Goal: Task Accomplishment & Management: Manage account settings

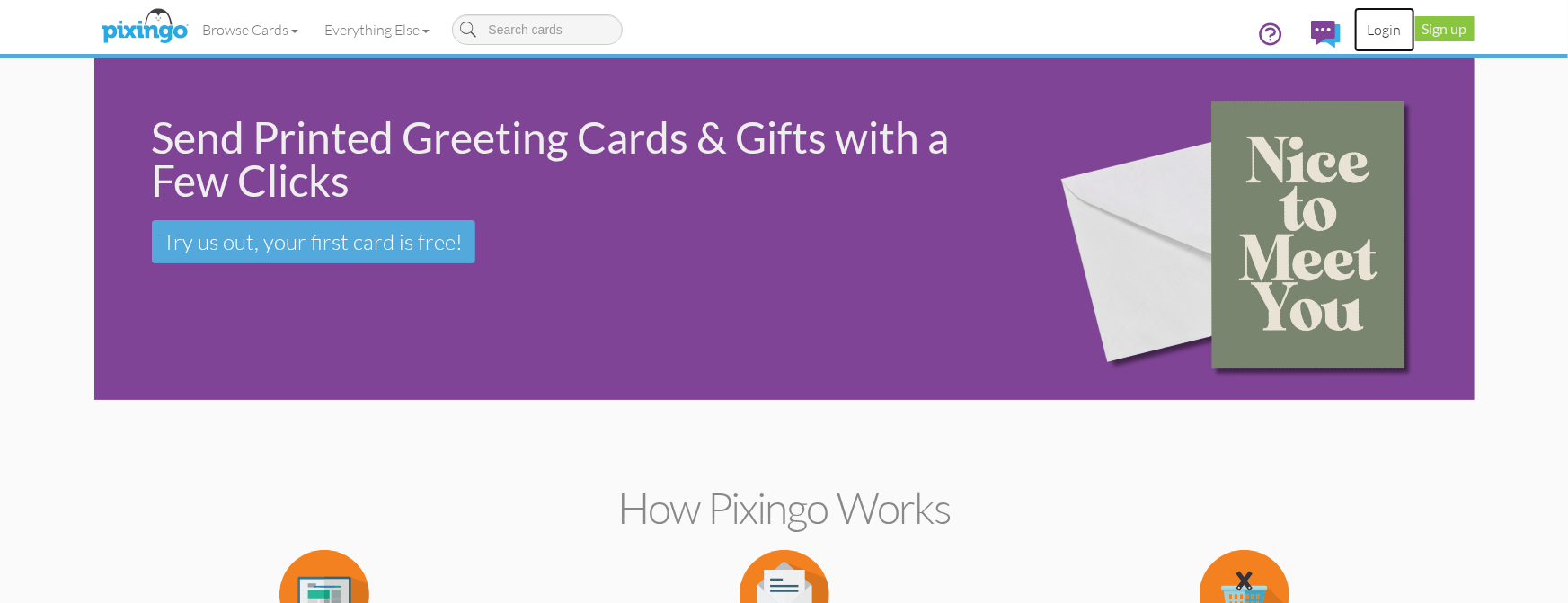
click at [1392, 25] on link "Login" at bounding box center [1384, 29] width 62 height 45
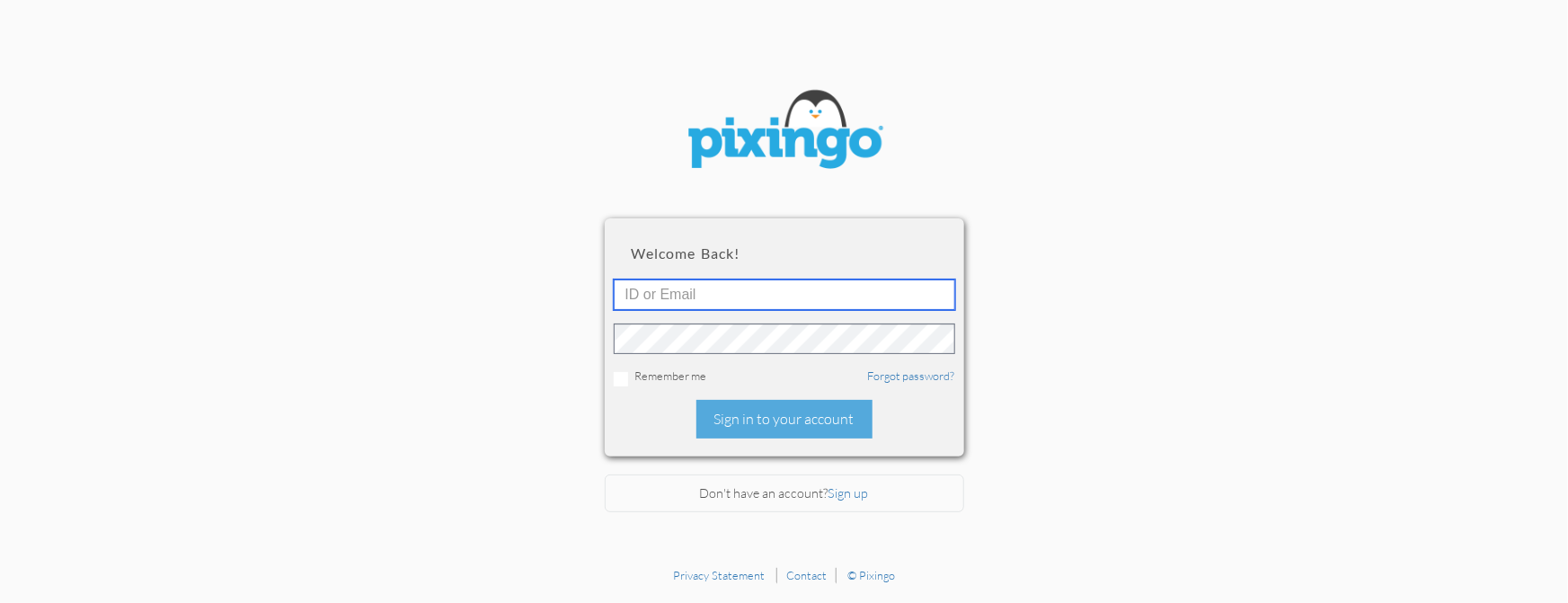
type input "1644"
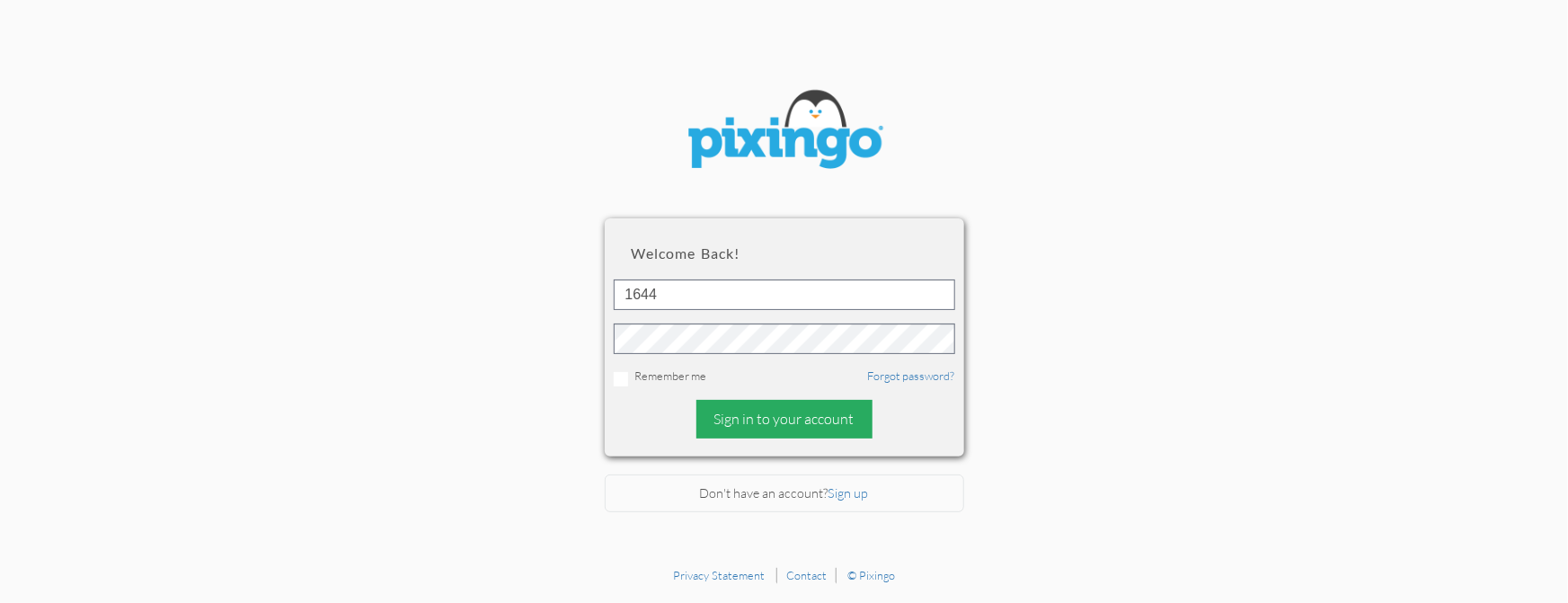
click at [742, 415] on div "Sign in to your account" at bounding box center [784, 420] width 176 height 39
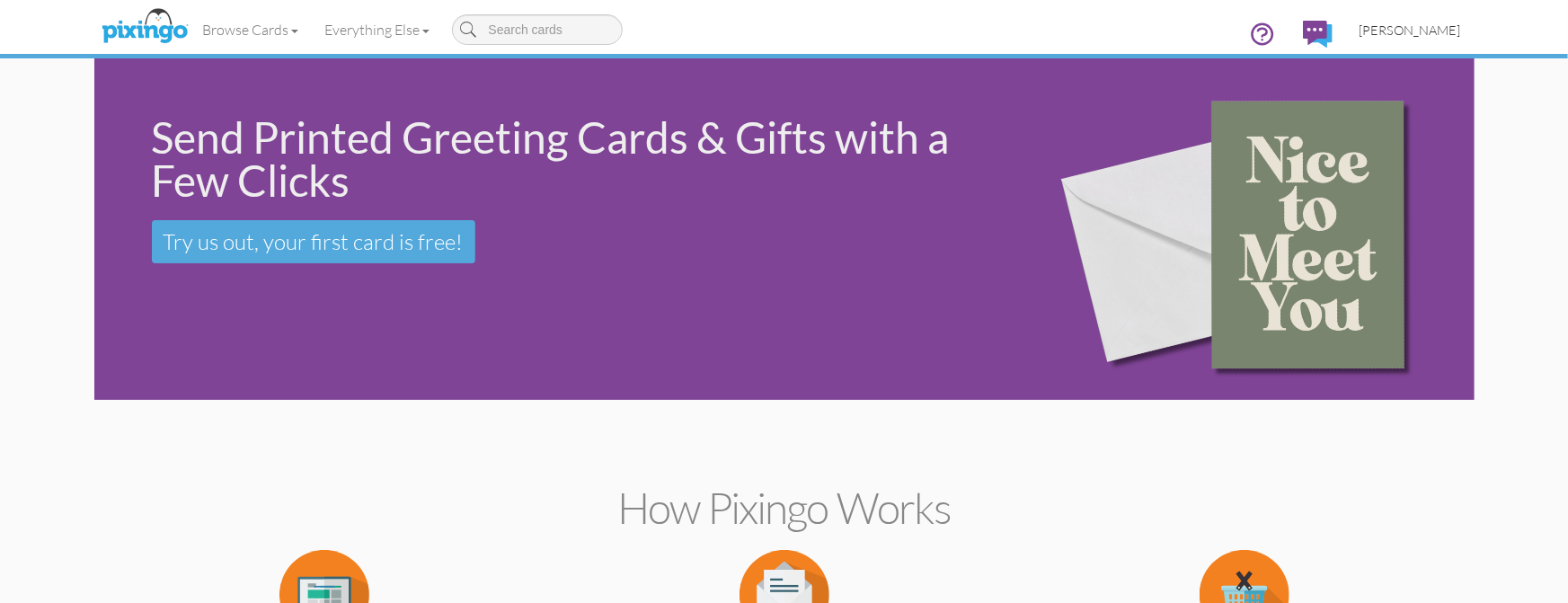
click at [1404, 30] on span "[PERSON_NAME]" at bounding box center [1411, 30] width 102 height 16
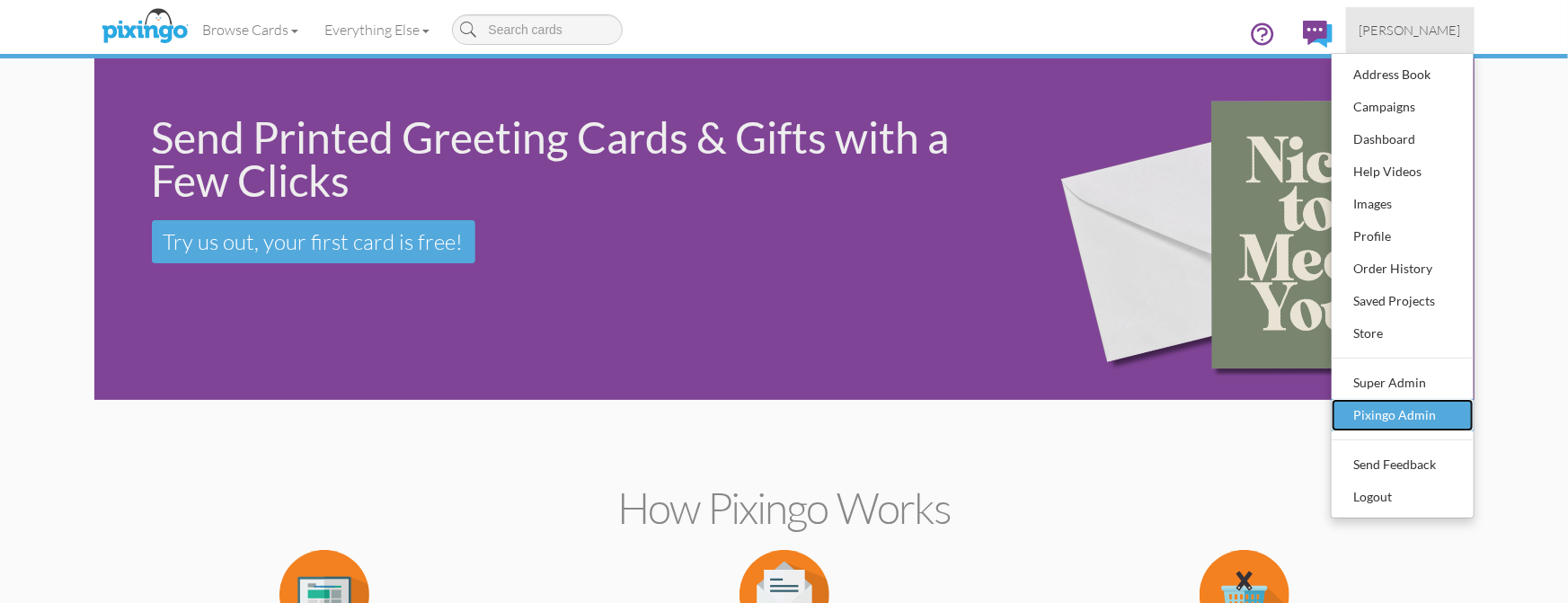
click at [1396, 414] on div "Pixingo Admin" at bounding box center [1403, 416] width 106 height 27
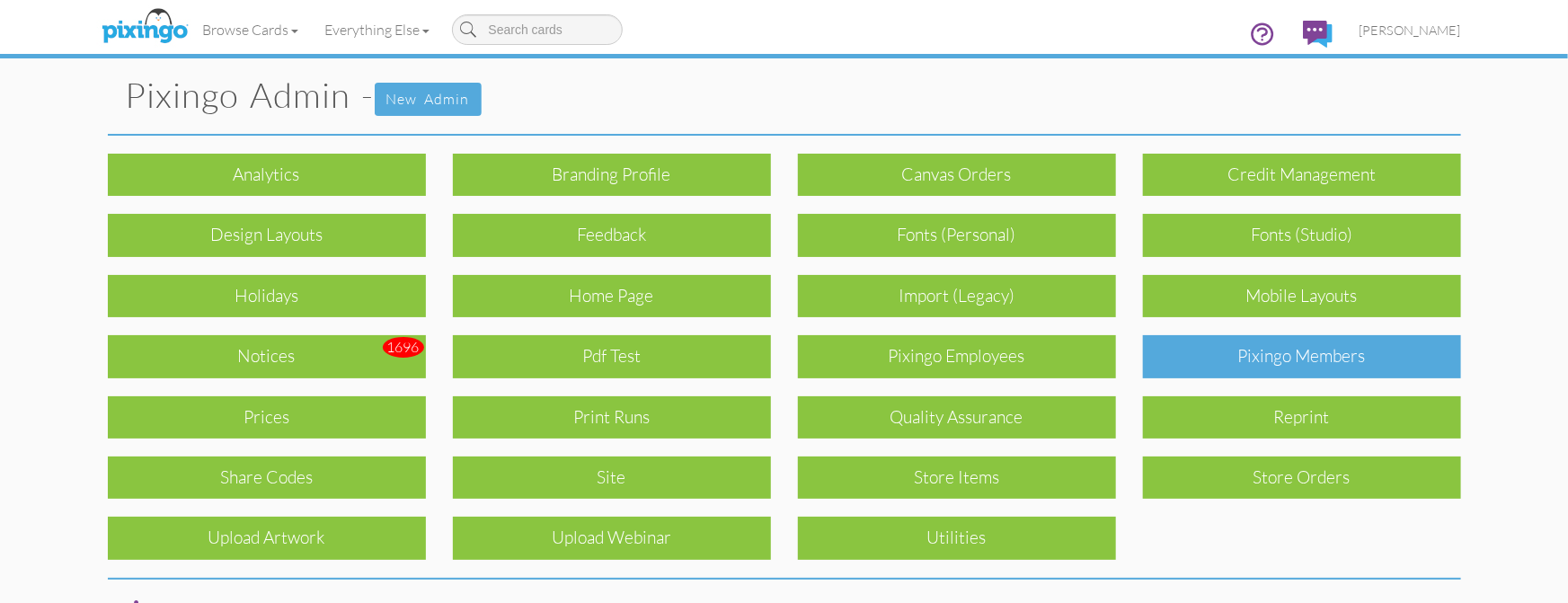
click at [1228, 363] on div "Pixingo Members" at bounding box center [1302, 355] width 318 height 42
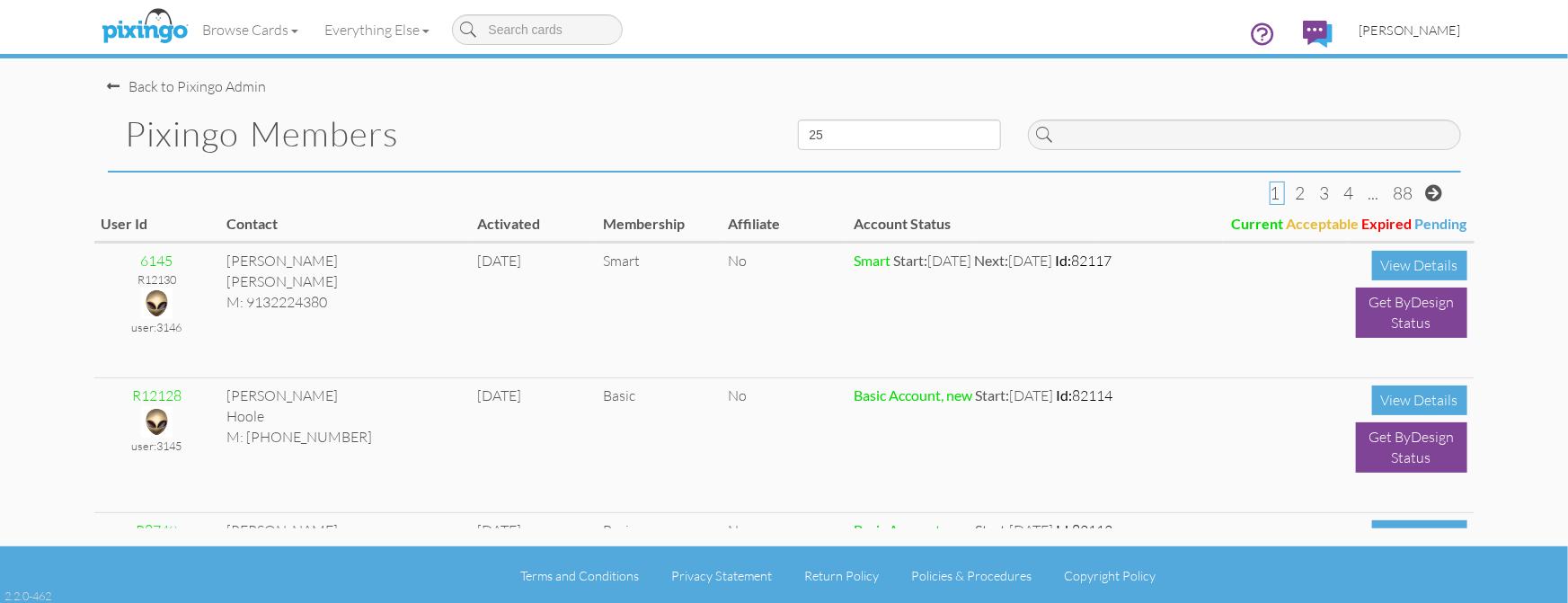
click at [1403, 28] on span "[PERSON_NAME]" at bounding box center [1411, 30] width 102 height 16
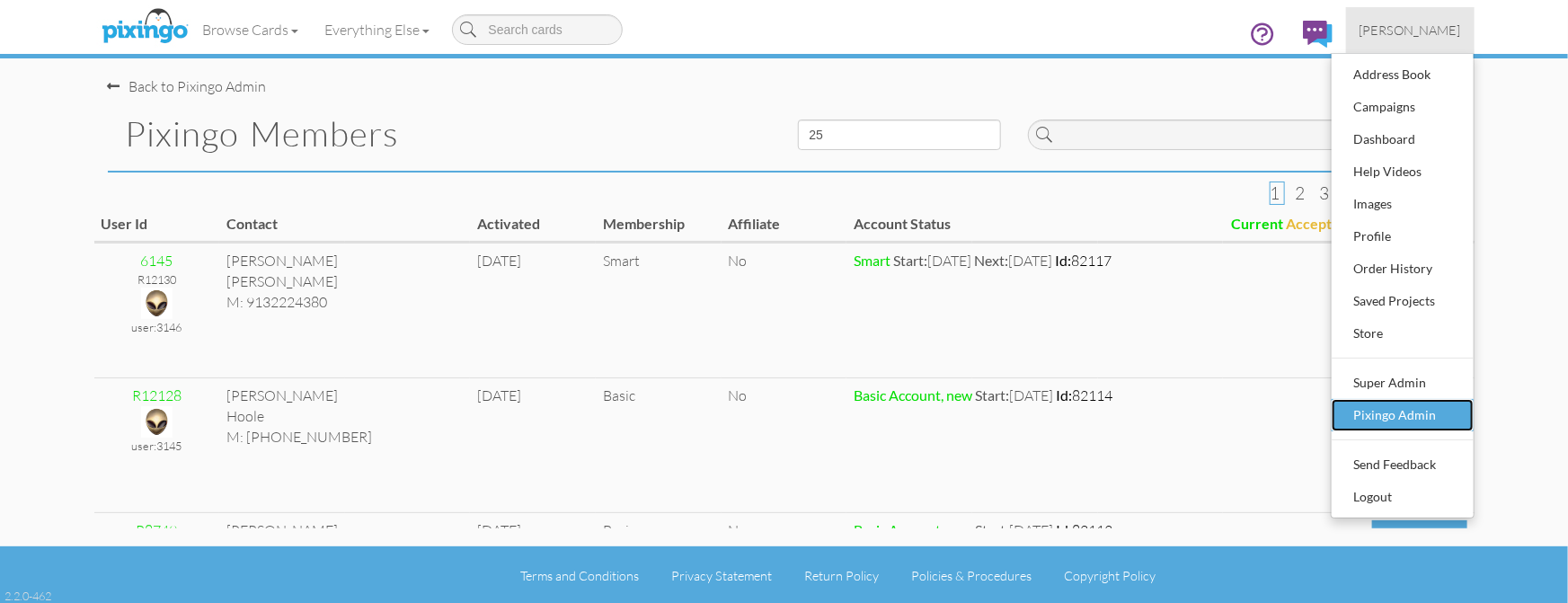
click at [1421, 415] on div "Pixingo Admin" at bounding box center [1403, 416] width 106 height 27
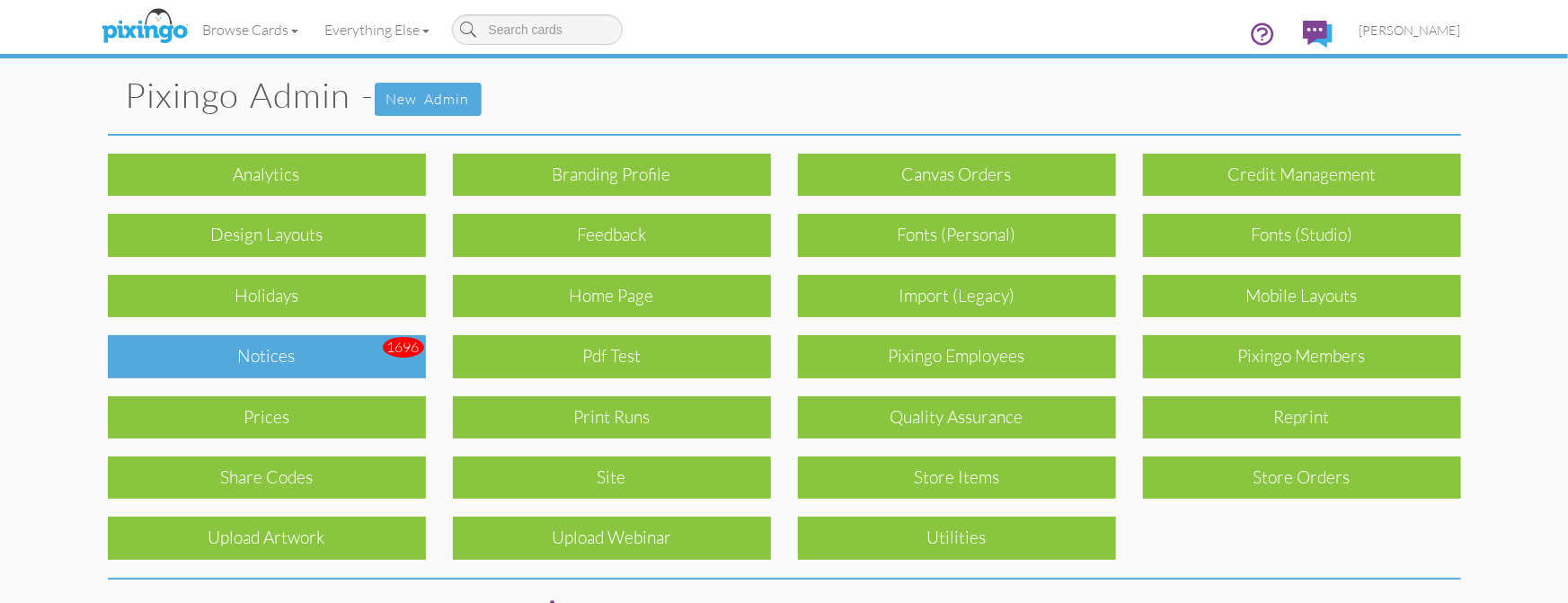
click at [333, 350] on div "Notices" at bounding box center [267, 355] width 318 height 42
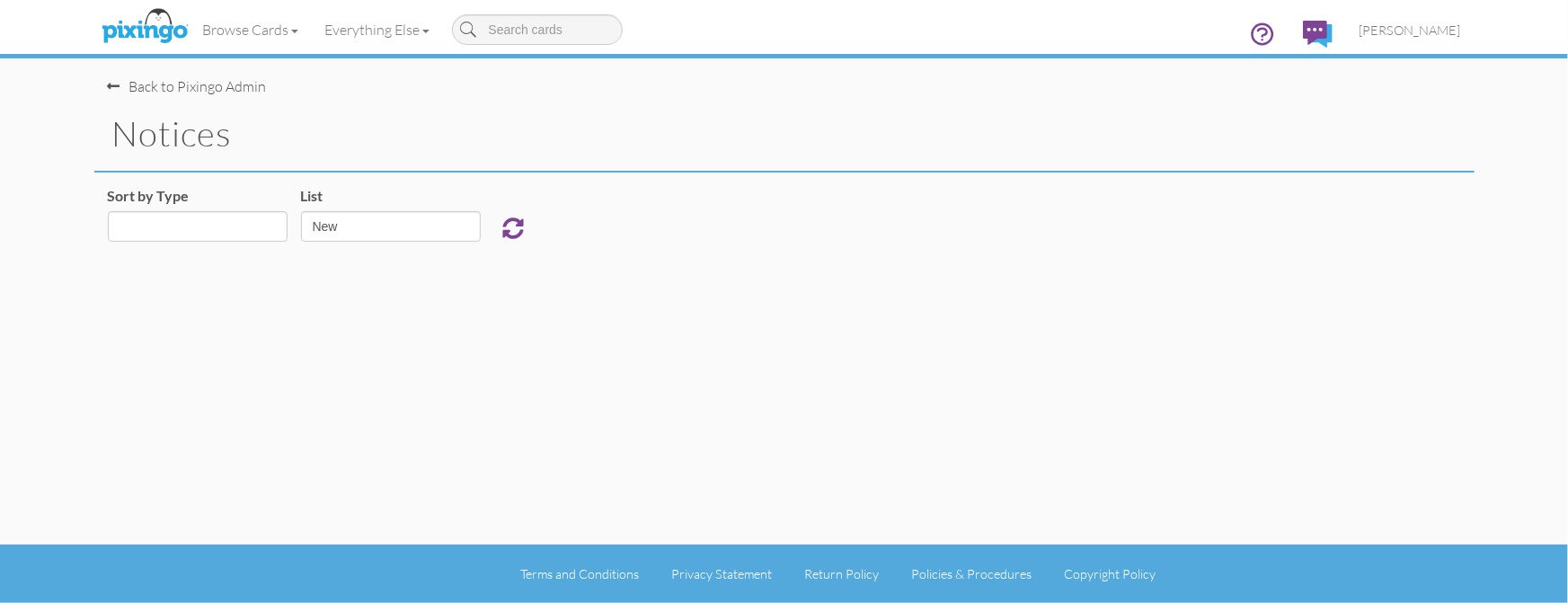
select select "object:1500"
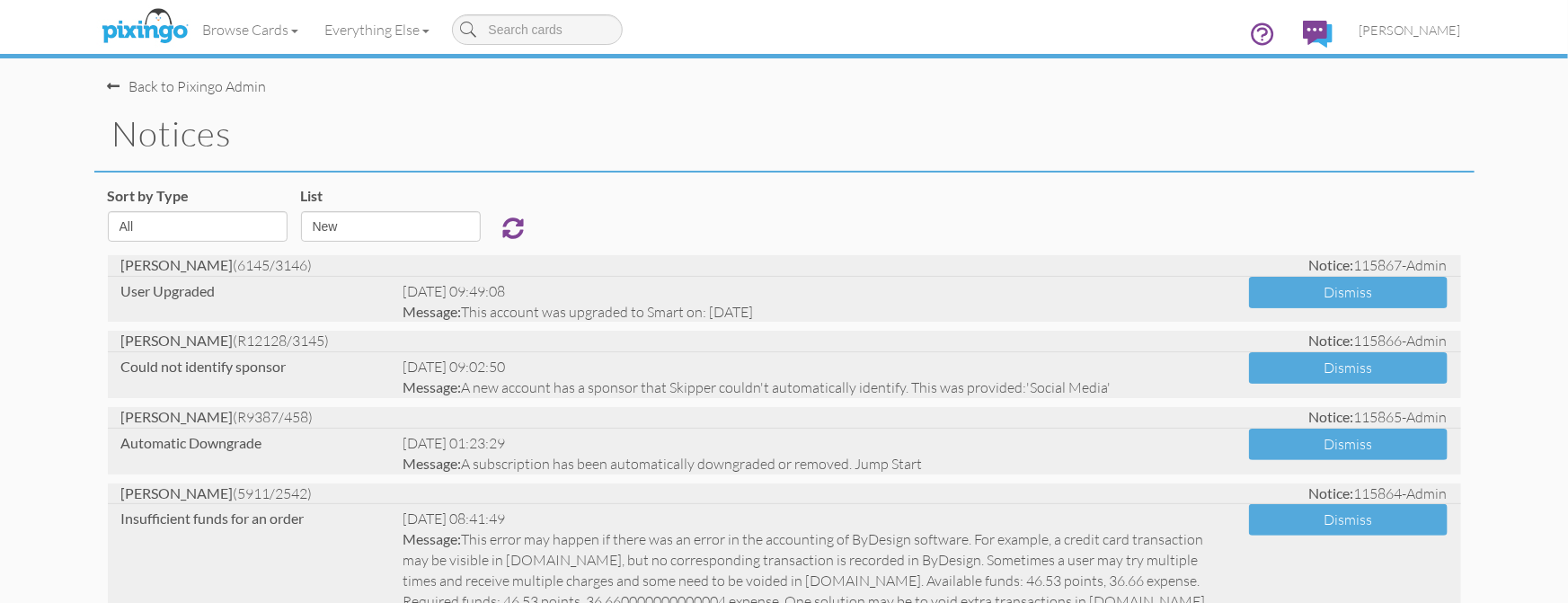
click at [738, 146] on h1 "notices" at bounding box center [794, 134] width 1363 height 38
click at [1404, 29] on span "[PERSON_NAME]" at bounding box center [1411, 30] width 102 height 16
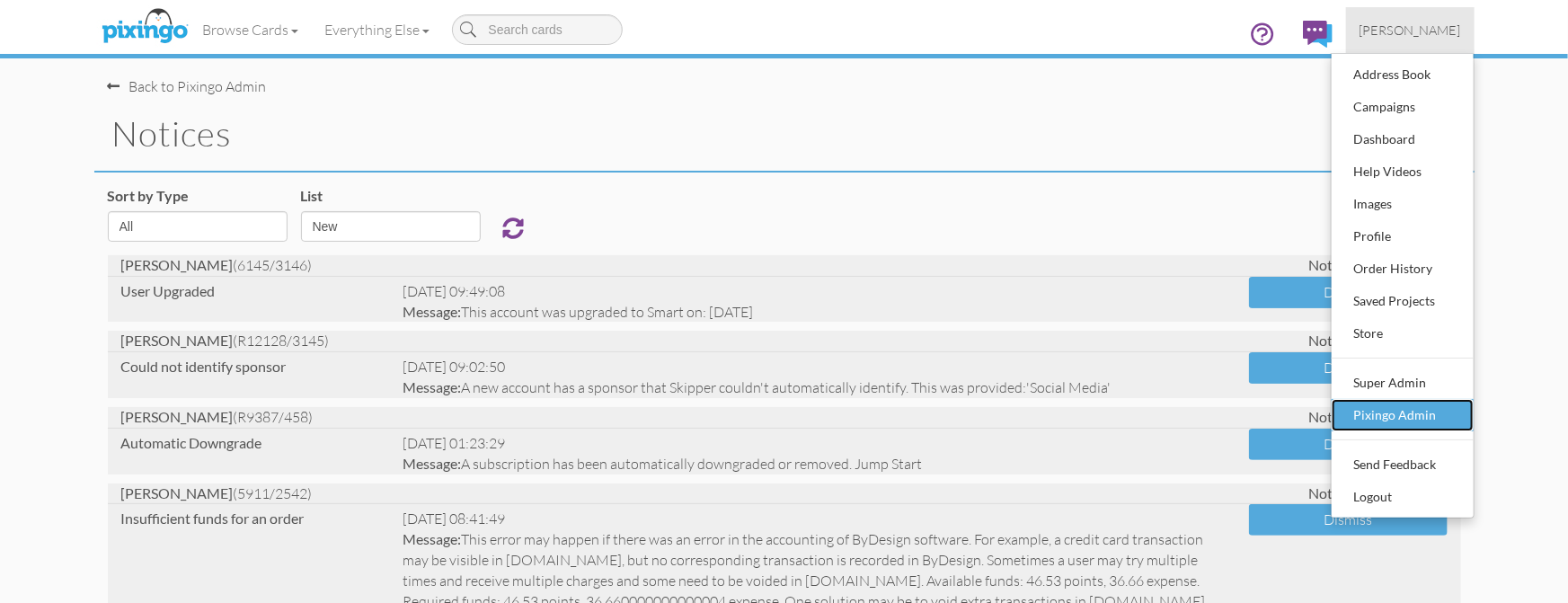
click at [1382, 413] on div "Pixingo Admin" at bounding box center [1403, 416] width 106 height 27
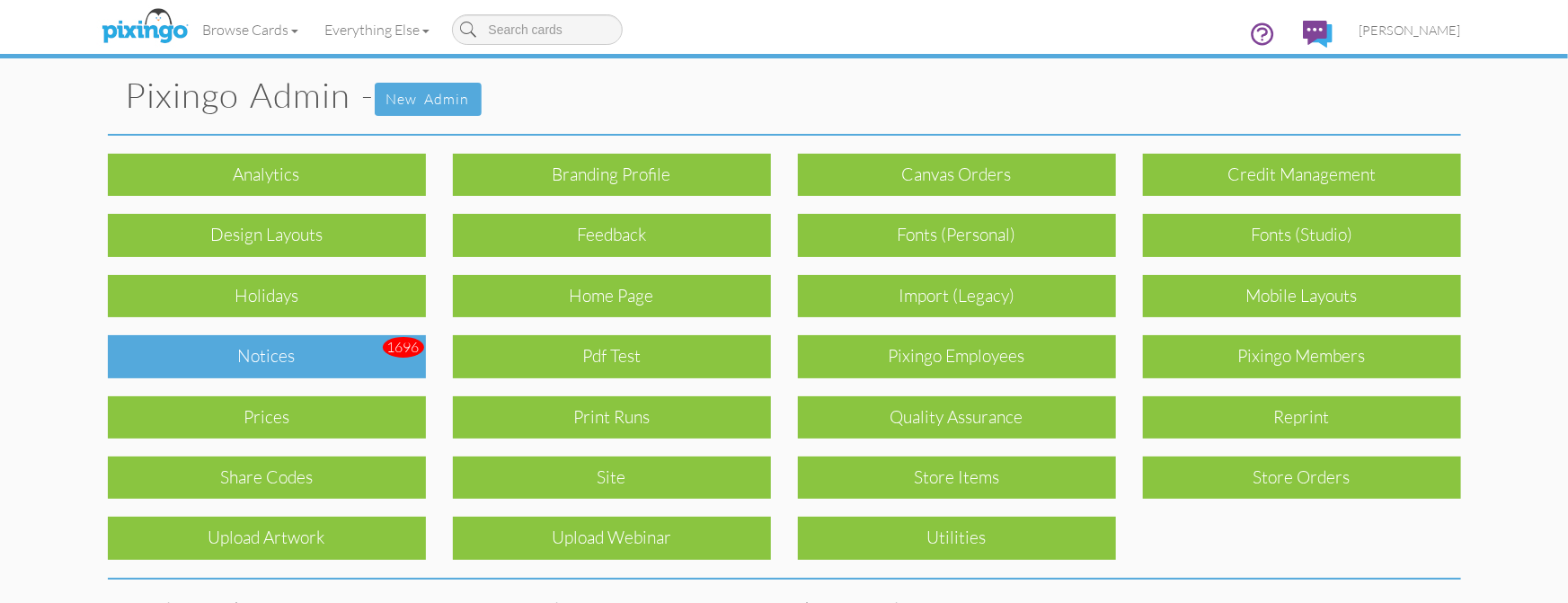
click at [311, 364] on div "Notices" at bounding box center [267, 355] width 318 height 42
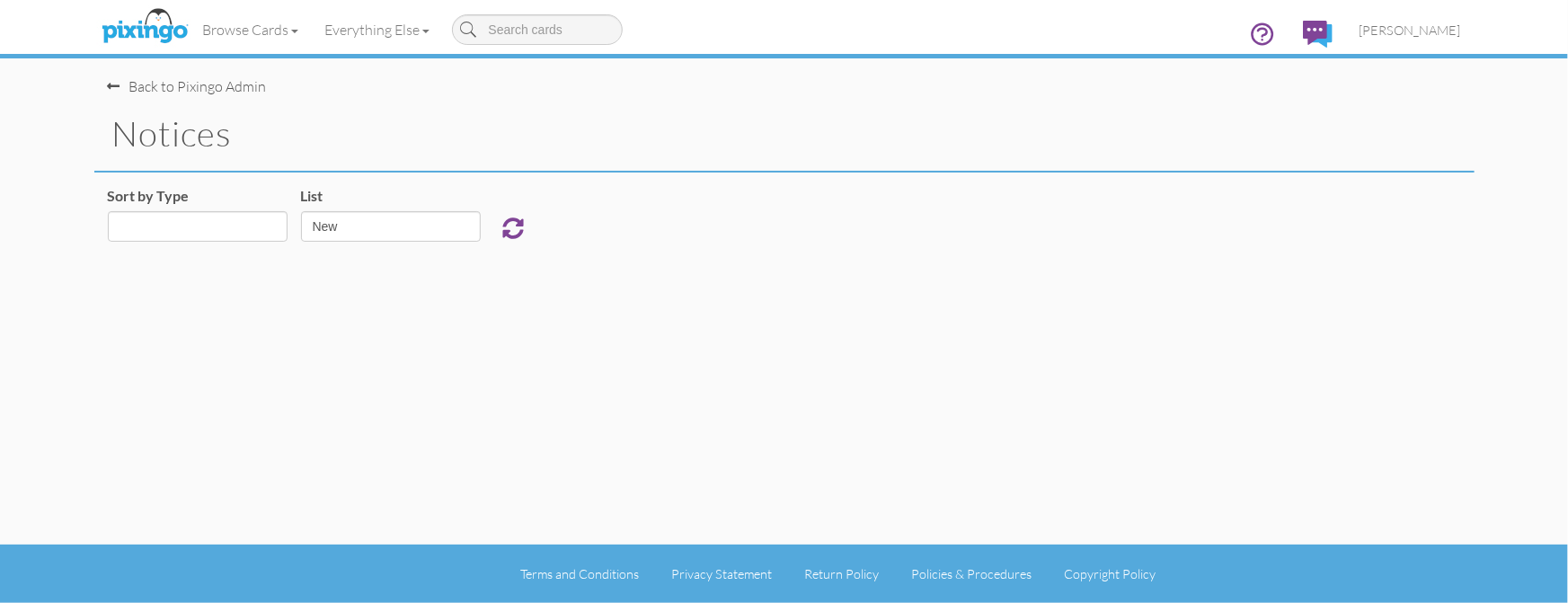
select select "object:10325"
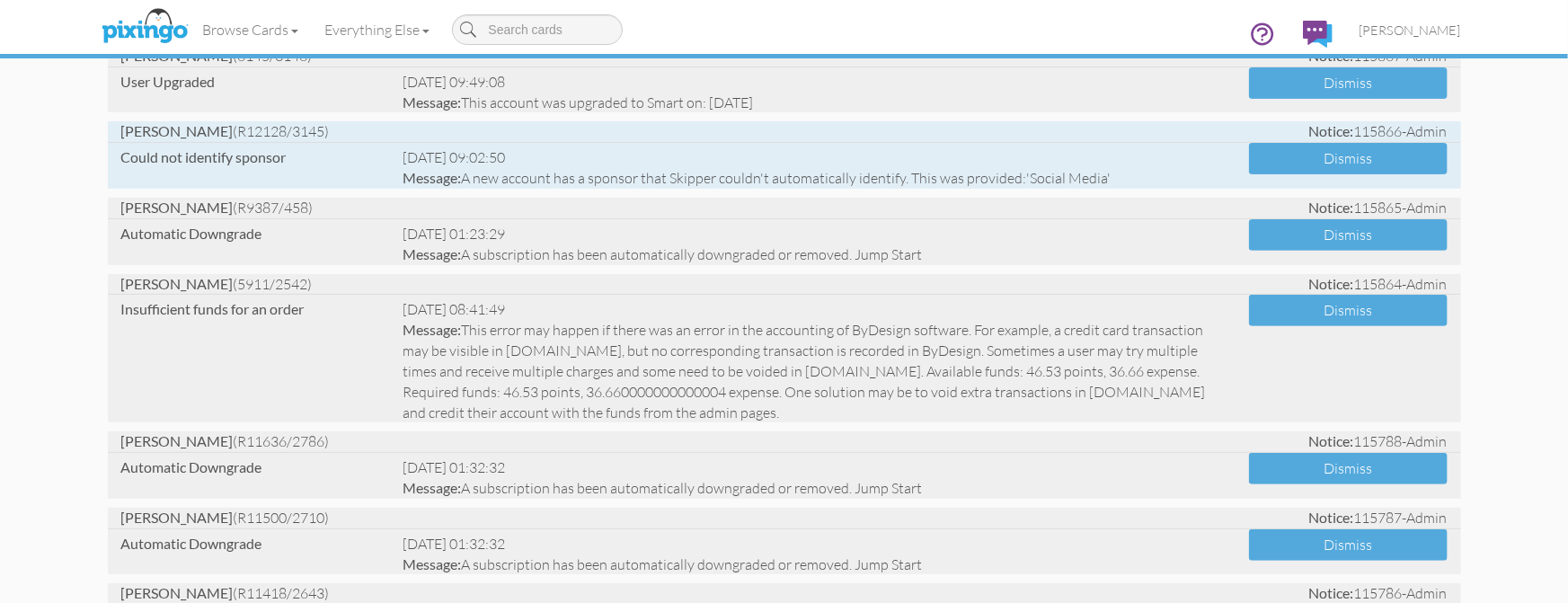
scroll to position [215, 0]
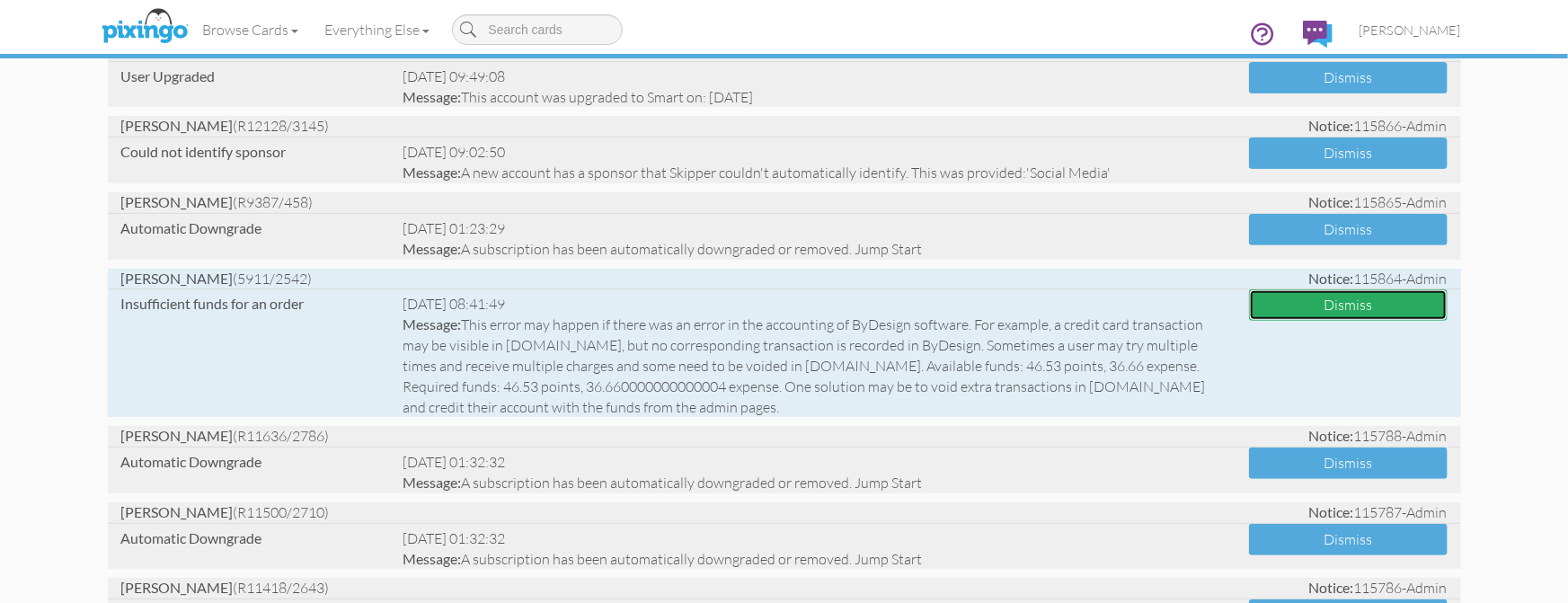
click at [1321, 301] on button "Dismiss" at bounding box center [1348, 304] width 198 height 31
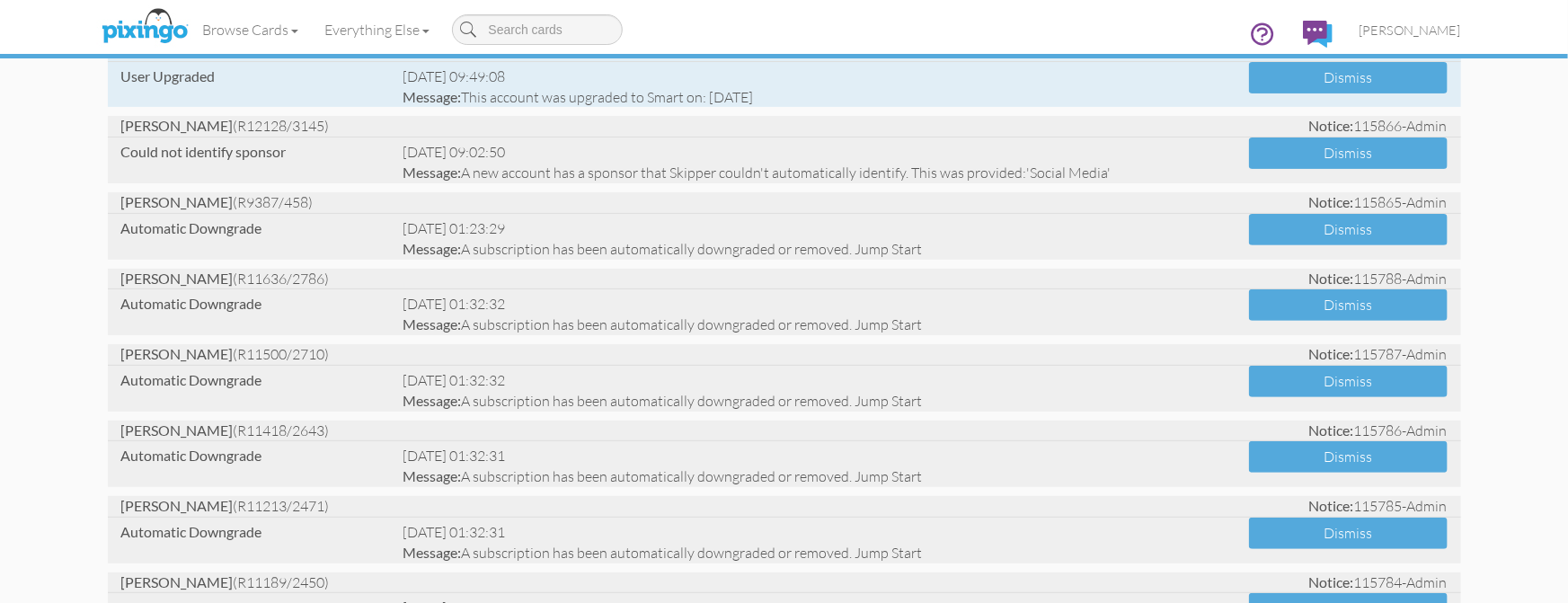
scroll to position [0, 0]
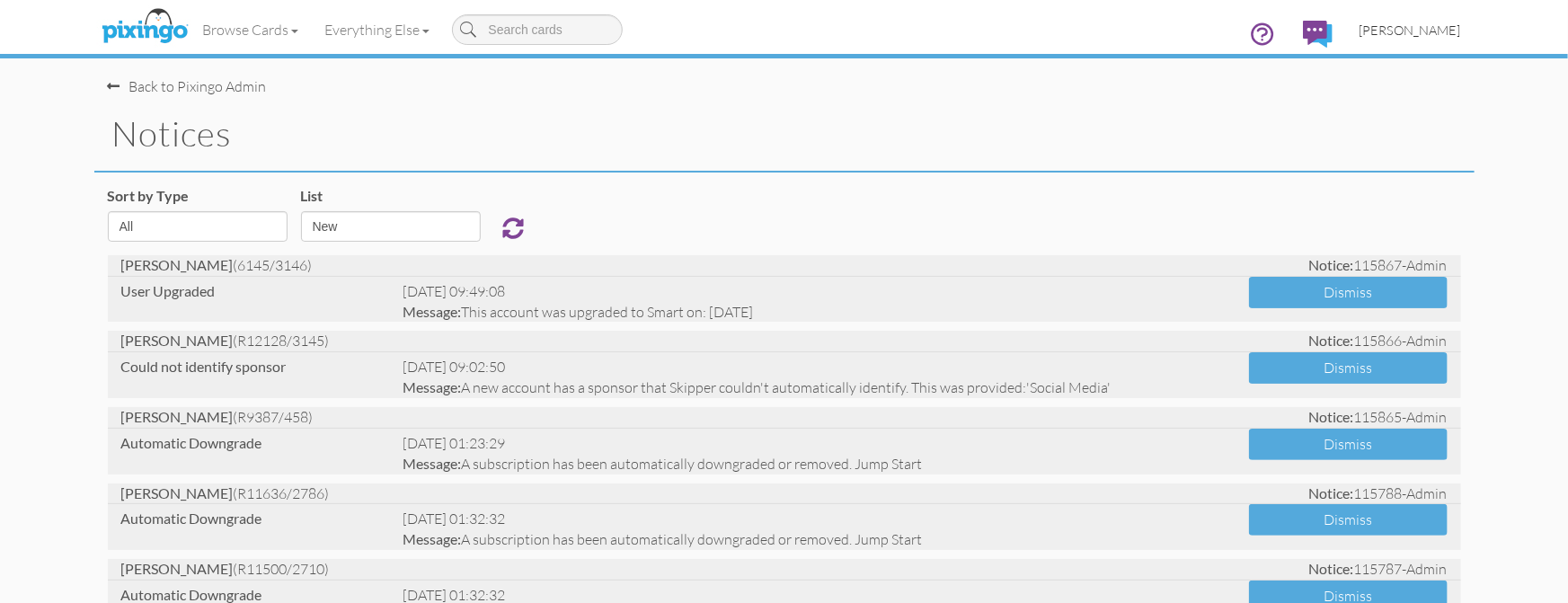
click at [1401, 32] on span "[PERSON_NAME]" at bounding box center [1411, 30] width 102 height 16
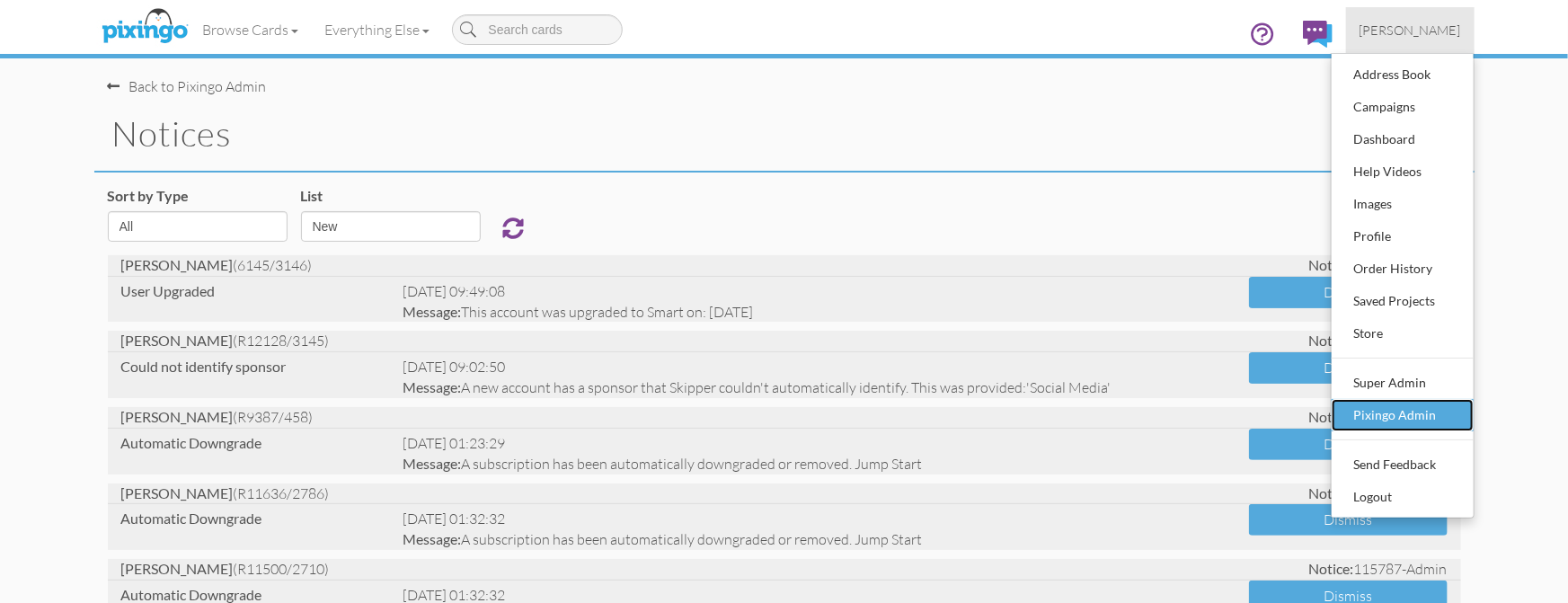
click at [1378, 403] on div "Pixingo Admin" at bounding box center [1403, 416] width 106 height 27
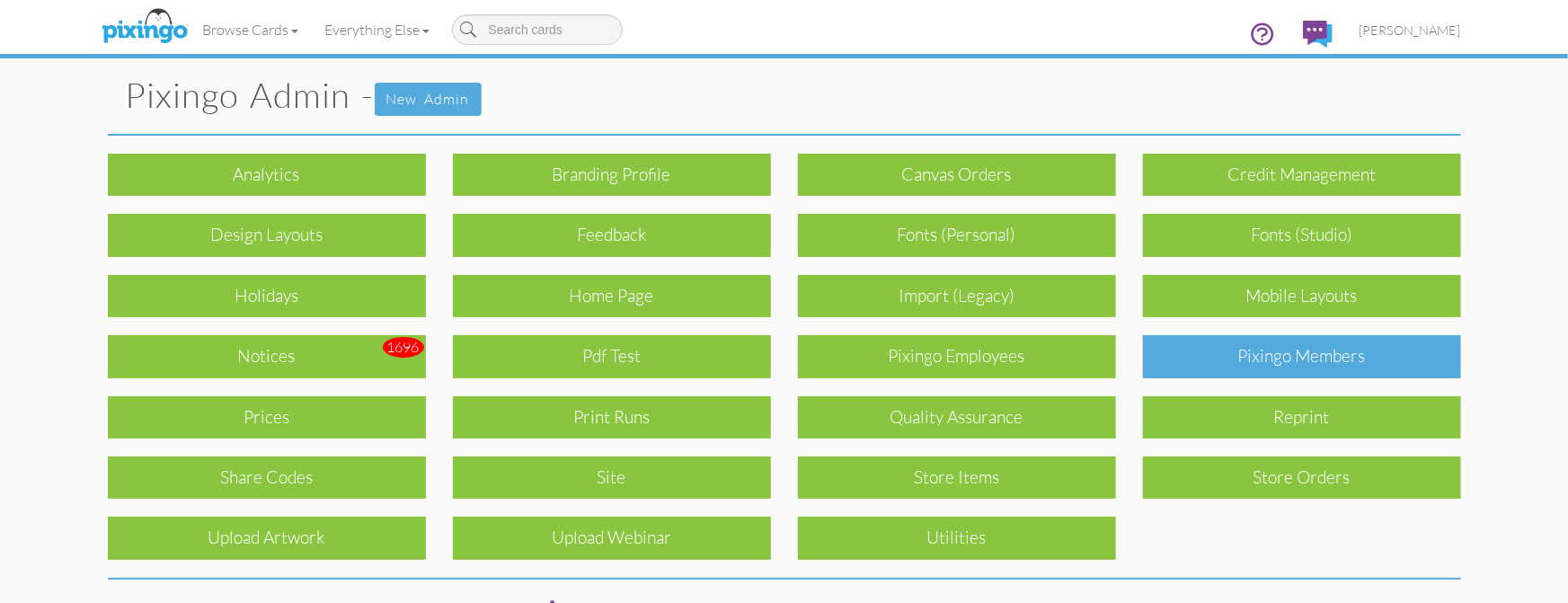
click at [1325, 356] on div "Pixingo Members" at bounding box center [1302, 355] width 318 height 42
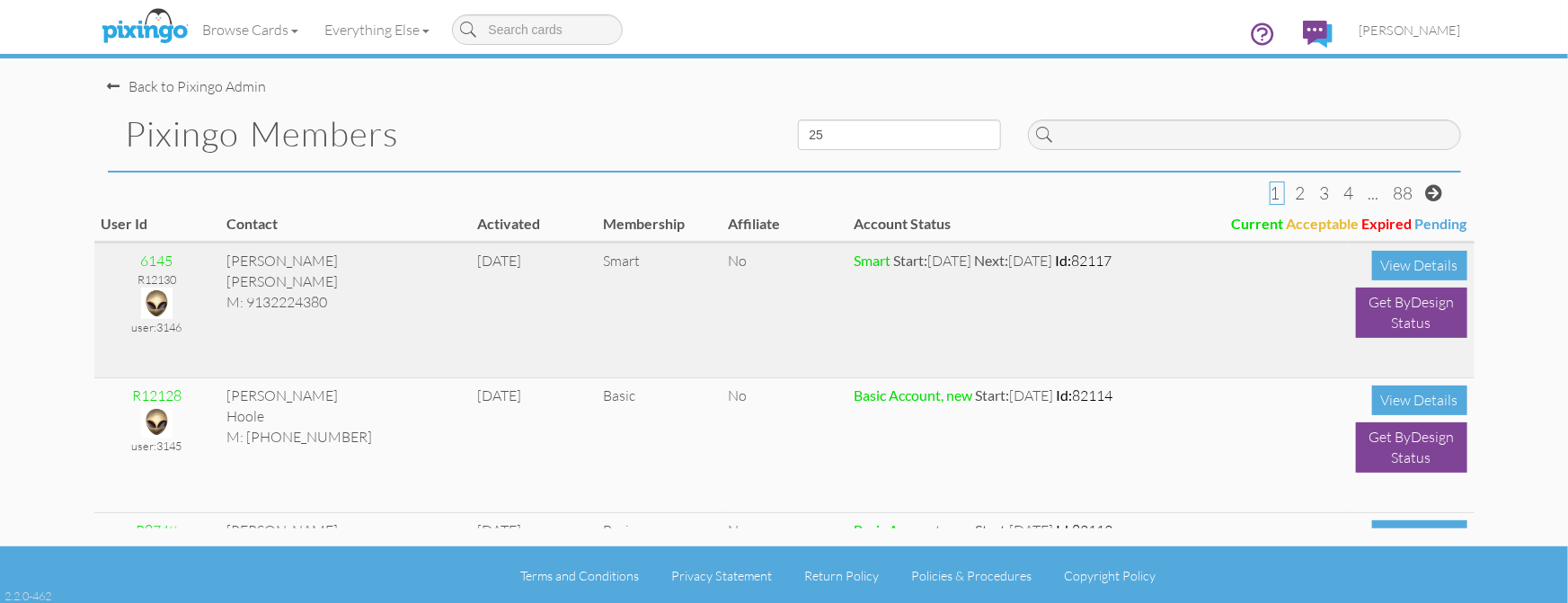
click at [164, 299] on img at bounding box center [157, 303] width 31 height 31
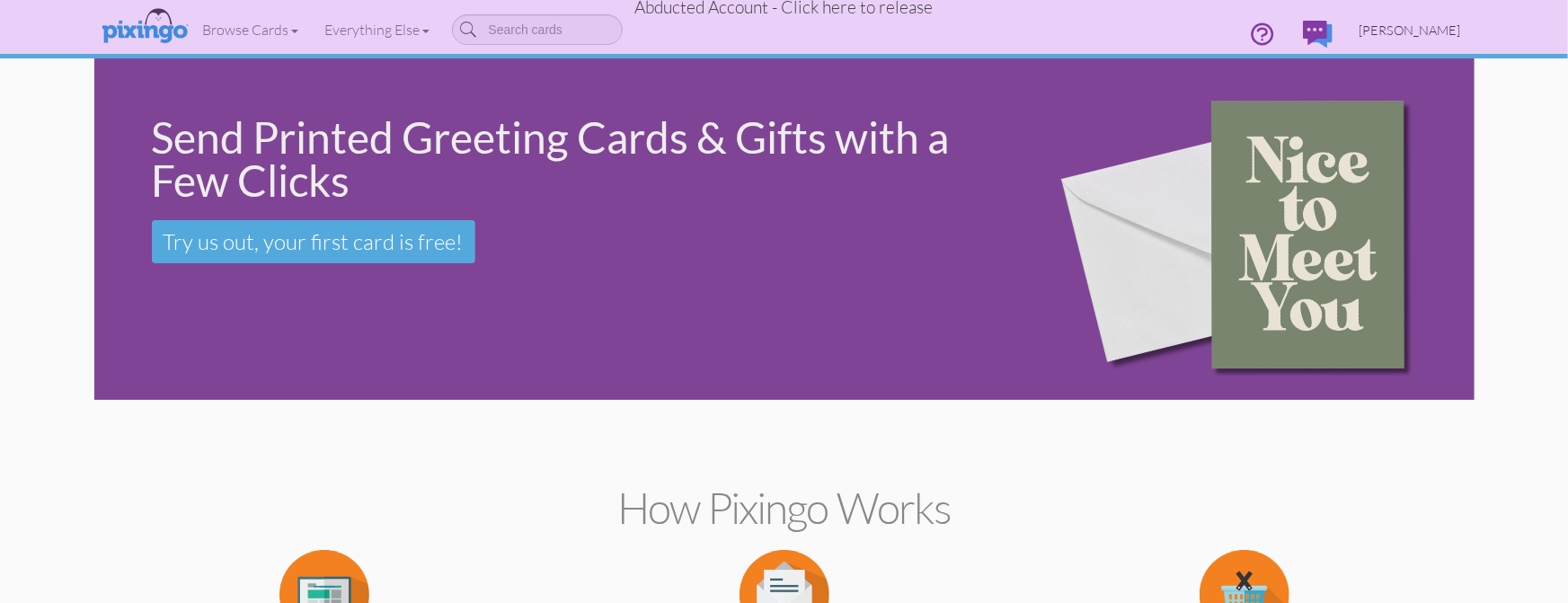
click at [1410, 31] on span "Jacob Swisher" at bounding box center [1411, 30] width 102 height 16
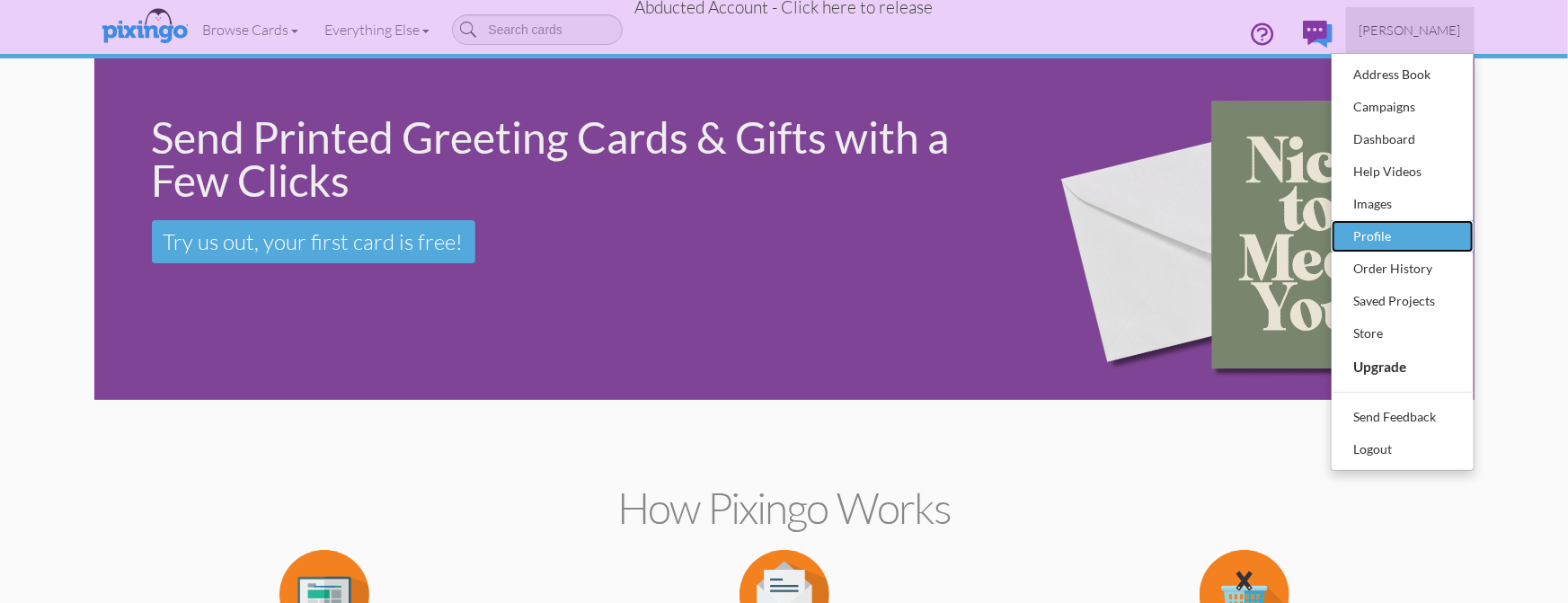
click at [1381, 237] on div "Profile" at bounding box center [1403, 236] width 106 height 27
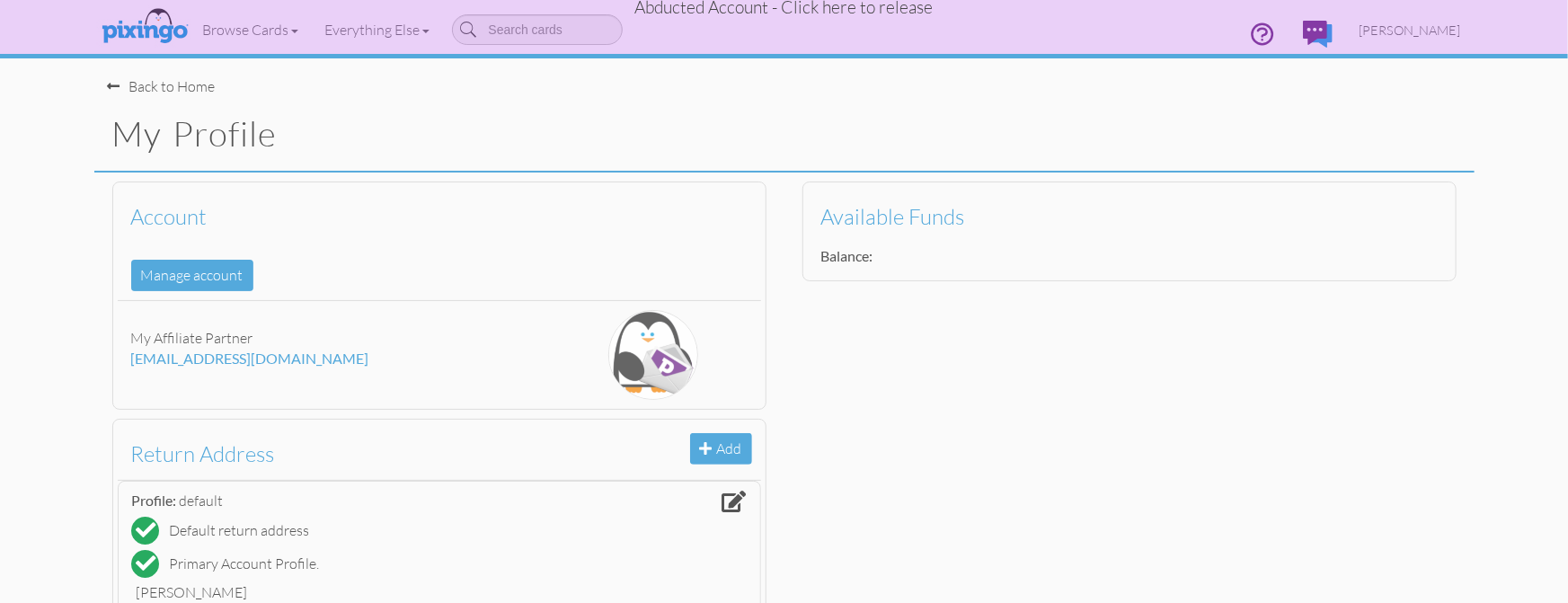
click at [529, 106] on div "My Profile" at bounding box center [785, 134] width 1381 height 75
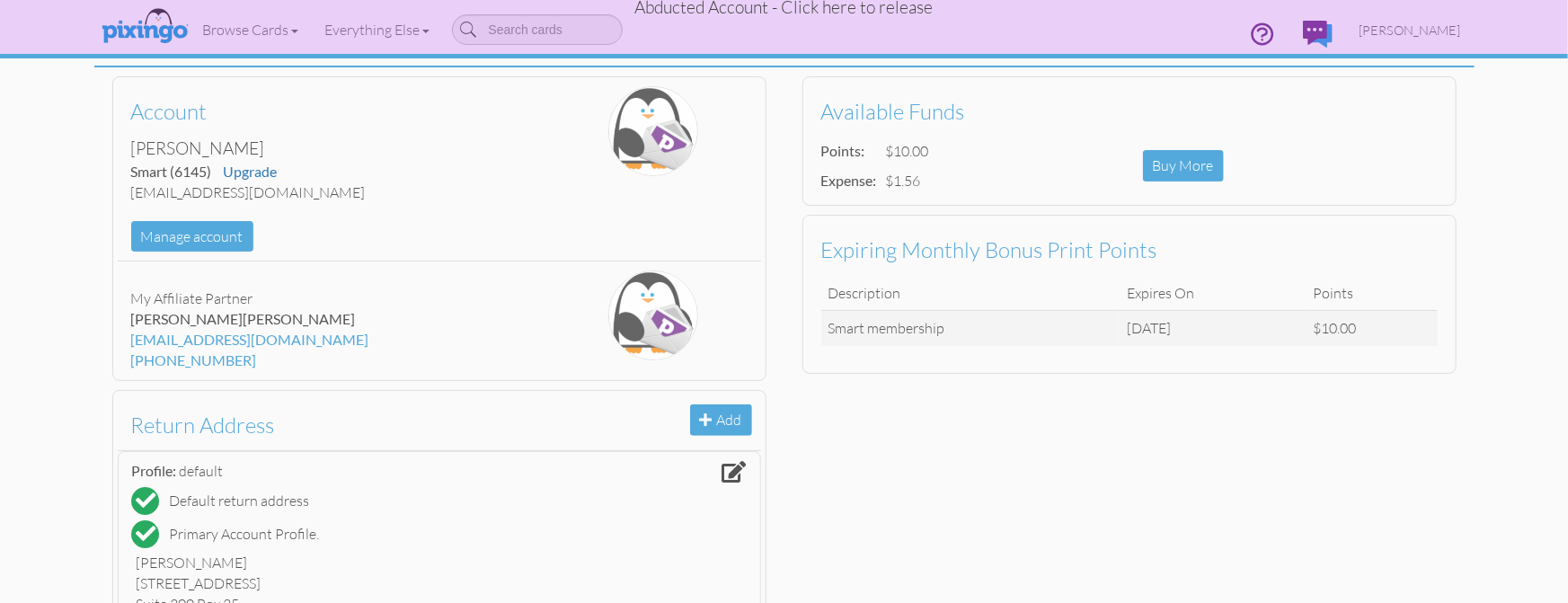
scroll to position [107, 0]
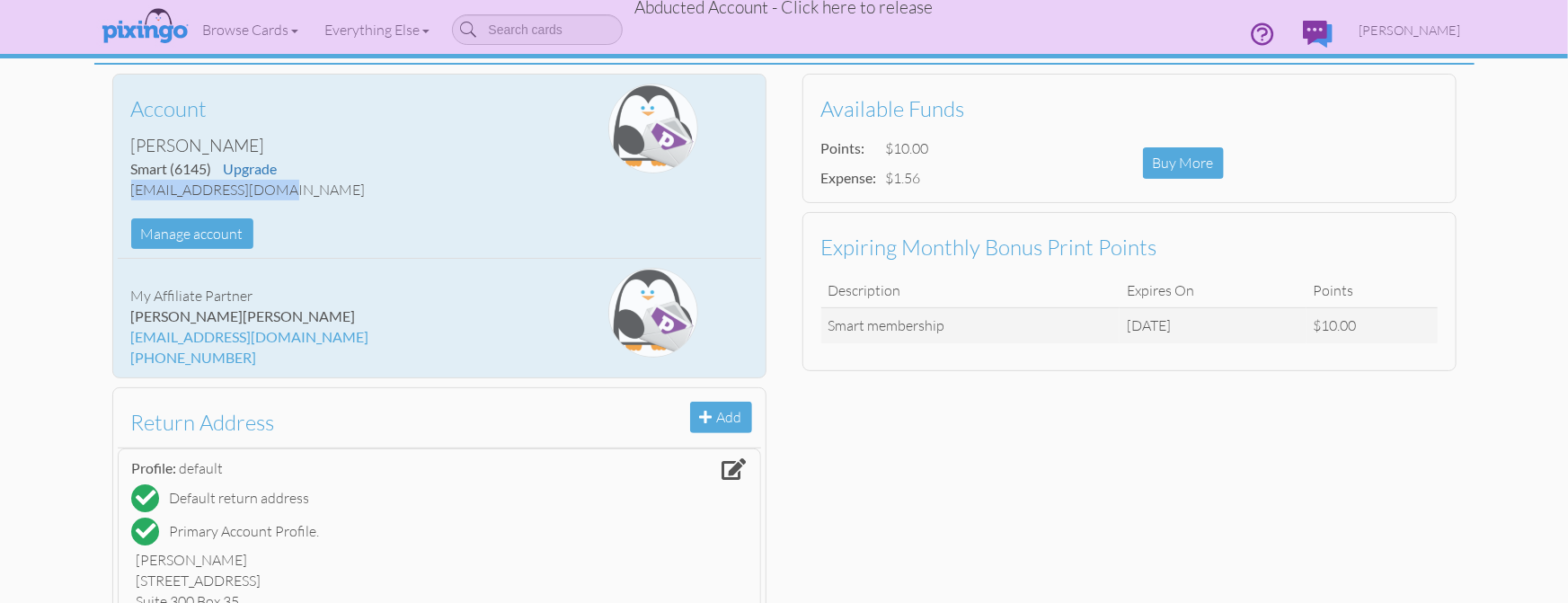
drag, startPoint x: 131, startPoint y: 189, endPoint x: 271, endPoint y: 188, distance: 140.0
click at [270, 188] on div "suneagleks@gmail.com" at bounding box center [332, 189] width 402 height 20
copy div "suneagleks@gmail.com"
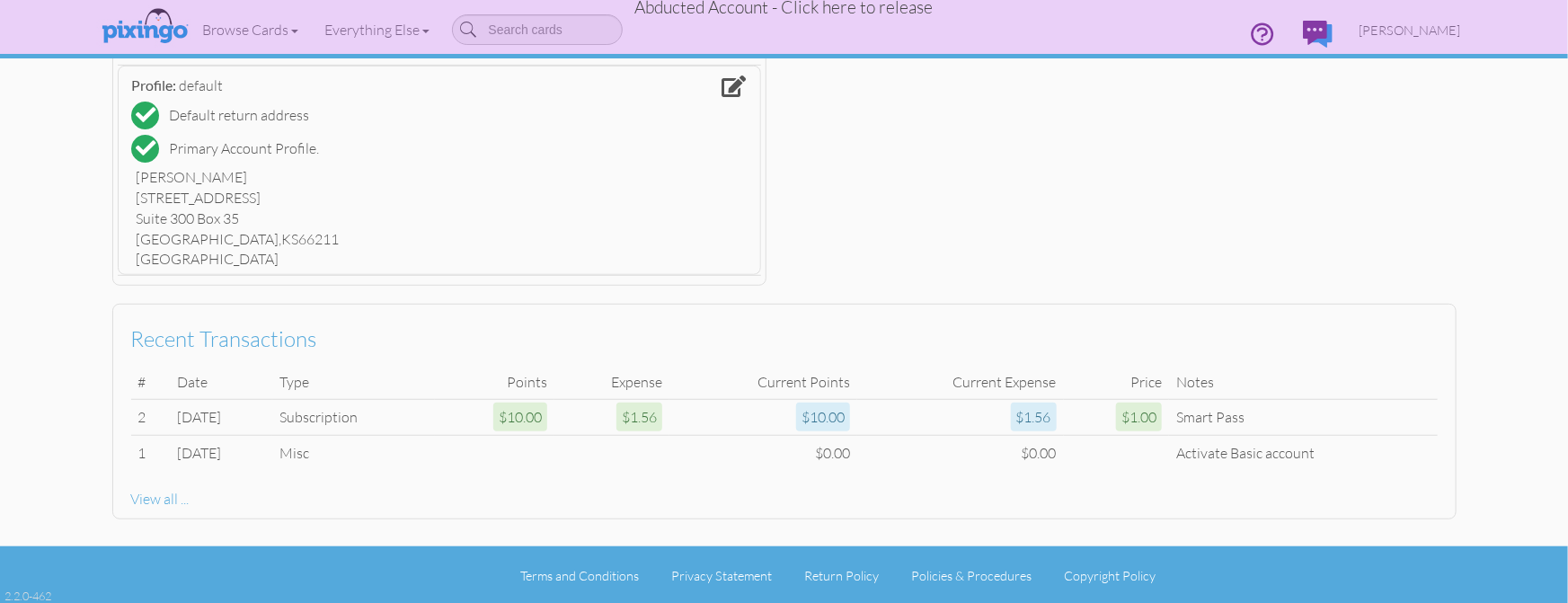
scroll to position [0, 0]
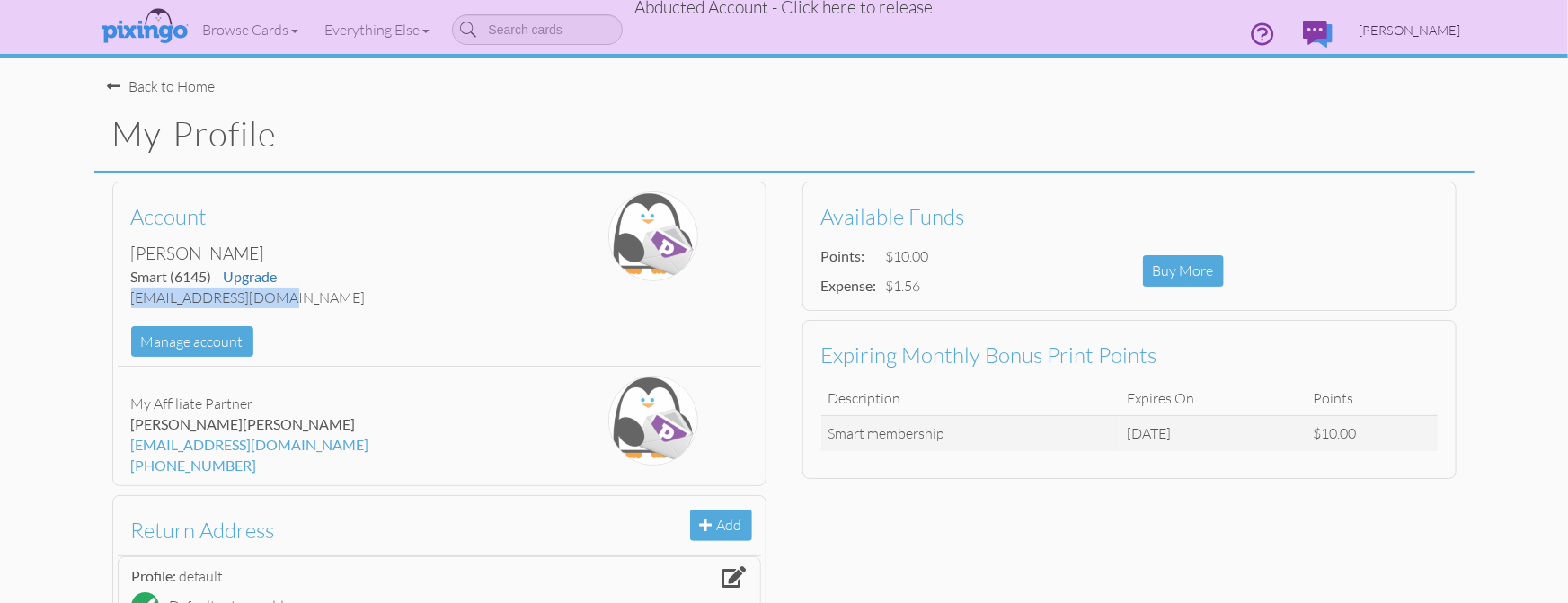
click at [1405, 32] on span "[PERSON_NAME]" at bounding box center [1411, 30] width 102 height 16
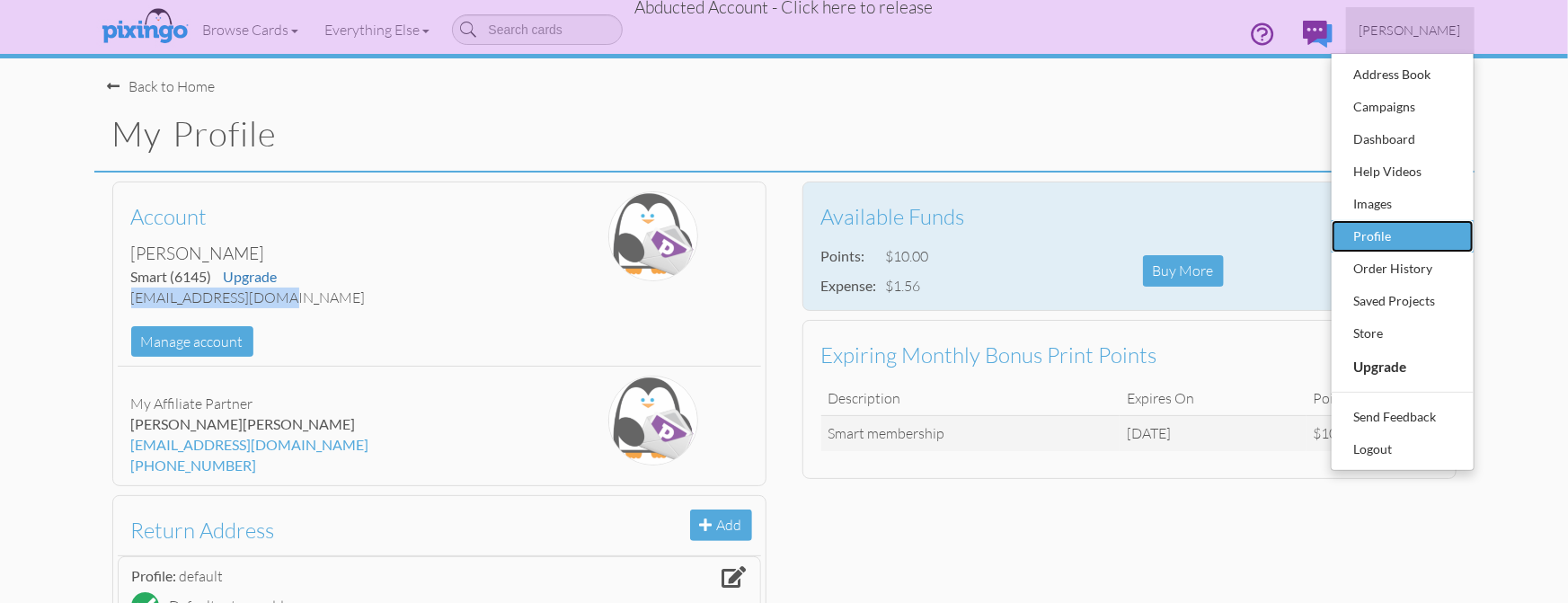
drag, startPoint x: 1373, startPoint y: 241, endPoint x: 1382, endPoint y: 245, distance: 9.8
click at [1373, 241] on div "Profile" at bounding box center [1403, 236] width 106 height 27
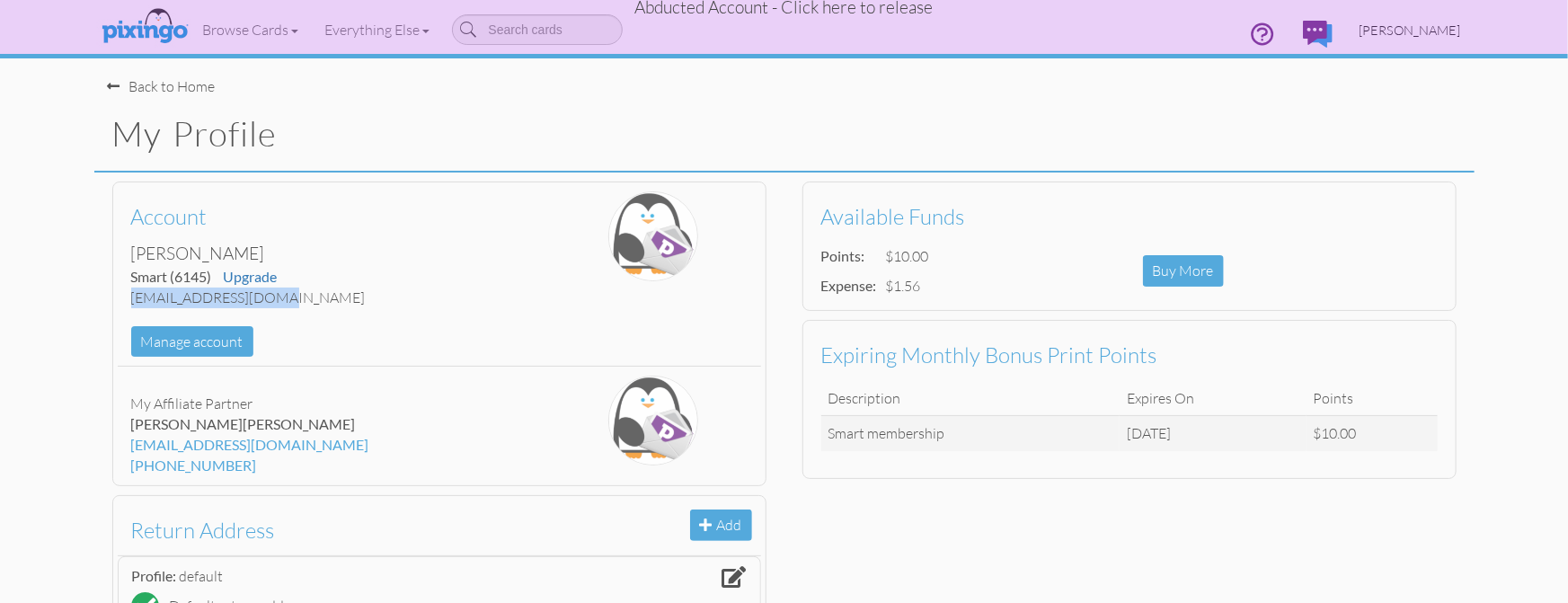
click at [1402, 33] on span "[PERSON_NAME]" at bounding box center [1411, 30] width 102 height 16
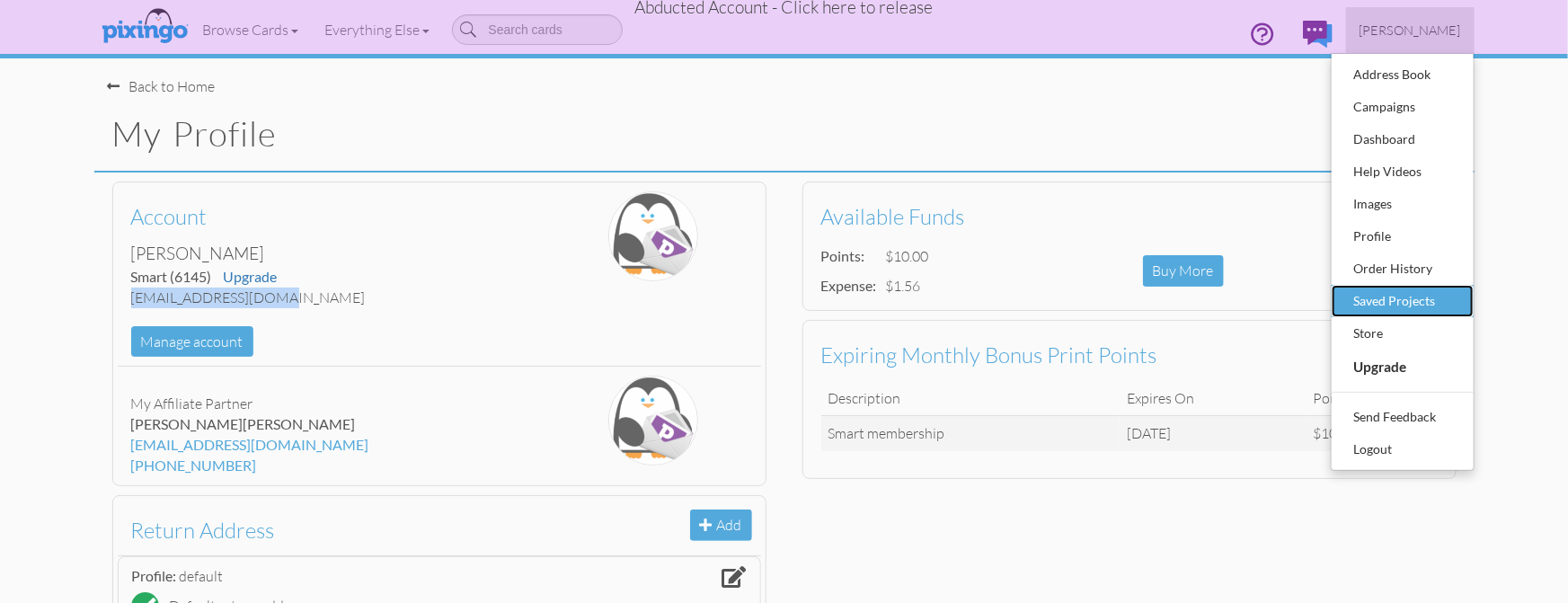
click at [1390, 295] on div "Saved Projects" at bounding box center [1403, 302] width 106 height 27
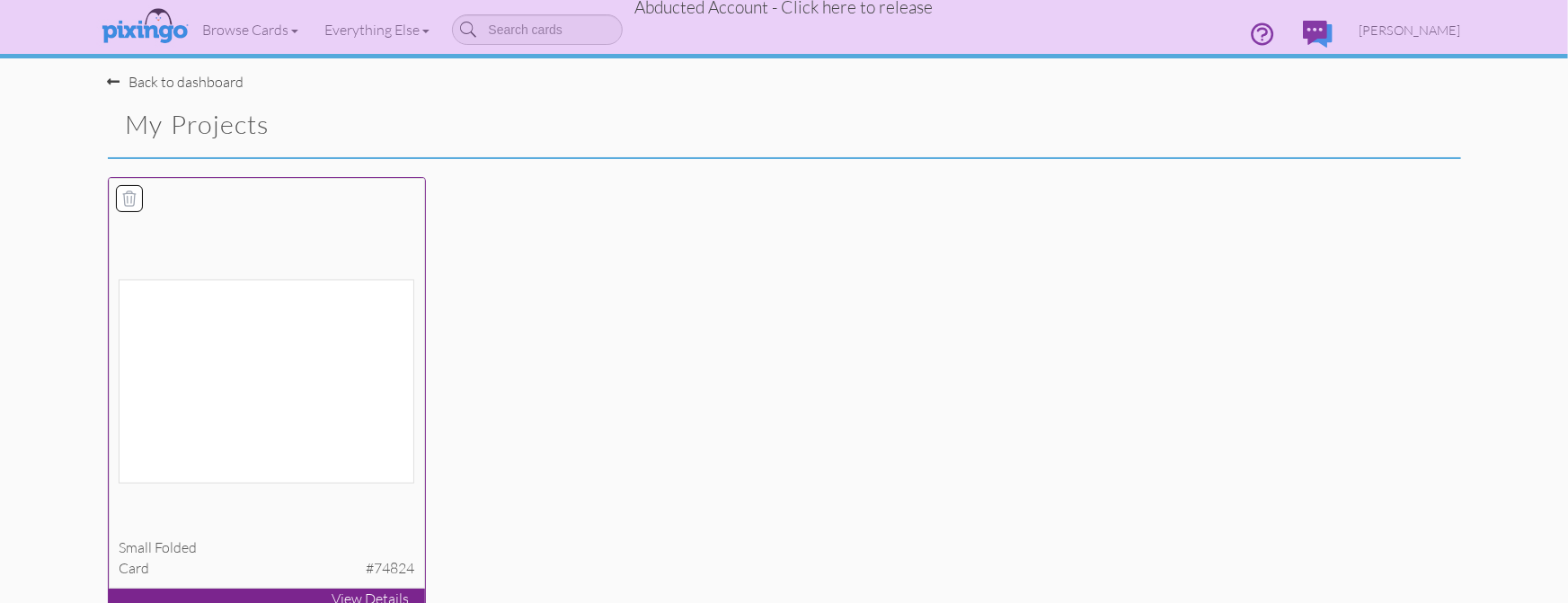
click at [233, 462] on img at bounding box center [267, 381] width 296 height 204
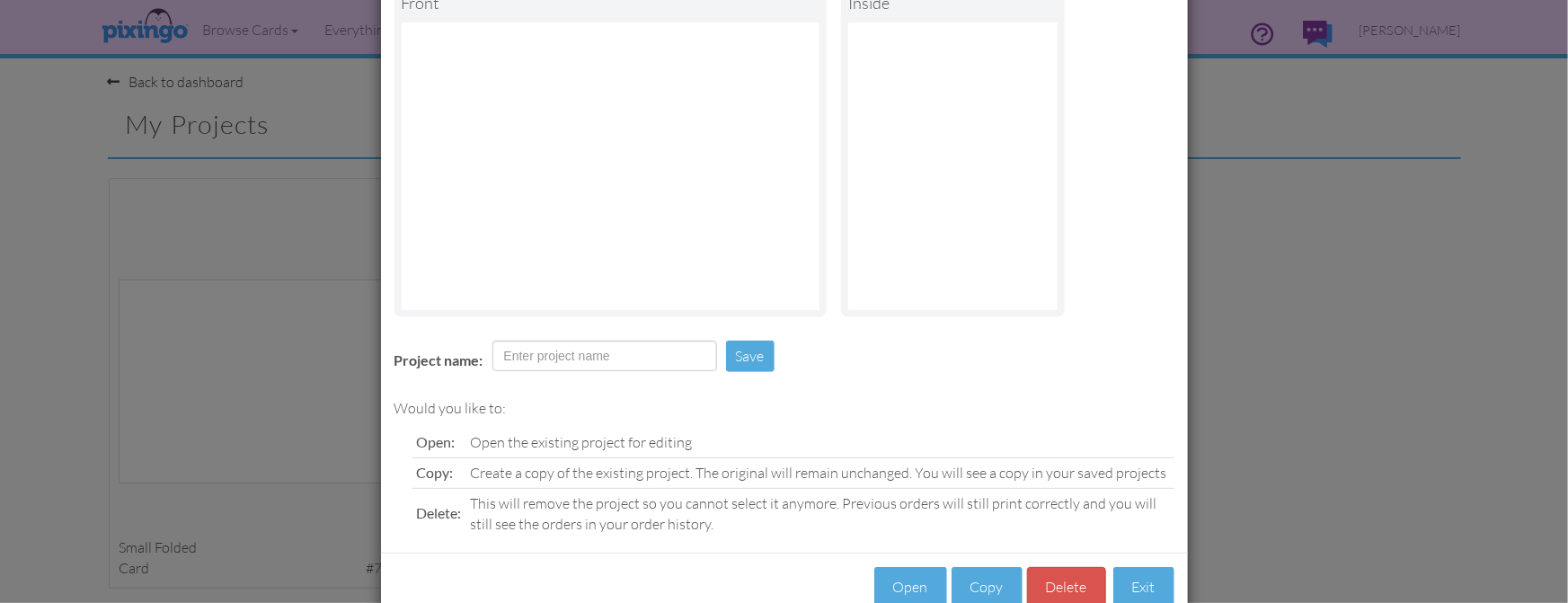
scroll to position [168, 0]
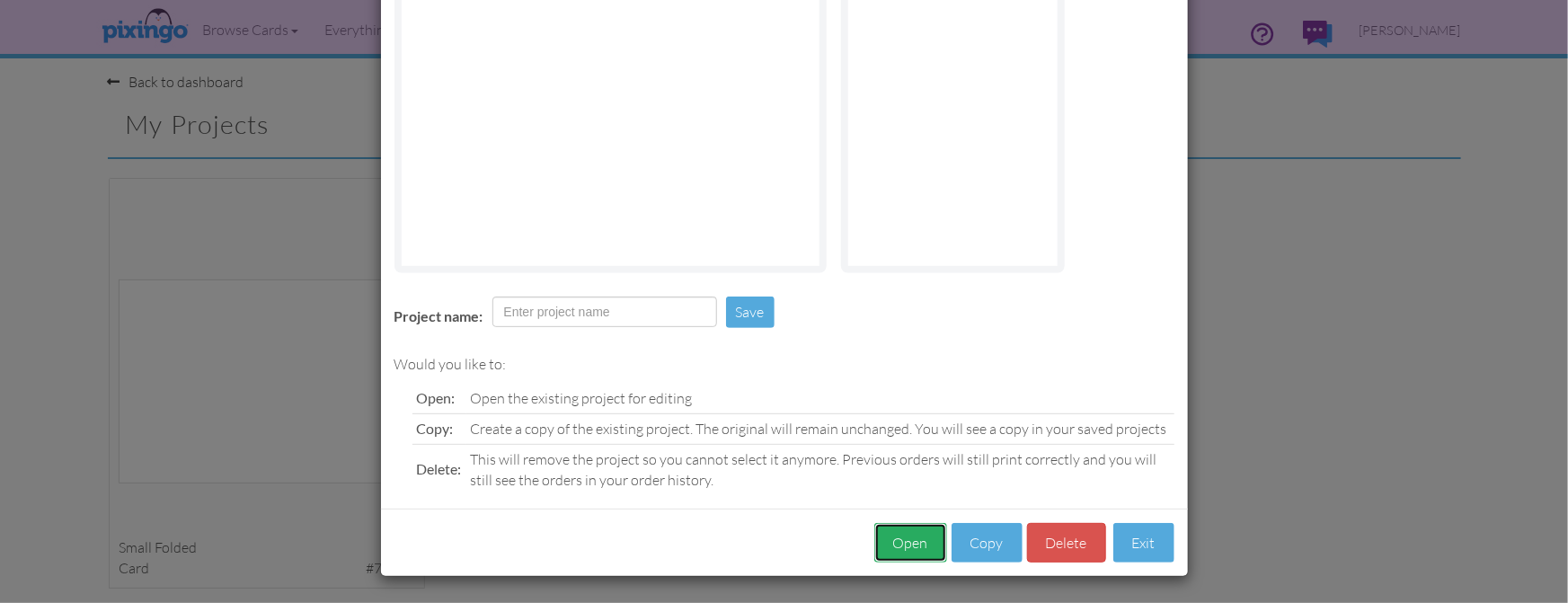
click at [903, 538] on button "Open" at bounding box center [911, 543] width 73 height 40
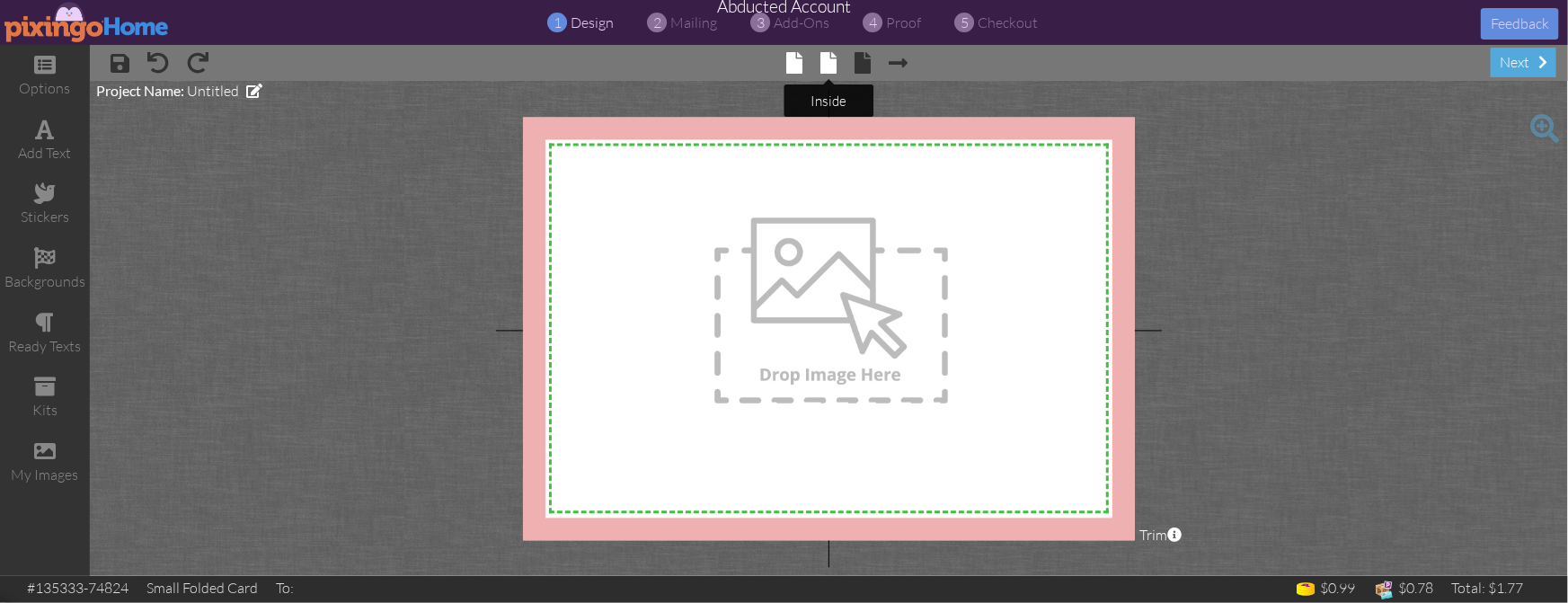
click at [833, 60] on span at bounding box center [829, 62] width 17 height 21
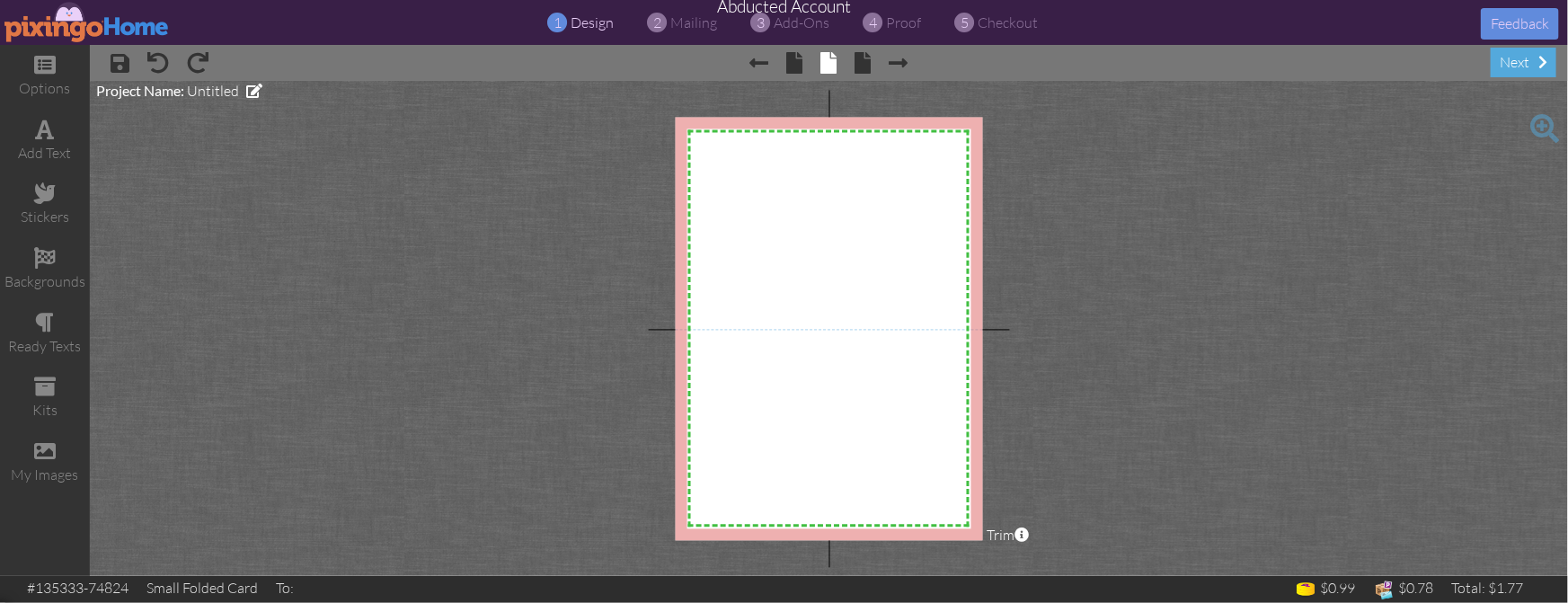
click at [84, 30] on img at bounding box center [87, 21] width 165 height 40
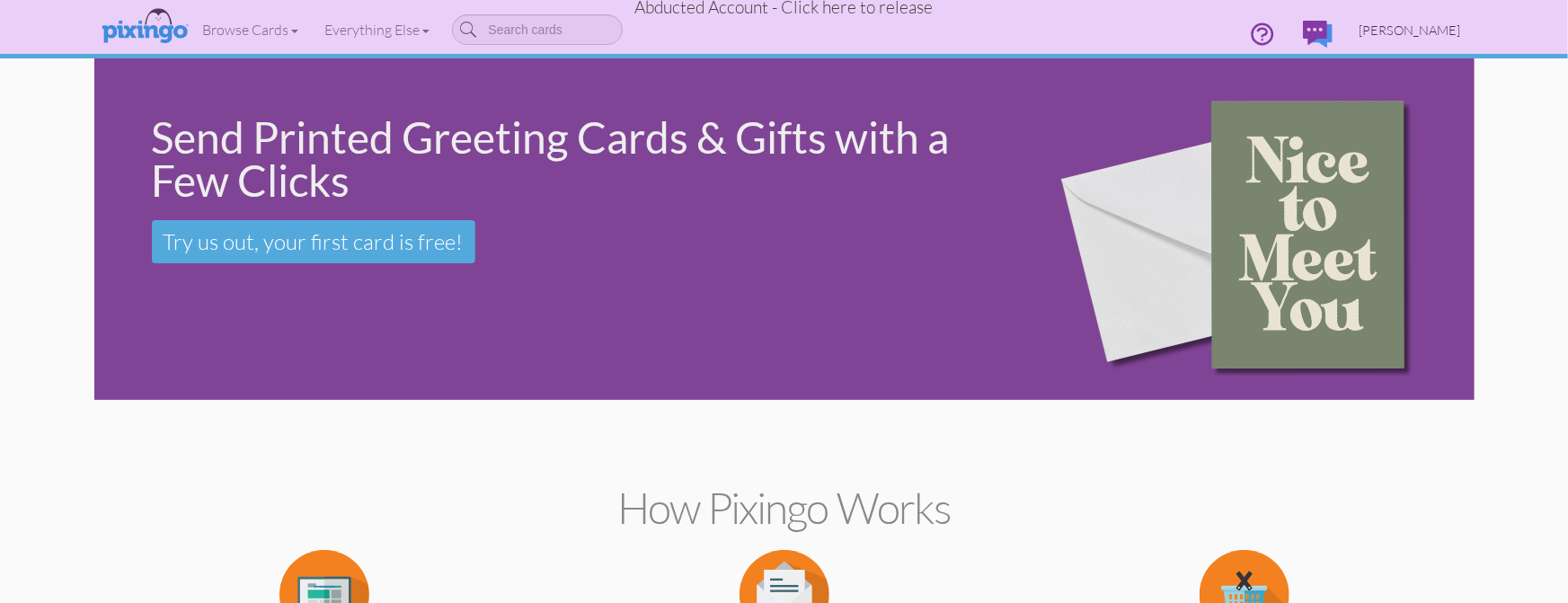
click at [1421, 28] on span "[PERSON_NAME]" at bounding box center [1411, 30] width 102 height 16
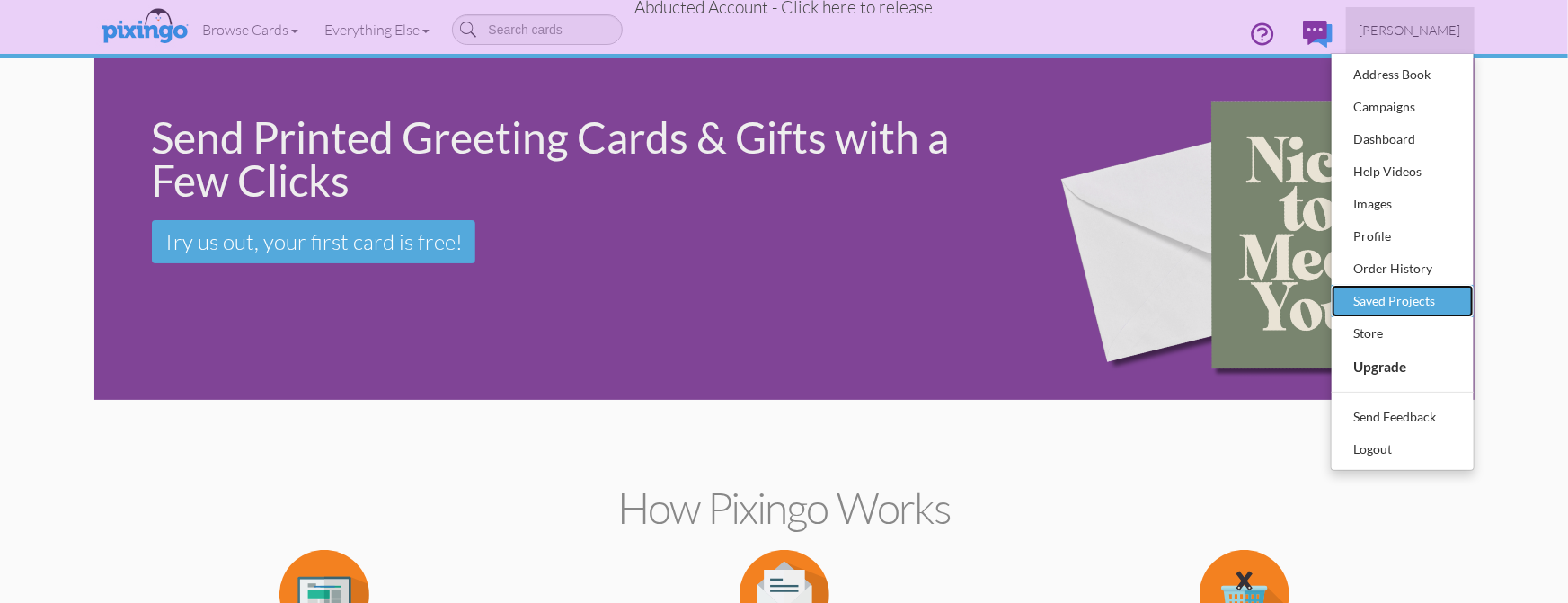
click at [1400, 297] on div "Saved Projects" at bounding box center [1403, 302] width 106 height 27
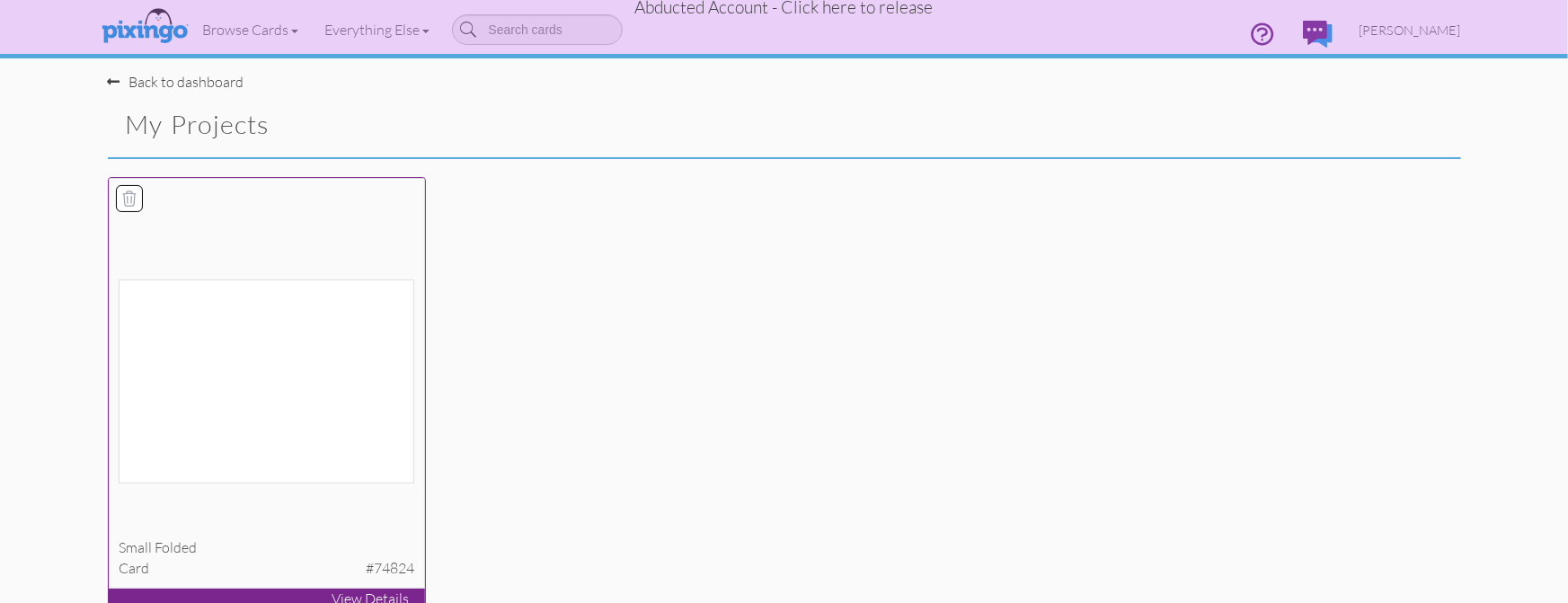
click at [128, 199] on icon at bounding box center [129, 198] width 18 height 18
click at [1359, 124] on button "Delete 1 project(s)?" at bounding box center [1384, 126] width 154 height 30
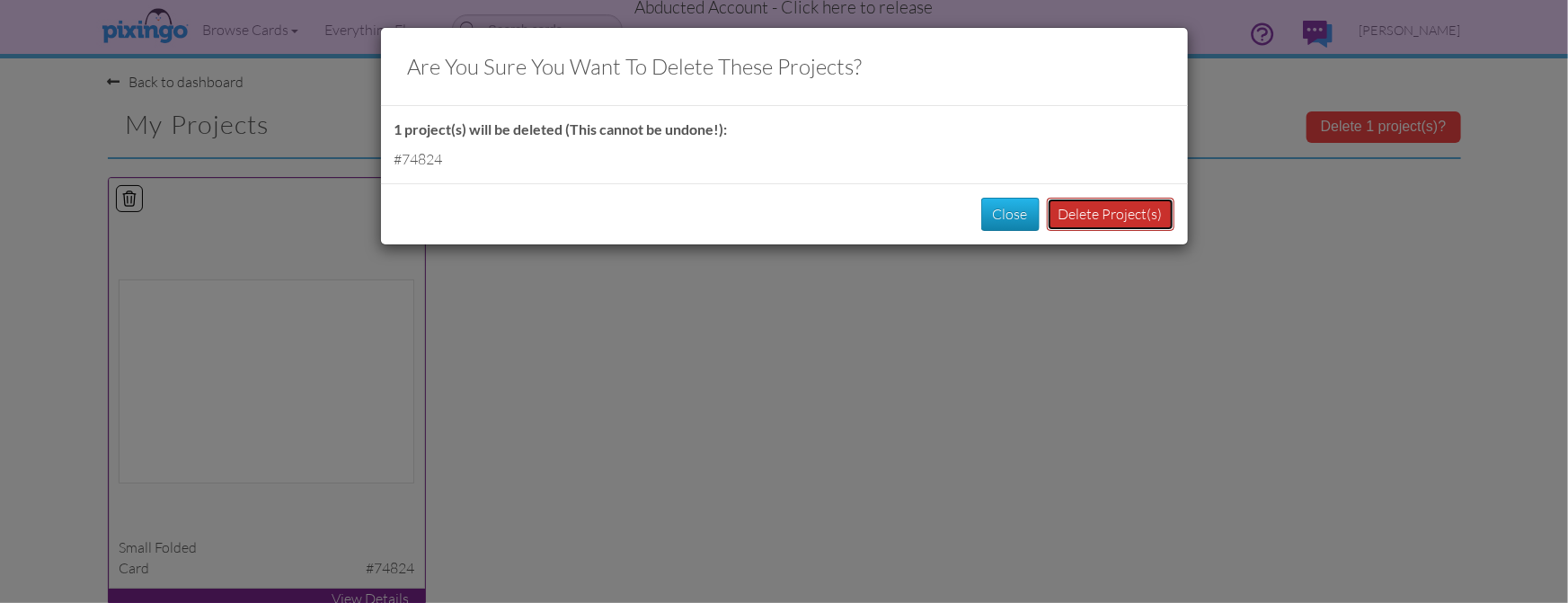
click at [1115, 216] on button "Delete Project(s)" at bounding box center [1111, 215] width 128 height 33
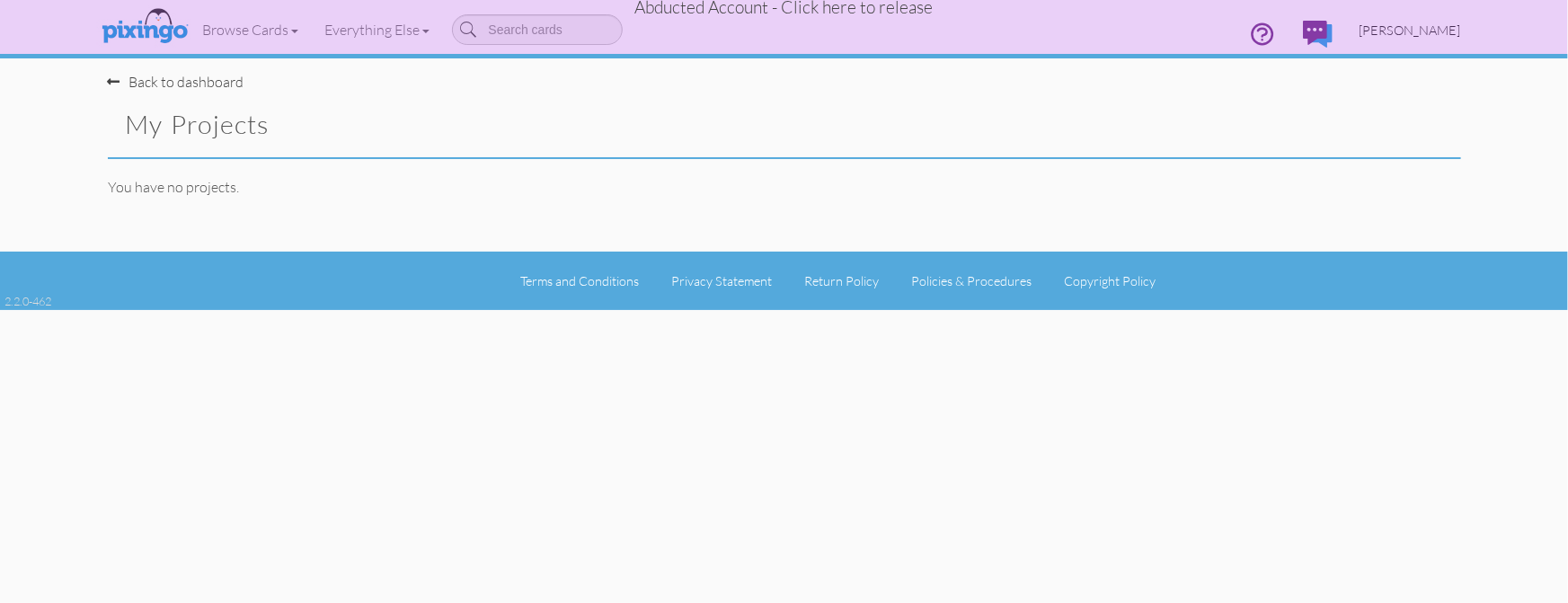
click at [1436, 31] on span "Jacob Swisher" at bounding box center [1411, 30] width 102 height 16
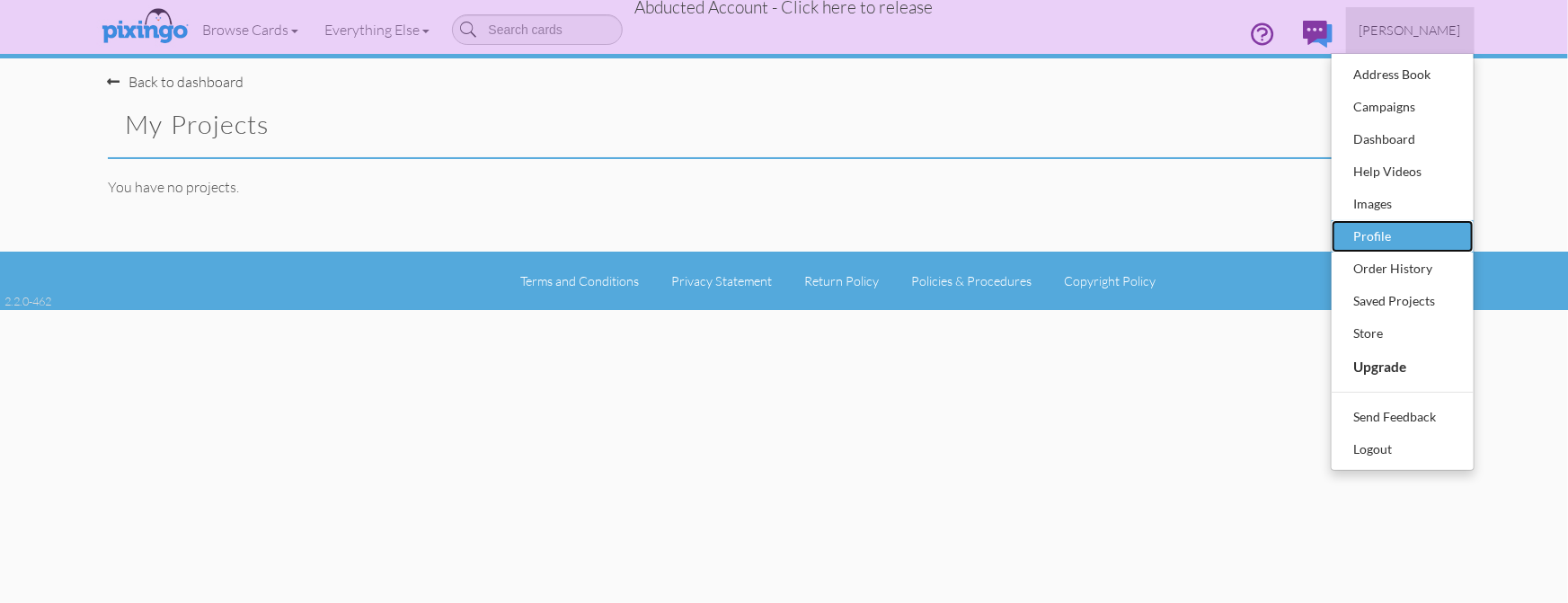
click at [1378, 241] on div "Profile" at bounding box center [1403, 236] width 106 height 27
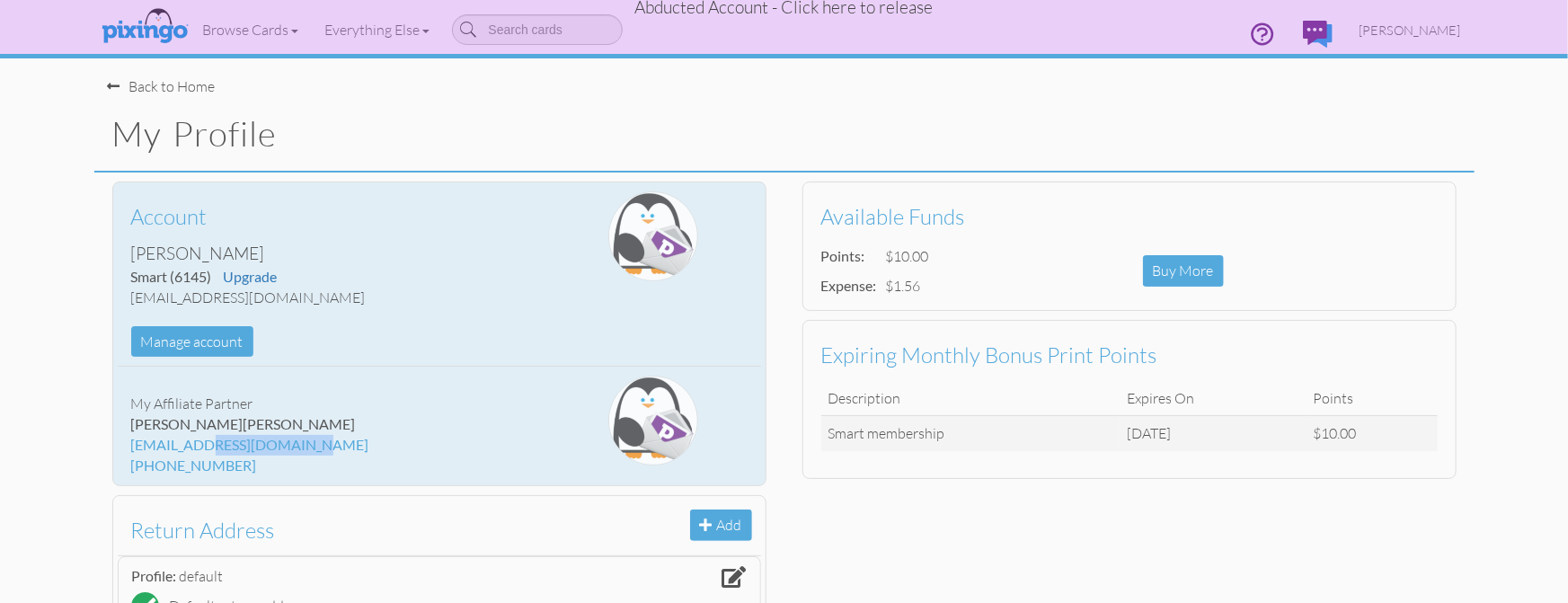
drag, startPoint x: 134, startPoint y: 445, endPoint x: 240, endPoint y: 448, distance: 106.0
click at [240, 448] on div "lovetosendcards@aol.com" at bounding box center [332, 445] width 402 height 20
drag, startPoint x: 286, startPoint y: 449, endPoint x: 129, endPoint y: 446, distance: 157.0
click at [129, 446] on div "My Affiliate Partner Karen Hagans lovetosendcards@aol.com 913-269-4180" at bounding box center [332, 425] width 429 height 100
copy div "lovetosendcards@aol.com"
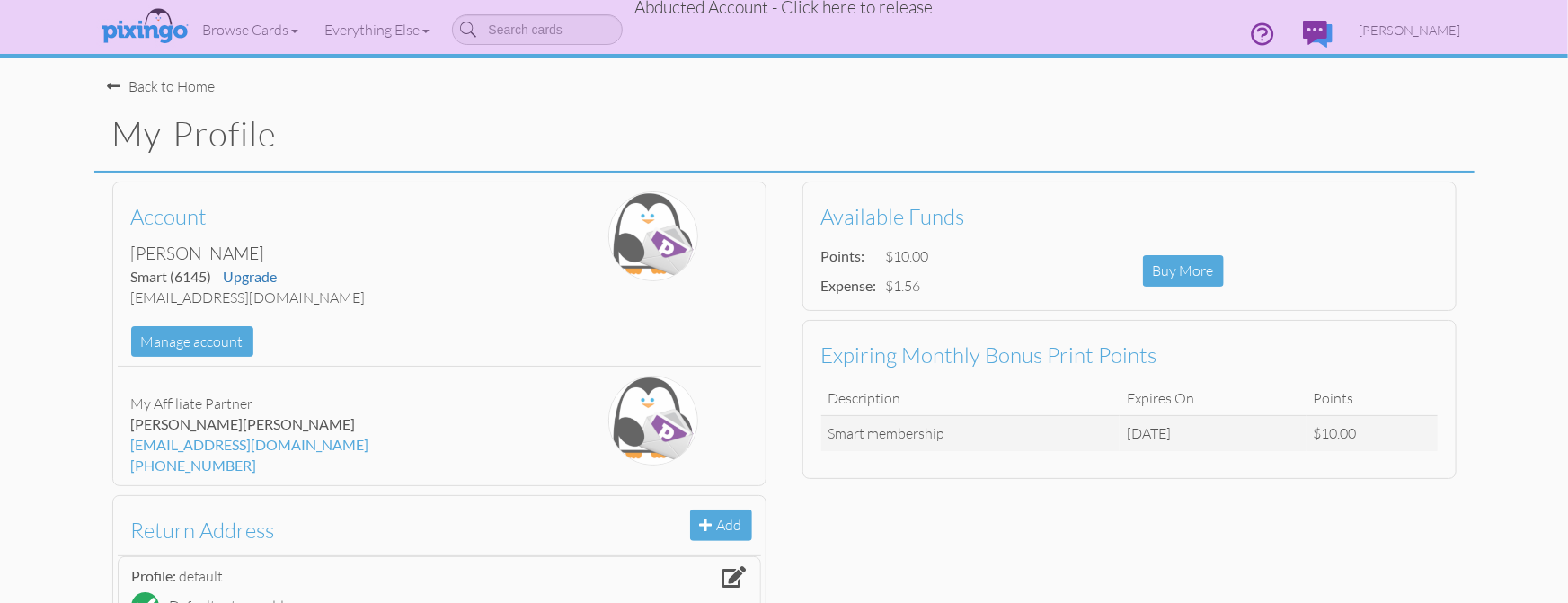
click at [781, 10] on span "Abducted Account - Click here to release" at bounding box center [785, 7] width 299 height 21
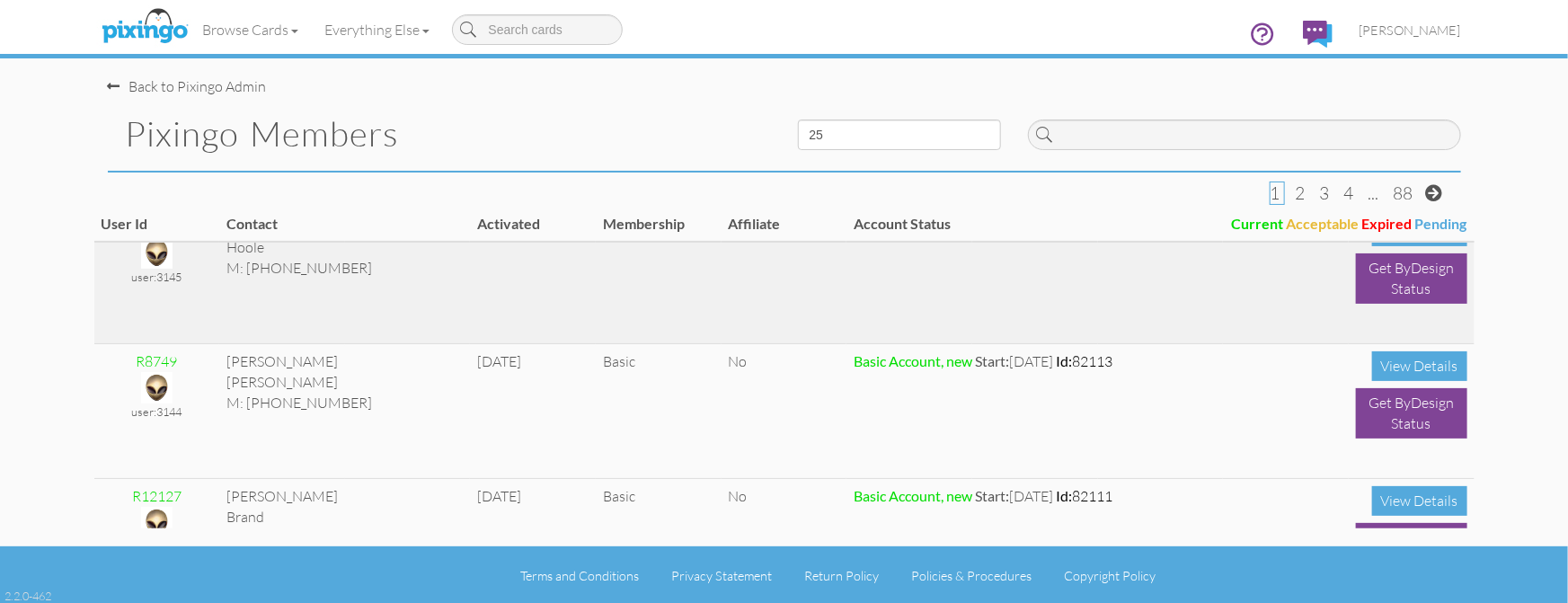
scroll to position [161, 0]
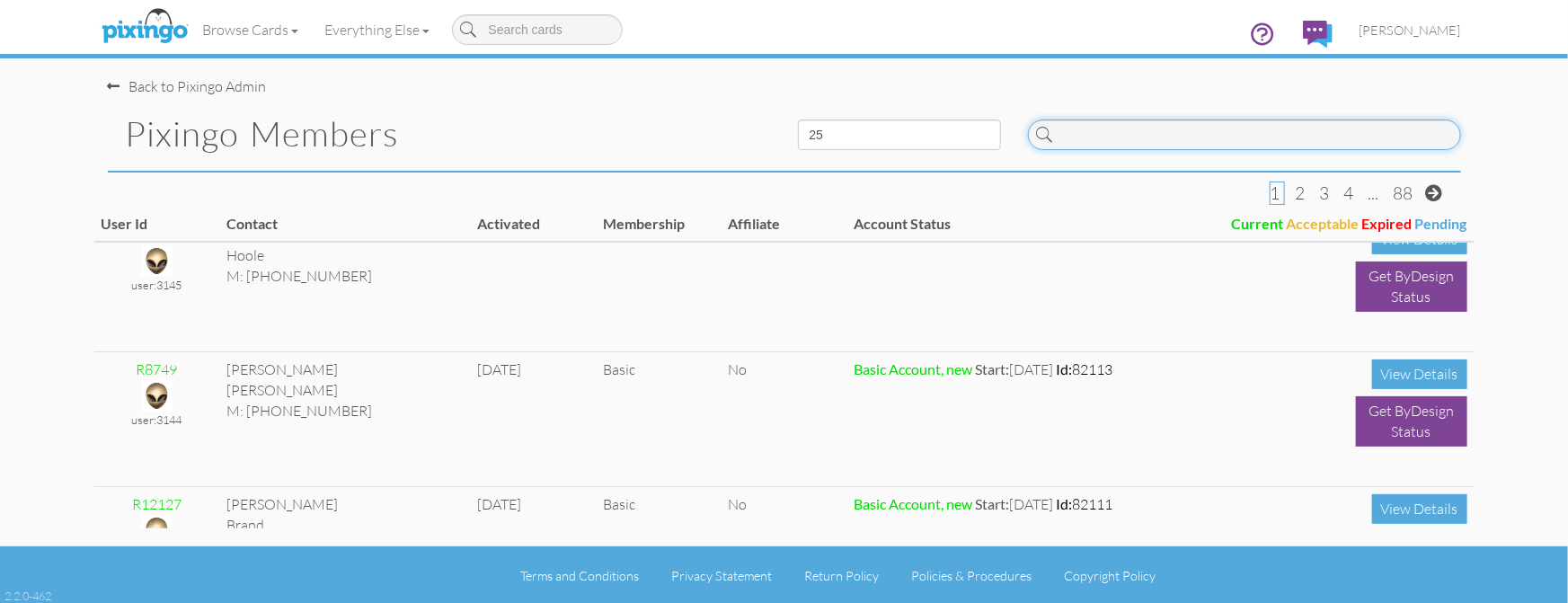
click at [1136, 147] on input at bounding box center [1245, 134] width 433 height 30
click at [1135, 144] on input at bounding box center [1245, 134] width 433 height 30
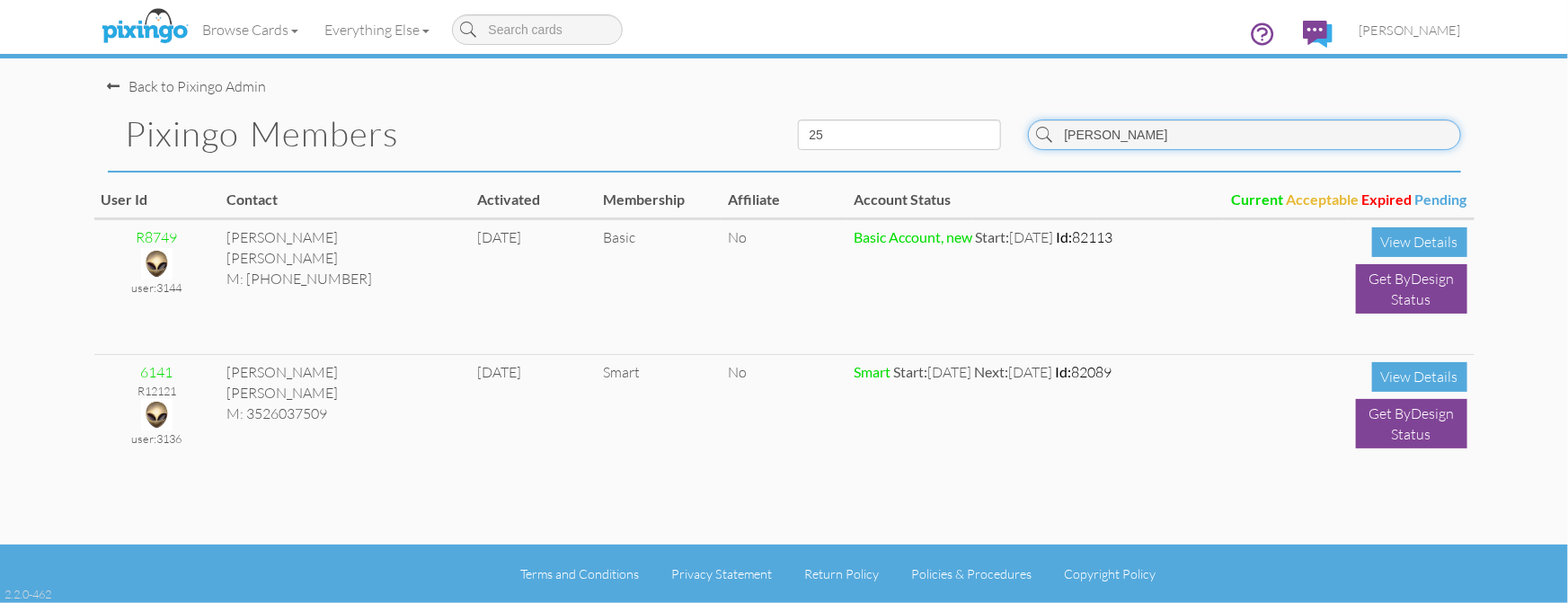
scroll to position [0, 0]
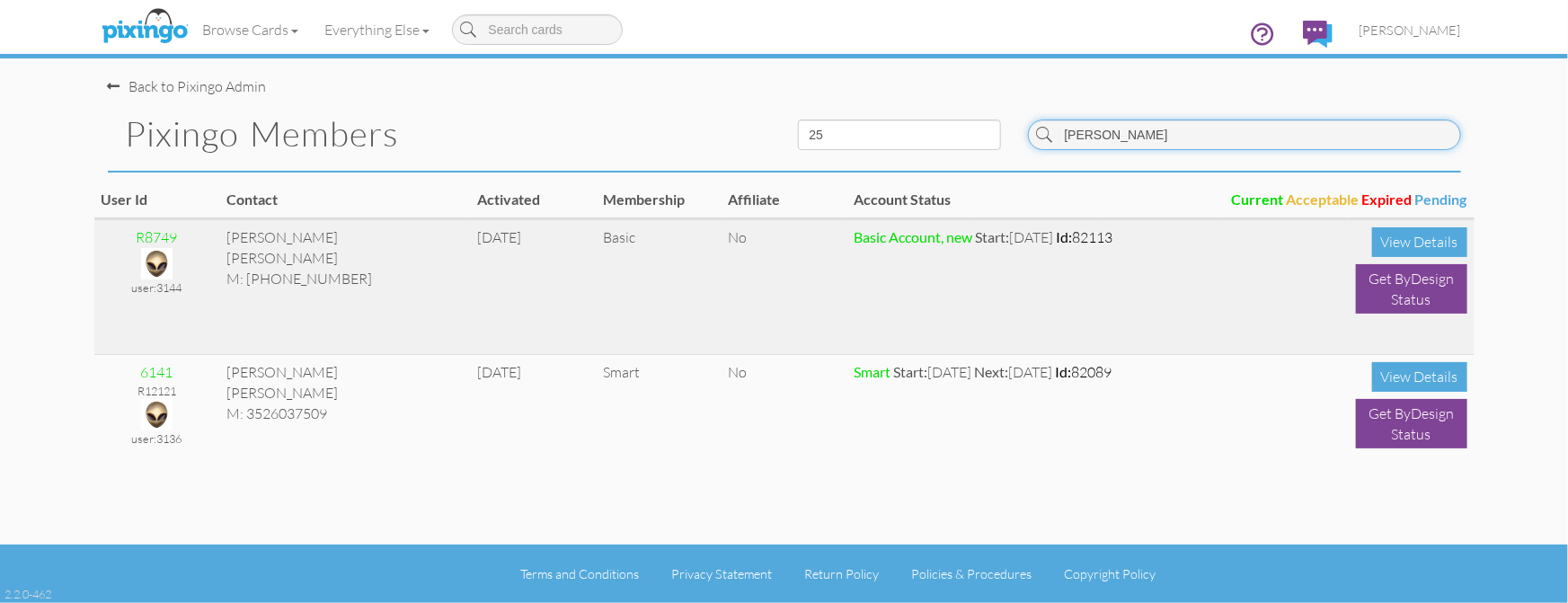
type input "hamill"
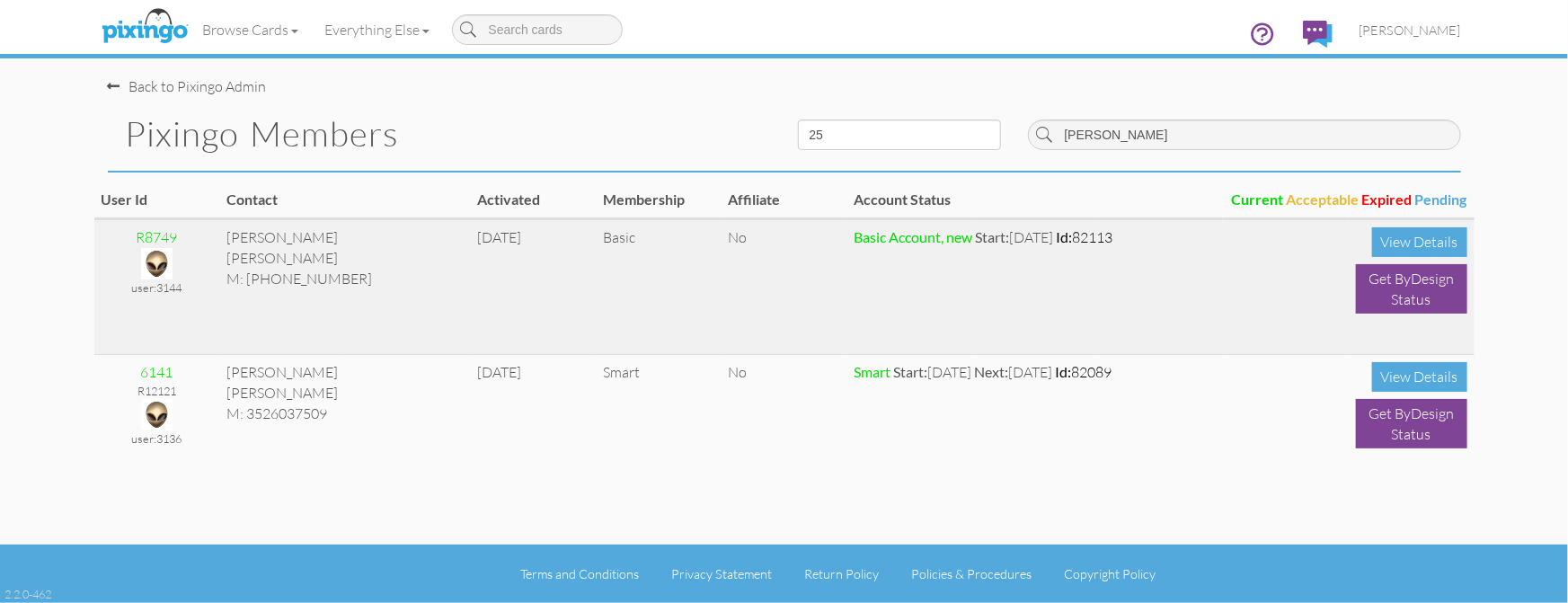
click at [172, 259] on img at bounding box center [157, 263] width 31 height 31
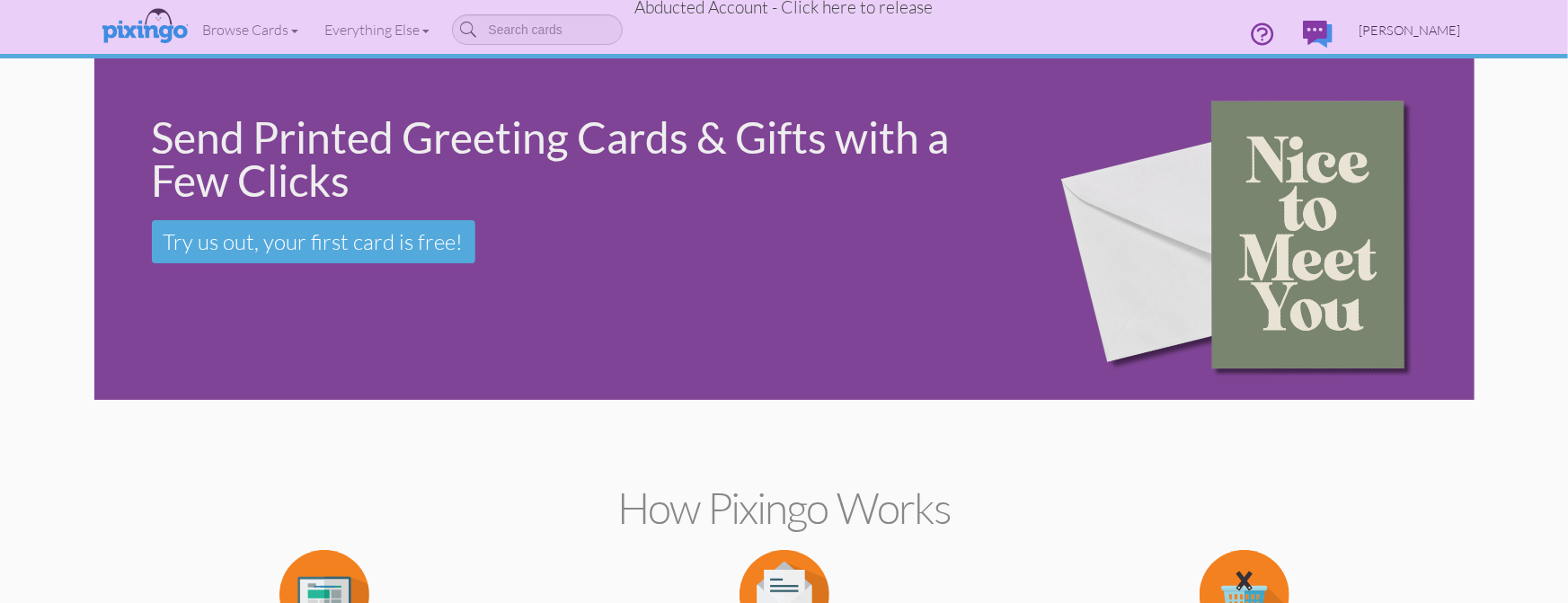
click at [1441, 28] on span "Rick Hamill" at bounding box center [1411, 30] width 102 height 16
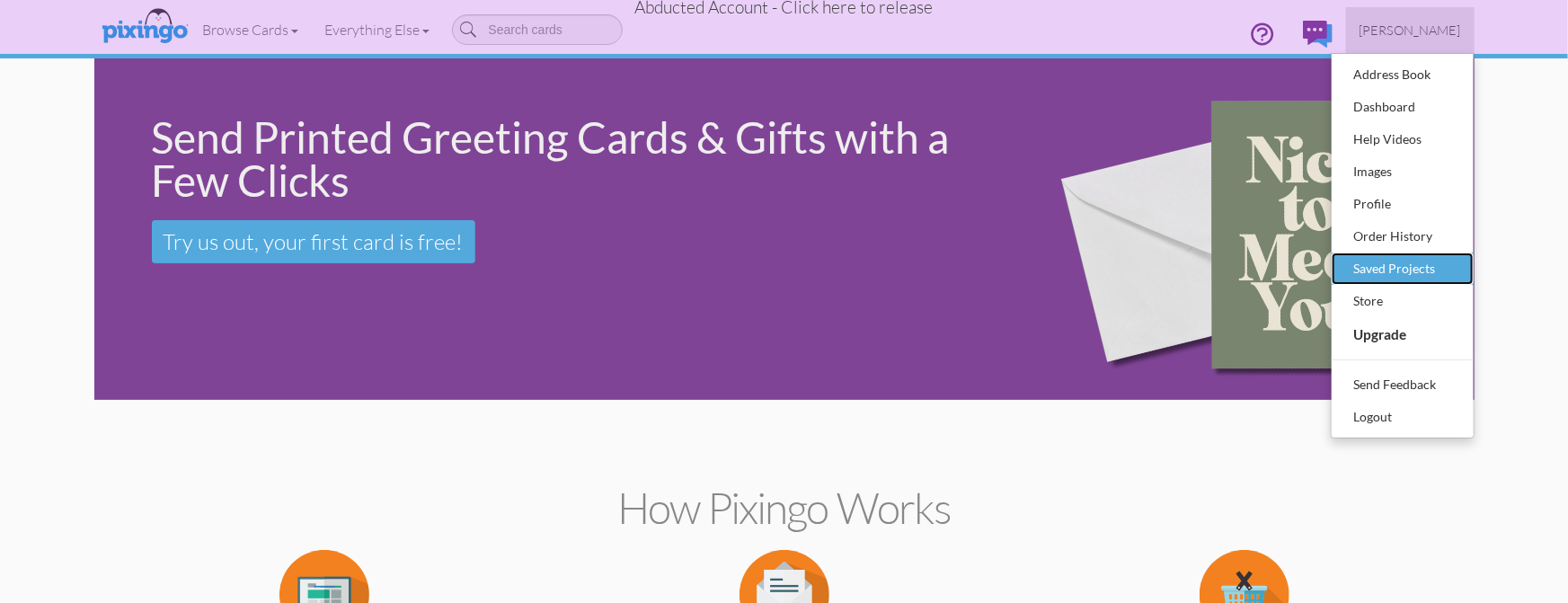
click at [1385, 273] on div "Saved Projects" at bounding box center [1403, 268] width 106 height 27
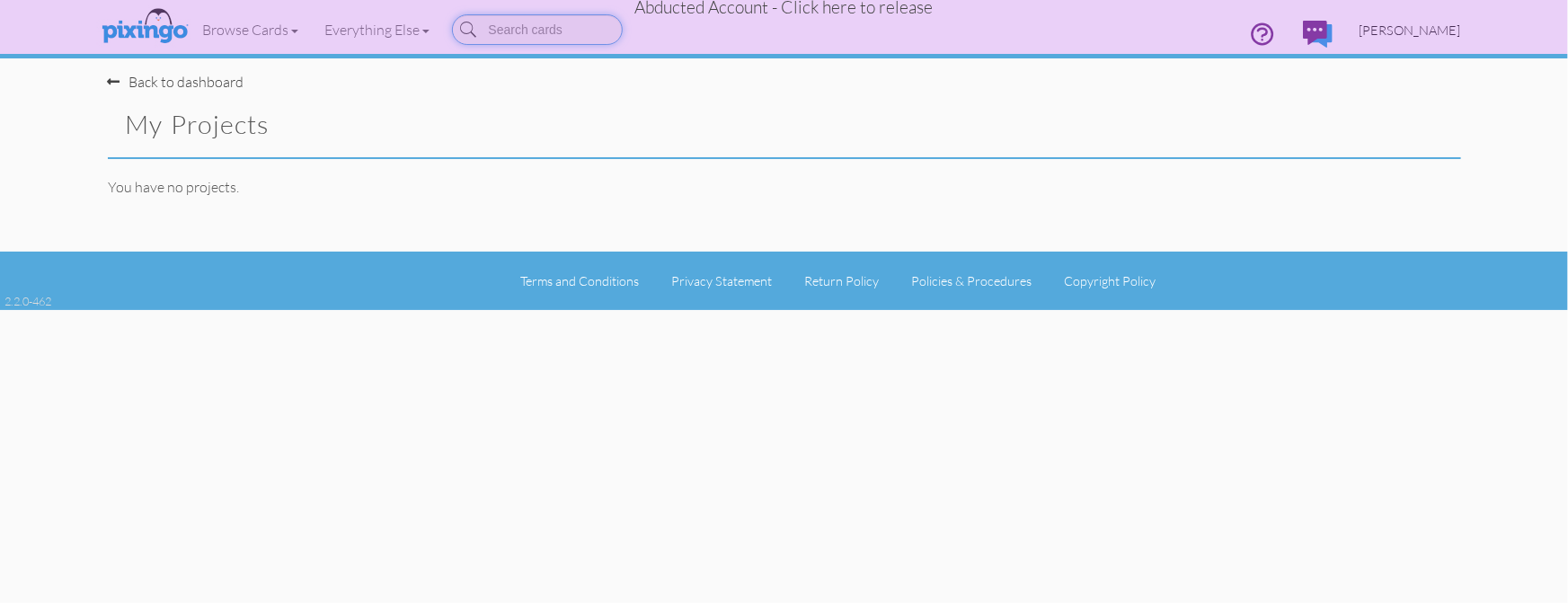
click at [1416, 34] on span "Rick Hamill" at bounding box center [1411, 30] width 102 height 16
click at [1422, 27] on span "Rick Hamill" at bounding box center [1411, 30] width 102 height 16
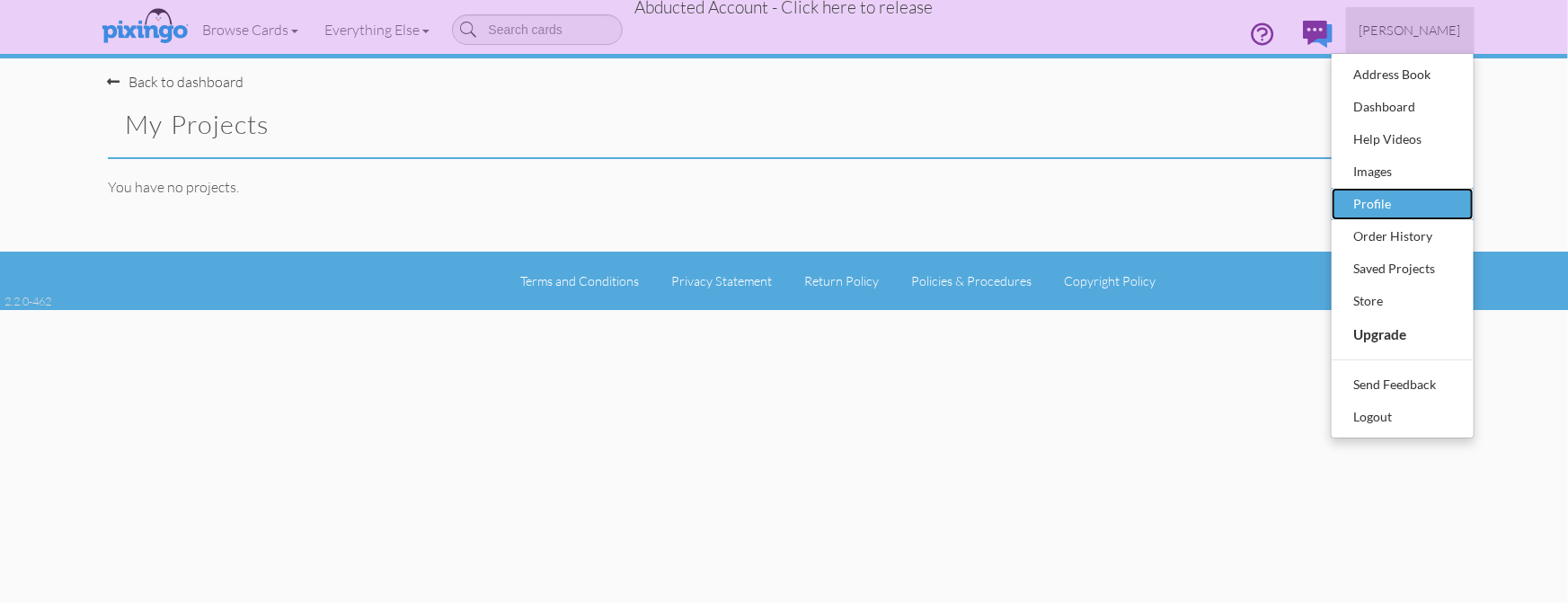
click at [1378, 191] on div "Profile" at bounding box center [1403, 204] width 106 height 27
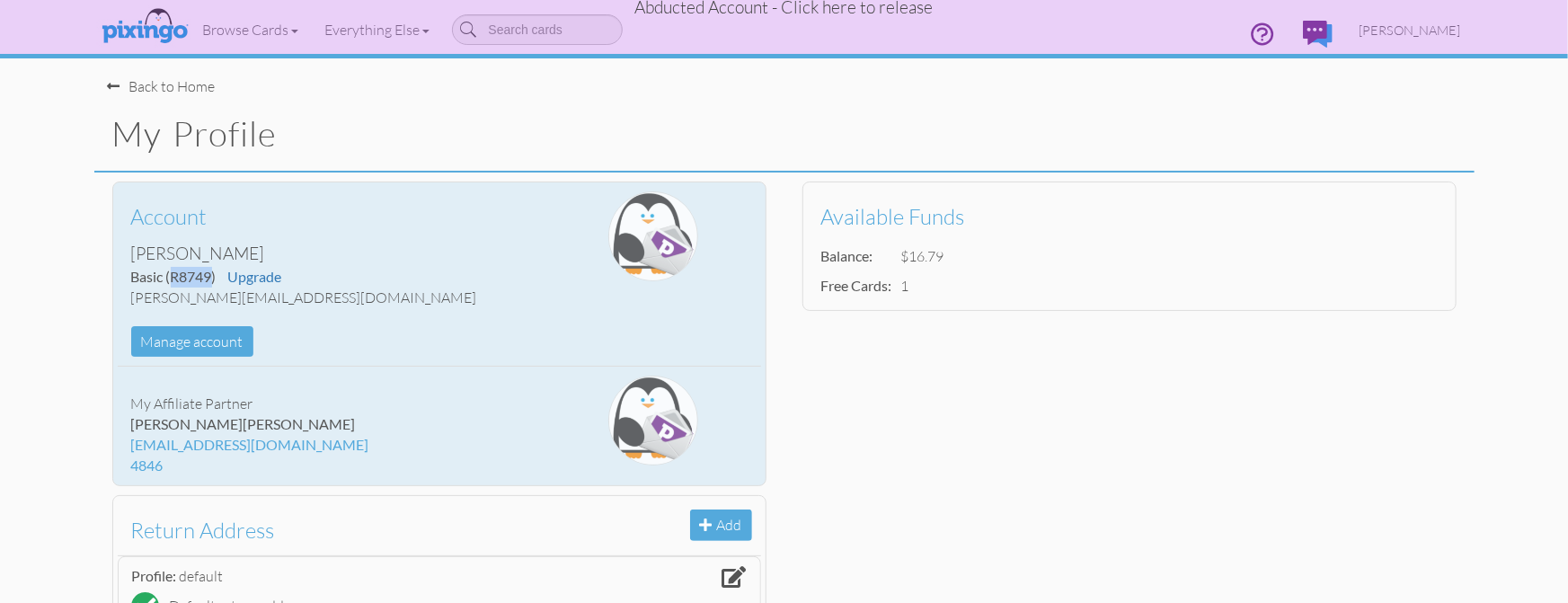
drag, startPoint x: 172, startPoint y: 277, endPoint x: 211, endPoint y: 276, distance: 39.0
click at [211, 276] on span "(R8749)" at bounding box center [191, 275] width 51 height 17
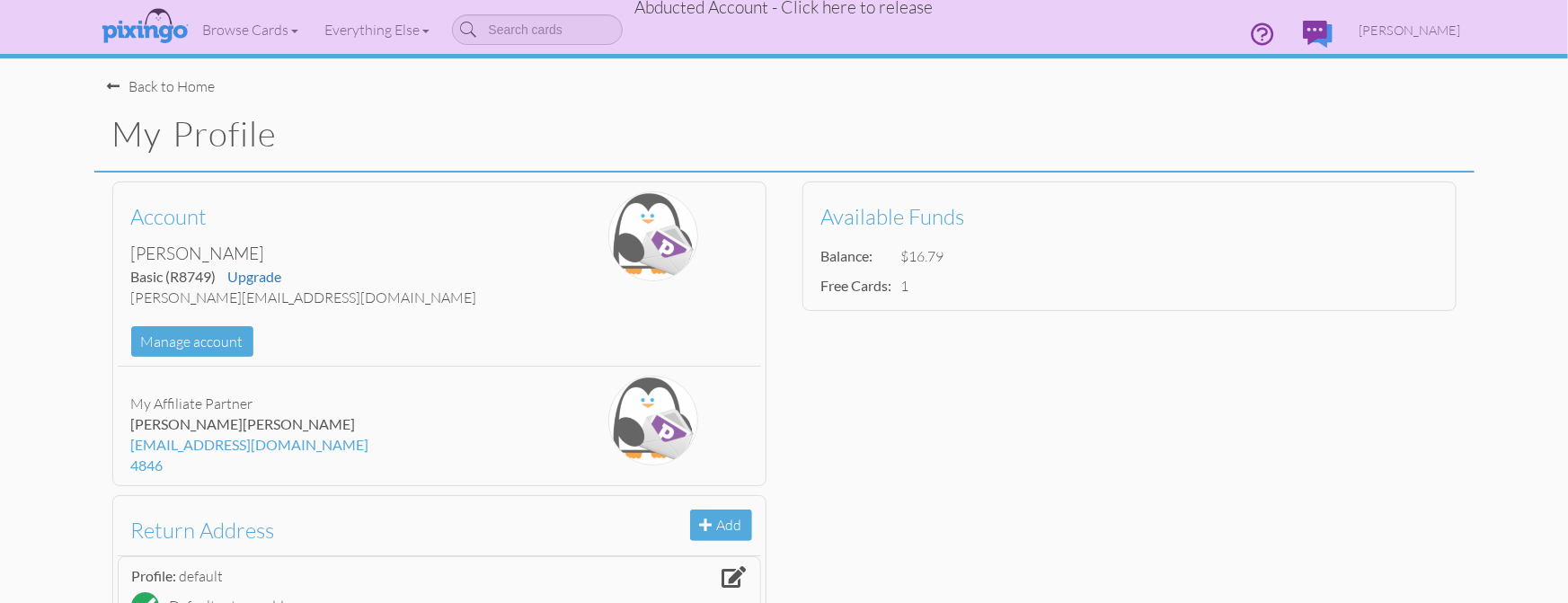
drag, startPoint x: 1309, startPoint y: 452, endPoint x: 1193, endPoint y: 434, distance: 117.4
click at [1307, 452] on div "Account Rick Hamill Basic (R8749) Upgrade rick@rickhamill.com Manage account My…" at bounding box center [785, 468] width 1381 height 592
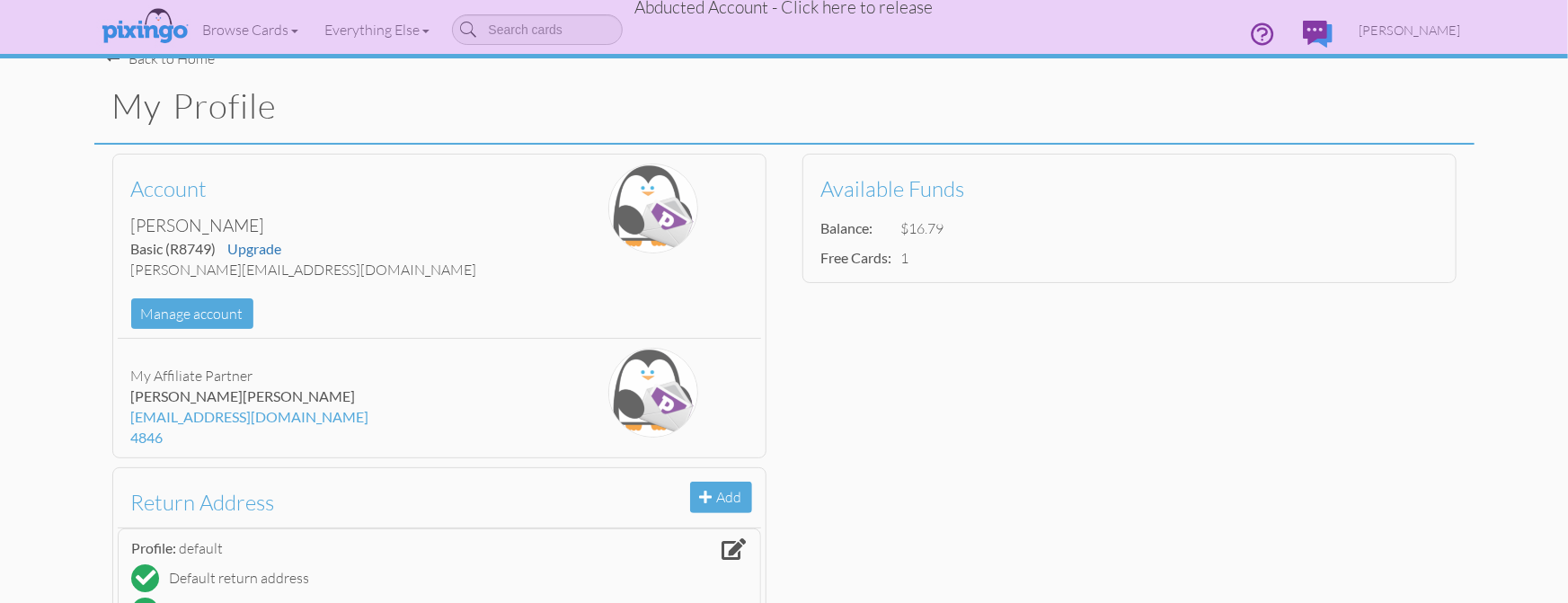
scroll to position [27, 0]
click at [1327, 438] on div "Account Rick Hamill Basic (R8749) Upgrade rick@rickhamill.com Manage account My…" at bounding box center [785, 441] width 1381 height 592
click at [775, 10] on span "Abducted Account - Click here to release" at bounding box center [785, 7] width 299 height 21
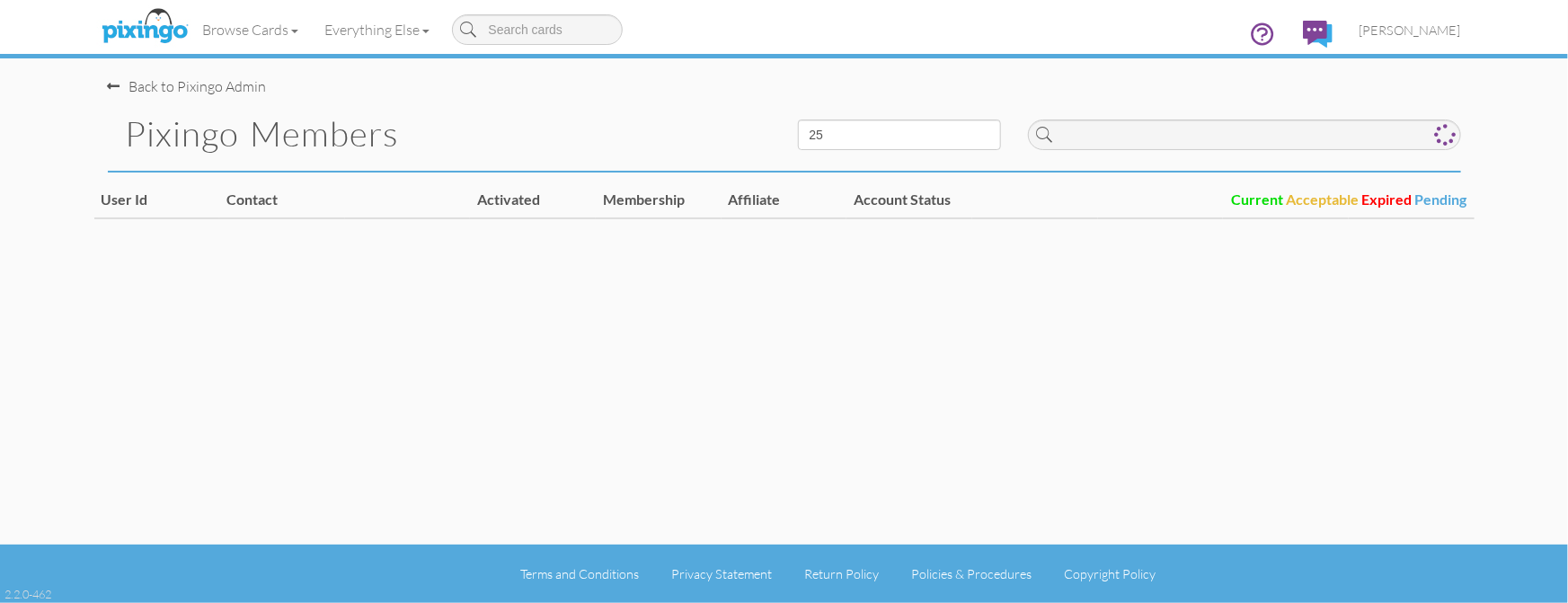
click at [775, 10] on div "Browse Cards Business Accounting Automotive Chiropractor Customer Dental Financ…" at bounding box center [784, 35] width 1353 height 71
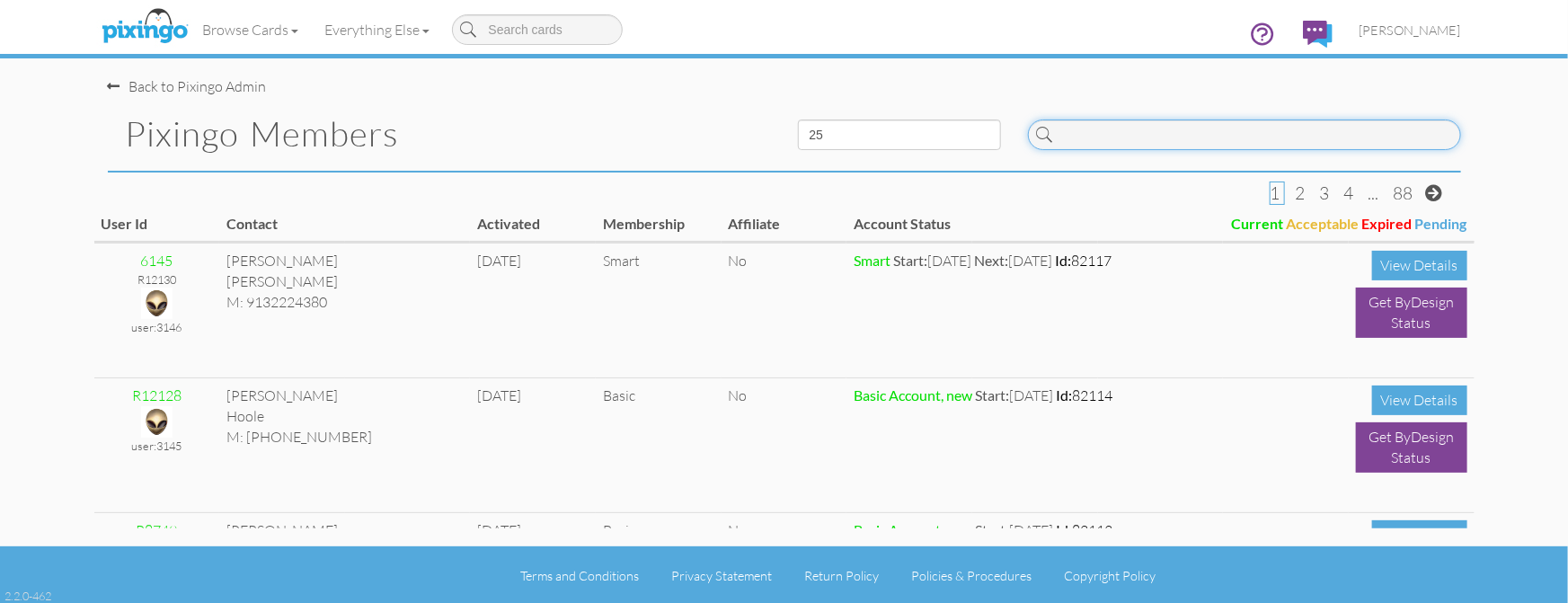
click at [1077, 126] on input at bounding box center [1245, 134] width 433 height 30
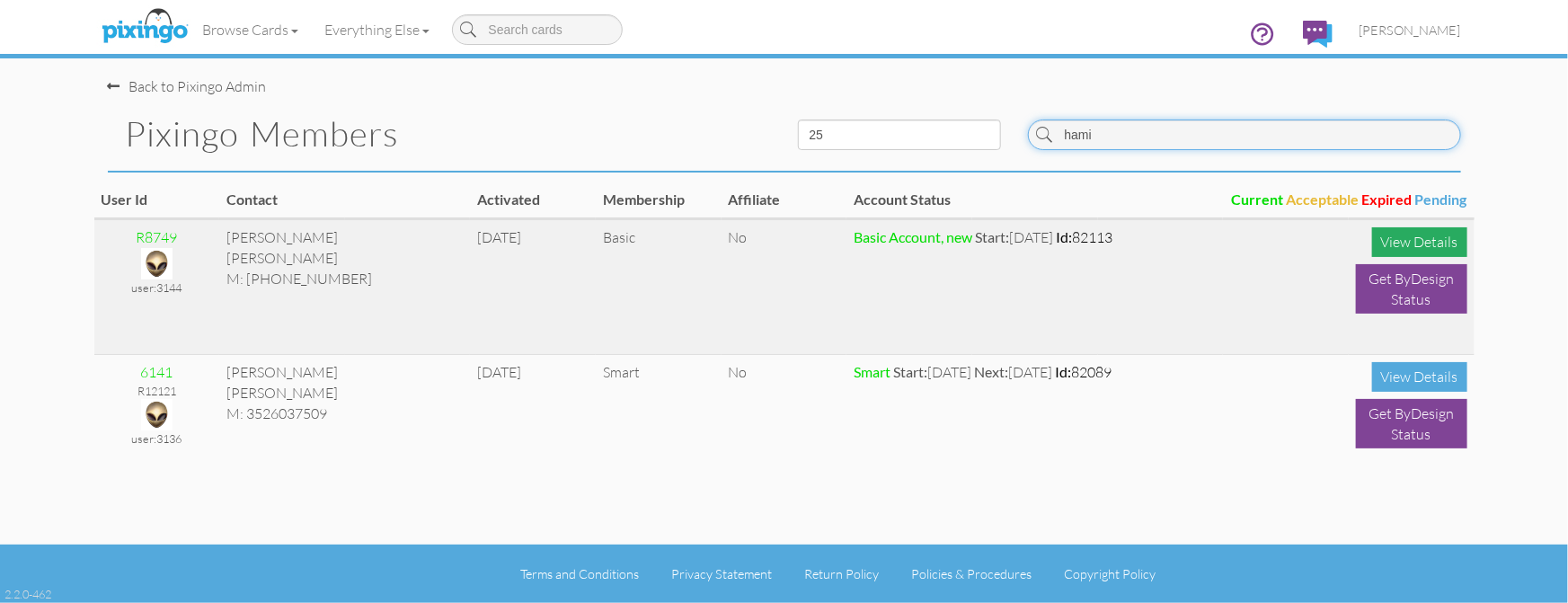
type input "hami"
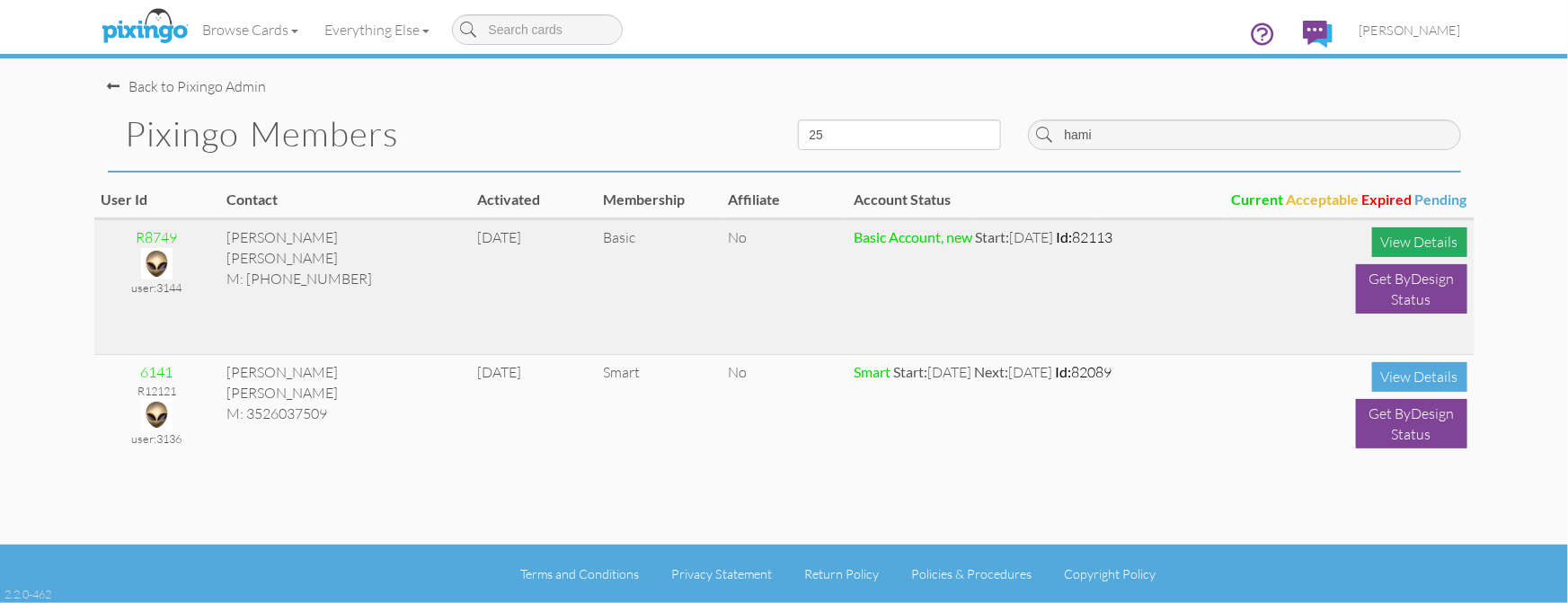
click at [1390, 237] on div "View Details" at bounding box center [1421, 242] width 96 height 29
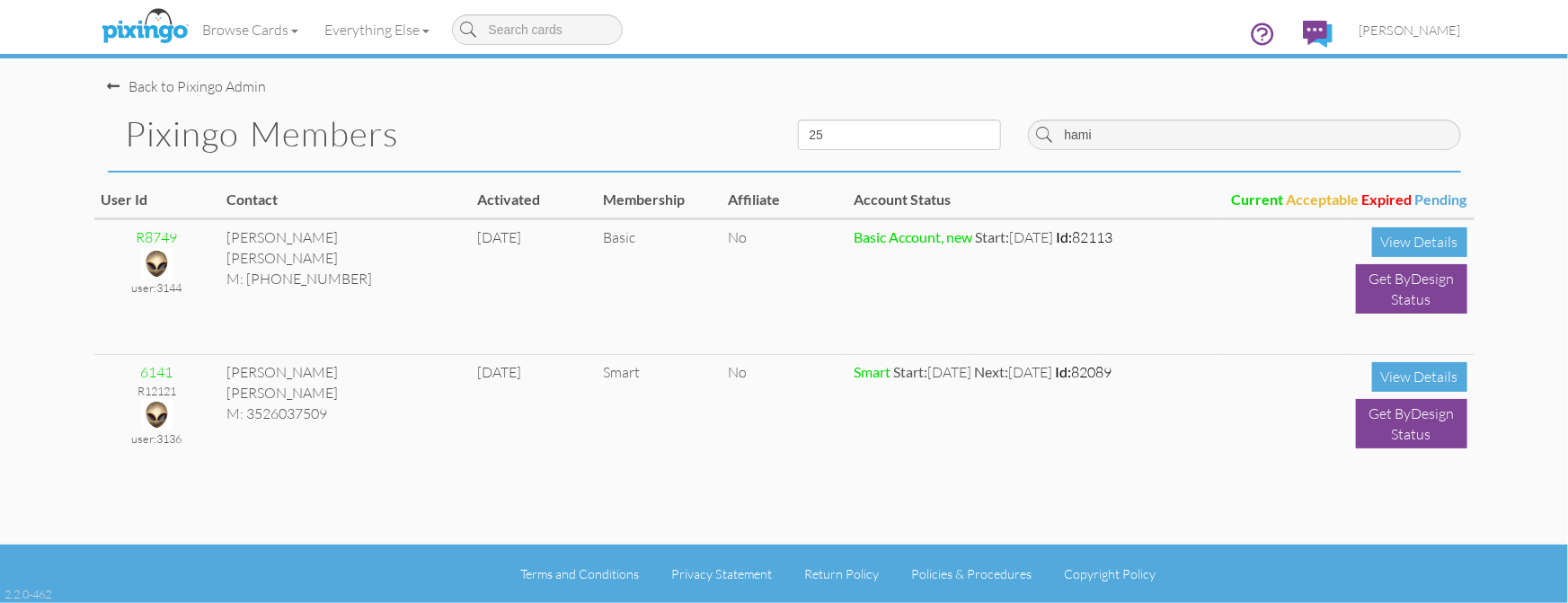
click at [557, 110] on div "Pixingo Members" at bounding box center [439, 133] width 690 height 73
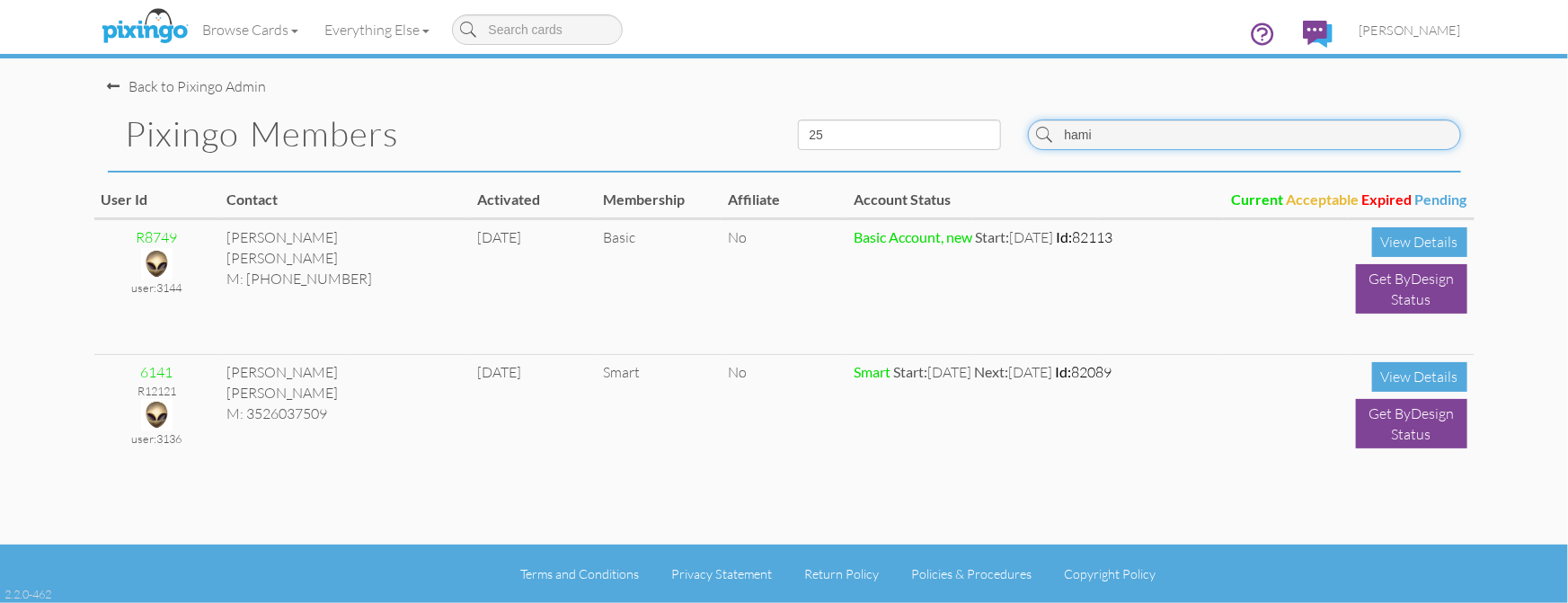
click at [1115, 141] on input "hami" at bounding box center [1245, 134] width 433 height 30
click at [680, 112] on div "Pixingo Members" at bounding box center [439, 133] width 690 height 73
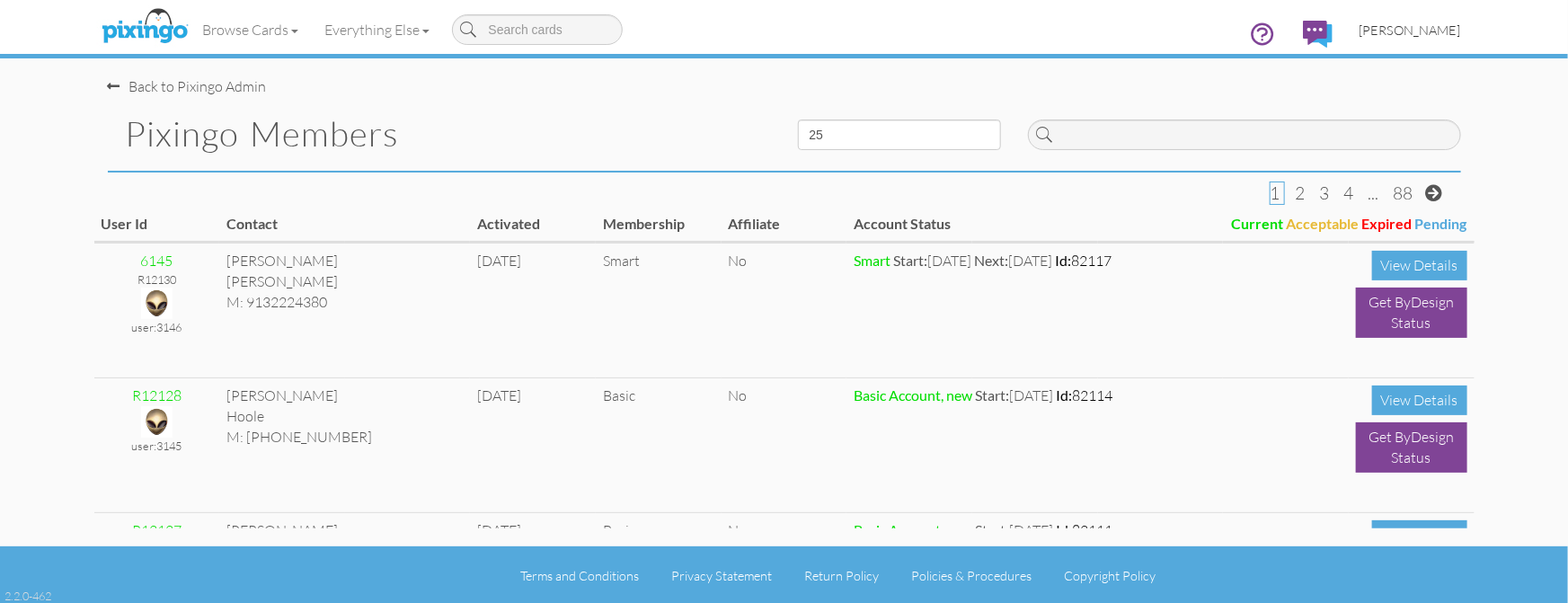
click at [1412, 32] on span "[PERSON_NAME]" at bounding box center [1411, 30] width 102 height 16
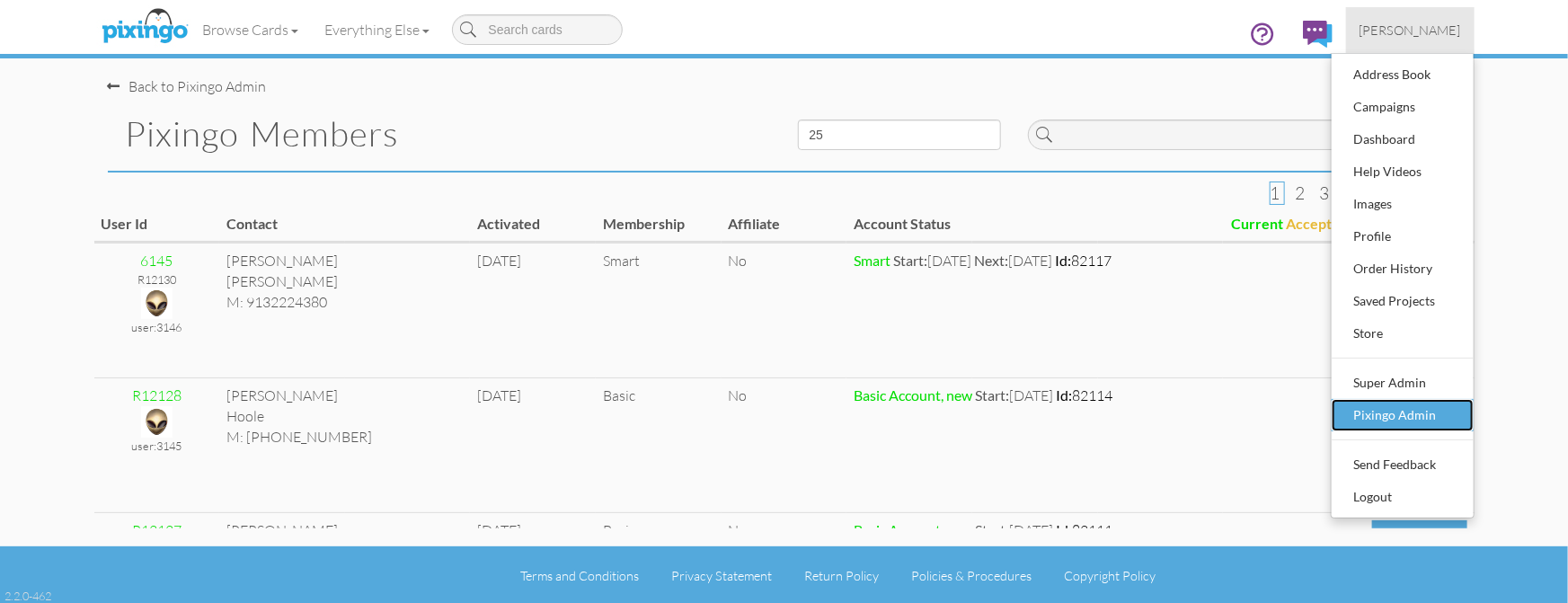
click at [1403, 411] on div "Pixingo Admin" at bounding box center [1403, 416] width 106 height 27
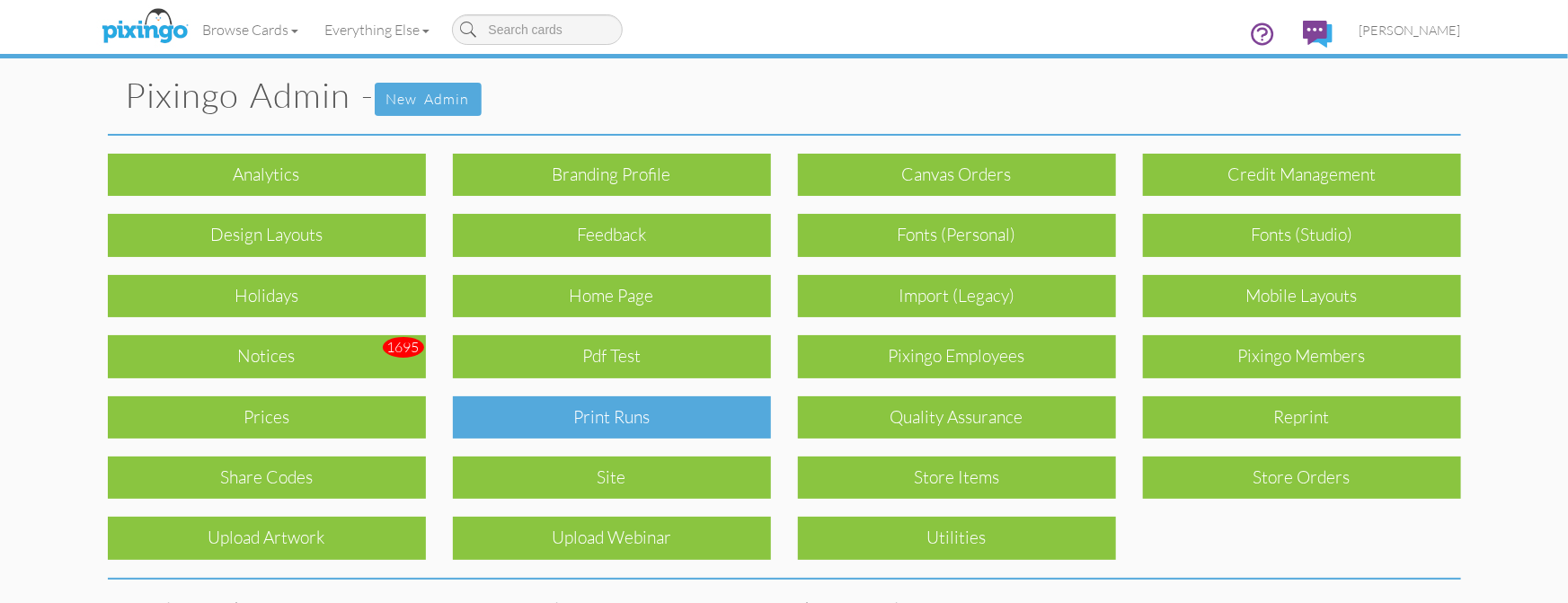
click at [624, 419] on div "Print Runs" at bounding box center [612, 417] width 318 height 42
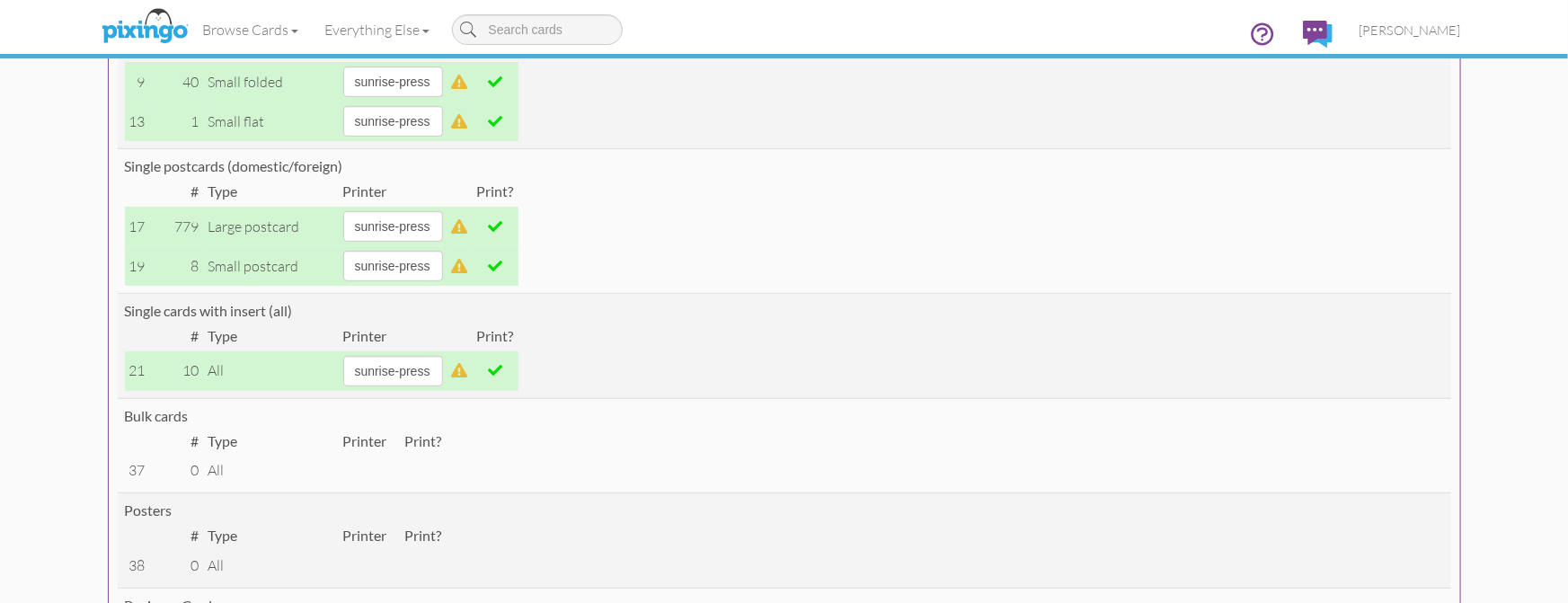
scroll to position [380, 0]
click at [1424, 25] on span "[PERSON_NAME]" at bounding box center [1411, 30] width 102 height 16
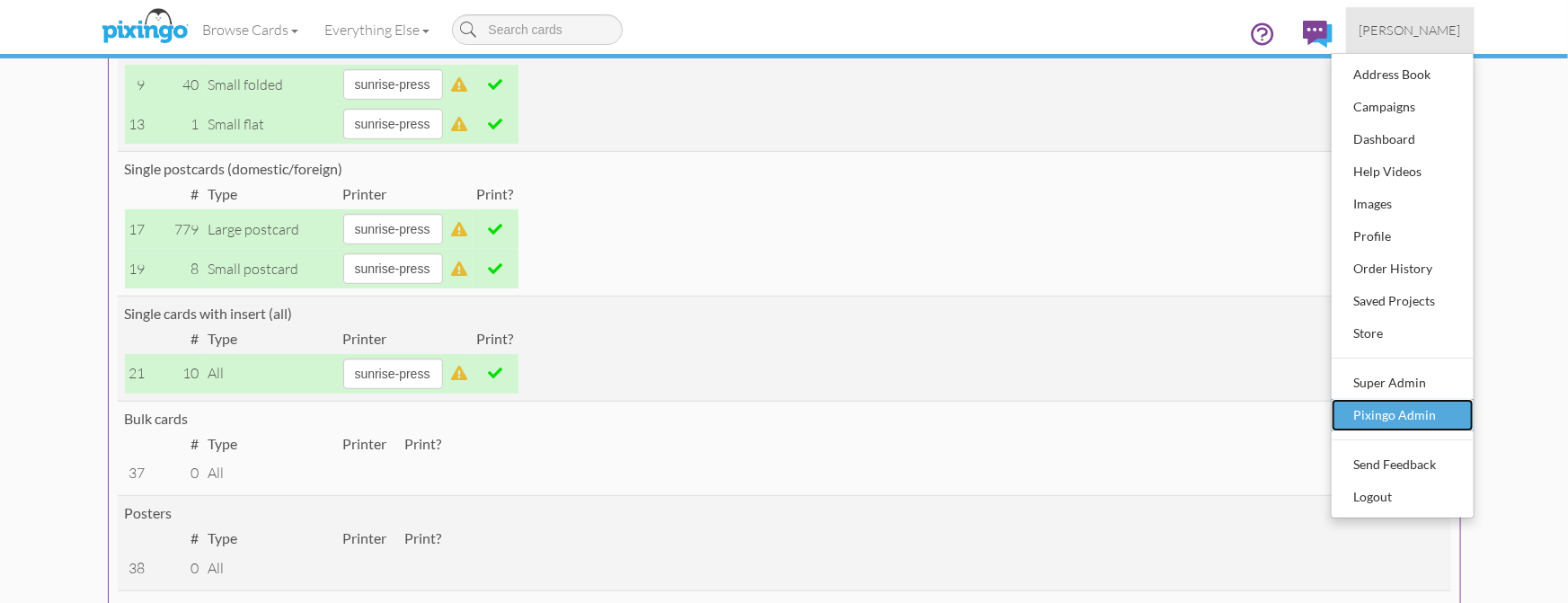
click at [1377, 413] on div "Pixingo Admin" at bounding box center [1403, 416] width 106 height 27
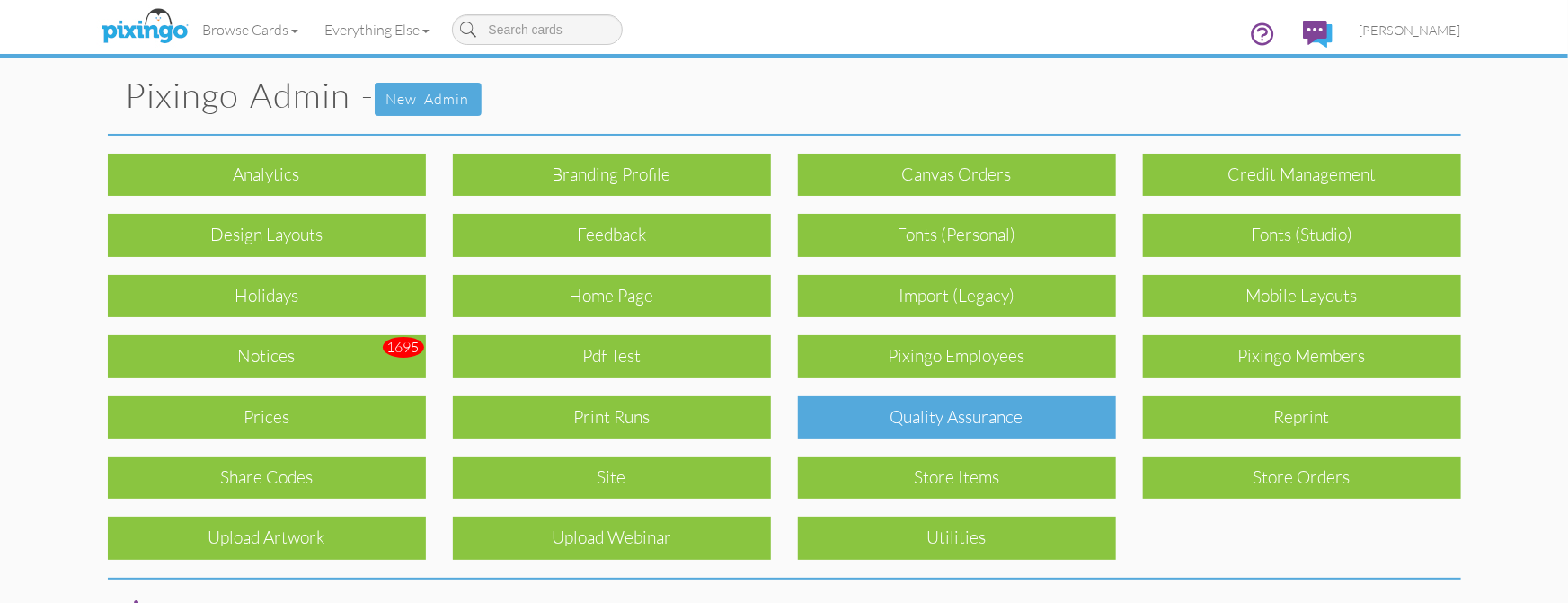
click at [928, 422] on div "Quality Assurance" at bounding box center [958, 417] width 318 height 42
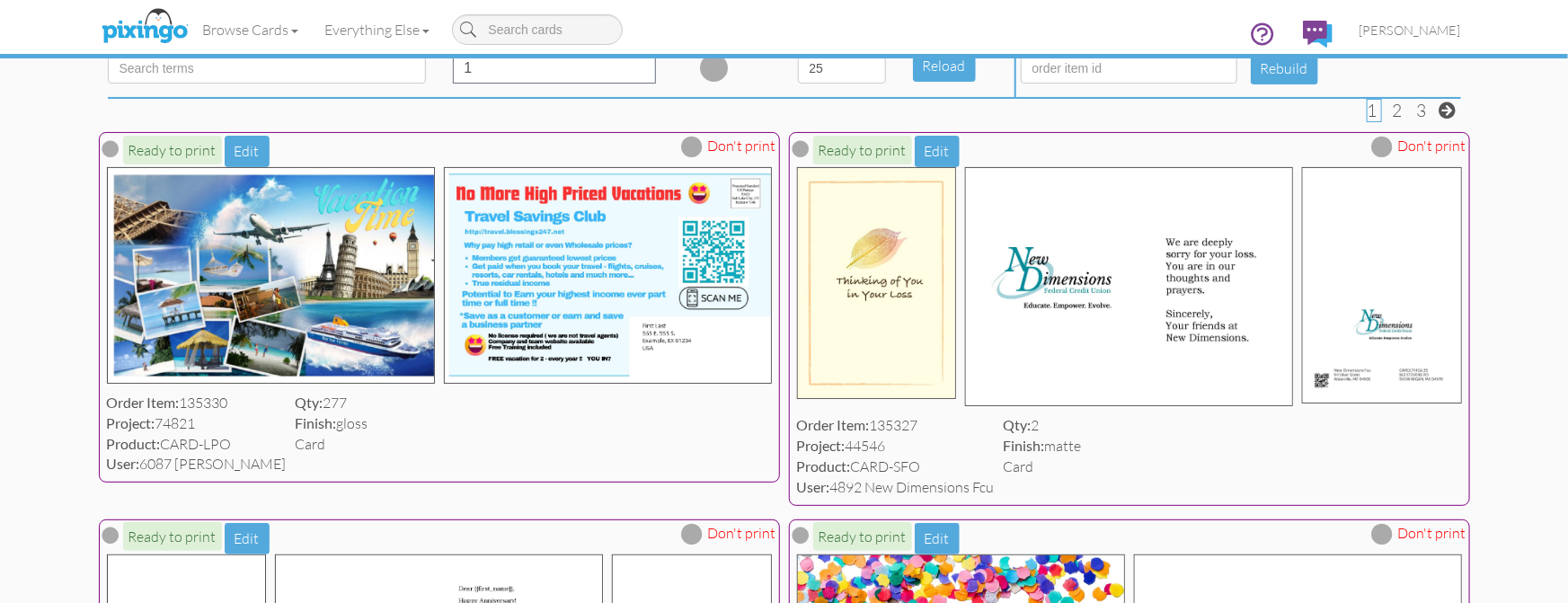
scroll to position [138, 0]
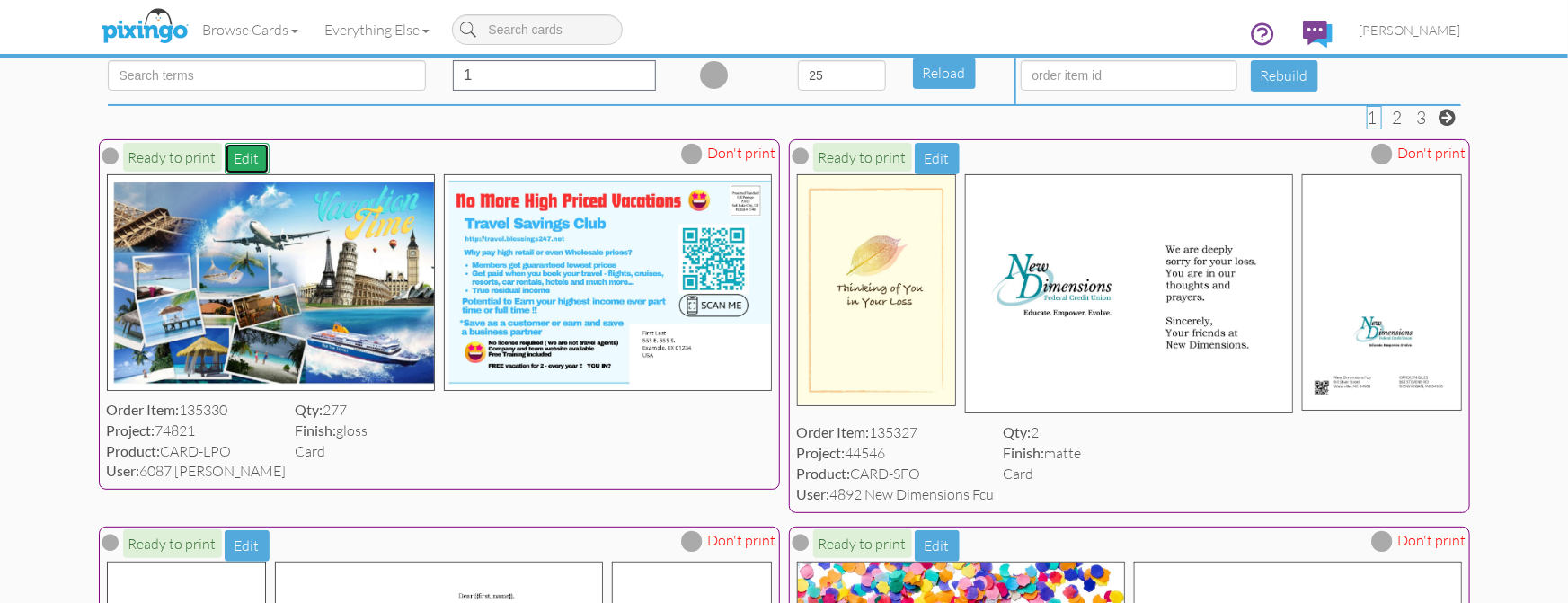
click at [249, 153] on button "Edit" at bounding box center [247, 158] width 45 height 31
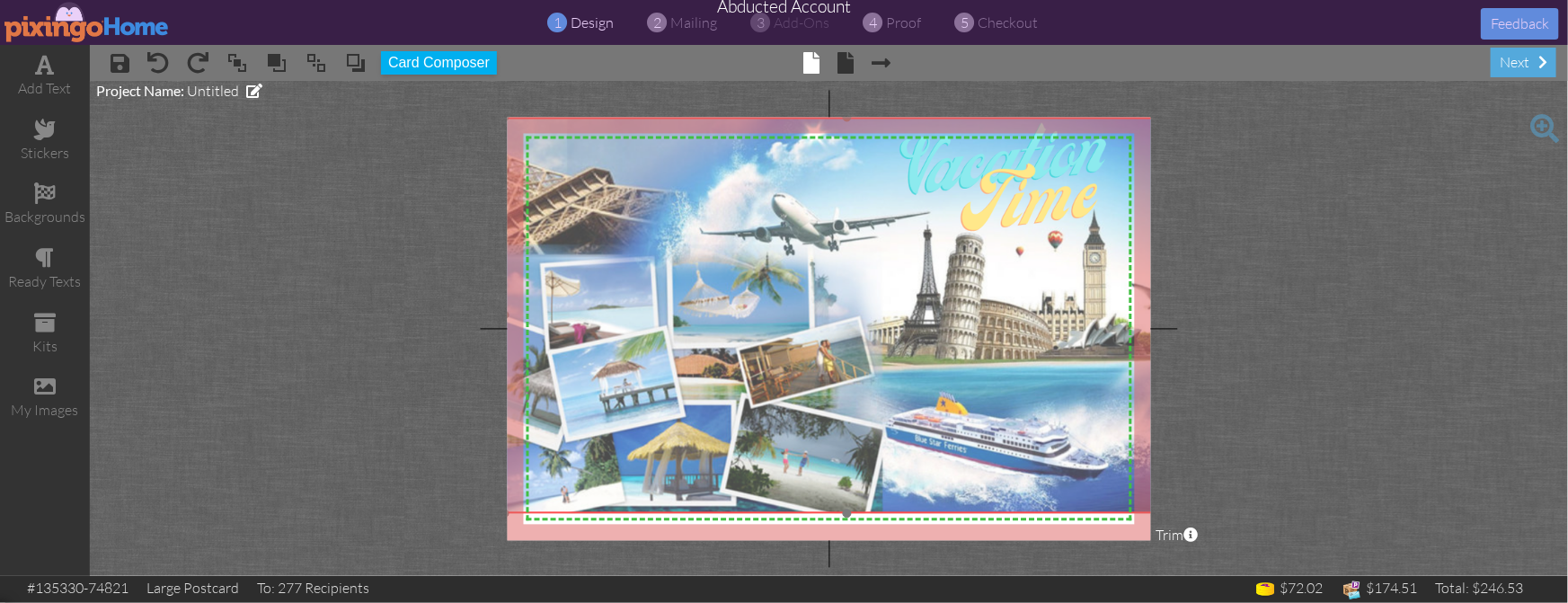
drag, startPoint x: 571, startPoint y: 184, endPoint x: 557, endPoint y: 171, distance: 19.1
click at [557, 171] on img at bounding box center [844, 315] width 692 height 395
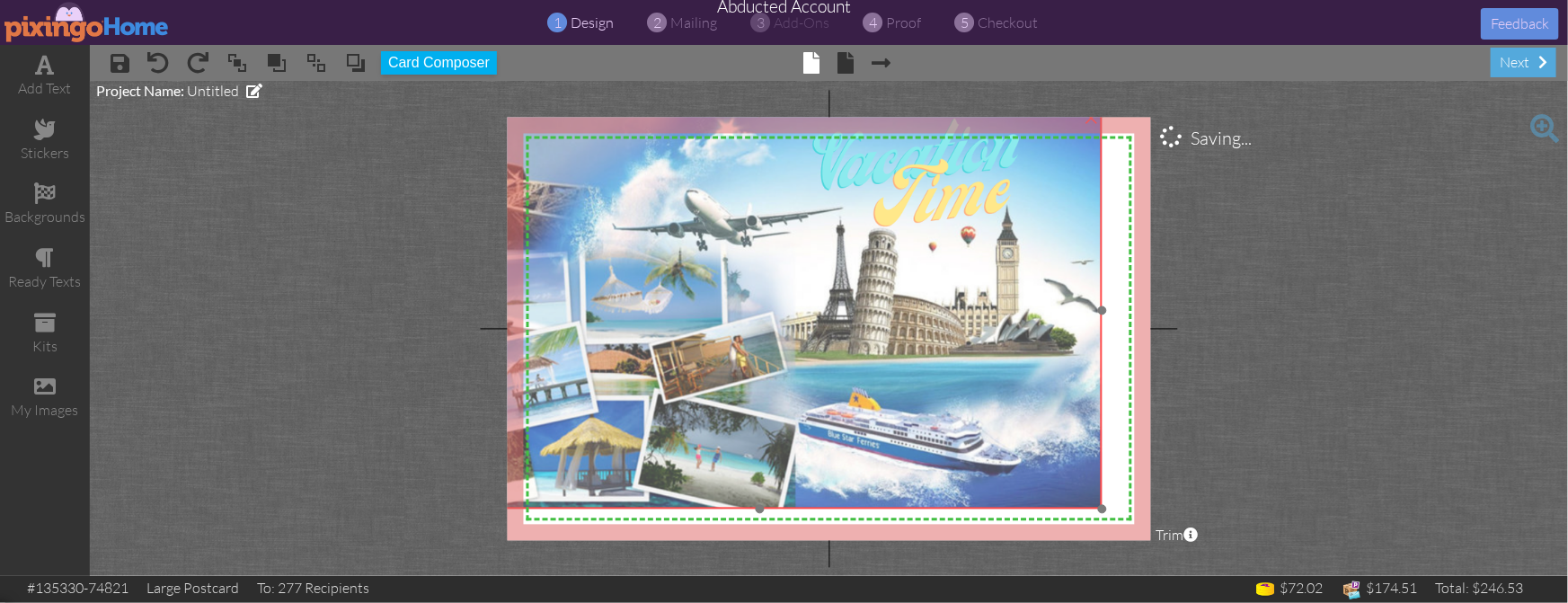
drag, startPoint x: 1093, startPoint y: 493, endPoint x: 1006, endPoint y: 489, distance: 87.1
click at [1006, 489] on img at bounding box center [757, 310] width 692 height 395
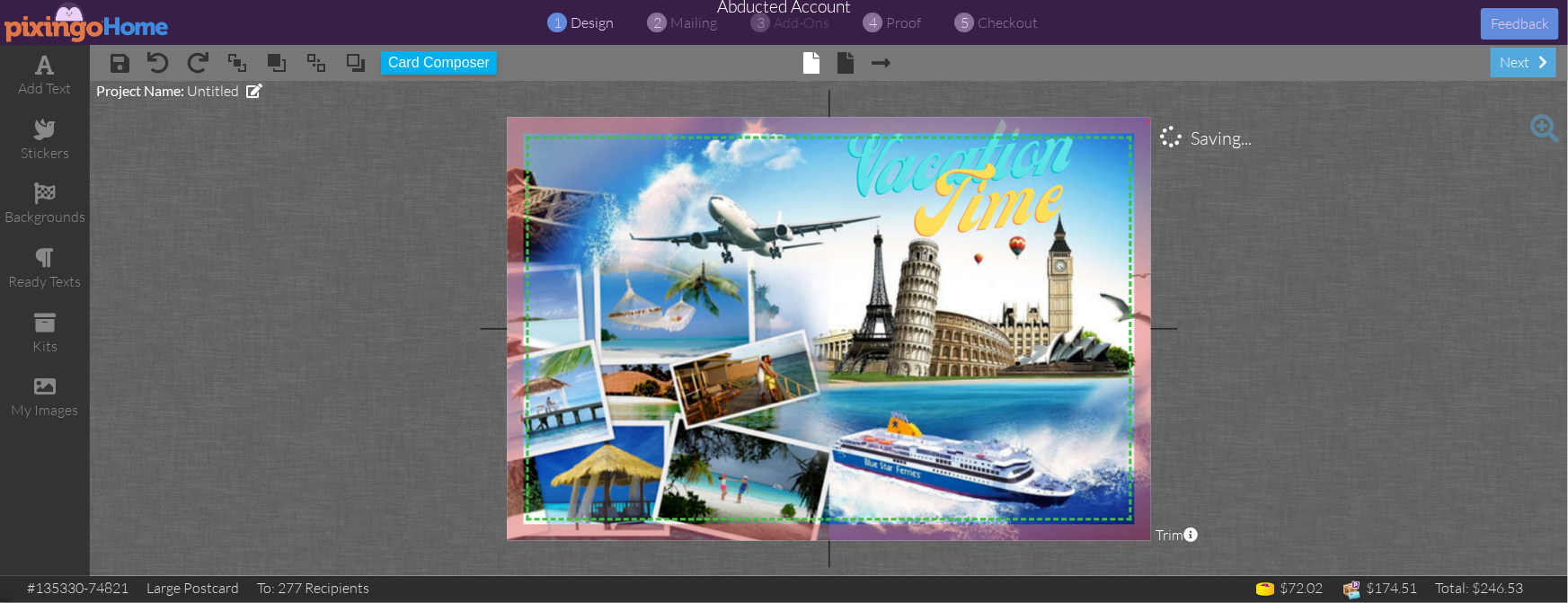
drag, startPoint x: 1104, startPoint y: 510, endPoint x: 1137, endPoint y: 545, distance: 48.1
click at [1137, 545] on project-studio-wrapper "X X X X X X X X X X X X X X X X X X X X X X X X X X X X X X X X X X X X X X X X…" at bounding box center [829, 328] width 1478 height 495
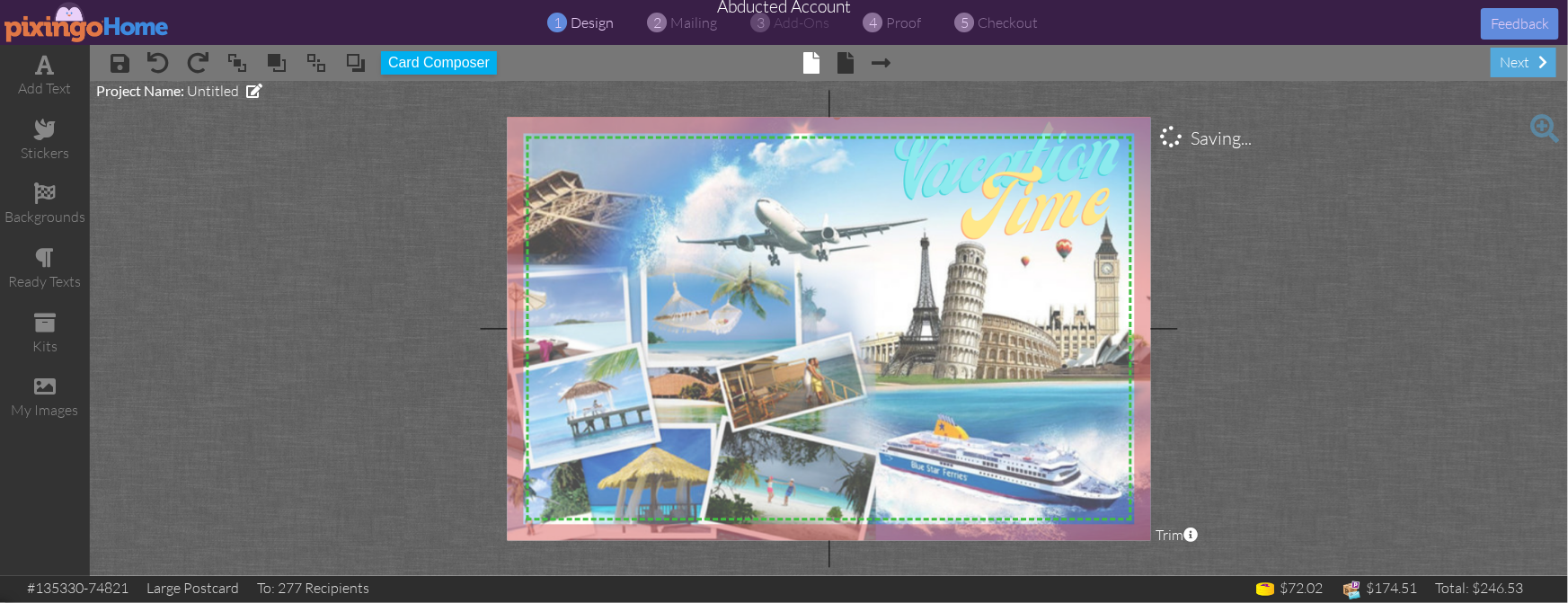
drag, startPoint x: 1046, startPoint y: 446, endPoint x: 1093, endPoint y: 447, distance: 47.0
click at [1093, 447] on img at bounding box center [833, 331] width 753 height 430
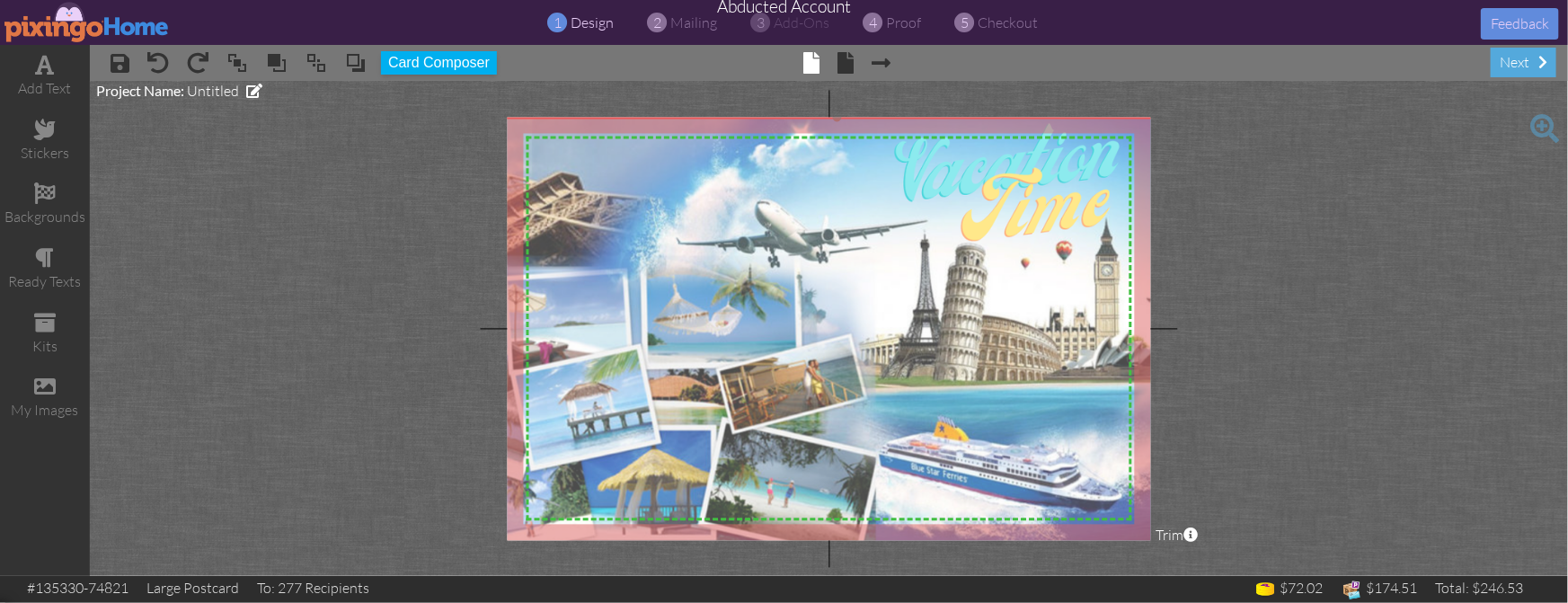
click at [1093, 449] on img at bounding box center [833, 333] width 753 height 430
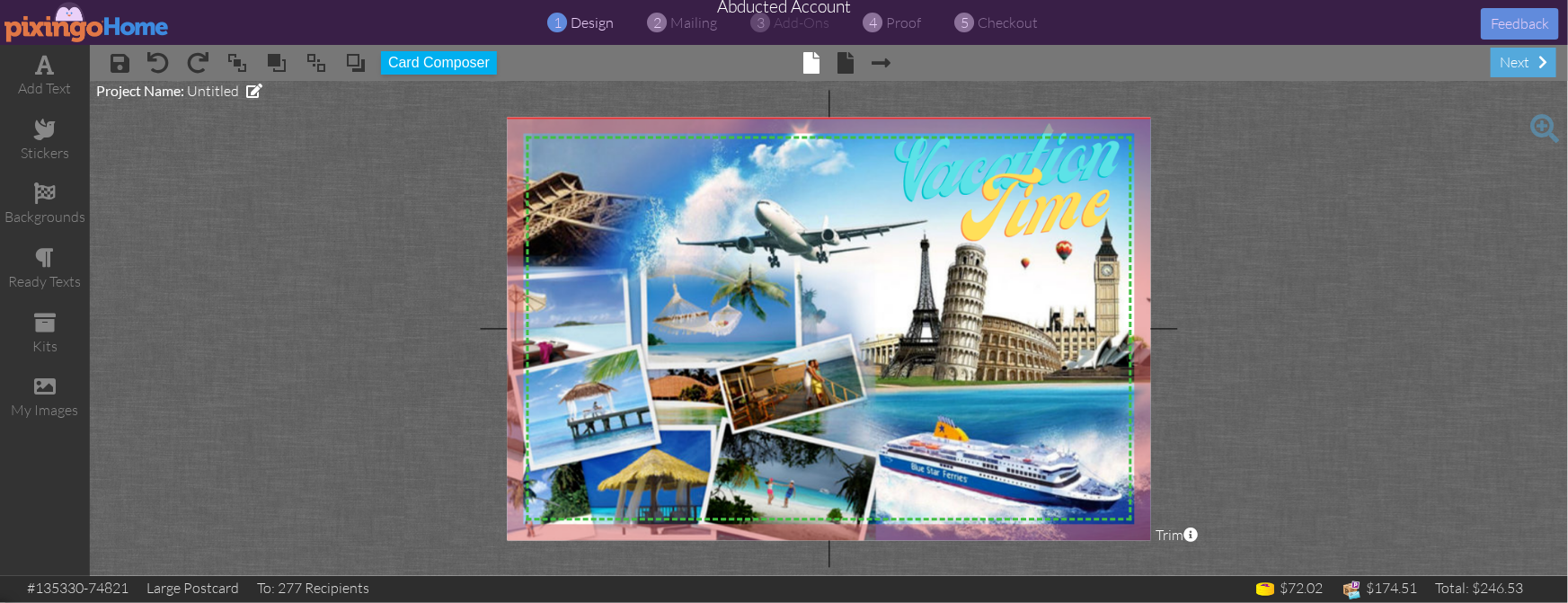
click at [1311, 459] on project-studio-wrapper "X X X X X X X X X X X X X X X X X X X X X X X X X X X X X X X X X X X X X X X X…" at bounding box center [829, 328] width 1478 height 495
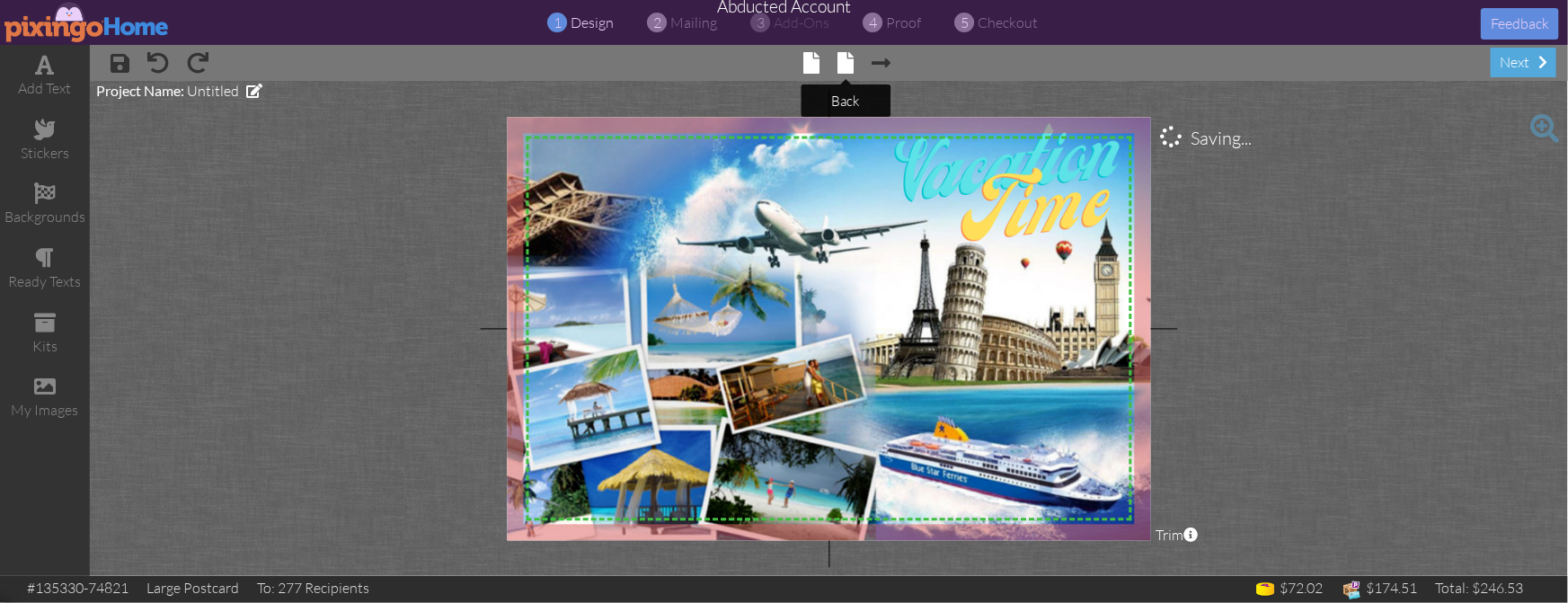
click at [846, 64] on span at bounding box center [846, 62] width 17 height 21
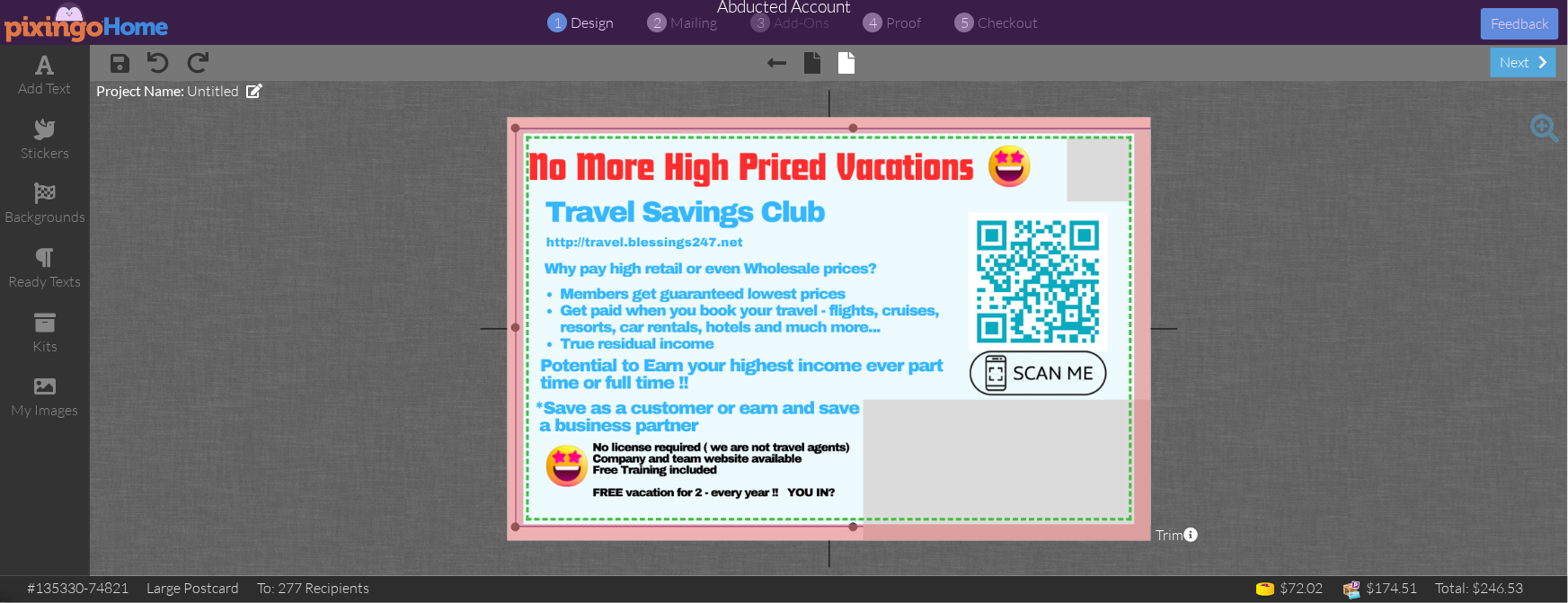
drag, startPoint x: 594, startPoint y: 154, endPoint x: 557, endPoint y: 149, distance: 37.3
click at [594, 154] on img at bounding box center [844, 328] width 697 height 399
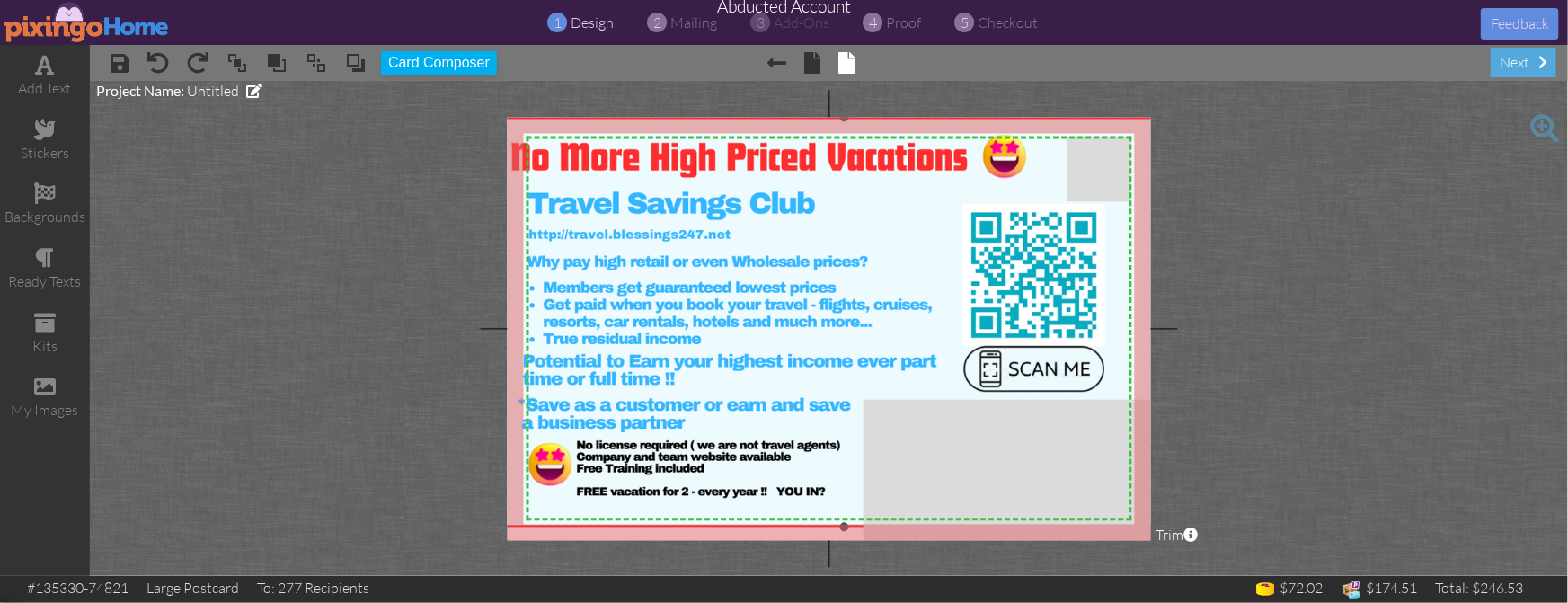
drag, startPoint x: 515, startPoint y: 127, endPoint x: 508, endPoint y: 116, distance: 13.0
click at [508, 116] on project-studio-wrapper "X X X X X X X X X X X X X X X X X X X X X X X X X X X X X X X X X X X X X X X X…" at bounding box center [829, 328] width 1478 height 495
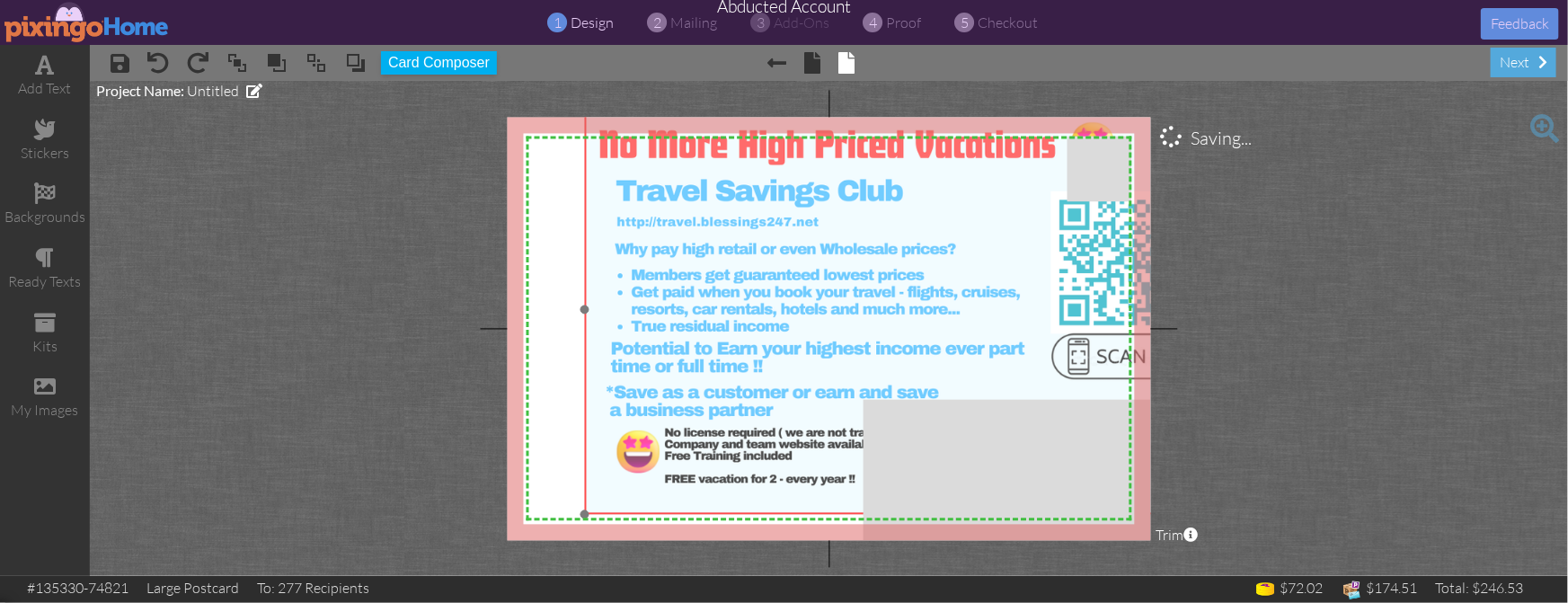
drag, startPoint x: 1057, startPoint y: 475, endPoint x: 1145, endPoint y: 462, distance: 89.0
click at [1145, 462] on img at bounding box center [923, 310] width 717 height 410
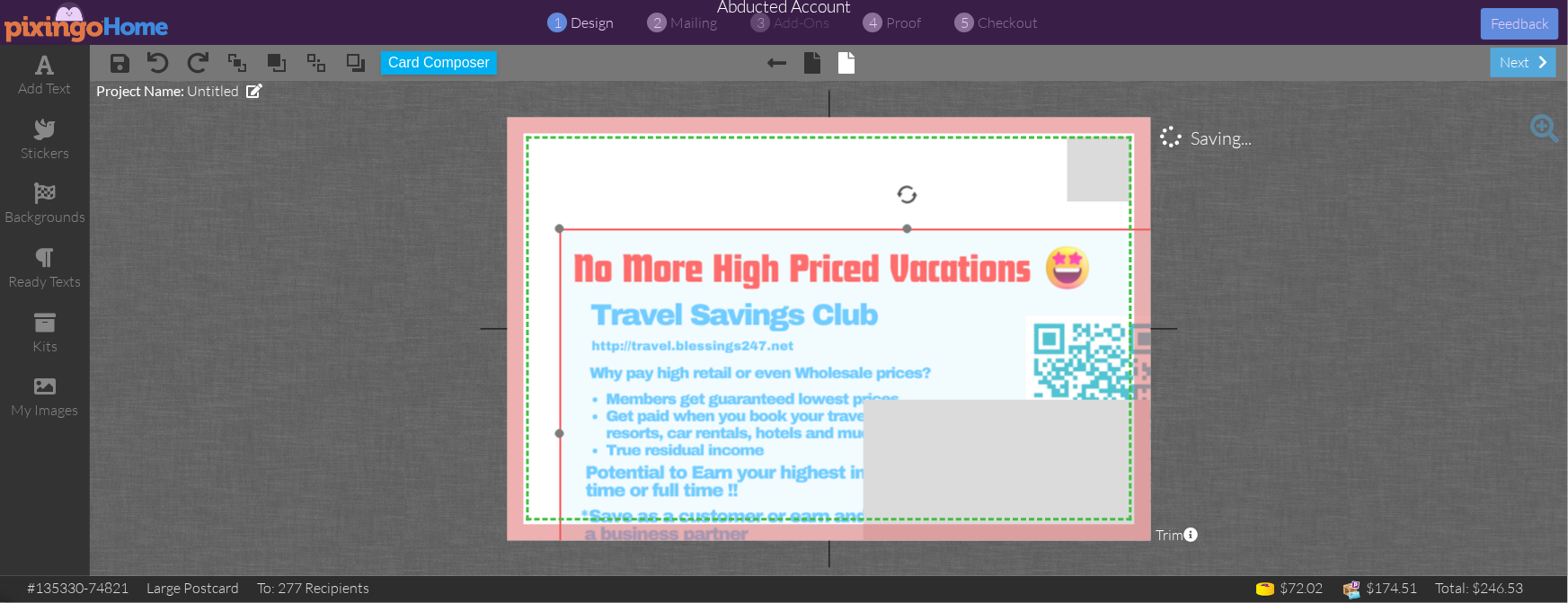
drag, startPoint x: 837, startPoint y: 207, endPoint x: 811, endPoint y: 331, distance: 126.7
click at [811, 331] on img at bounding box center [897, 434] width 717 height 410
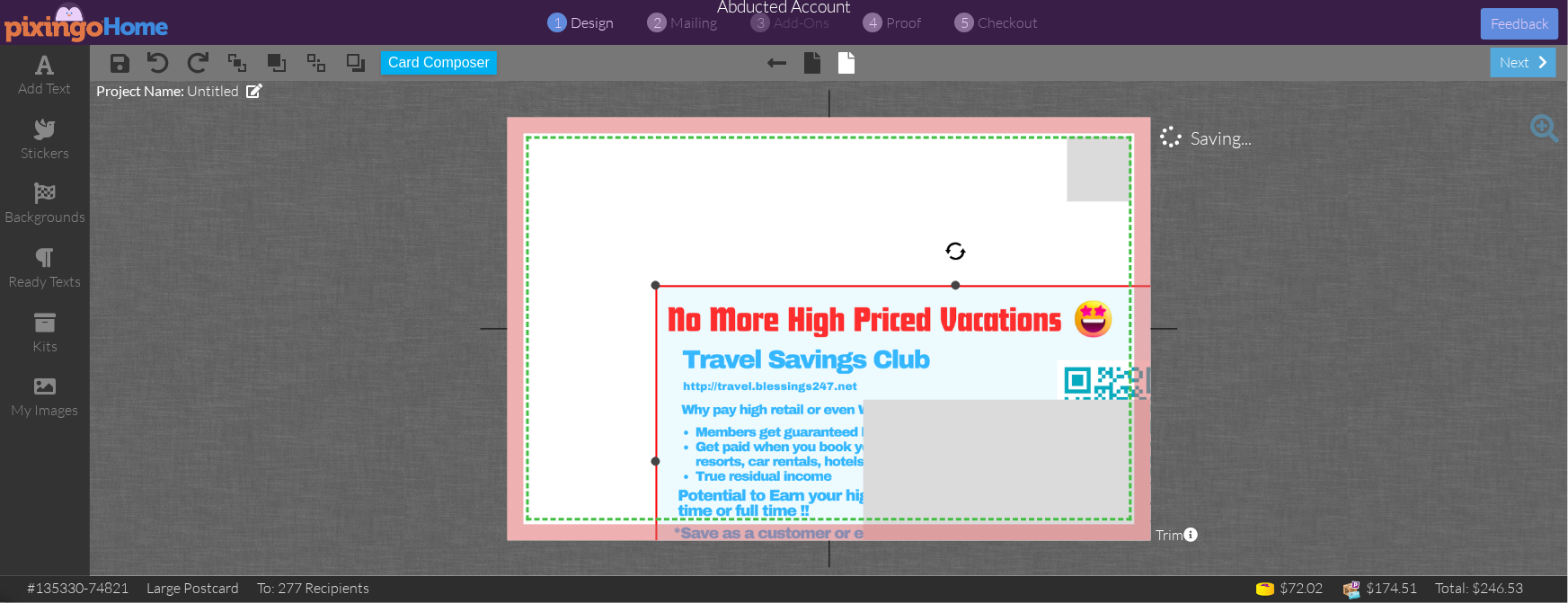
drag, startPoint x: 559, startPoint y: 225, endPoint x: 666, endPoint y: 288, distance: 124.2
click at [660, 282] on div at bounding box center [655, 285] width 9 height 9
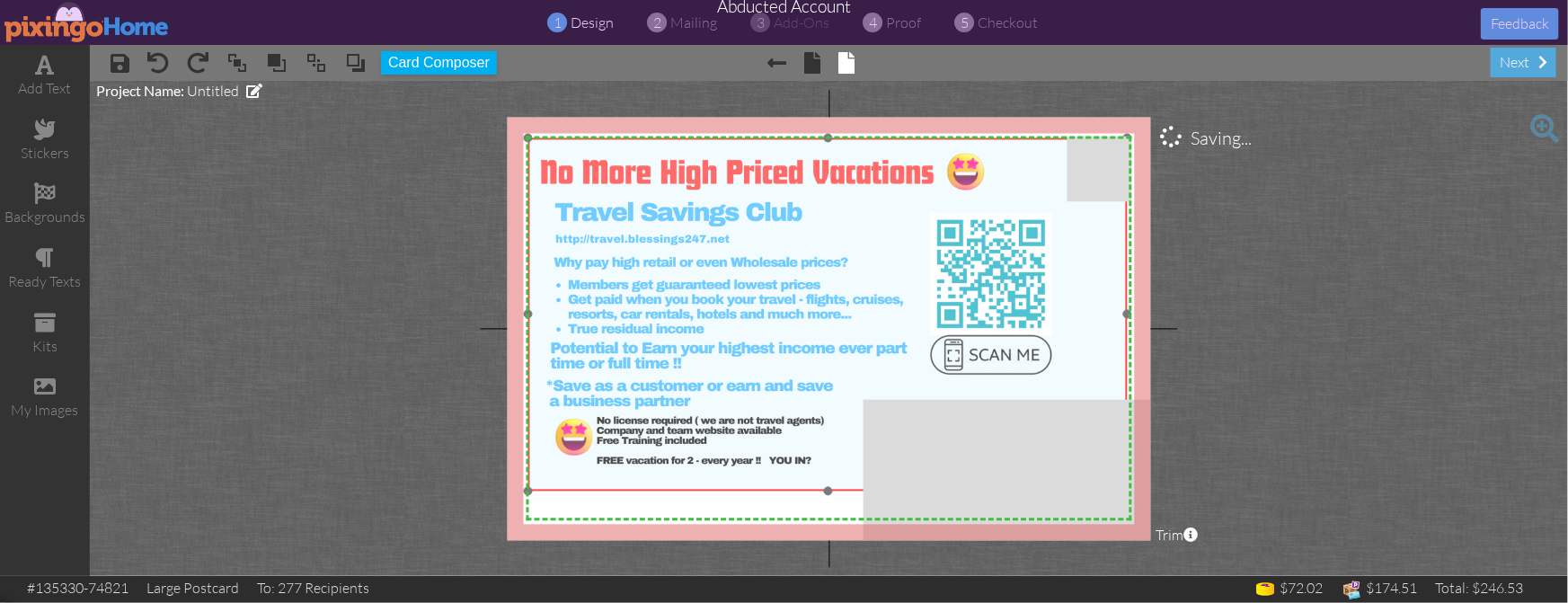
drag, startPoint x: 770, startPoint y: 344, endPoint x: 646, endPoint y: 200, distance: 190.0
click at [646, 198] on img at bounding box center [819, 315] width 617 height 353
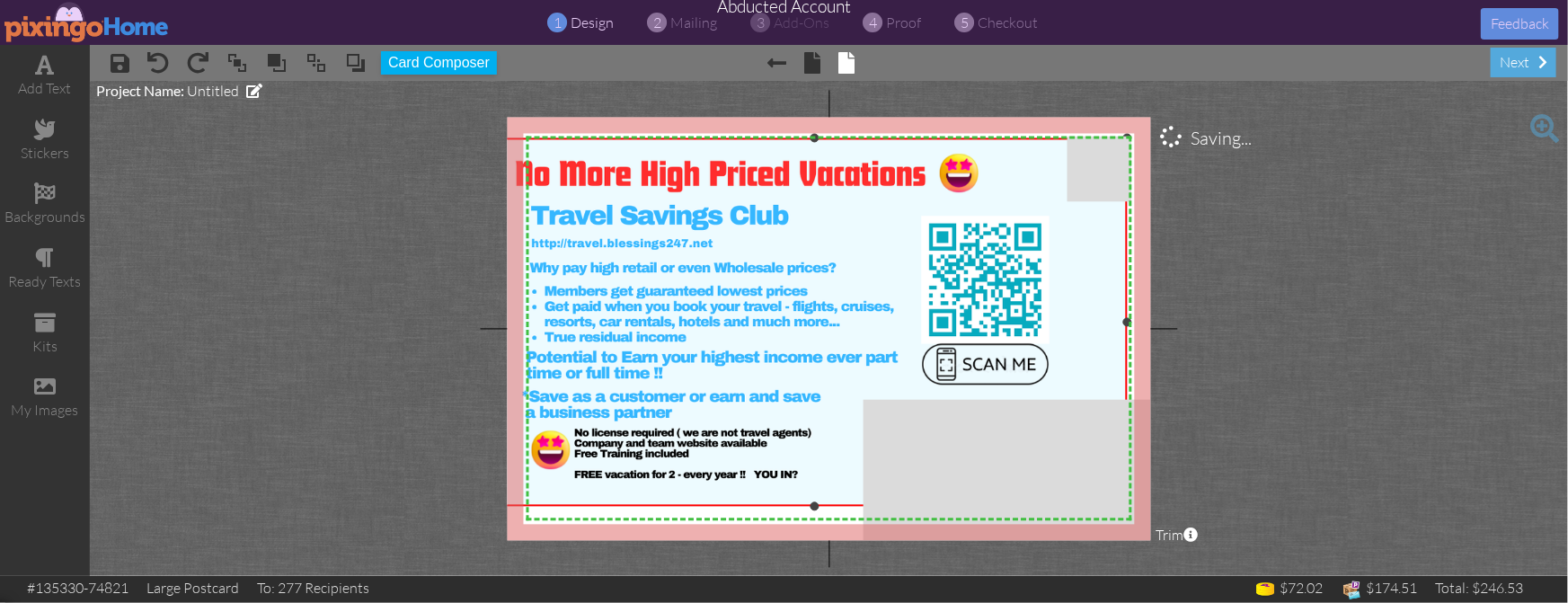
drag, startPoint x: 526, startPoint y: 489, endPoint x: 557, endPoint y: 490, distance: 31.0
click at [526, 502] on div "×" at bounding box center [815, 322] width 625 height 368
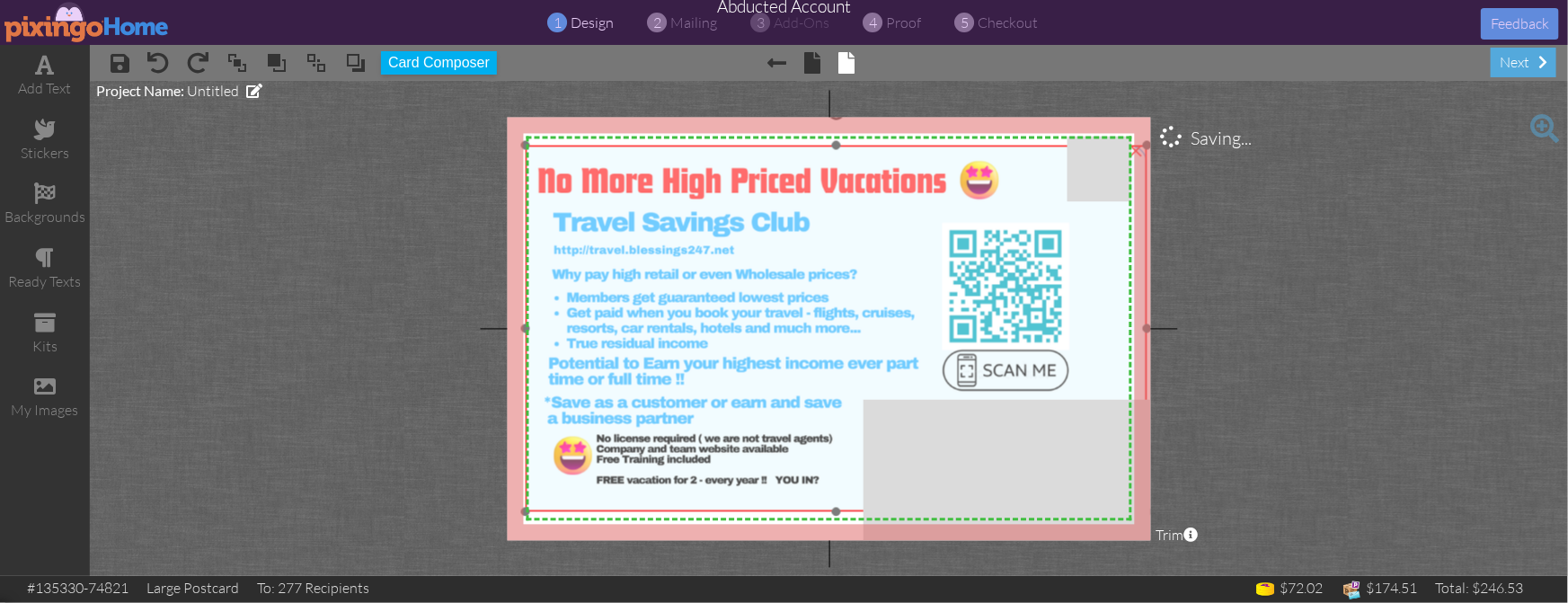
drag, startPoint x: 567, startPoint y: 485, endPoint x: 588, endPoint y: 492, distance: 22.1
click at [588, 492] on img at bounding box center [827, 329] width 640 height 367
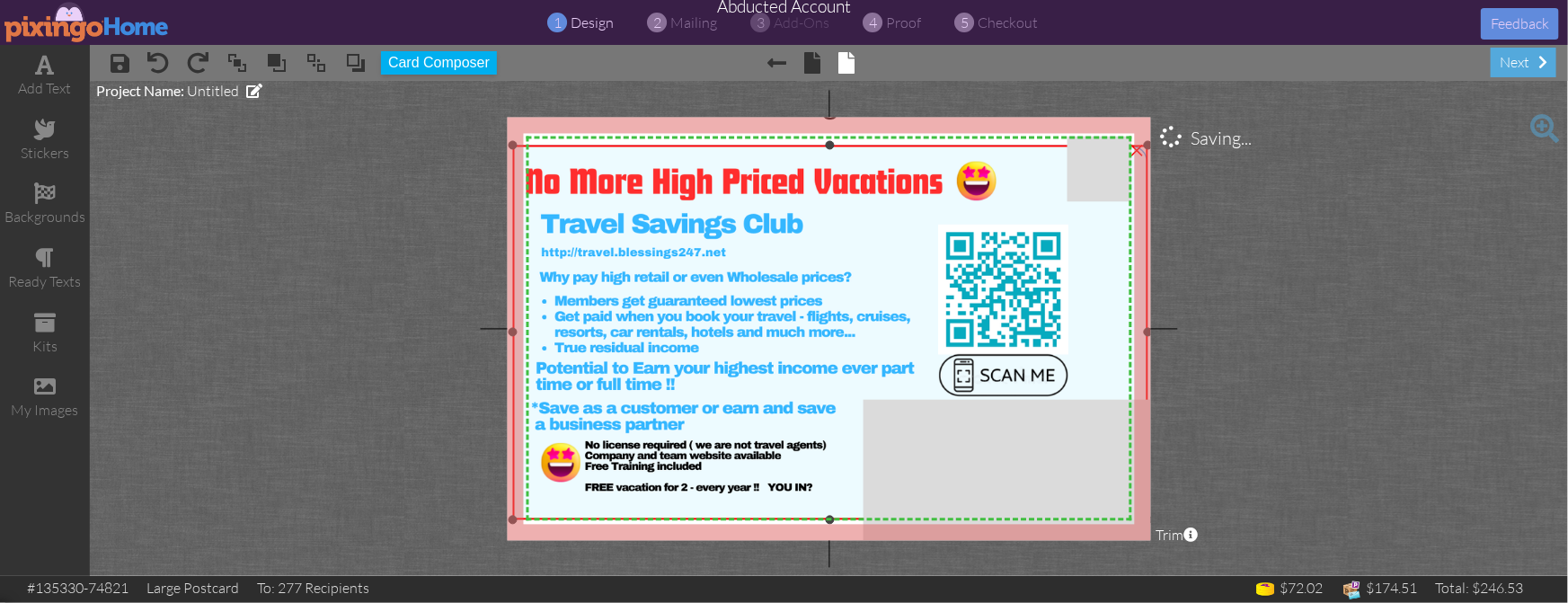
drag, startPoint x: 528, startPoint y: 510, endPoint x: 552, endPoint y: 504, distance: 24.7
click at [525, 518] on div "×" at bounding box center [830, 333] width 636 height 375
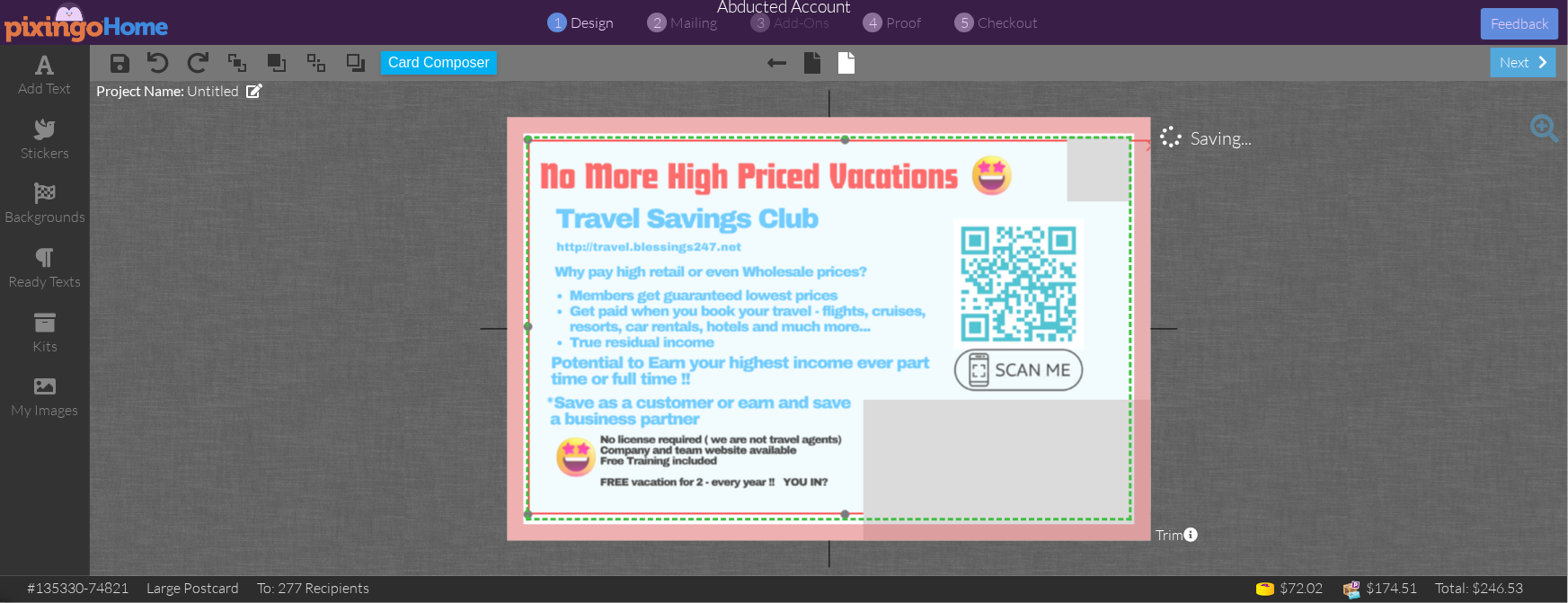
drag, startPoint x: 565, startPoint y: 493, endPoint x: 581, endPoint y: 488, distance: 16.8
click at [581, 488] on img at bounding box center [836, 328] width 654 height 375
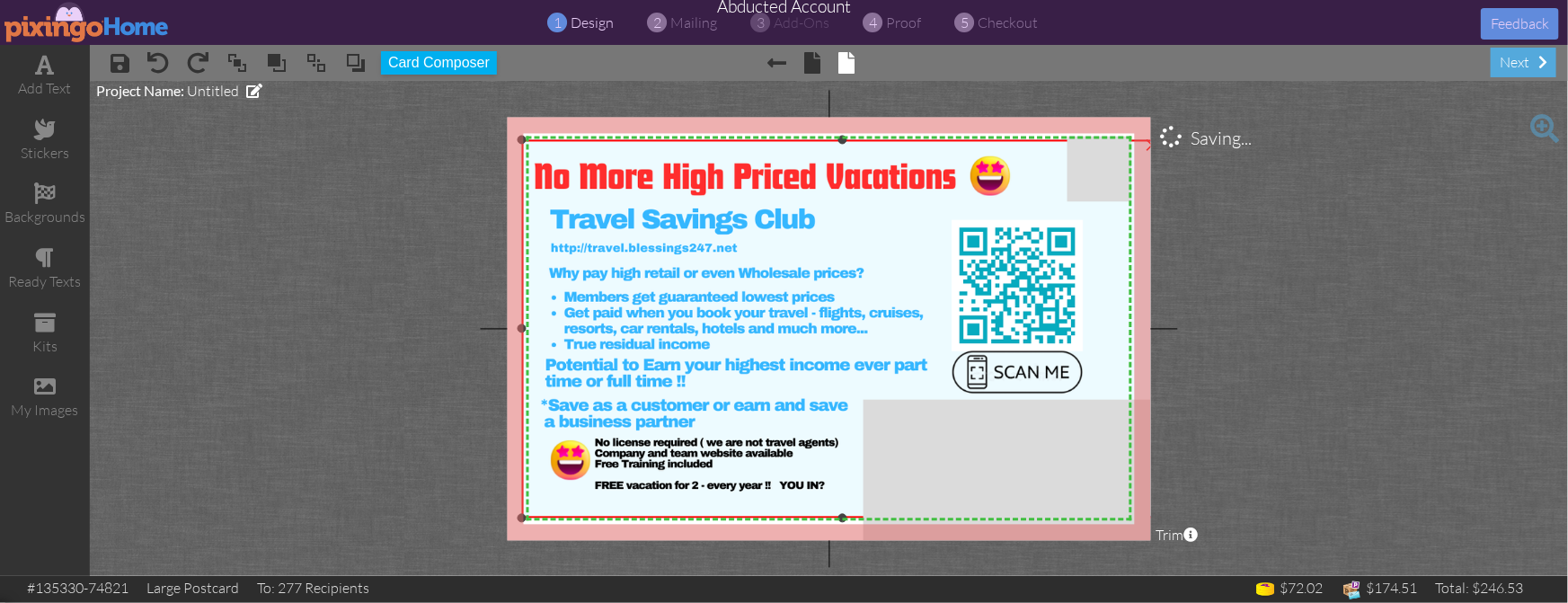
click at [526, 514] on div "×" at bounding box center [842, 330] width 641 height 379
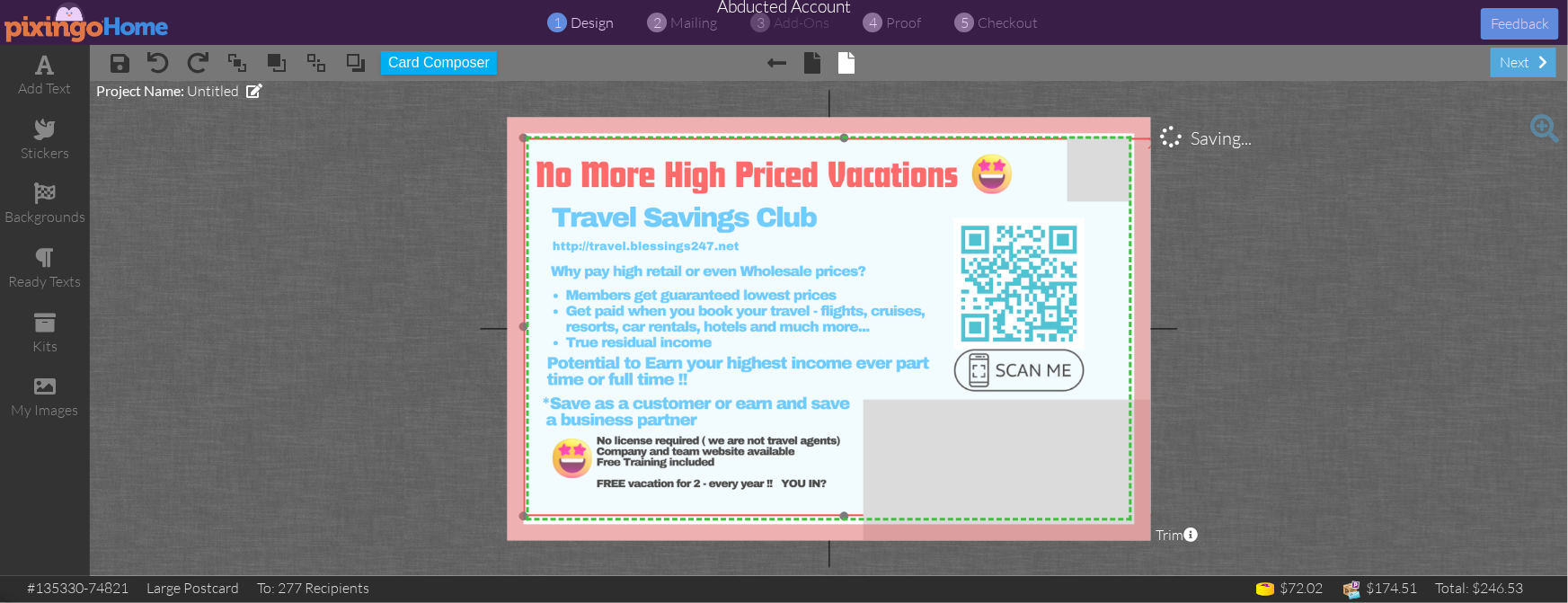
click at [696, 290] on img at bounding box center [834, 328] width 661 height 379
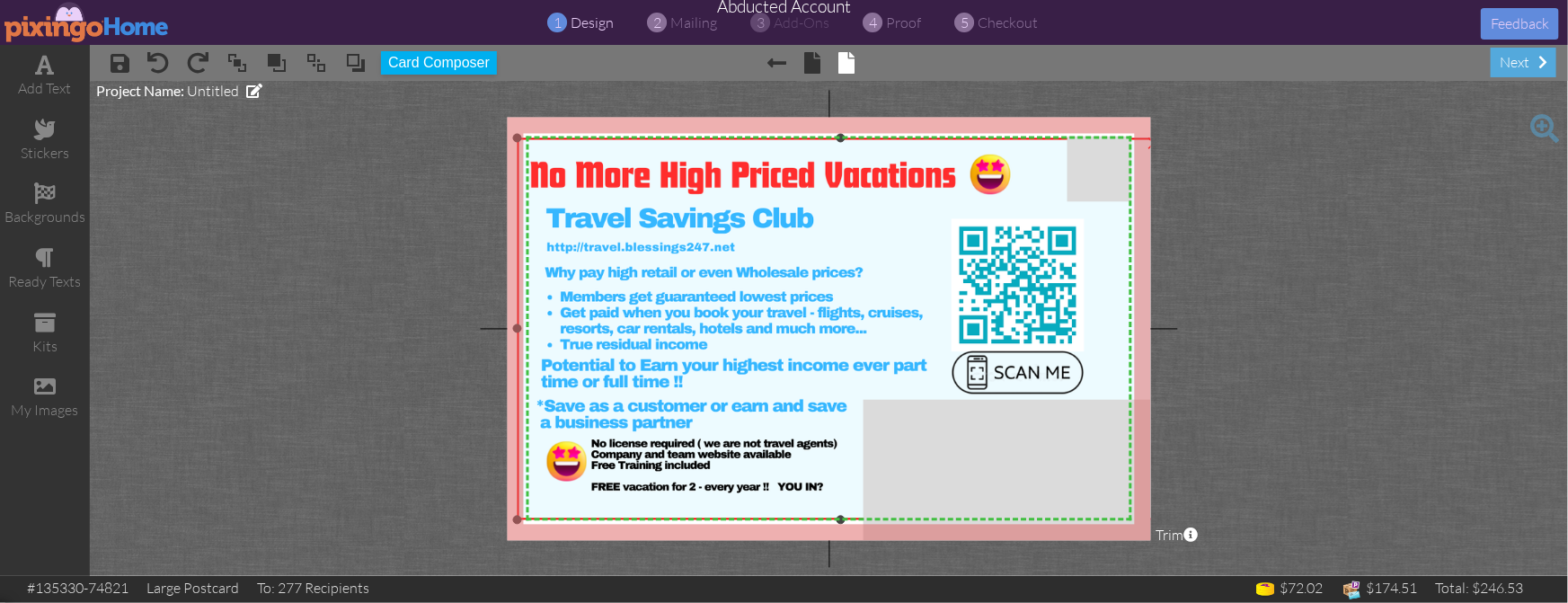
click at [523, 517] on div "×" at bounding box center [842, 329] width 648 height 382
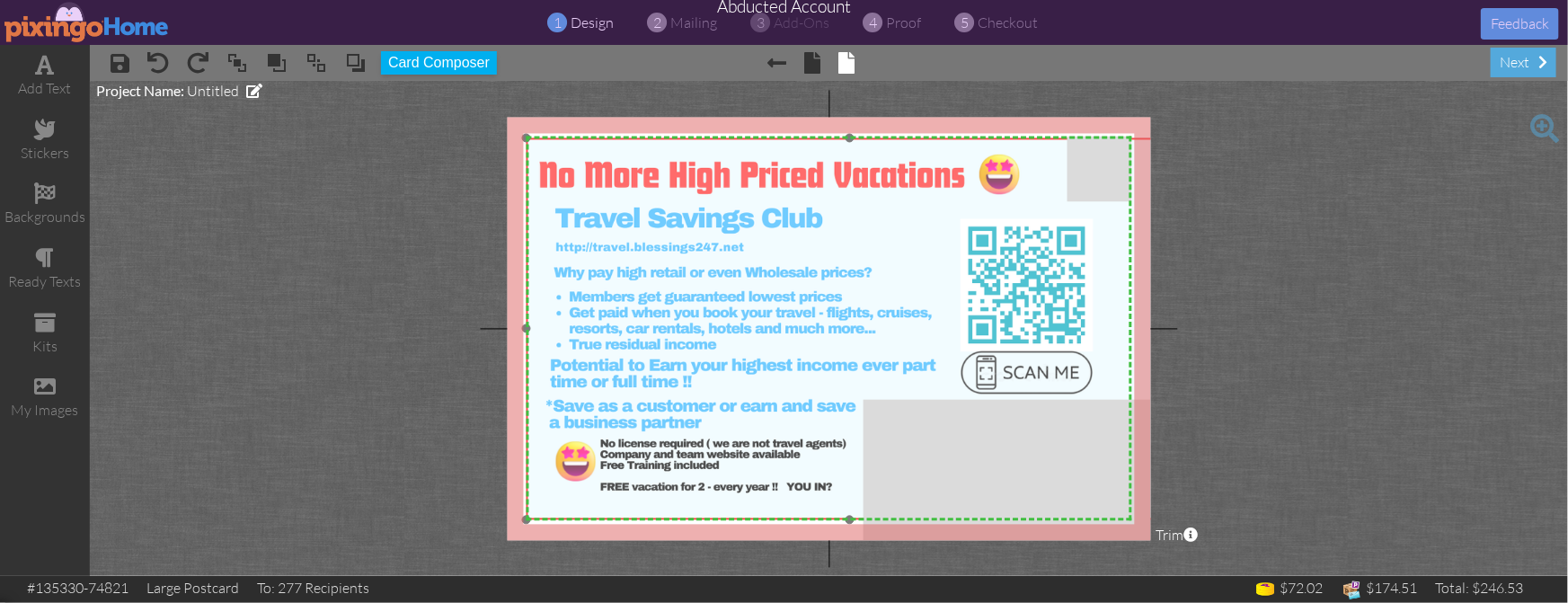
click at [594, 494] on img at bounding box center [840, 329] width 667 height 382
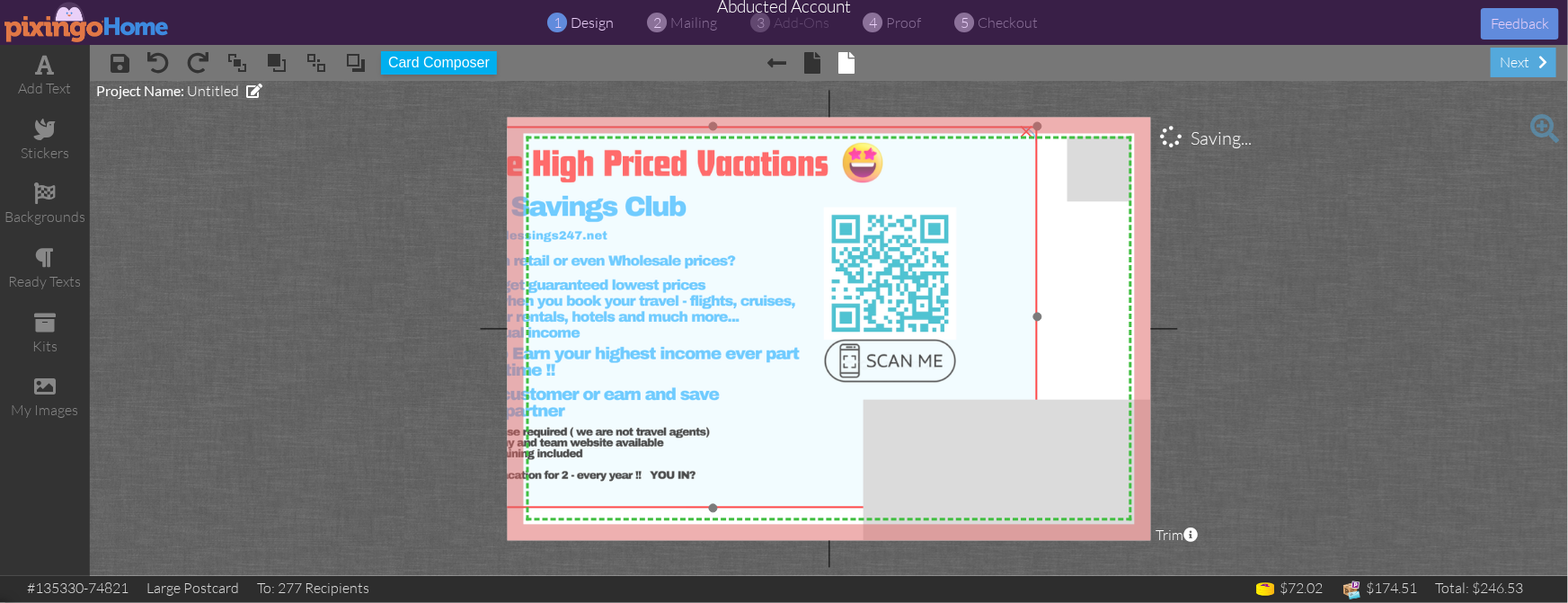
drag, startPoint x: 968, startPoint y: 305, endPoint x: 831, endPoint y: 295, distance: 137.4
click at [831, 295] on img at bounding box center [703, 317] width 667 height 382
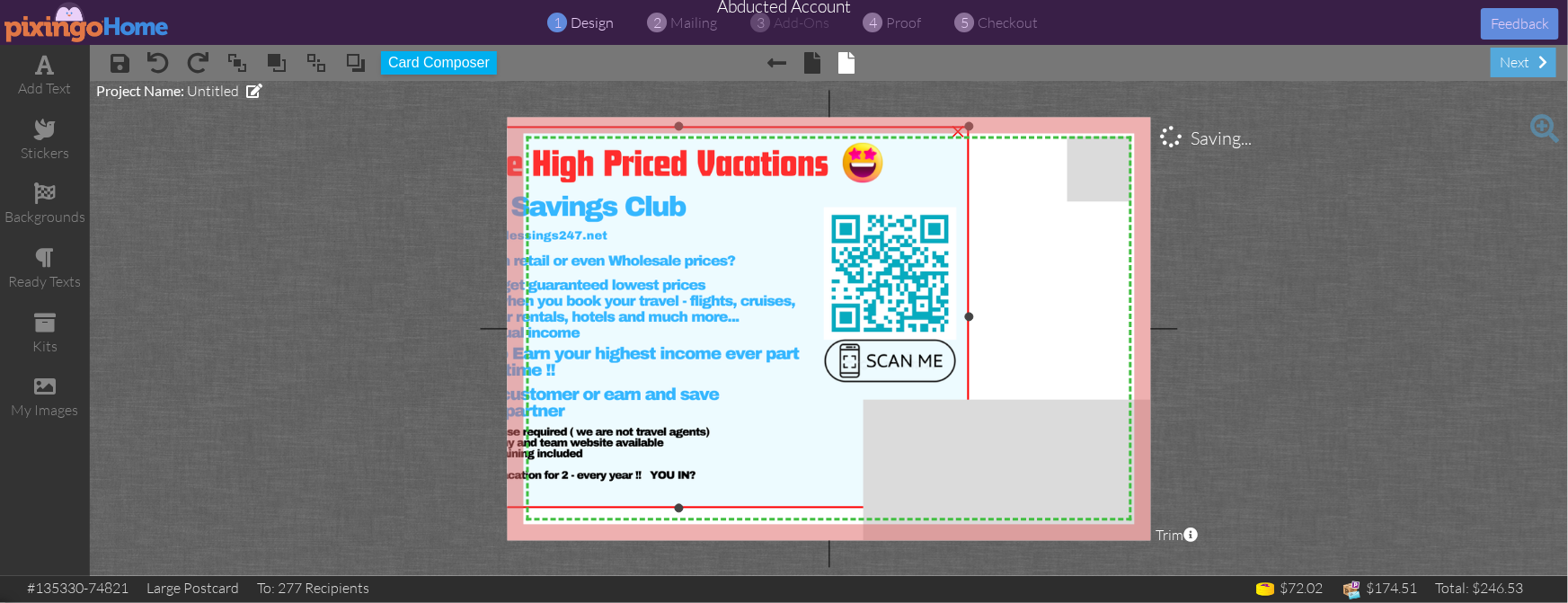
drag, startPoint x: 1037, startPoint y: 316, endPoint x: 969, endPoint y: 317, distance: 68.0
click at [969, 317] on div at bounding box center [969, 316] width 9 height 9
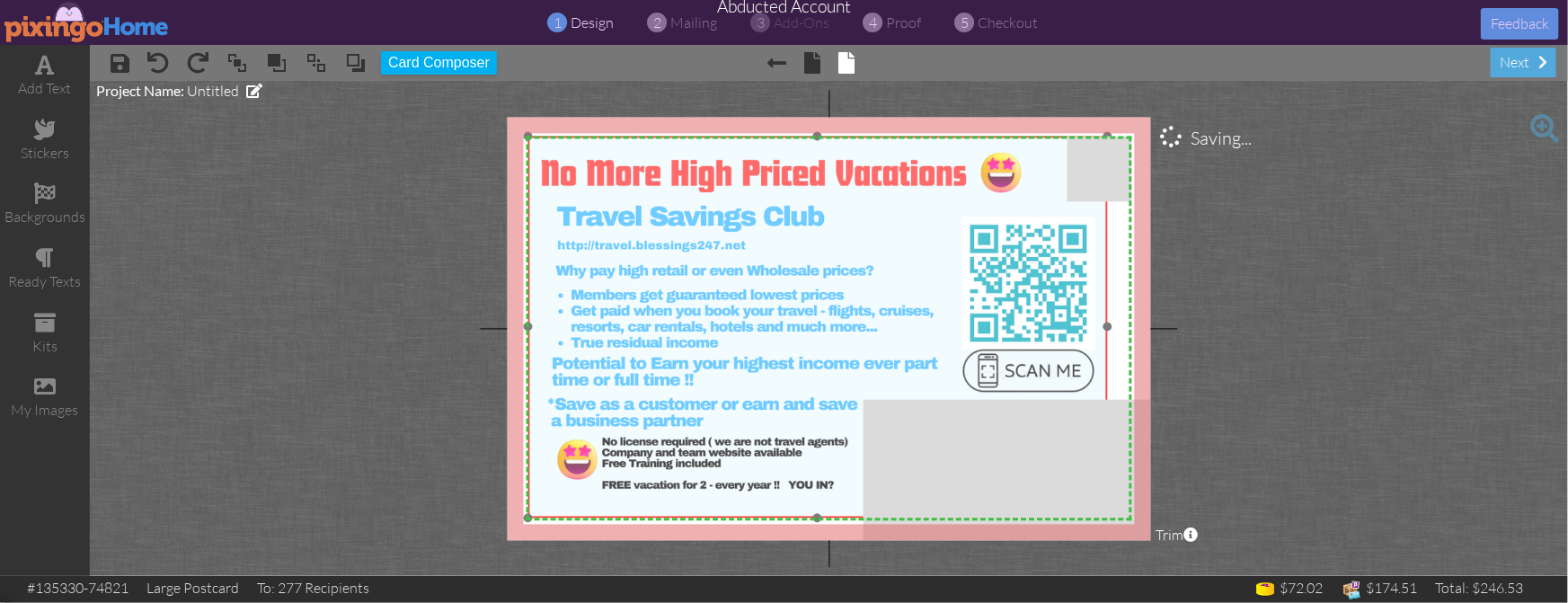
drag, startPoint x: 753, startPoint y: 310, endPoint x: 921, endPoint y: 322, distance: 168.4
click at [891, 320] on img at bounding box center [842, 327] width 667 height 382
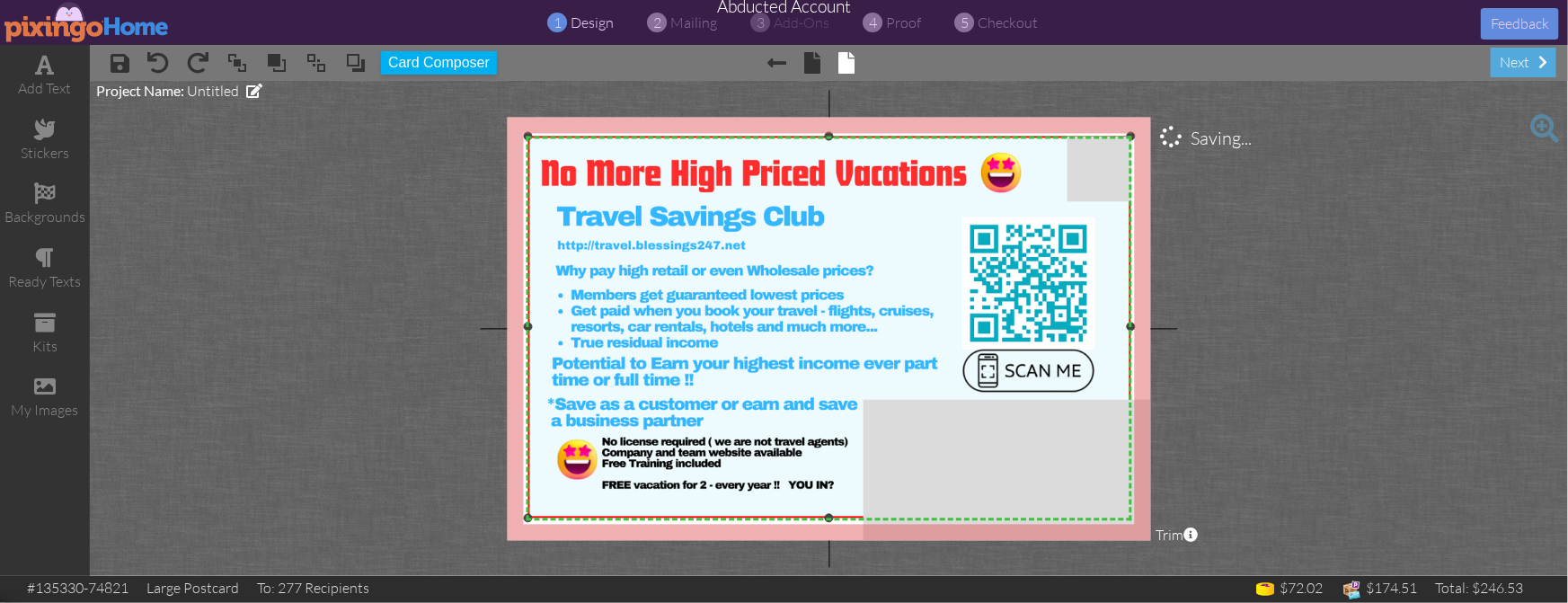
drag, startPoint x: 1122, startPoint y: 326, endPoint x: 1135, endPoint y: 326, distance: 13.0
click at [1135, 326] on div at bounding box center [1131, 326] width 9 height 9
click at [1243, 358] on project-studio-wrapper "X X X X X X X X X X X X X X X X X X X X X X X X X X X X X X X X X X X X X X X X…" at bounding box center [829, 328] width 1478 height 495
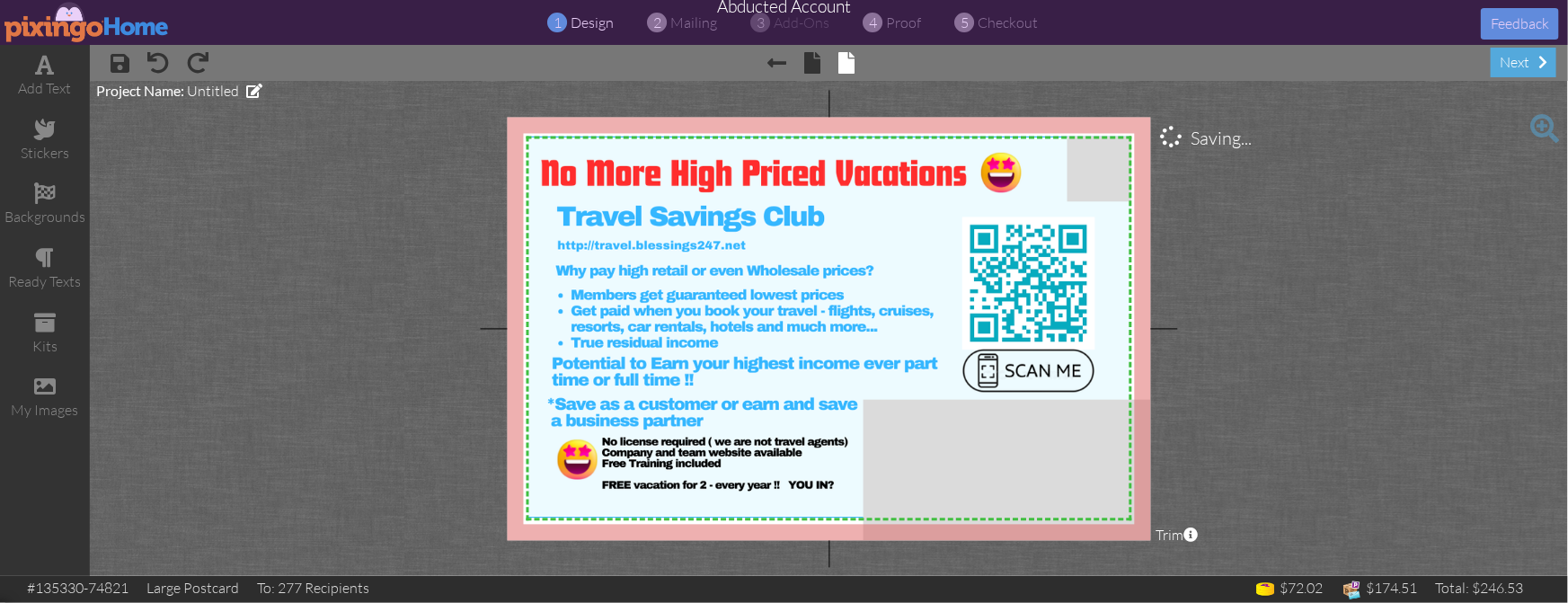
click at [1243, 359] on project-studio-wrapper "X X X X X X X X X X X X X X X X X X X X X X X X X X X X X X X X X X X X X X X X…" at bounding box center [829, 328] width 1478 height 495
click at [906, 20] on span "proof" at bounding box center [905, 22] width 35 height 18
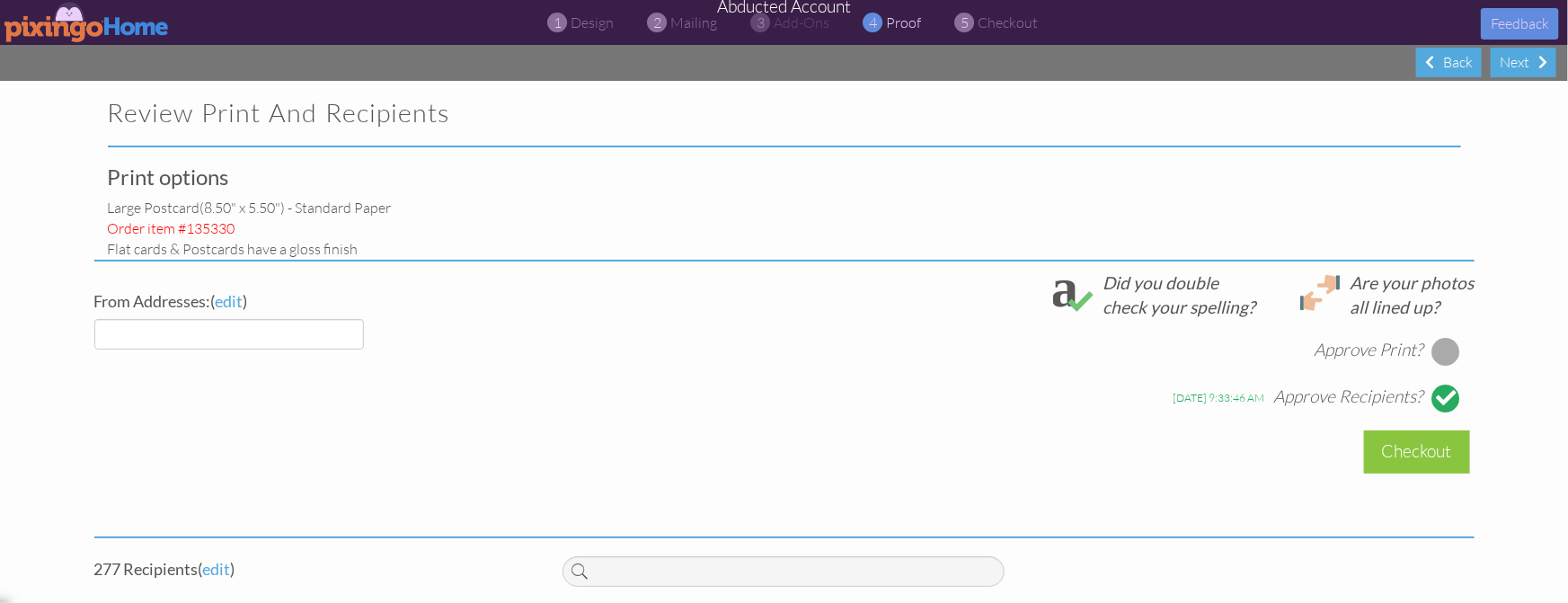
select select "object:9825"
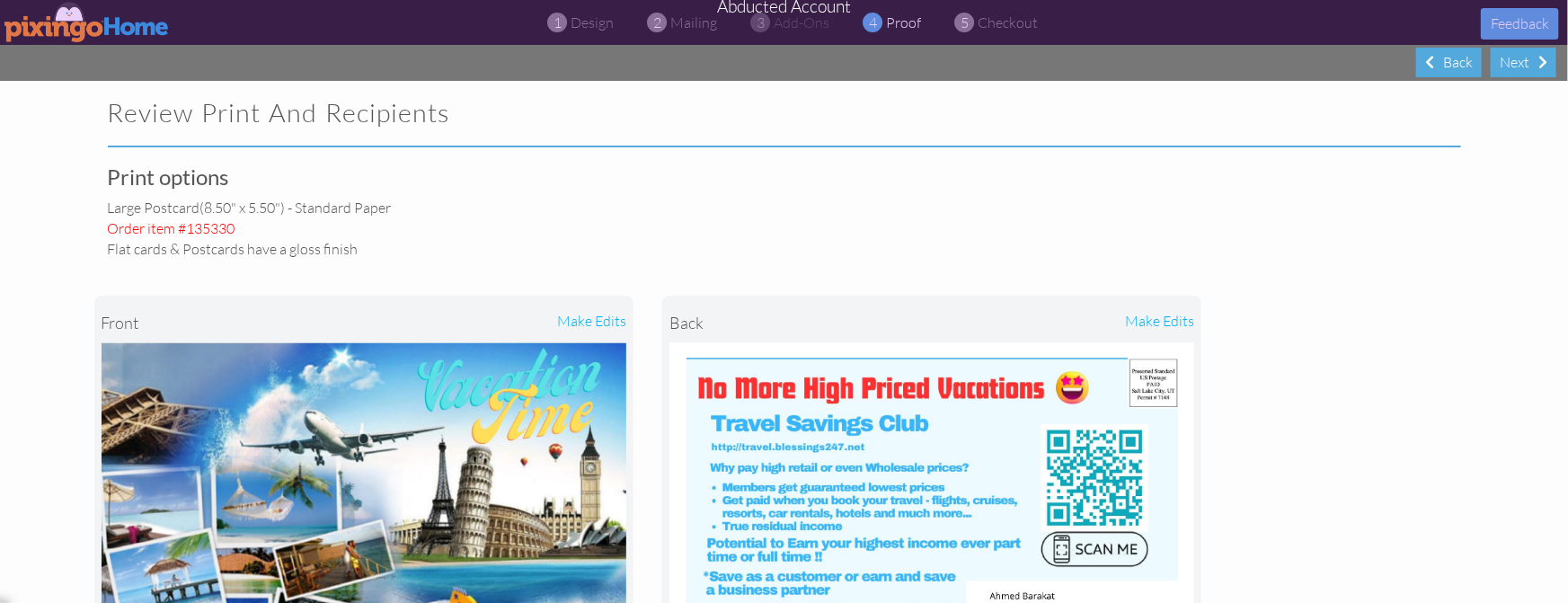
click at [53, 18] on img at bounding box center [87, 21] width 165 height 40
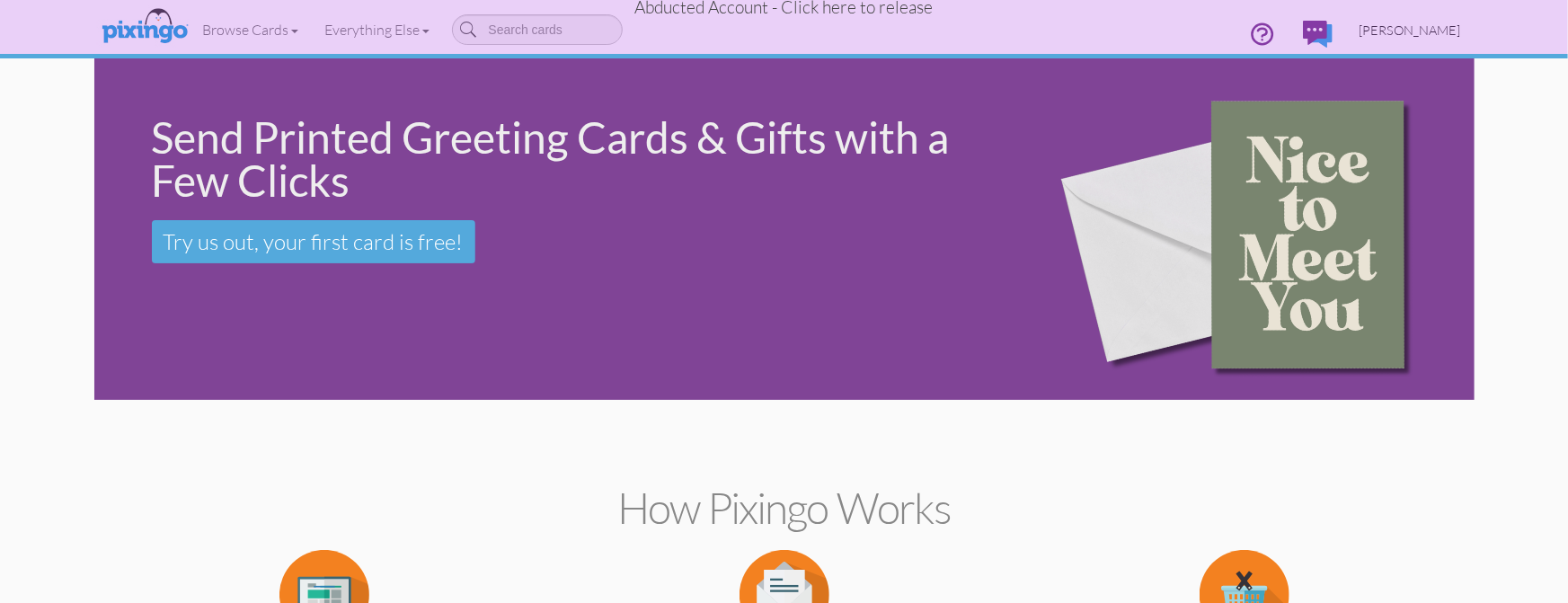
click at [1420, 34] on span "Frank Moyer" at bounding box center [1411, 30] width 102 height 16
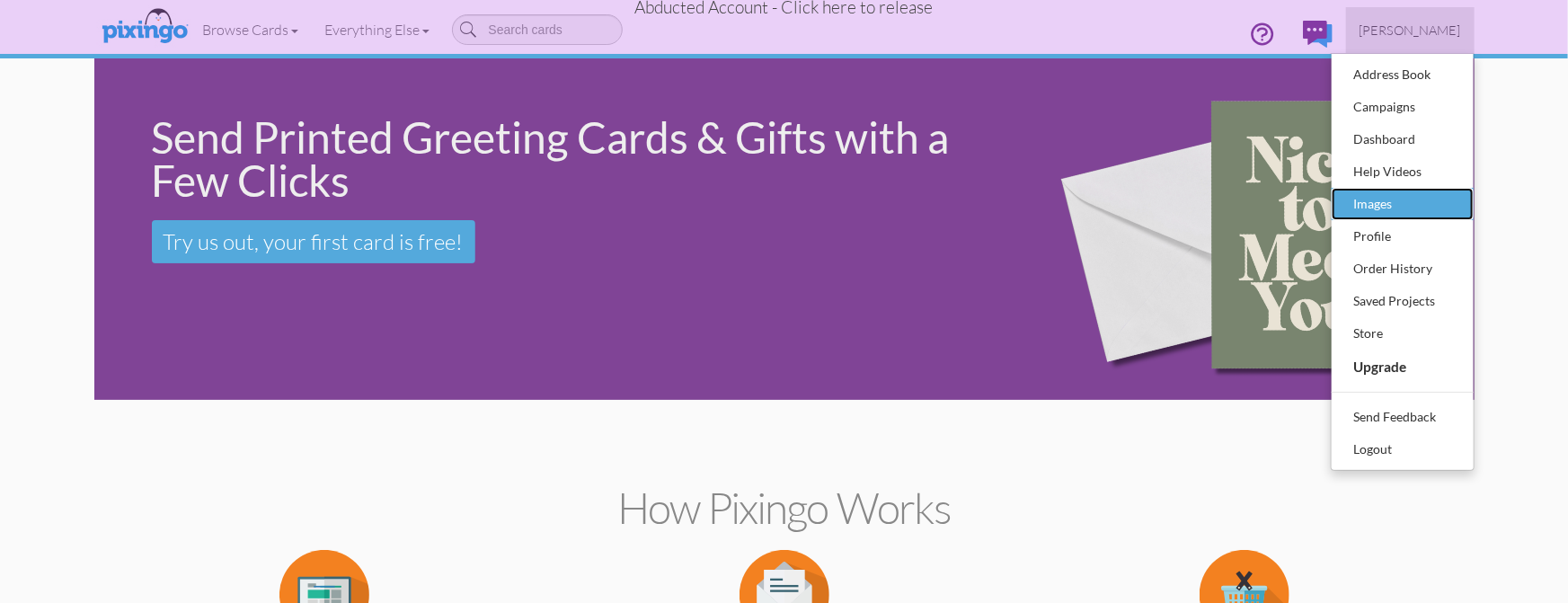
click at [1381, 198] on div "Images" at bounding box center [1403, 204] width 106 height 27
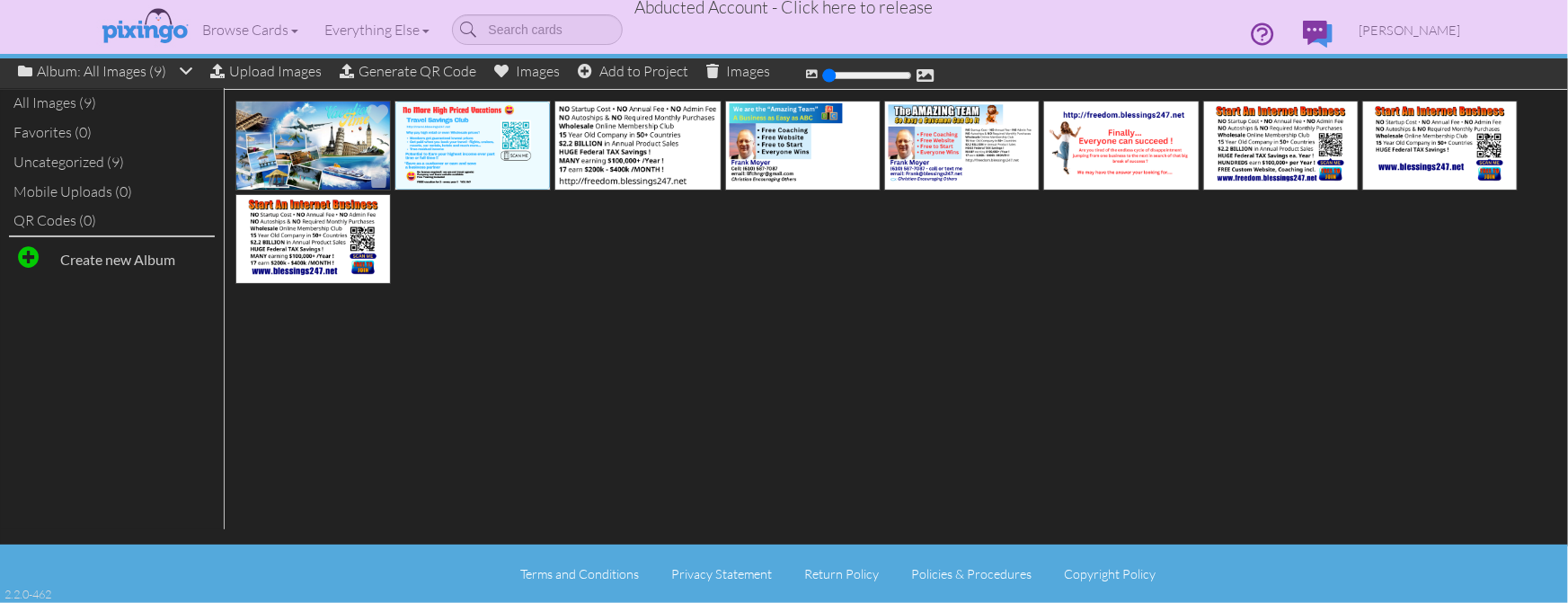
click at [244, 176] on span at bounding box center [248, 177] width 30 height 30
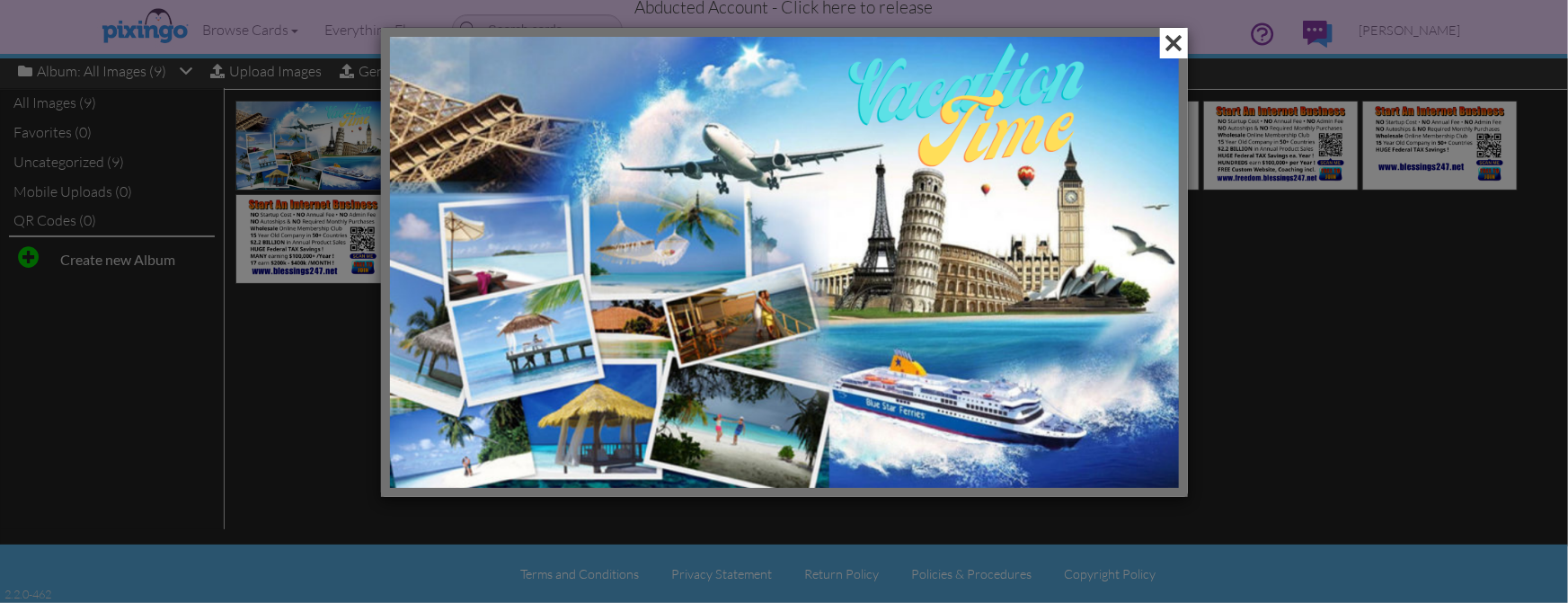
click at [1176, 42] on span at bounding box center [1175, 43] width 28 height 30
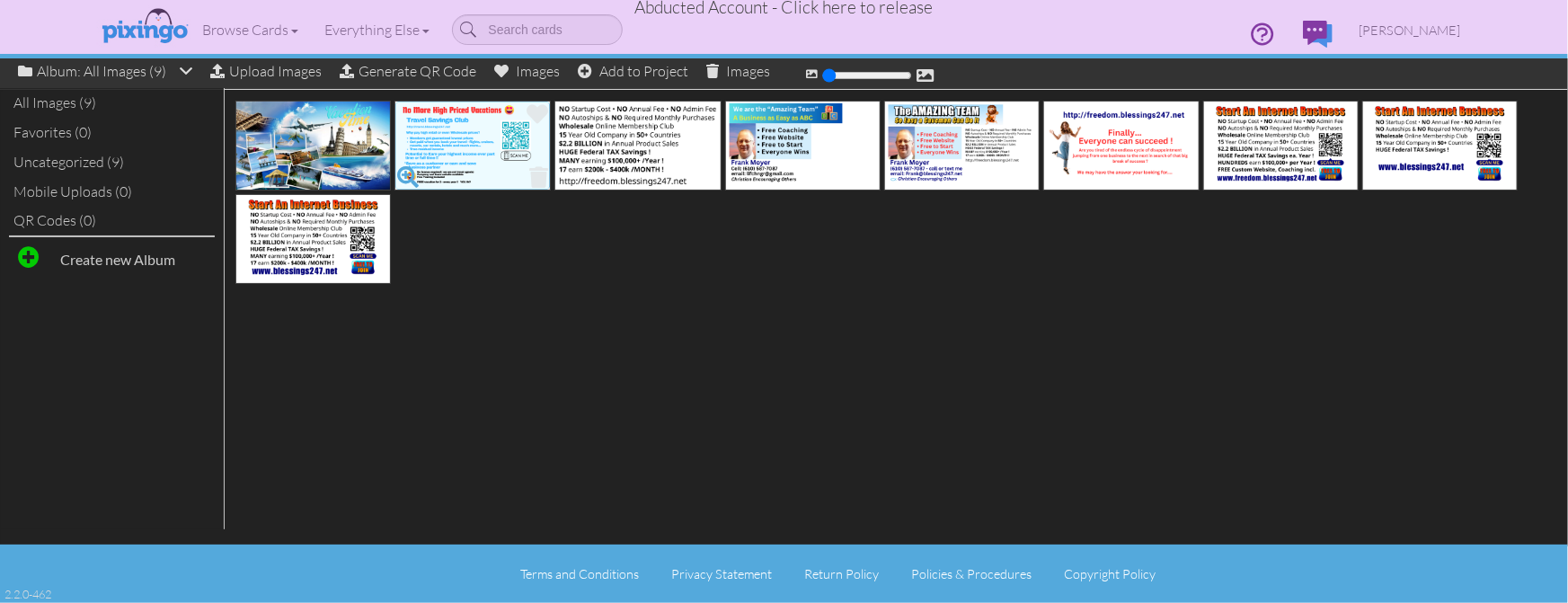
click at [410, 173] on span at bounding box center [407, 177] width 30 height 30
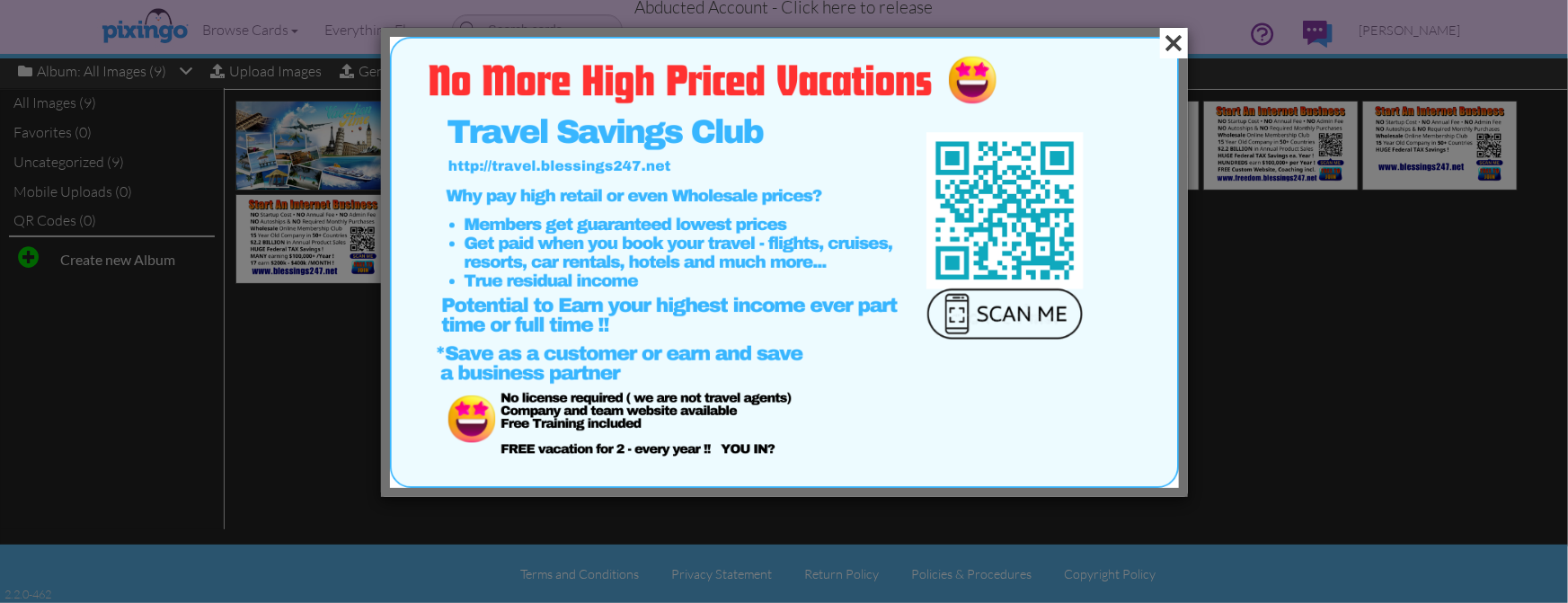
click at [1176, 41] on span at bounding box center [1175, 43] width 28 height 30
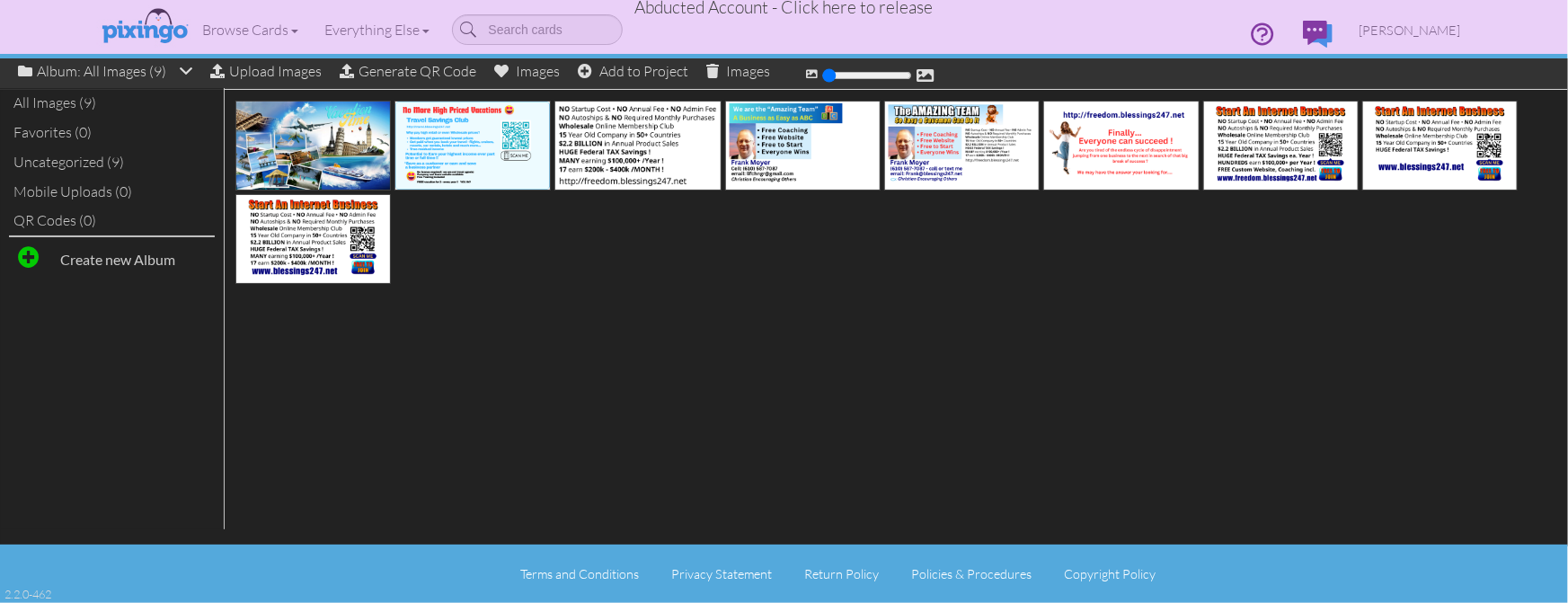
click at [1403, 289] on div at bounding box center [894, 192] width 1340 height 196
click at [866, 10] on span "Abducted Account - Click here to release" at bounding box center [785, 7] width 299 height 21
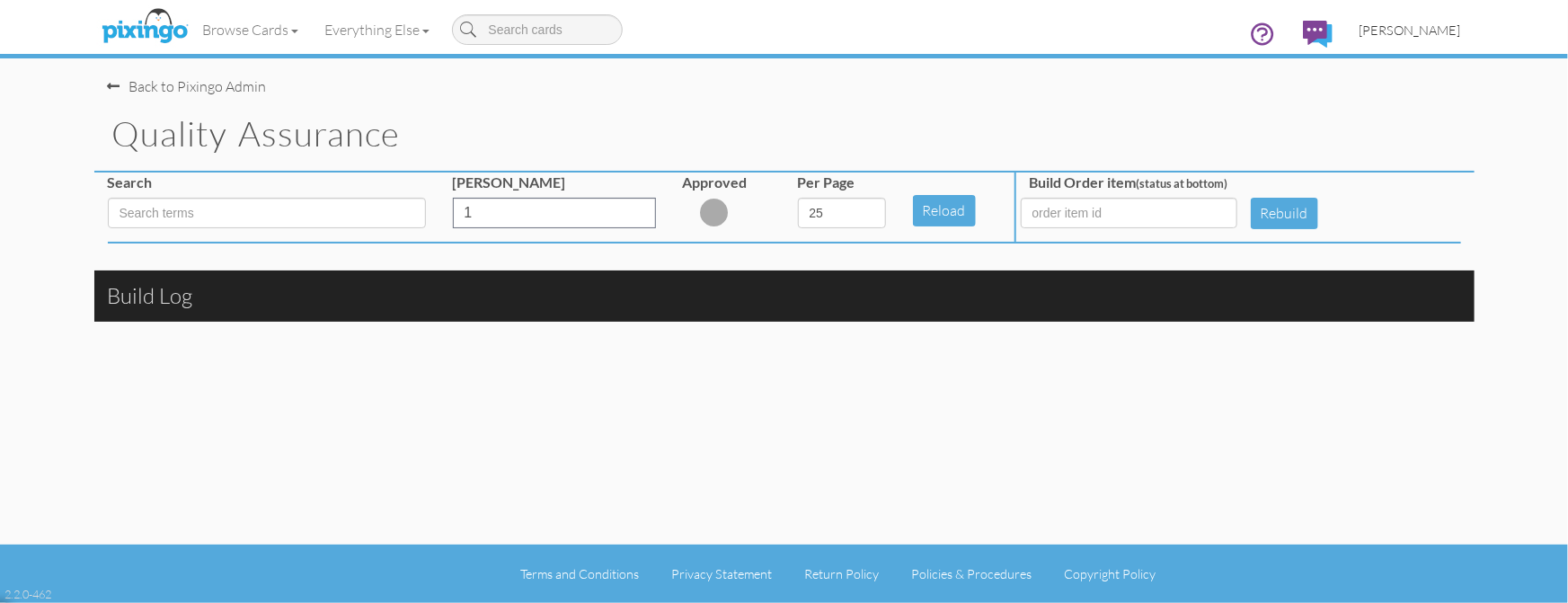
click at [1402, 28] on span "[PERSON_NAME]" at bounding box center [1411, 30] width 102 height 16
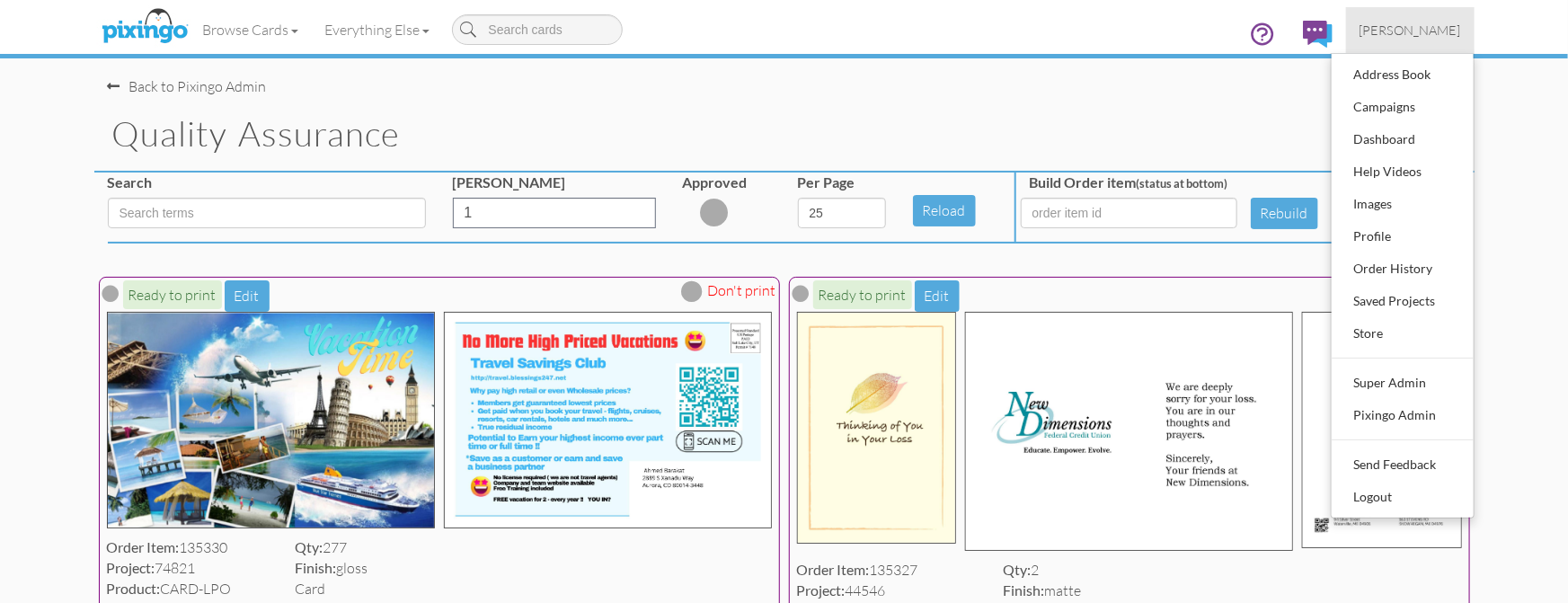
click at [883, 80] on div "Back to Pixingo Admin" at bounding box center [791, 78] width 1367 height 39
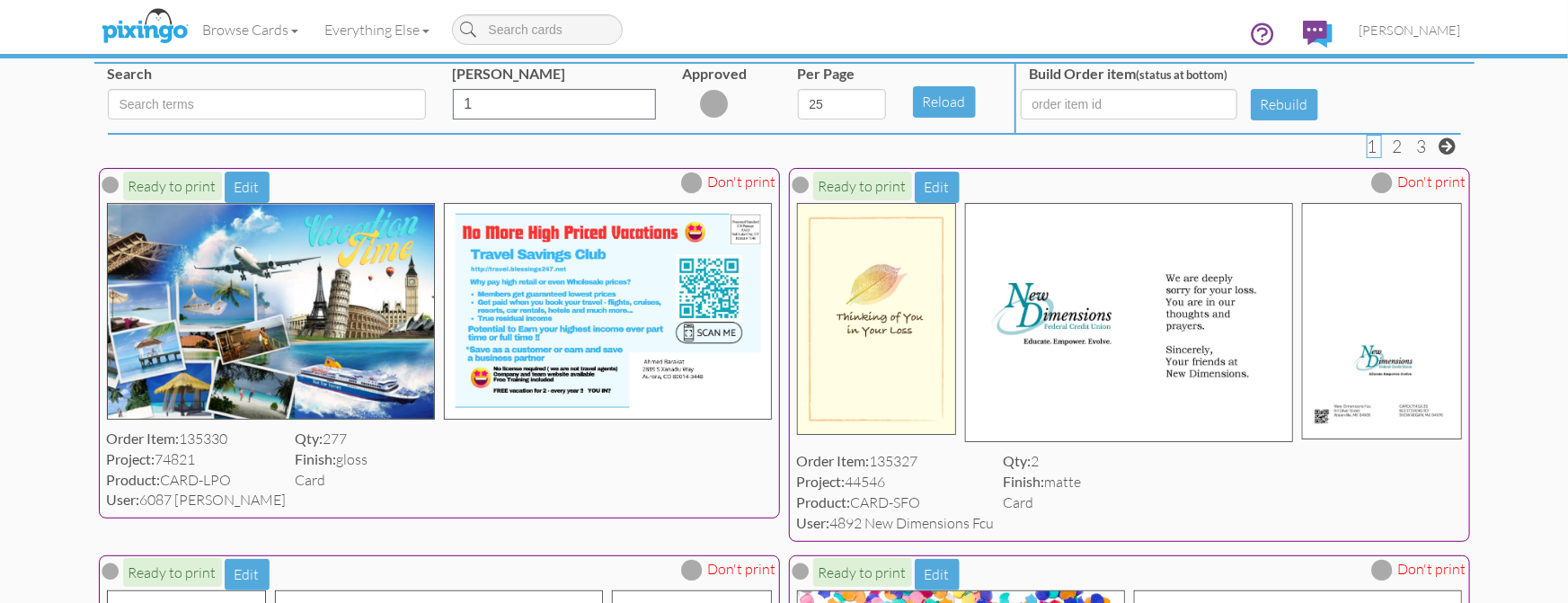
scroll to position [97, 0]
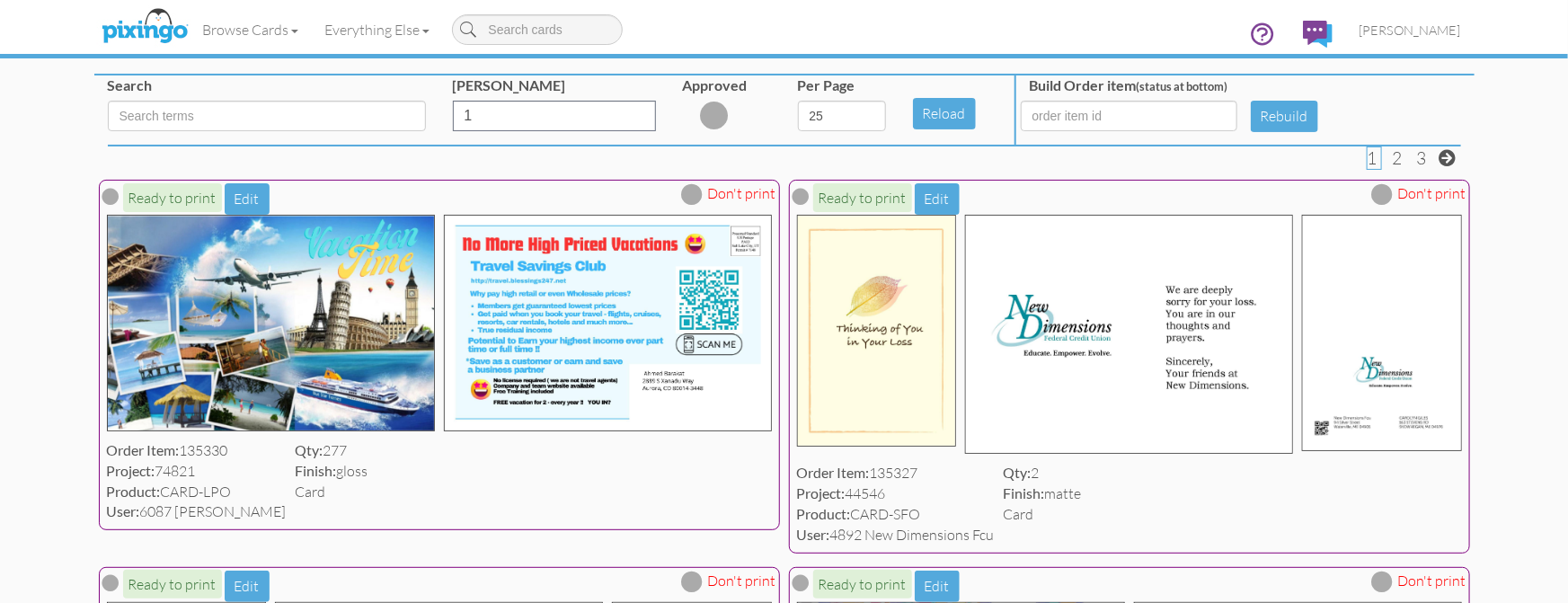
click at [698, 192] on span at bounding box center [693, 194] width 21 height 21
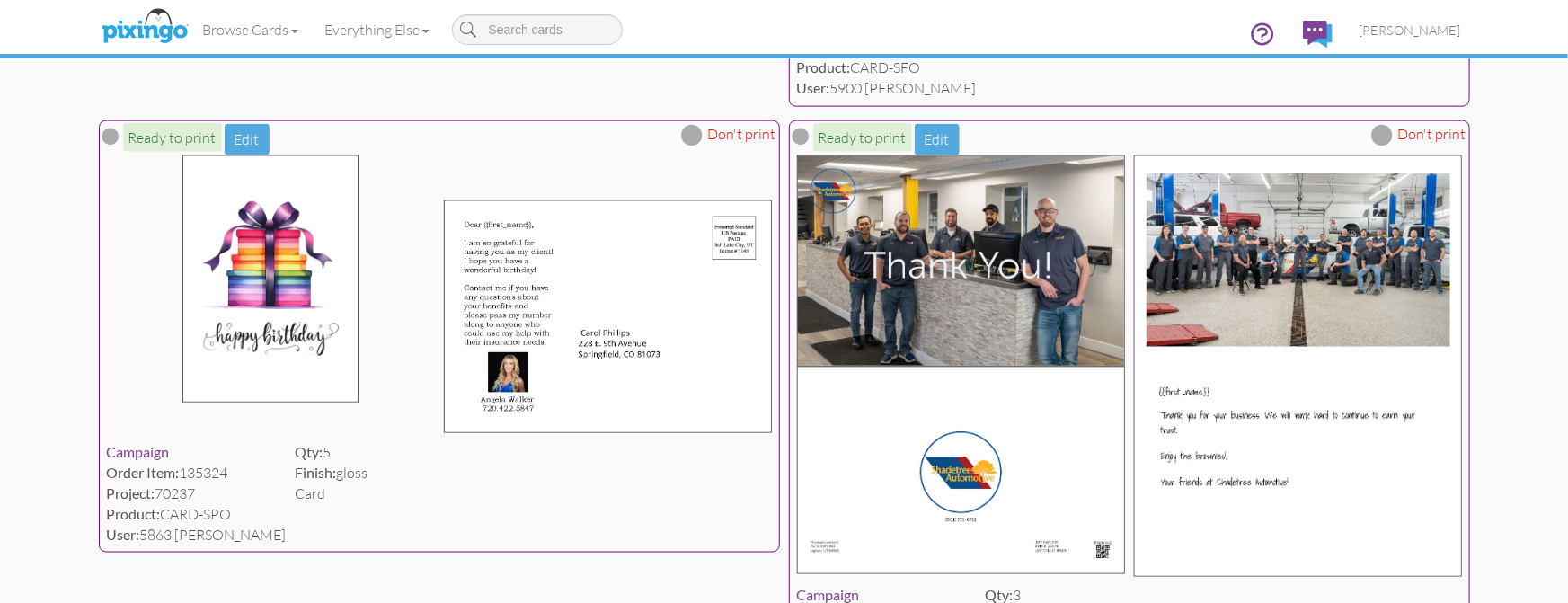
scroll to position [0, 0]
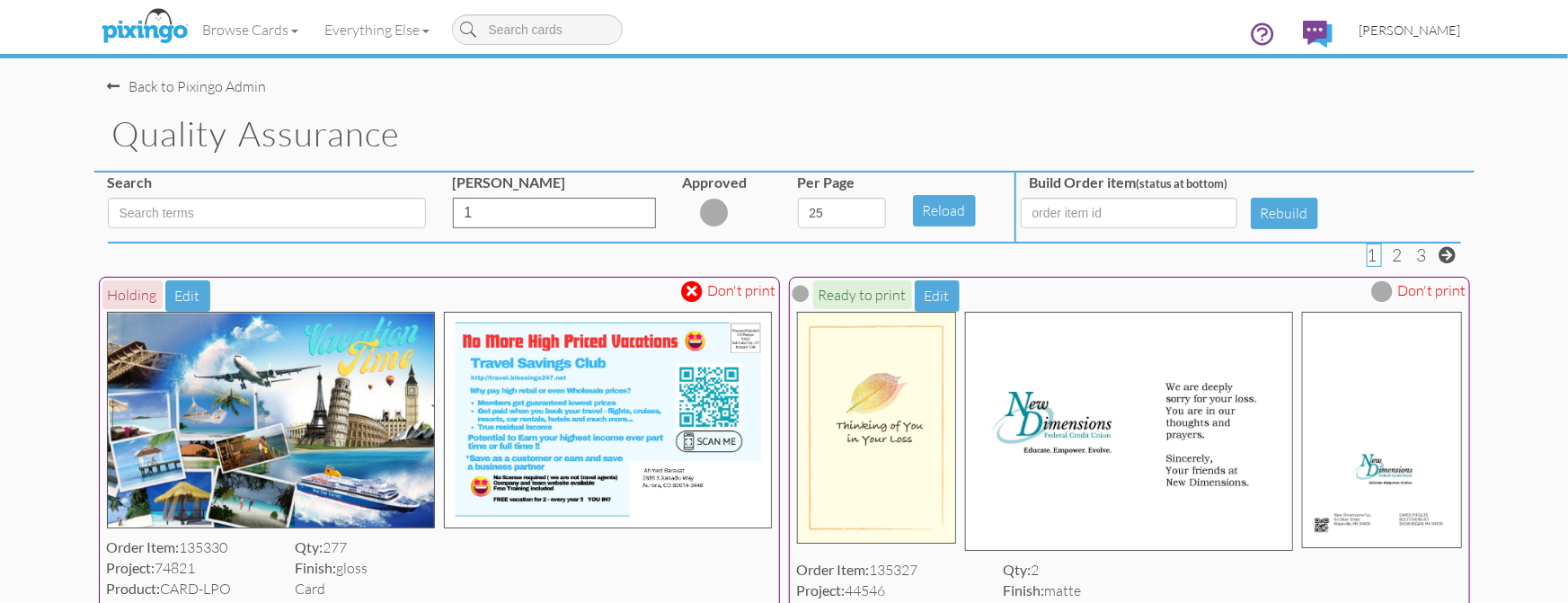
click at [1442, 27] on span "[PERSON_NAME]" at bounding box center [1411, 30] width 102 height 16
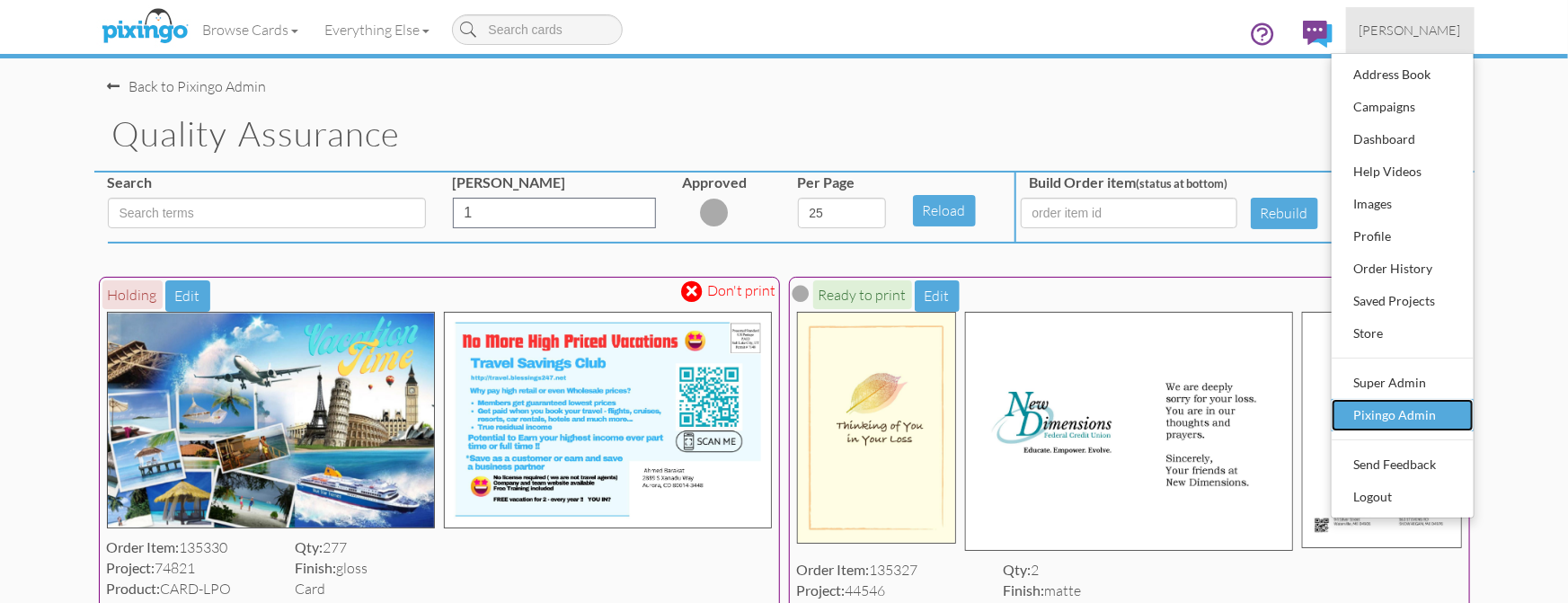
click at [1386, 410] on div "Pixingo Admin" at bounding box center [1403, 416] width 106 height 27
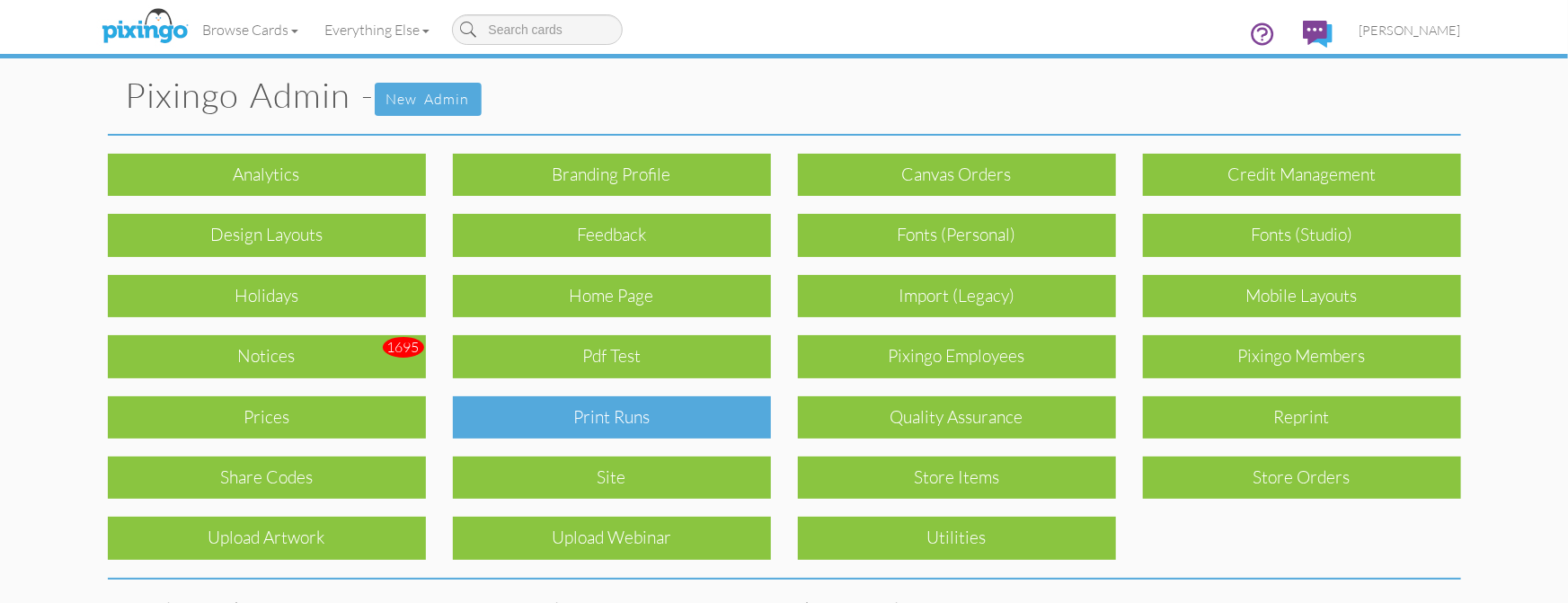
click at [614, 411] on div "Print Runs" at bounding box center [612, 417] width 318 height 42
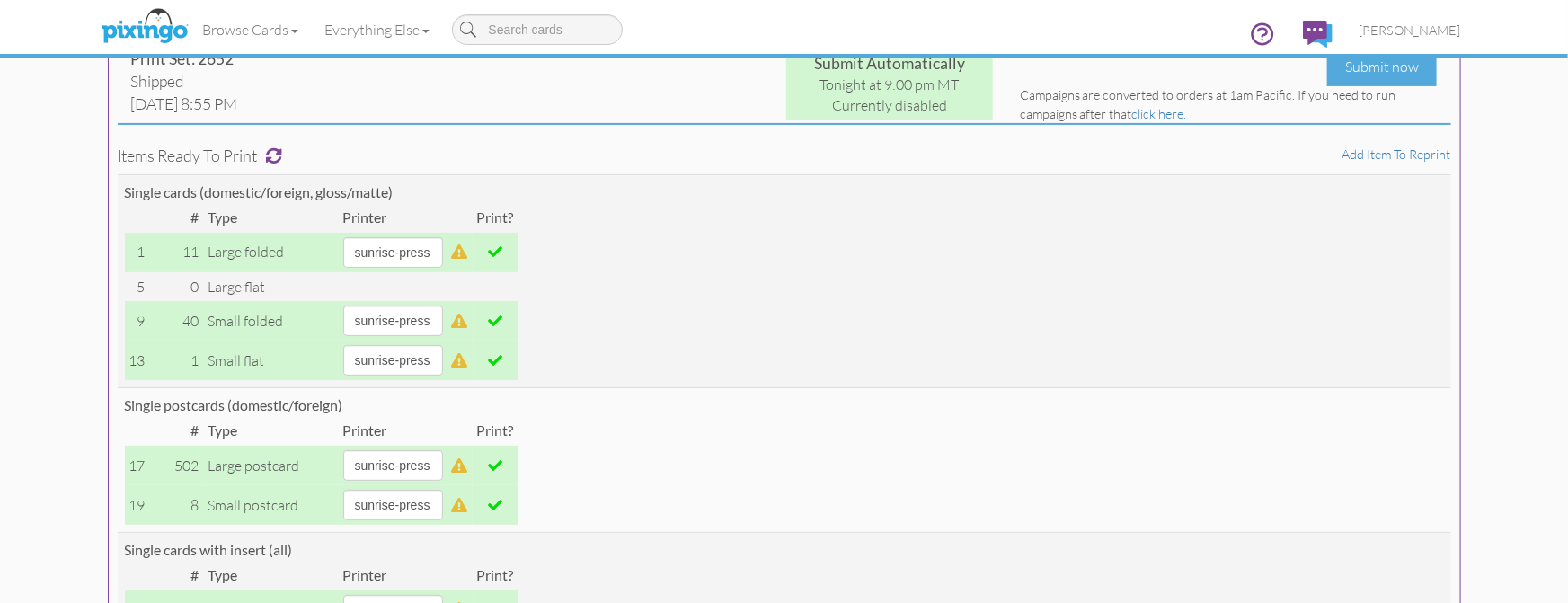
scroll to position [142, 0]
click at [1413, 22] on span "[PERSON_NAME]" at bounding box center [1411, 30] width 102 height 16
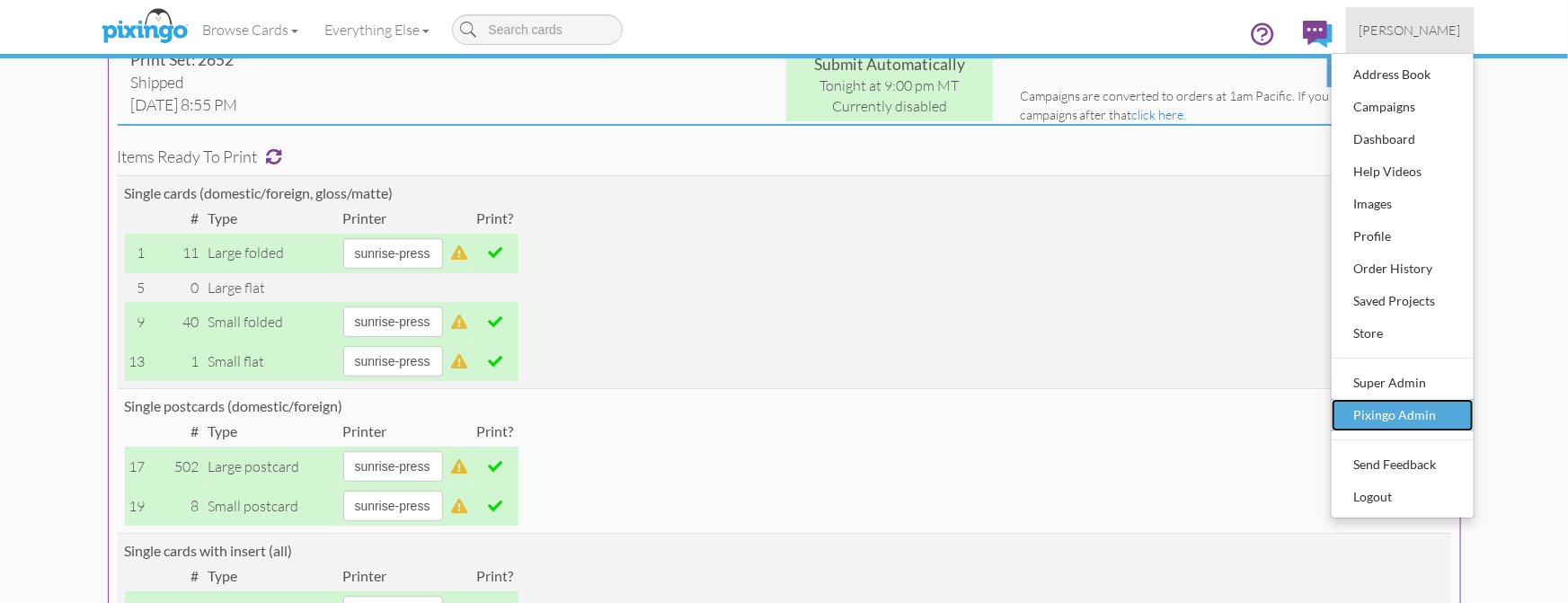
click at [1396, 412] on div "Pixingo Admin" at bounding box center [1403, 416] width 106 height 27
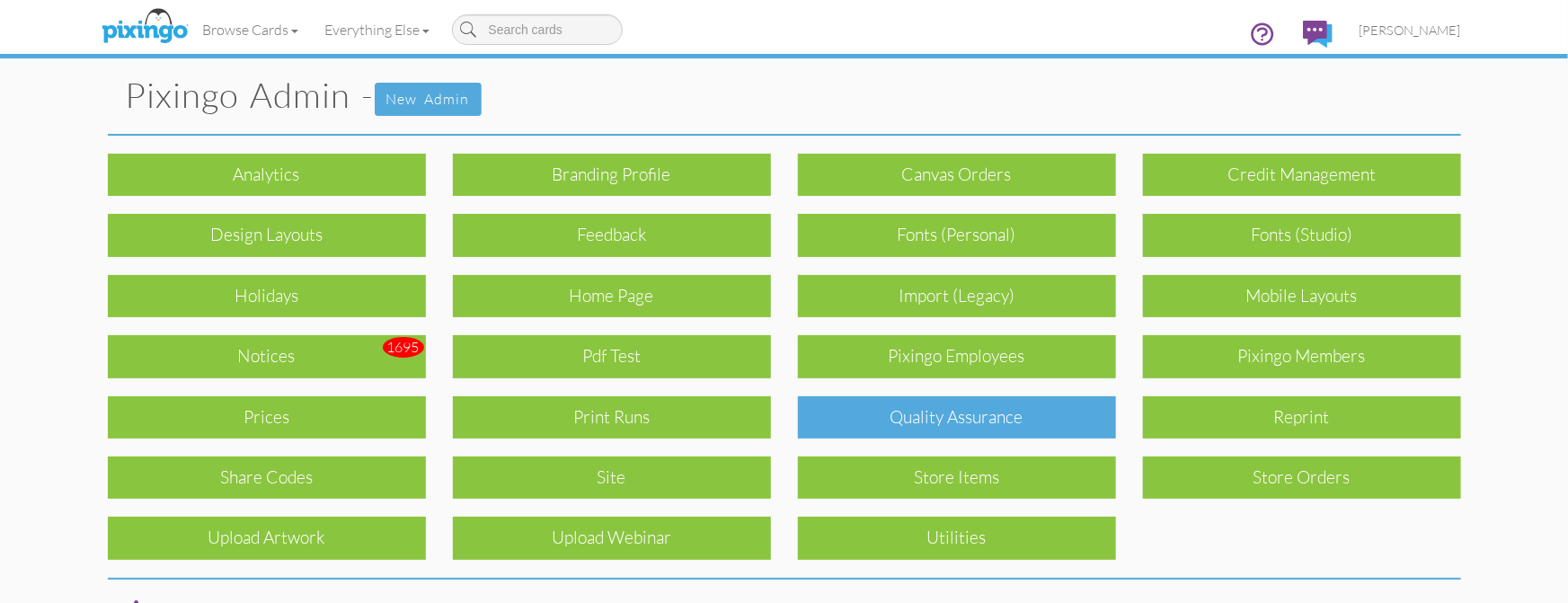
click at [917, 430] on div "Quality Assurance" at bounding box center [958, 417] width 318 height 42
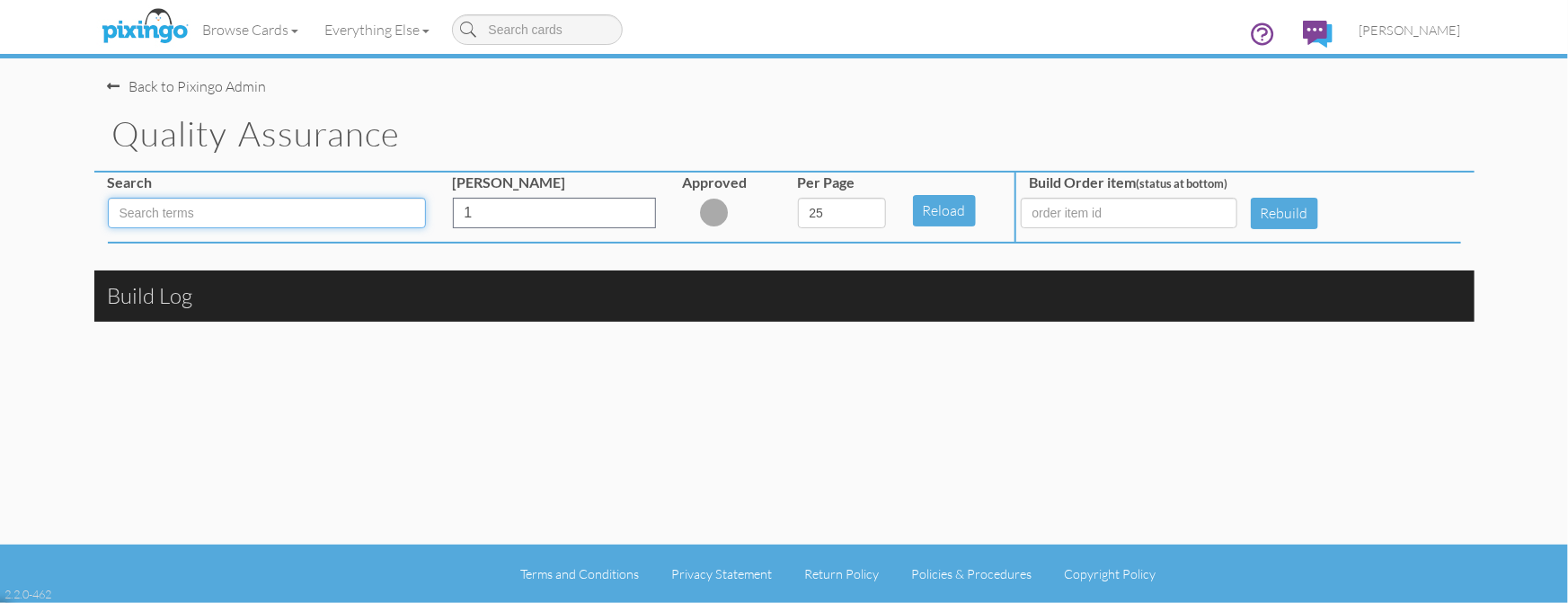
click at [273, 208] on input at bounding box center [267, 213] width 318 height 30
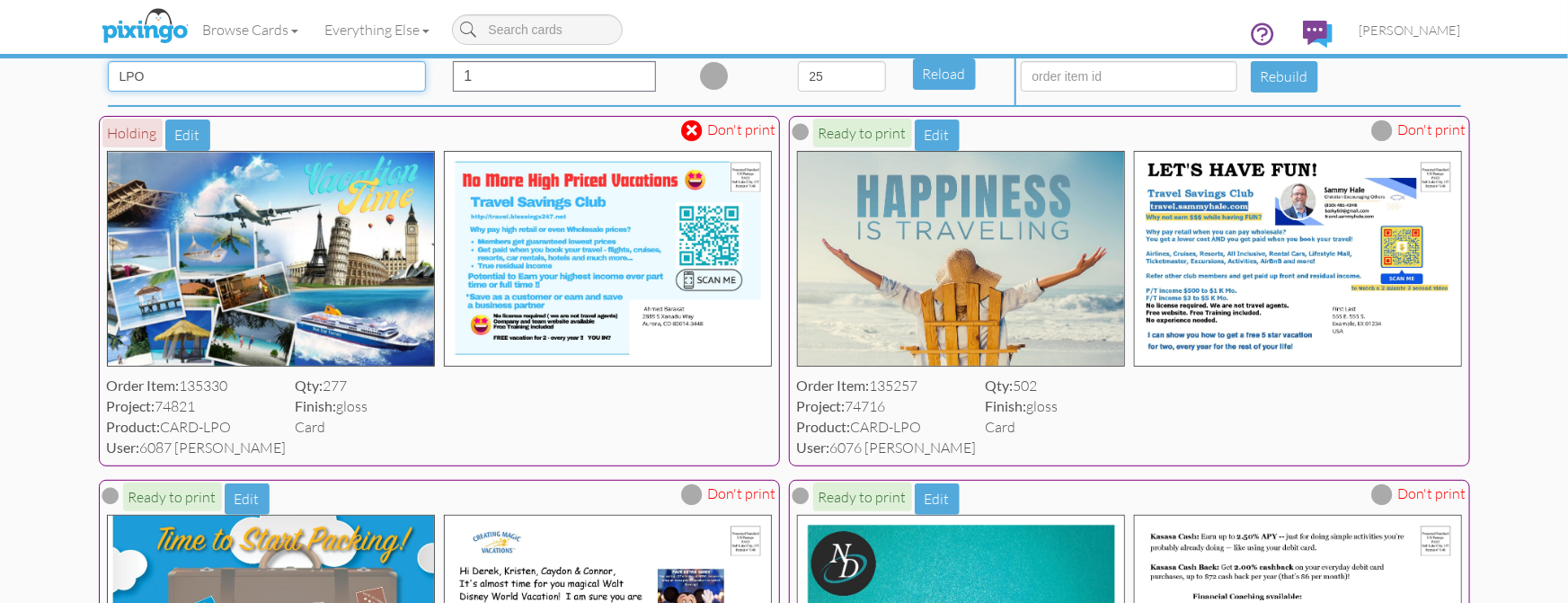
scroll to position [140, 0]
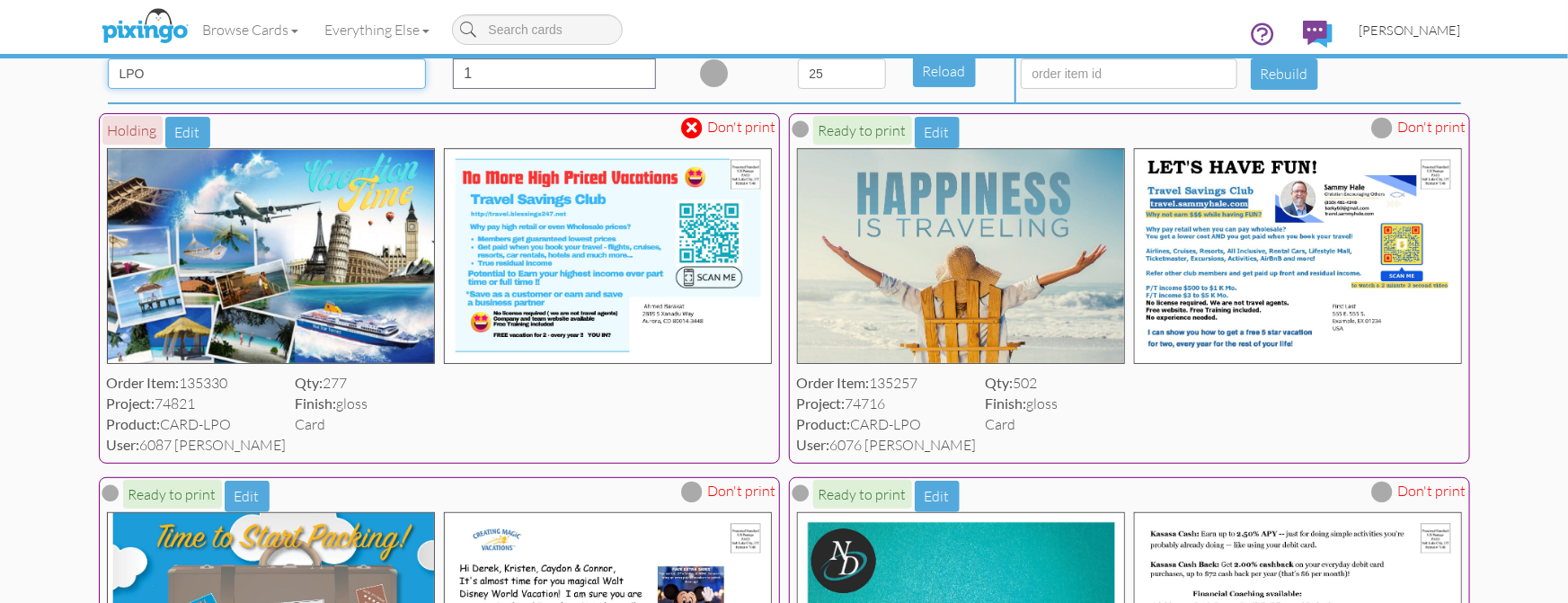
type input "LPO"
click at [1423, 33] on span "[PERSON_NAME]" at bounding box center [1411, 30] width 102 height 16
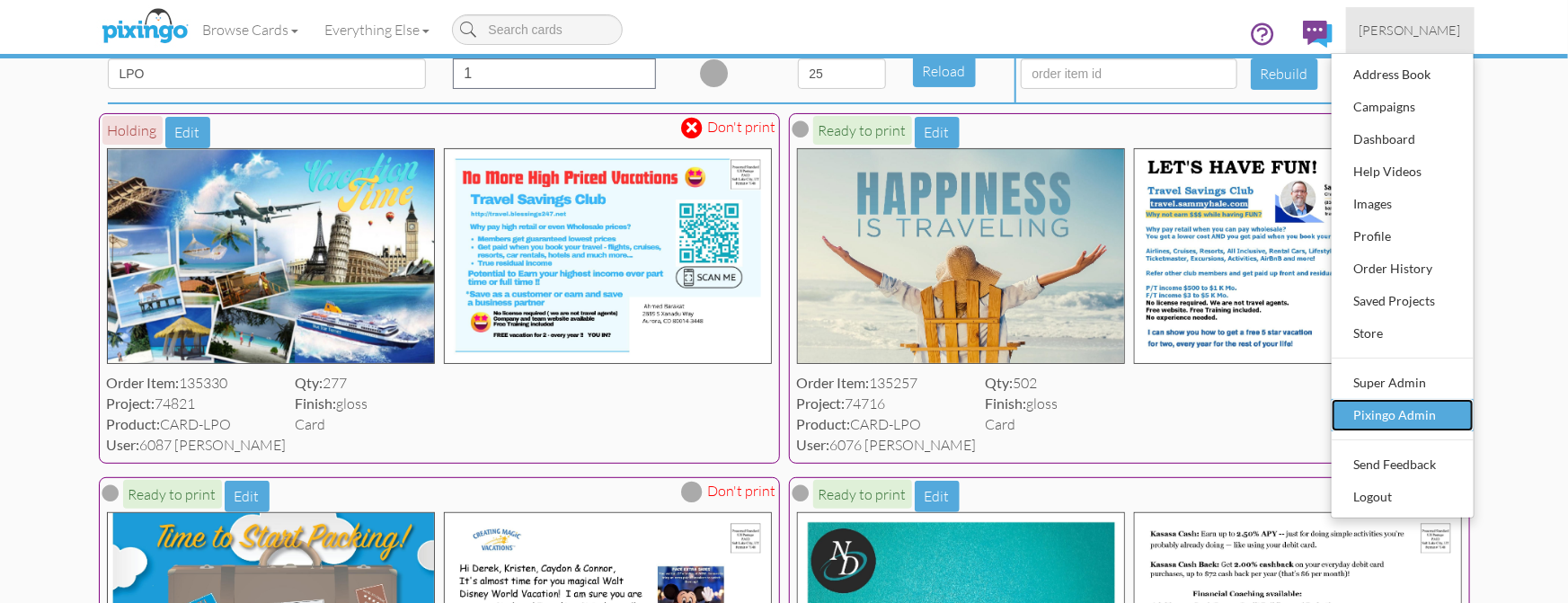
click at [1388, 411] on div "Pixingo Admin" at bounding box center [1403, 416] width 106 height 27
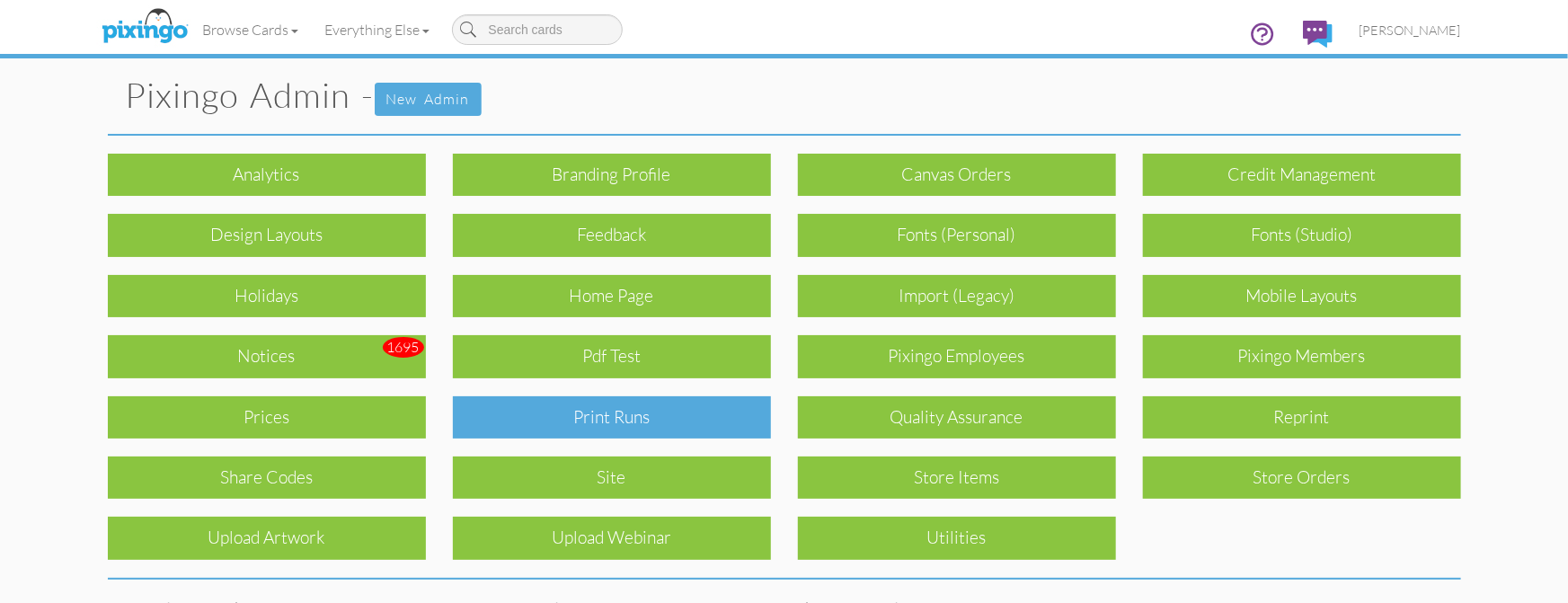
click at [604, 421] on div "Print Runs" at bounding box center [612, 417] width 318 height 42
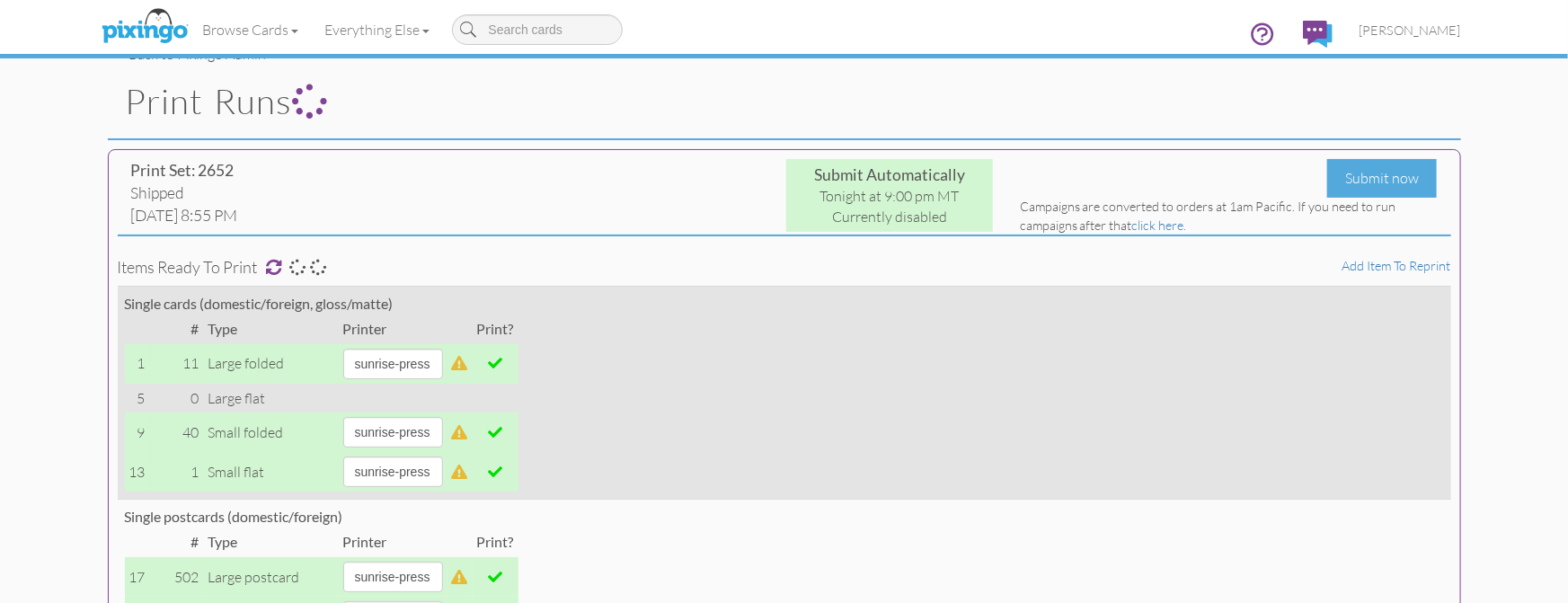
scroll to position [40, 0]
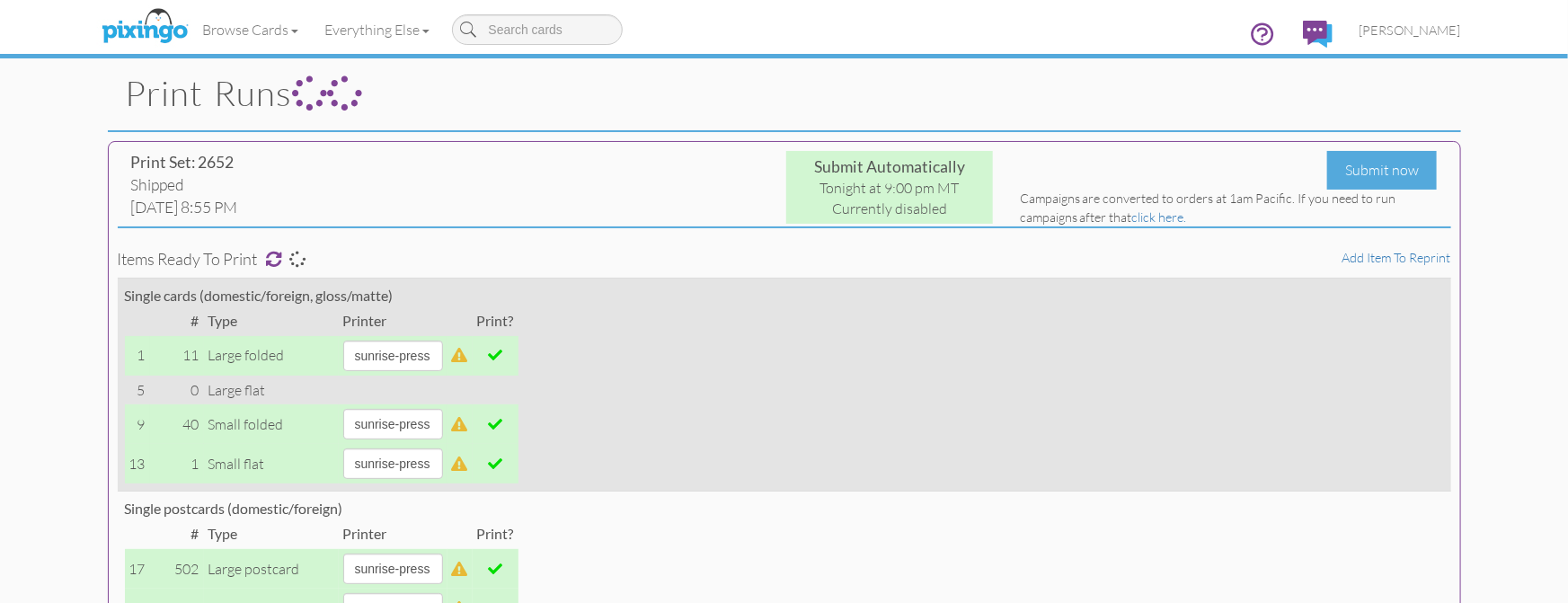
click at [503, 349] on span at bounding box center [495, 354] width 15 height 15
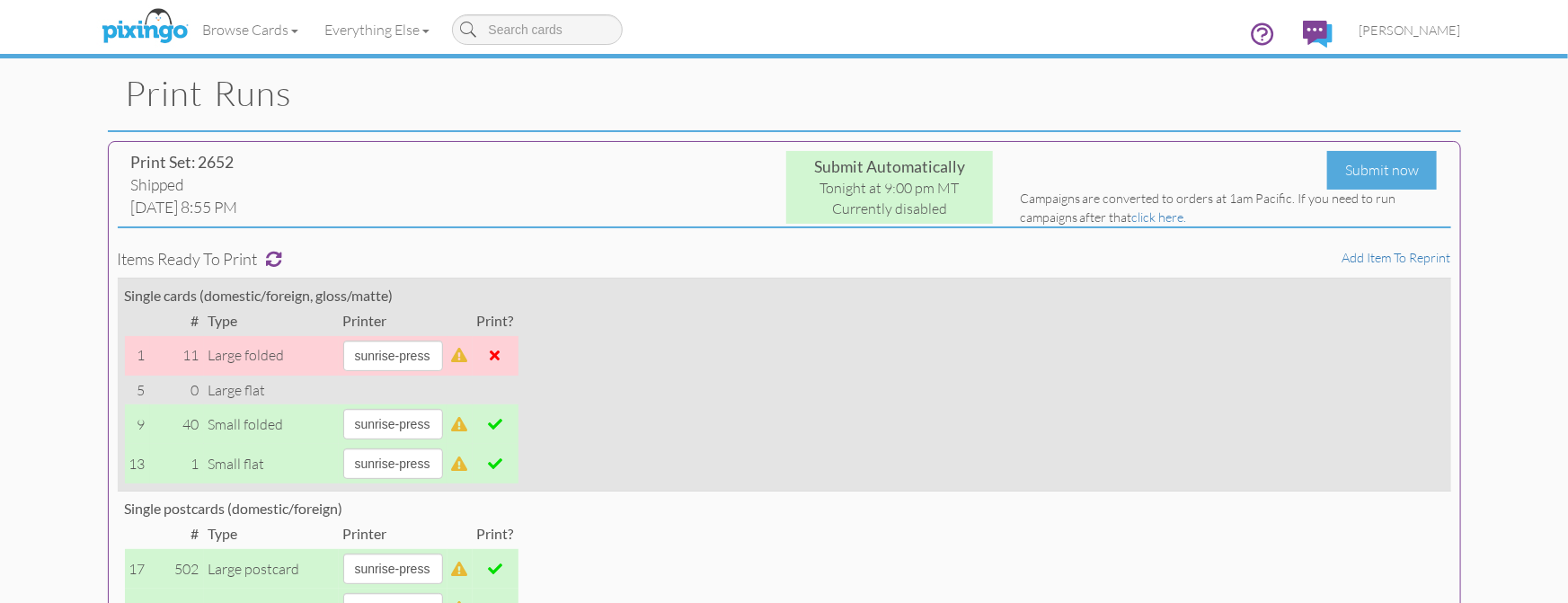
click at [503, 425] on span at bounding box center [495, 423] width 15 height 15
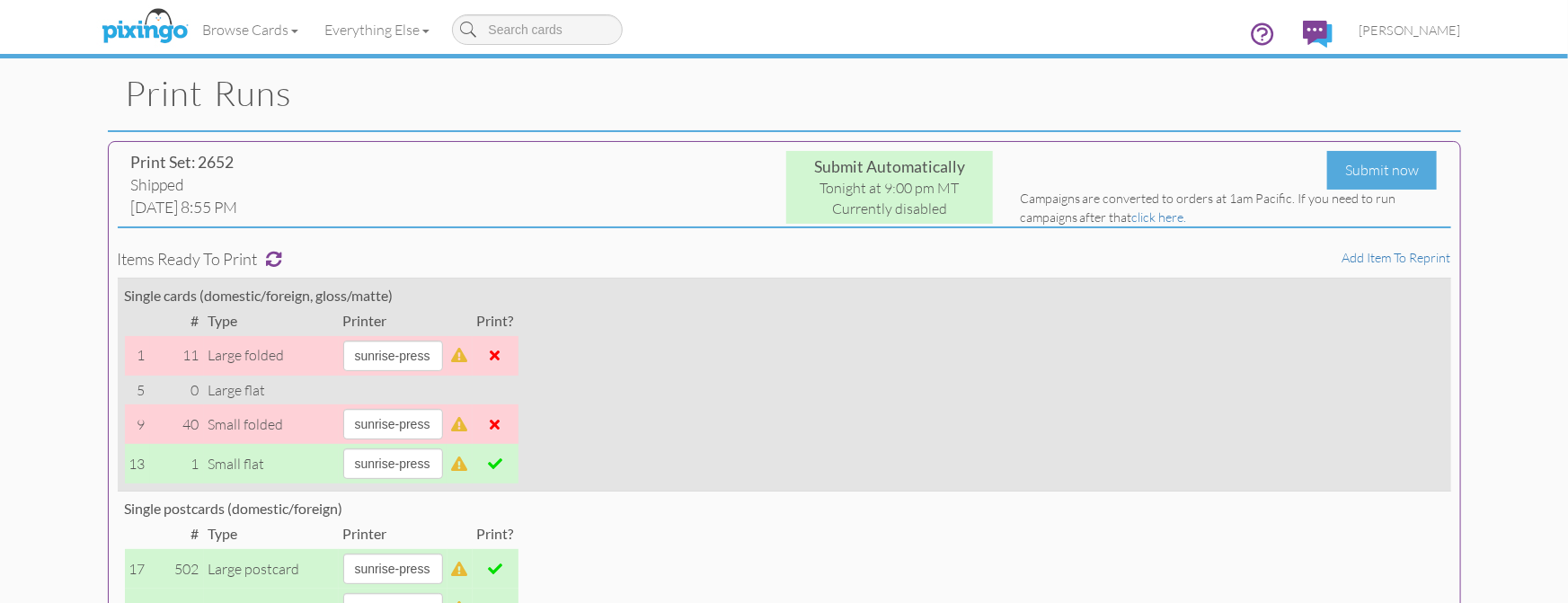
click at [513, 471] on td at bounding box center [495, 463] width 46 height 40
click at [503, 462] on span at bounding box center [495, 463] width 15 height 15
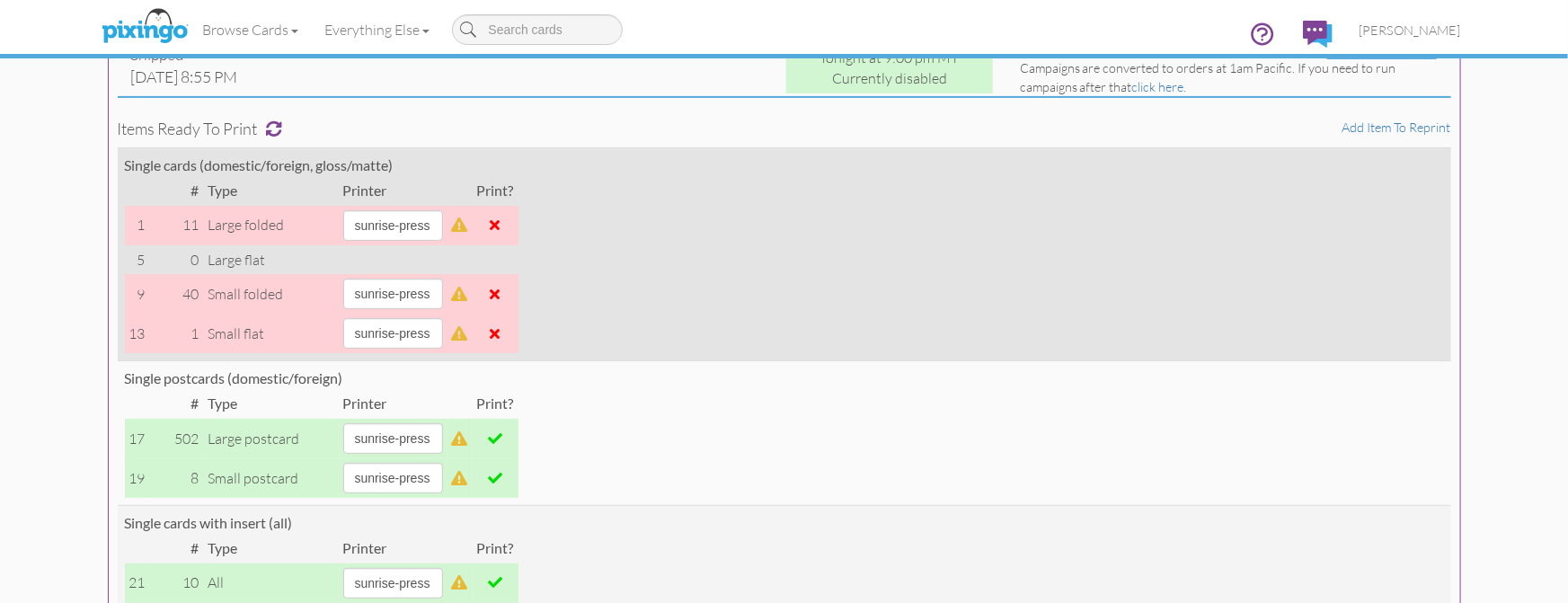
scroll to position [257, 0]
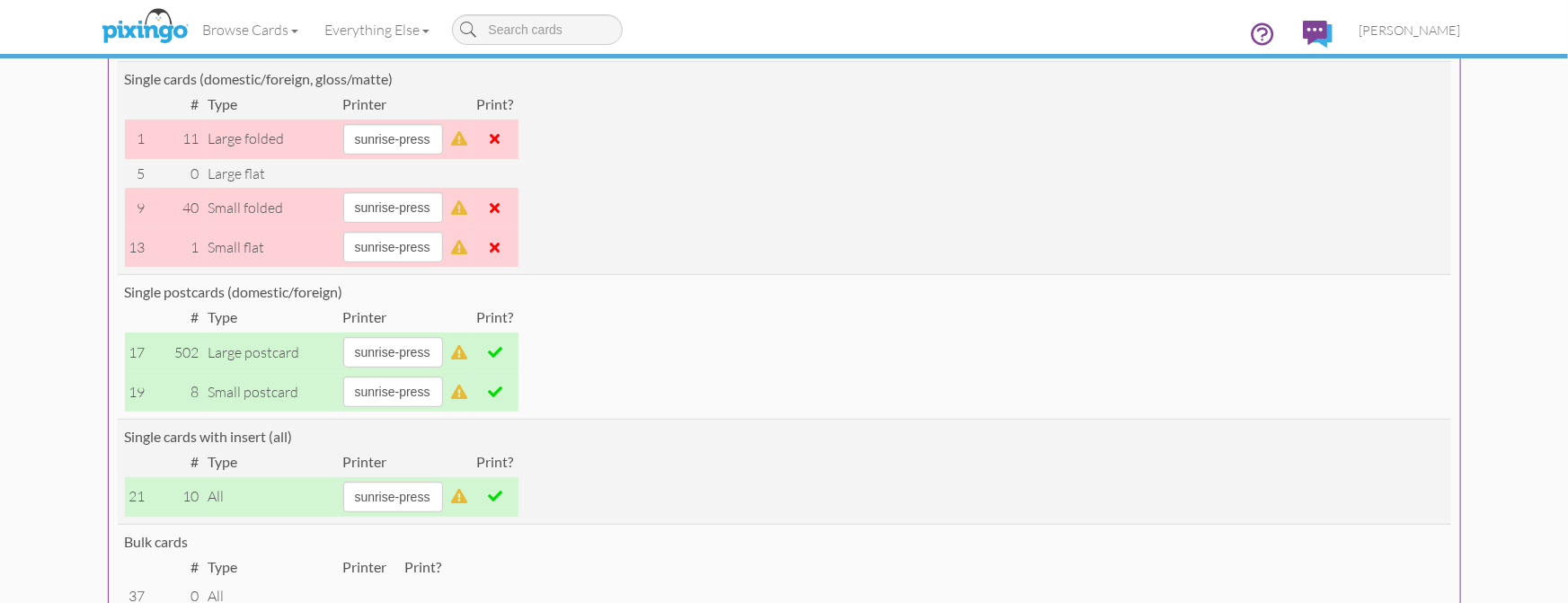
click at [503, 390] on span at bounding box center [495, 391] width 15 height 15
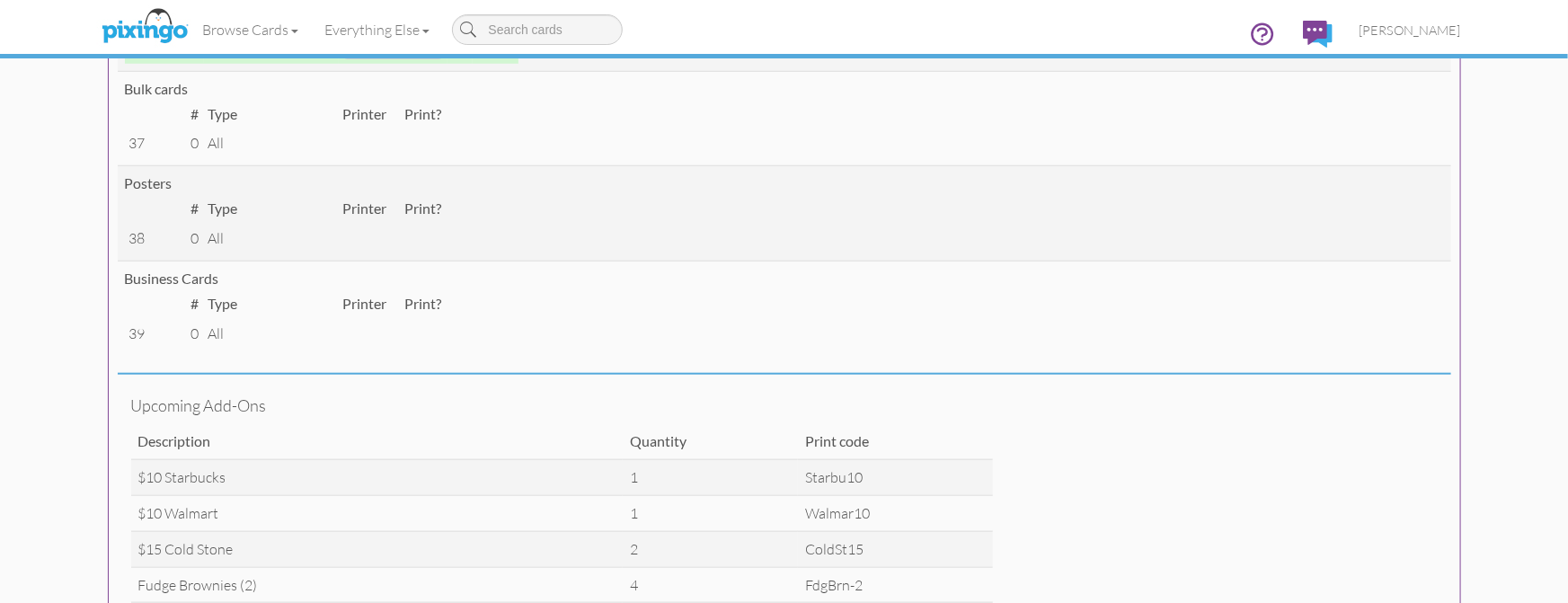
scroll to position [538, 0]
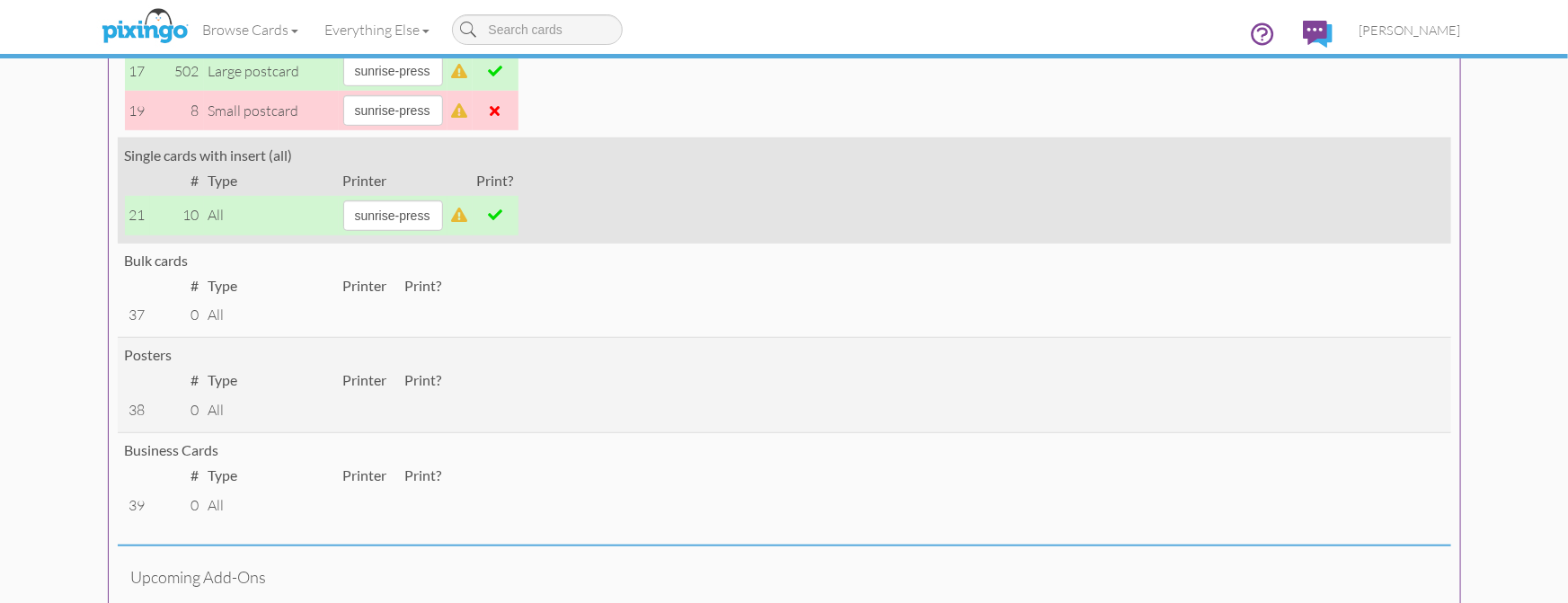
click at [503, 215] on span at bounding box center [495, 215] width 15 height 15
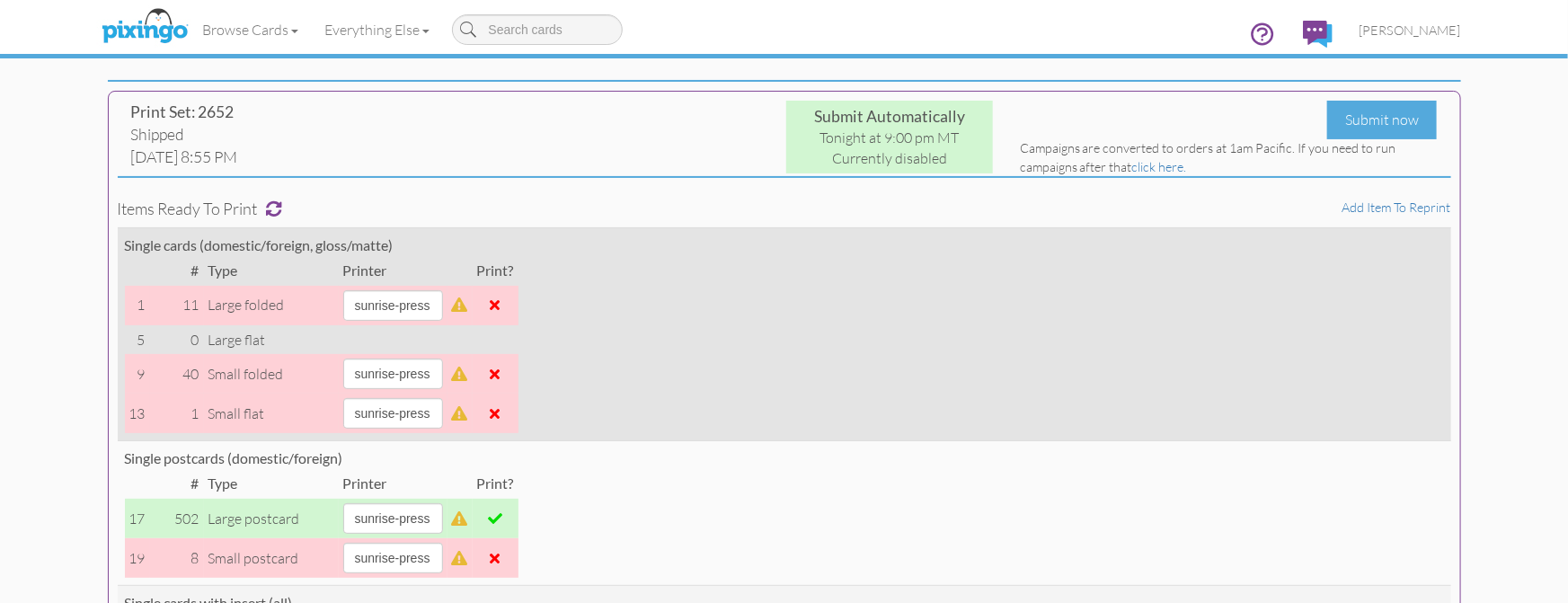
scroll to position [129, 0]
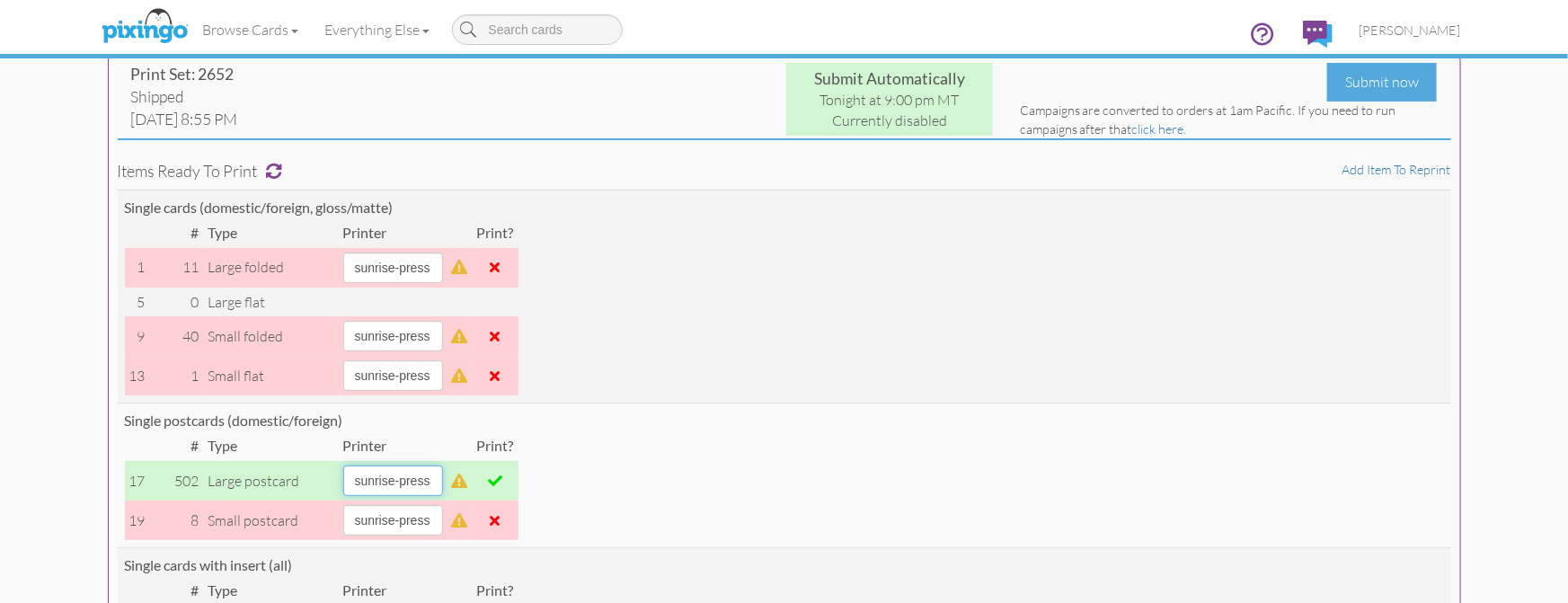
click at [443, 480] on select "alexanders sky-mail sunrise-press" at bounding box center [393, 480] width 100 height 30
select select "string:sky-mail"
click at [344, 465] on select "alexanders sky-mail sunrise-press" at bounding box center [393, 480] width 100 height 30
click at [1347, 80] on div "Submit now" at bounding box center [1382, 82] width 109 height 39
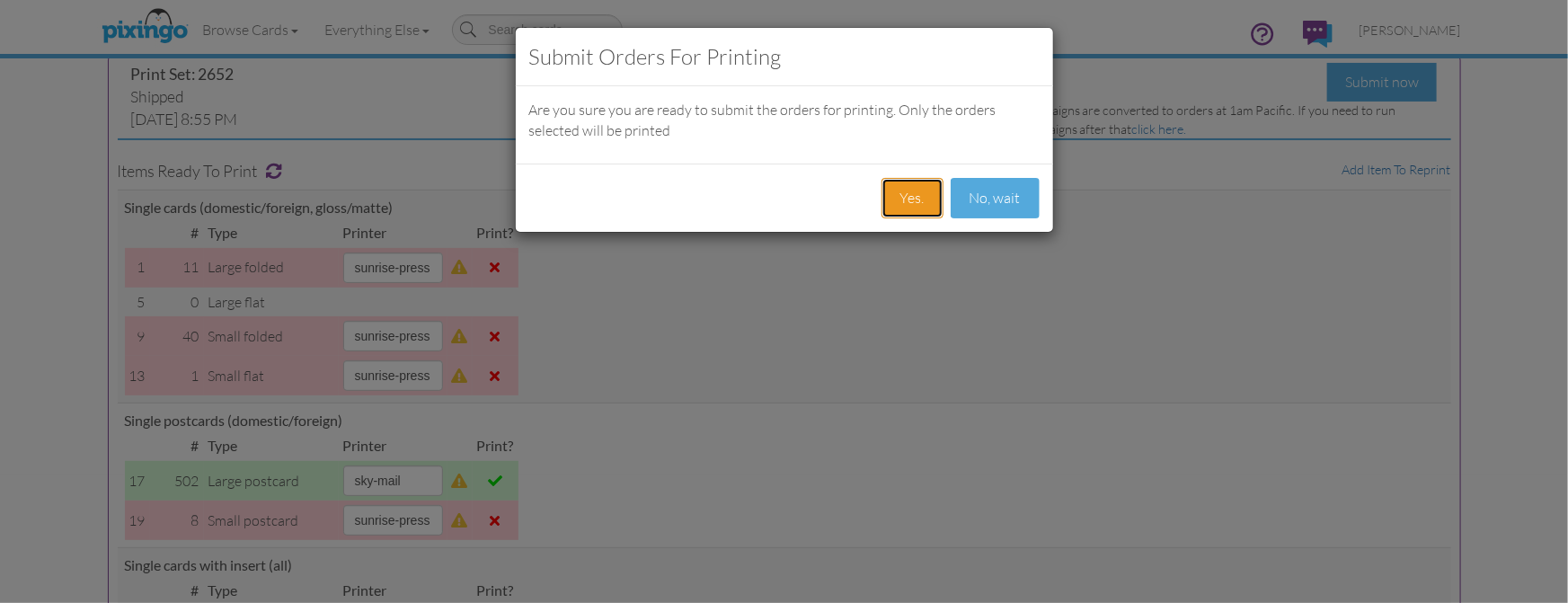
click at [901, 199] on button "Yes." at bounding box center [913, 197] width 62 height 40
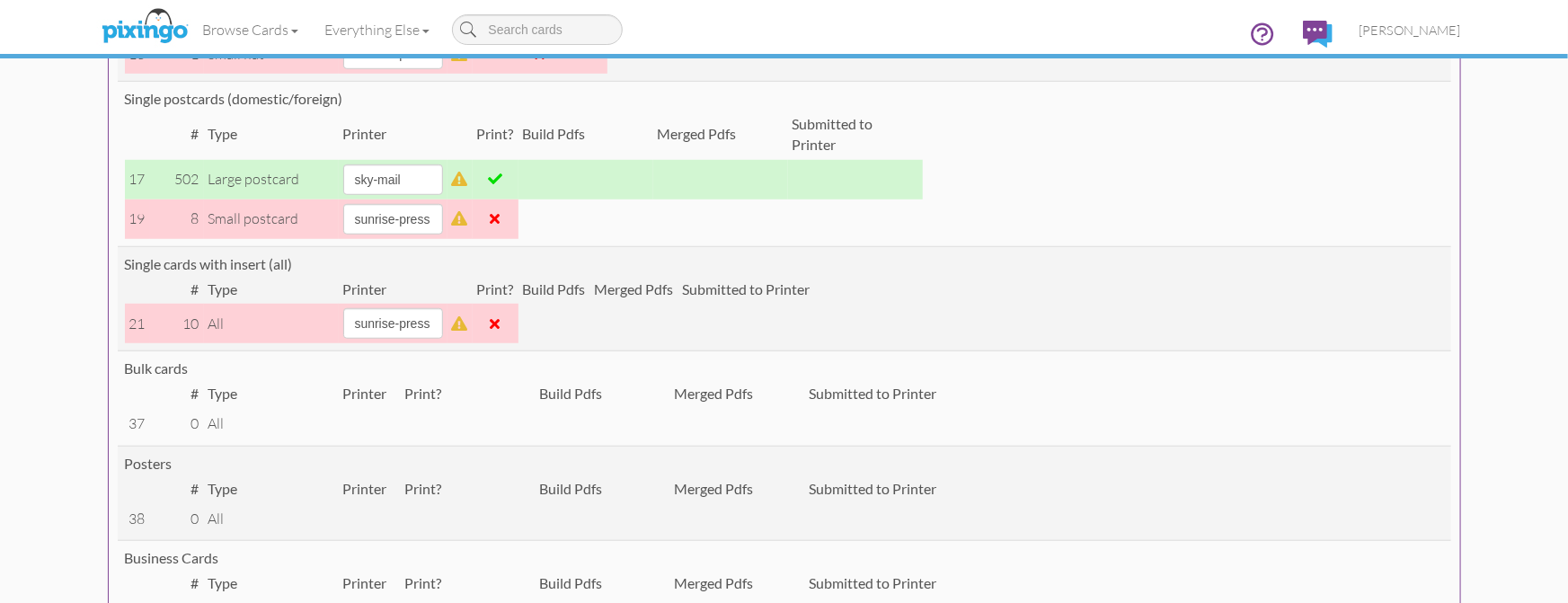
scroll to position [583, 0]
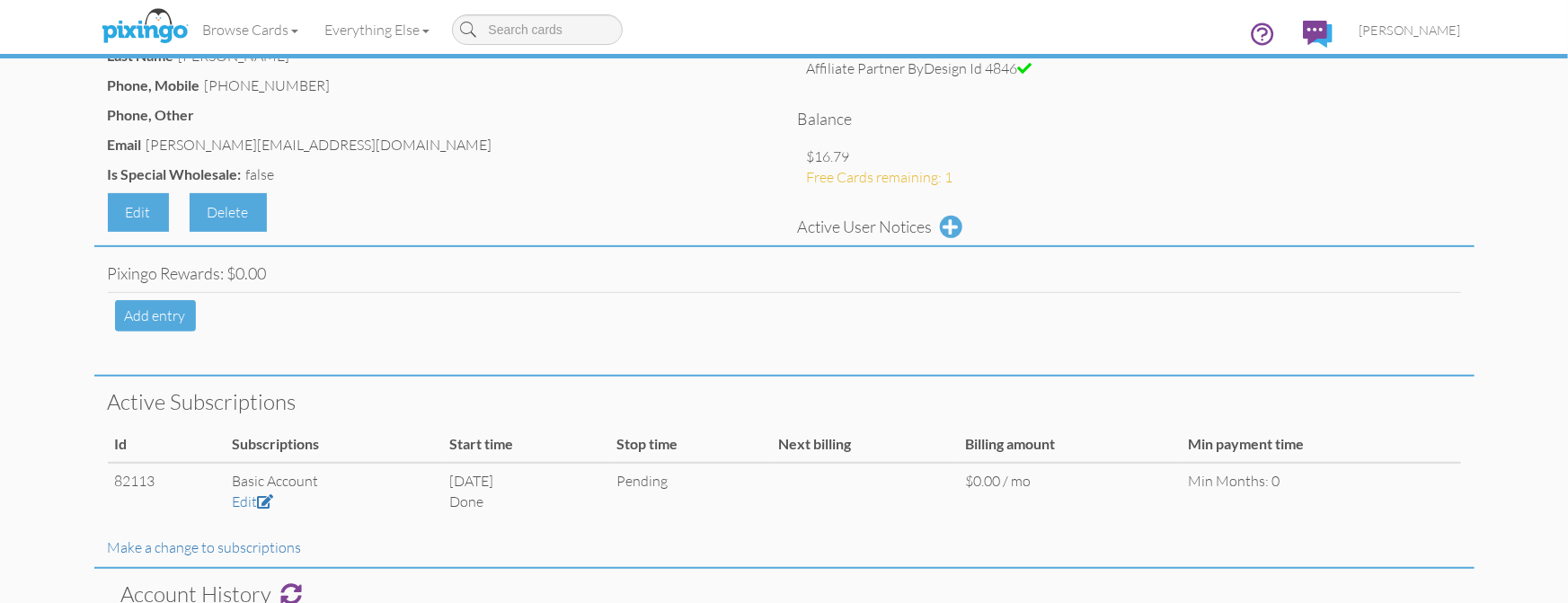
scroll to position [251, 0]
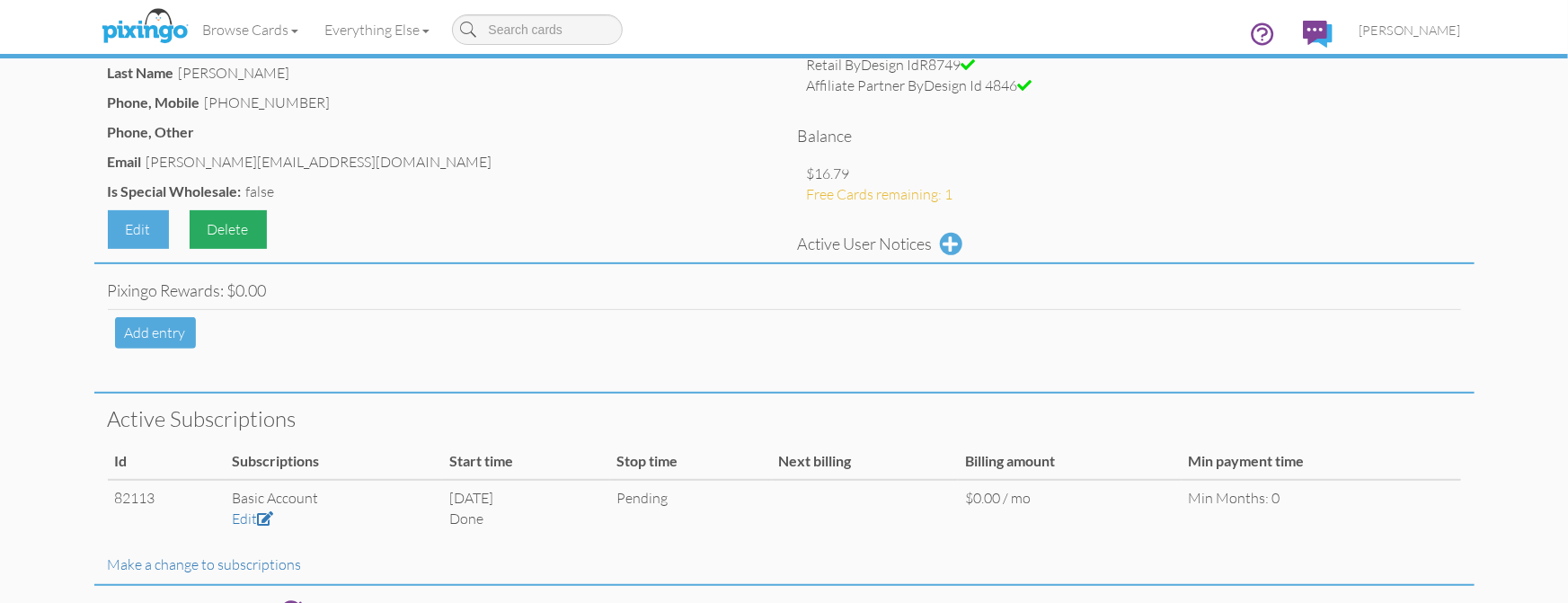
click at [215, 221] on div "Delete" at bounding box center [227, 229] width 77 height 39
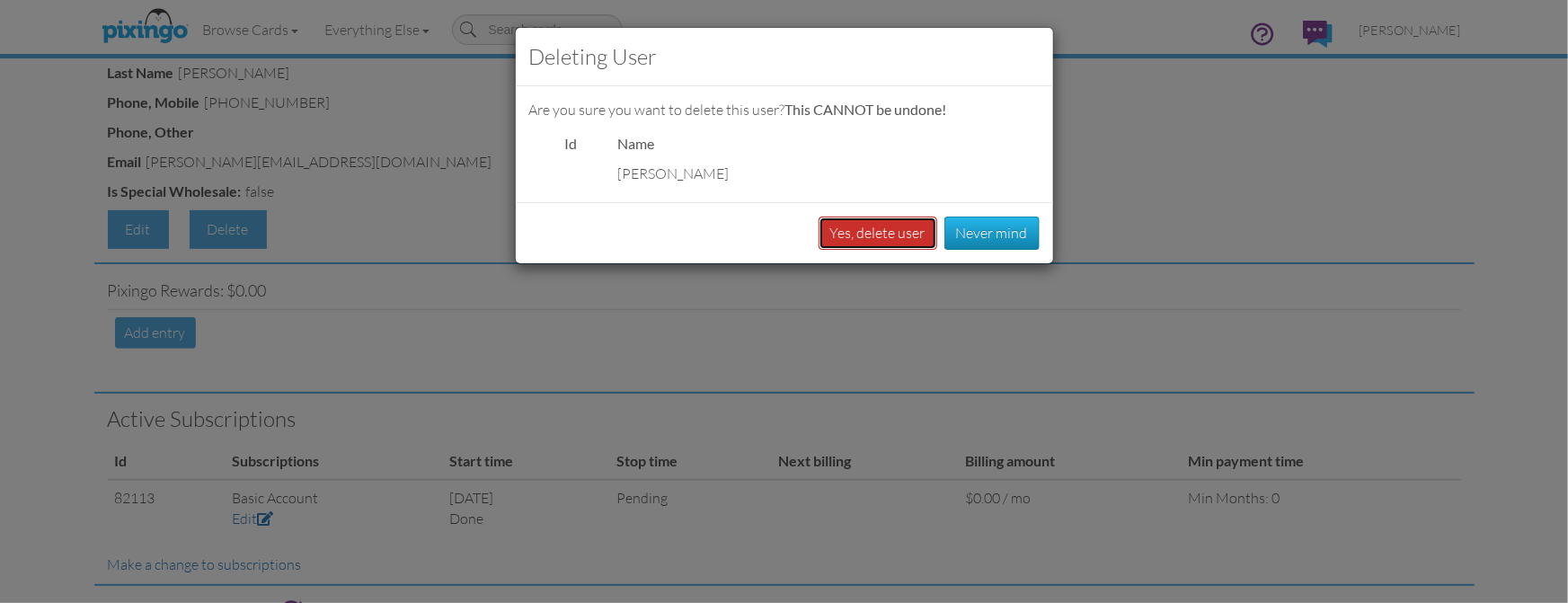
click at [855, 230] on button "Yes, delete user" at bounding box center [879, 233] width 119 height 33
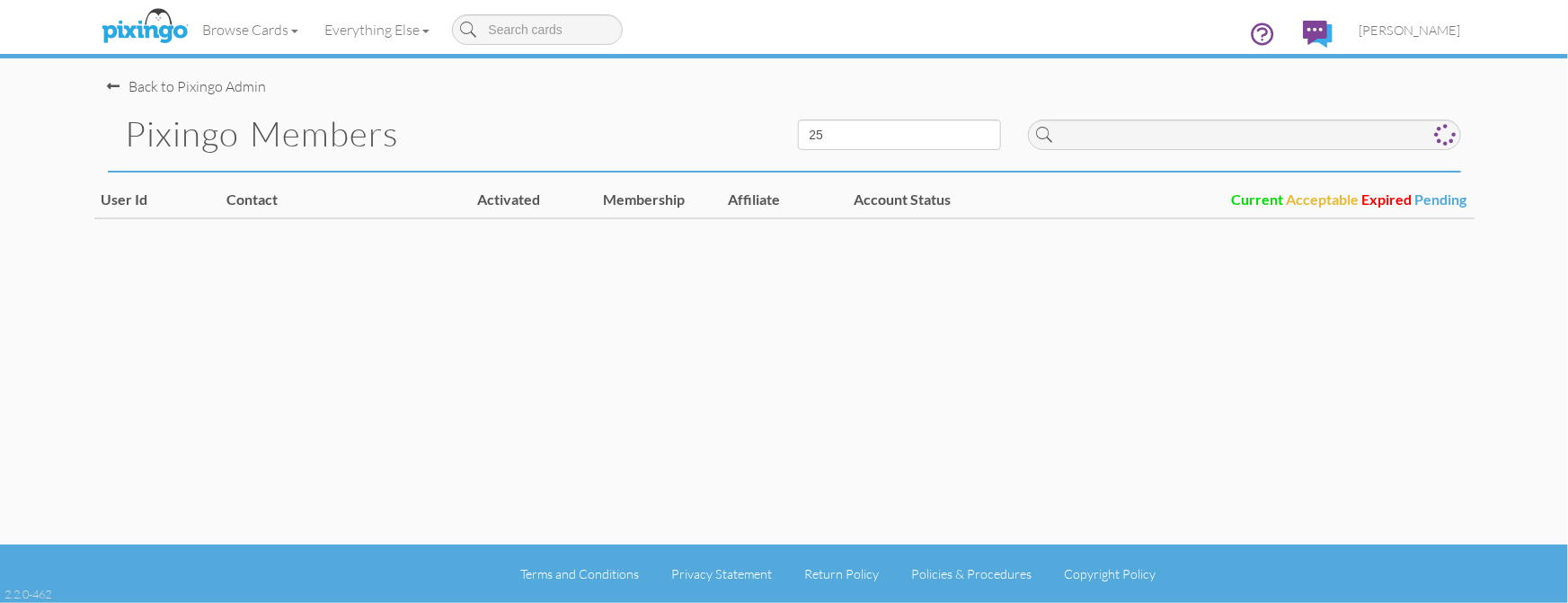
click at [1194, 317] on div "Back to Pixingo Admin Pixingo Members 10 25 50 100 User Id Contact Activated Me…" at bounding box center [785, 272] width 1381 height 544
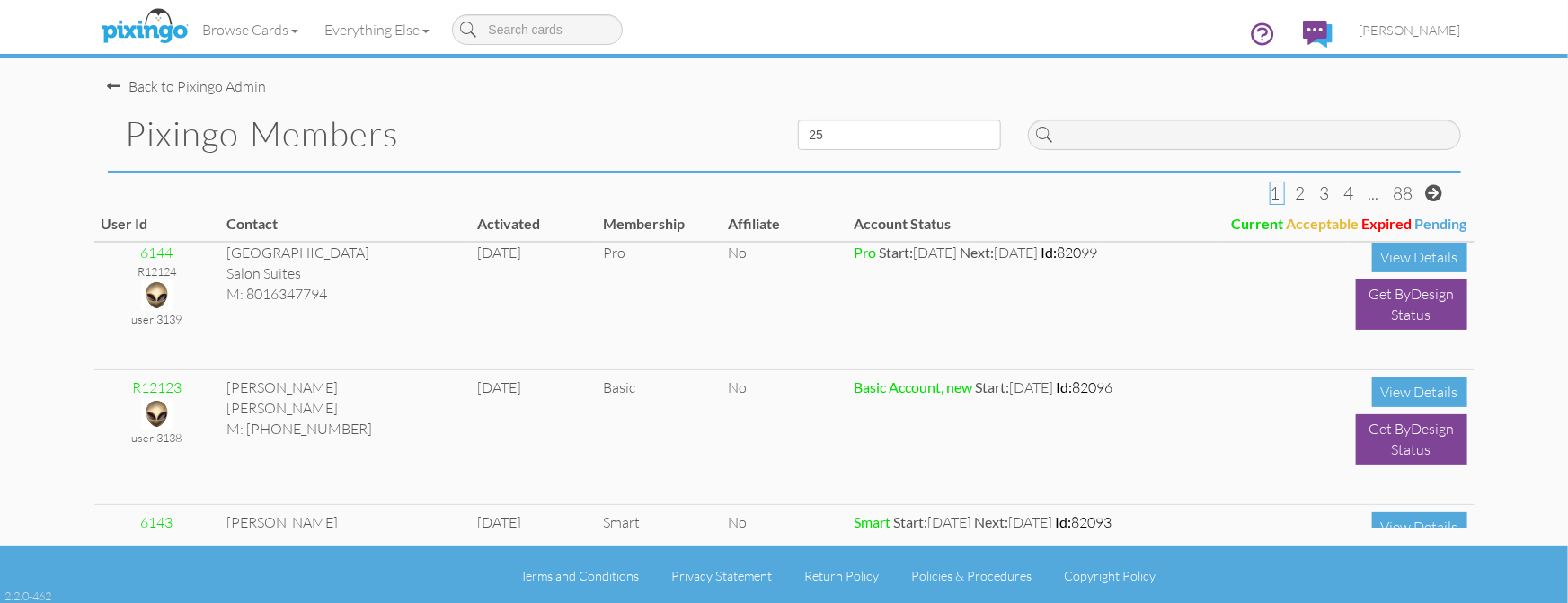
scroll to position [685, 0]
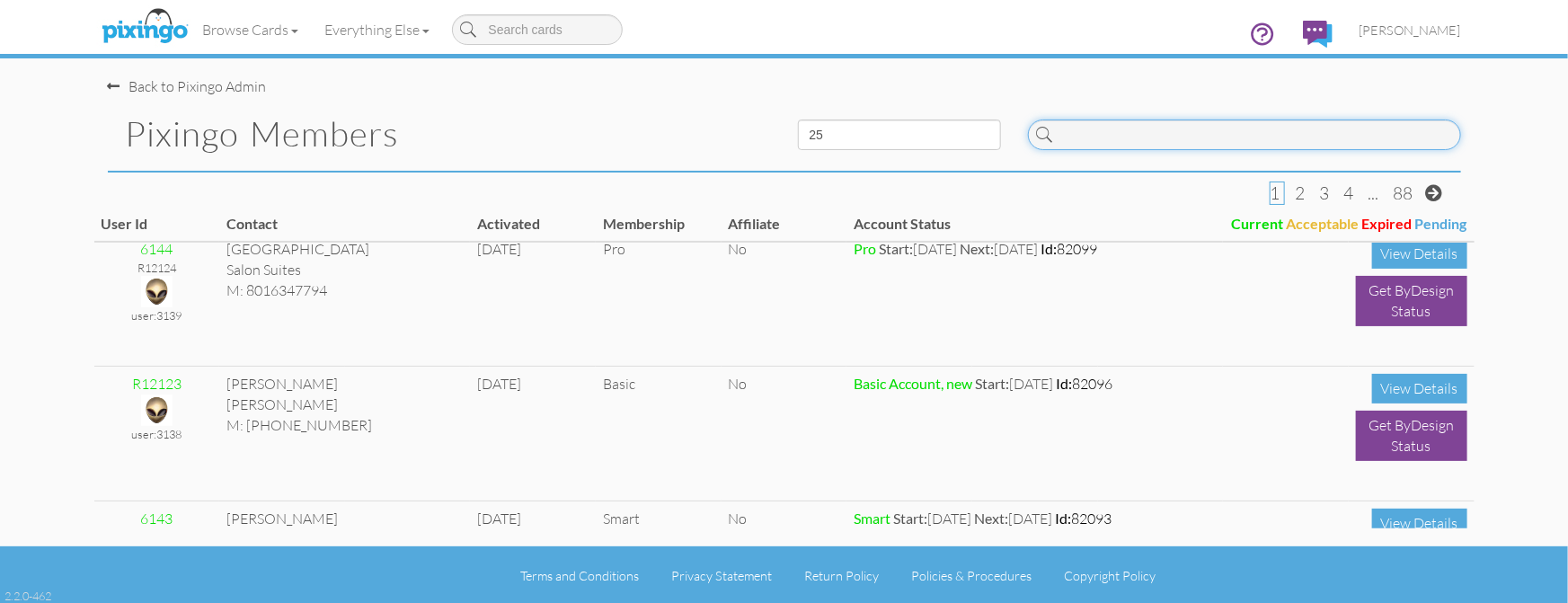
click at [1101, 136] on input at bounding box center [1245, 134] width 433 height 30
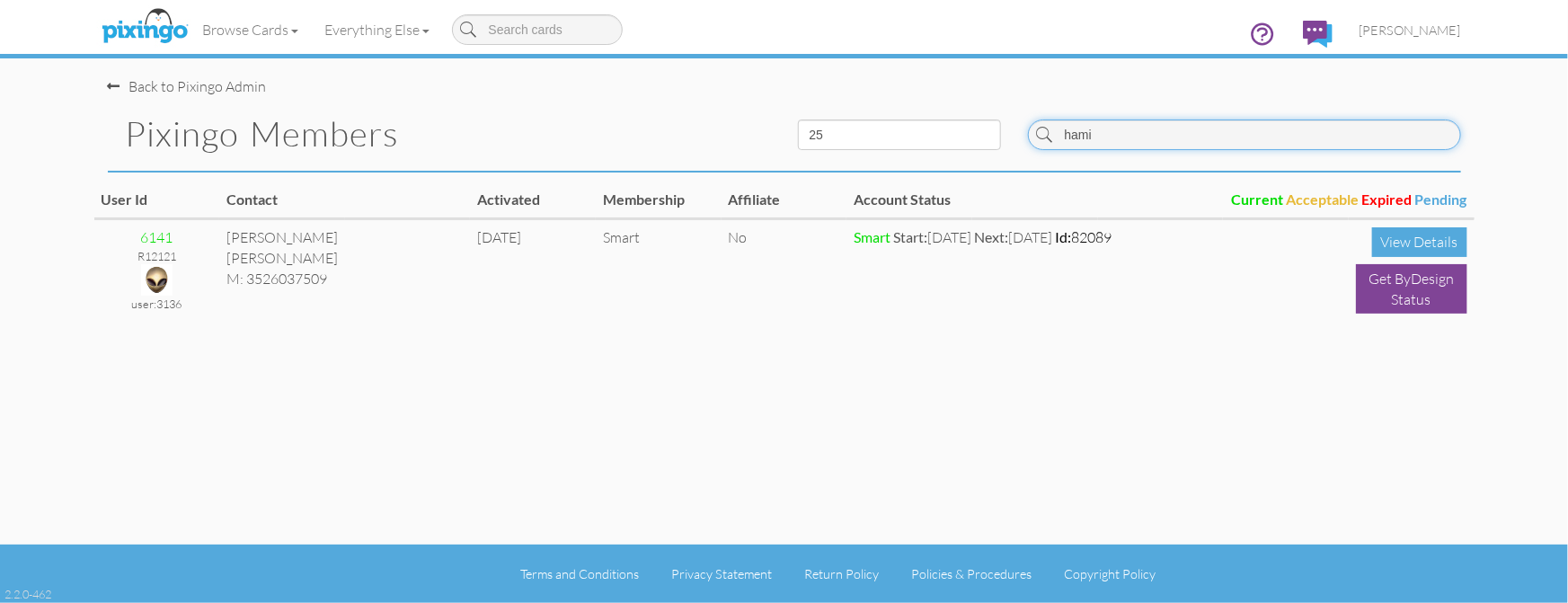
scroll to position [0, 0]
type input "hami"
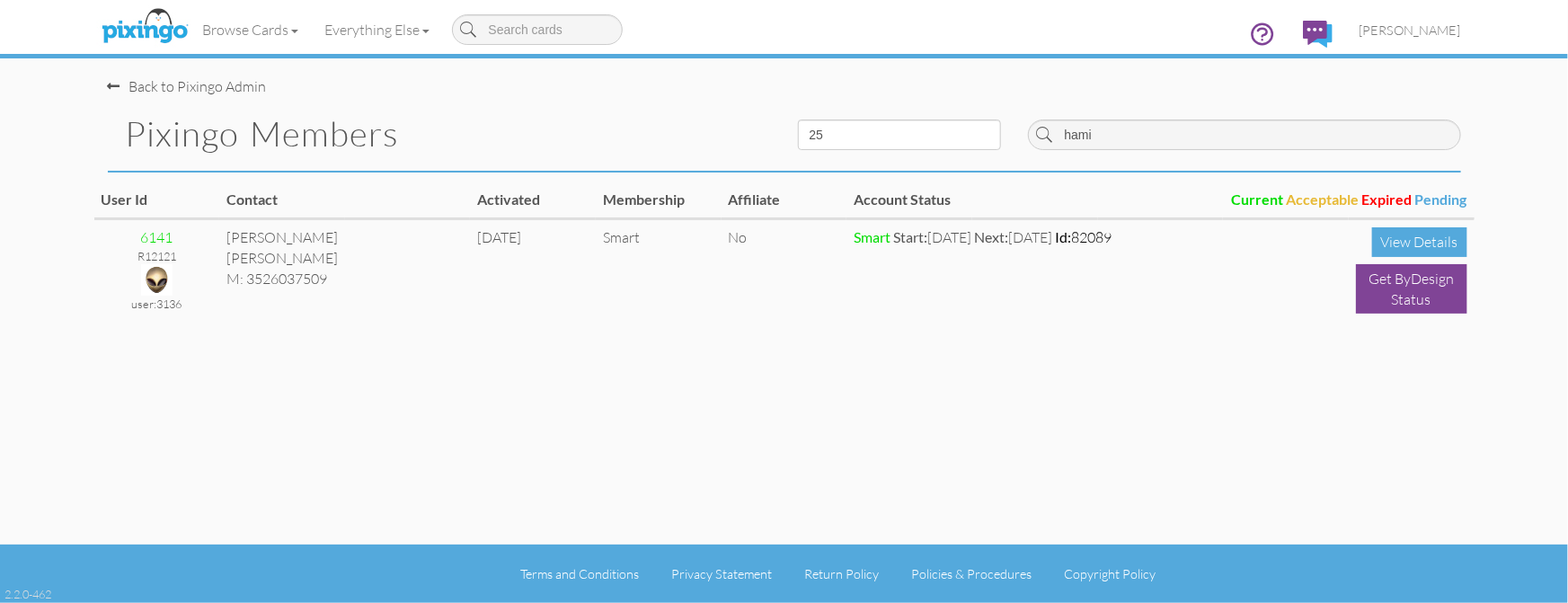
click at [551, 128] on h1 "Pixingo Members" at bounding box center [448, 134] width 645 height 38
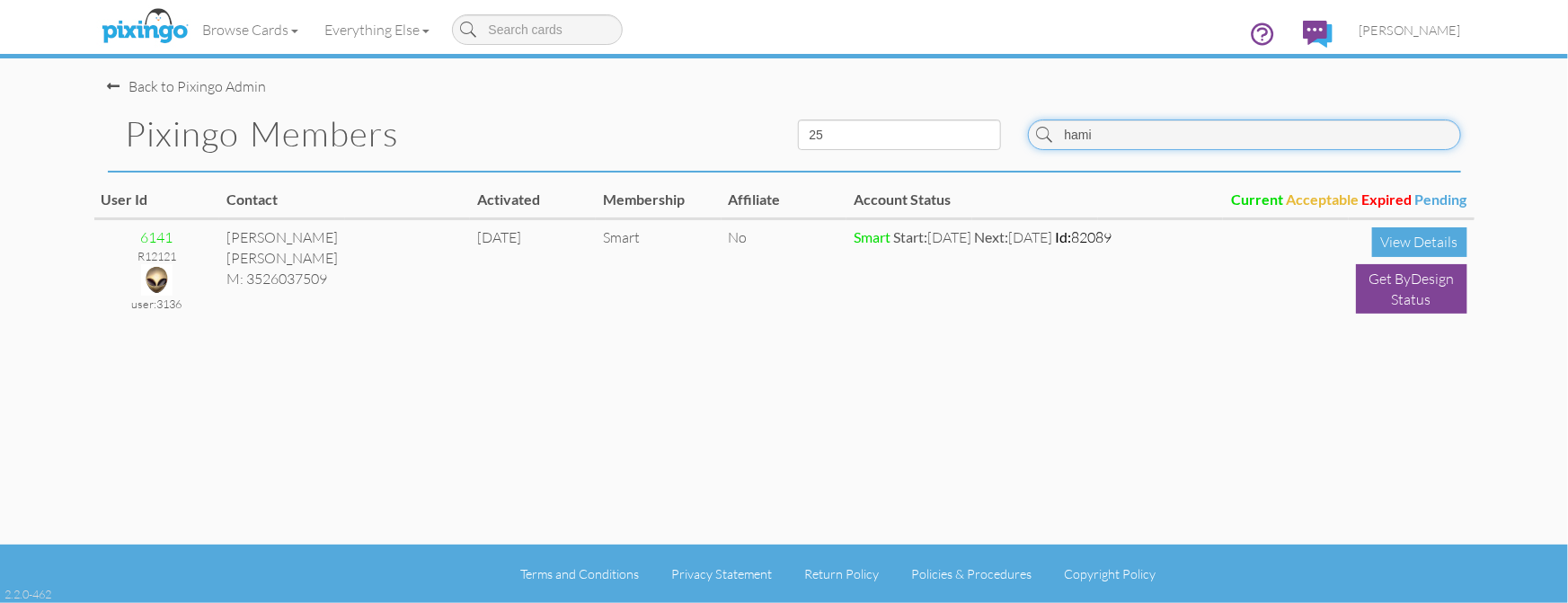
click at [1106, 134] on input "hami" at bounding box center [1245, 134] width 433 height 30
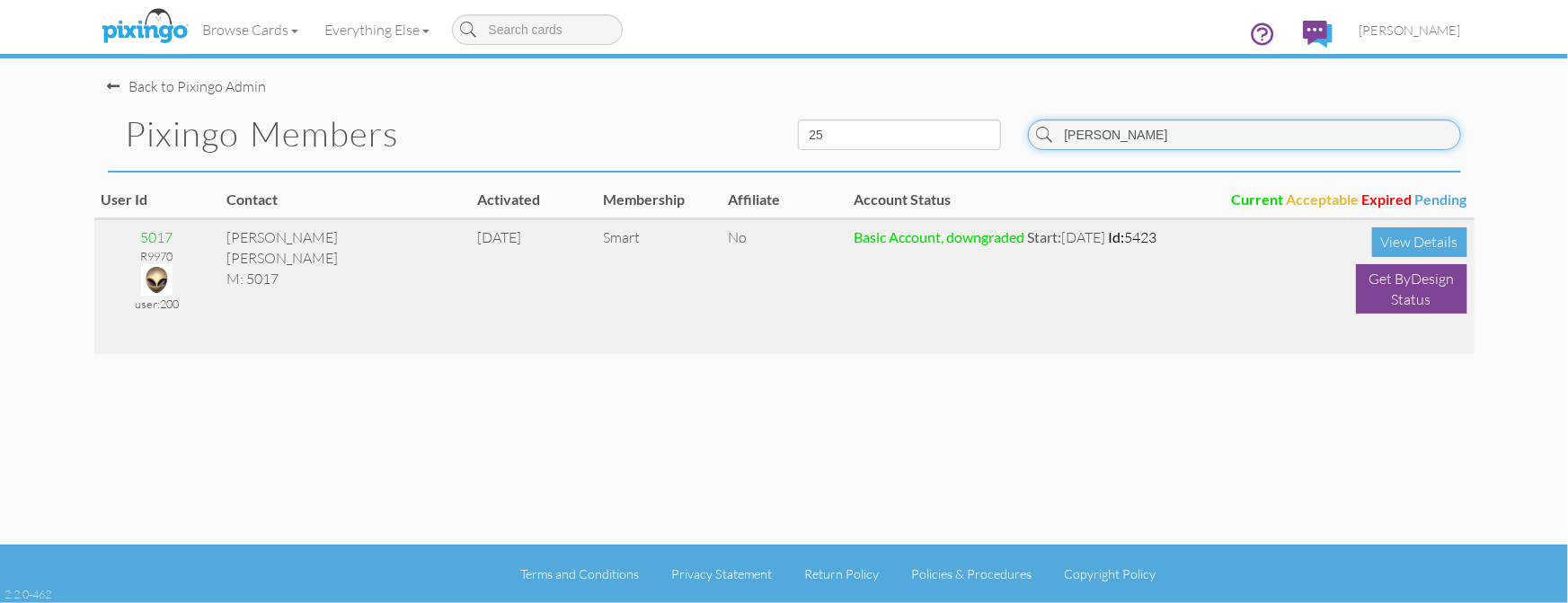
type input "debord"
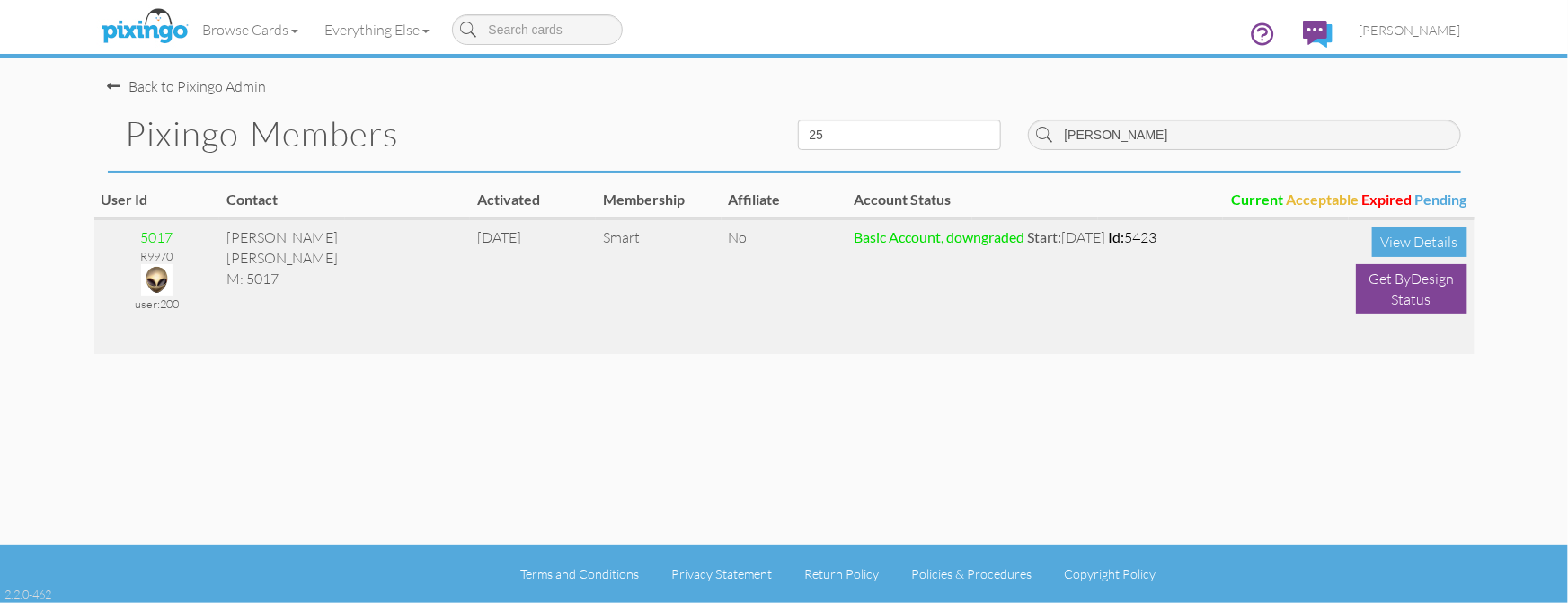
click at [156, 277] on img at bounding box center [157, 280] width 31 height 31
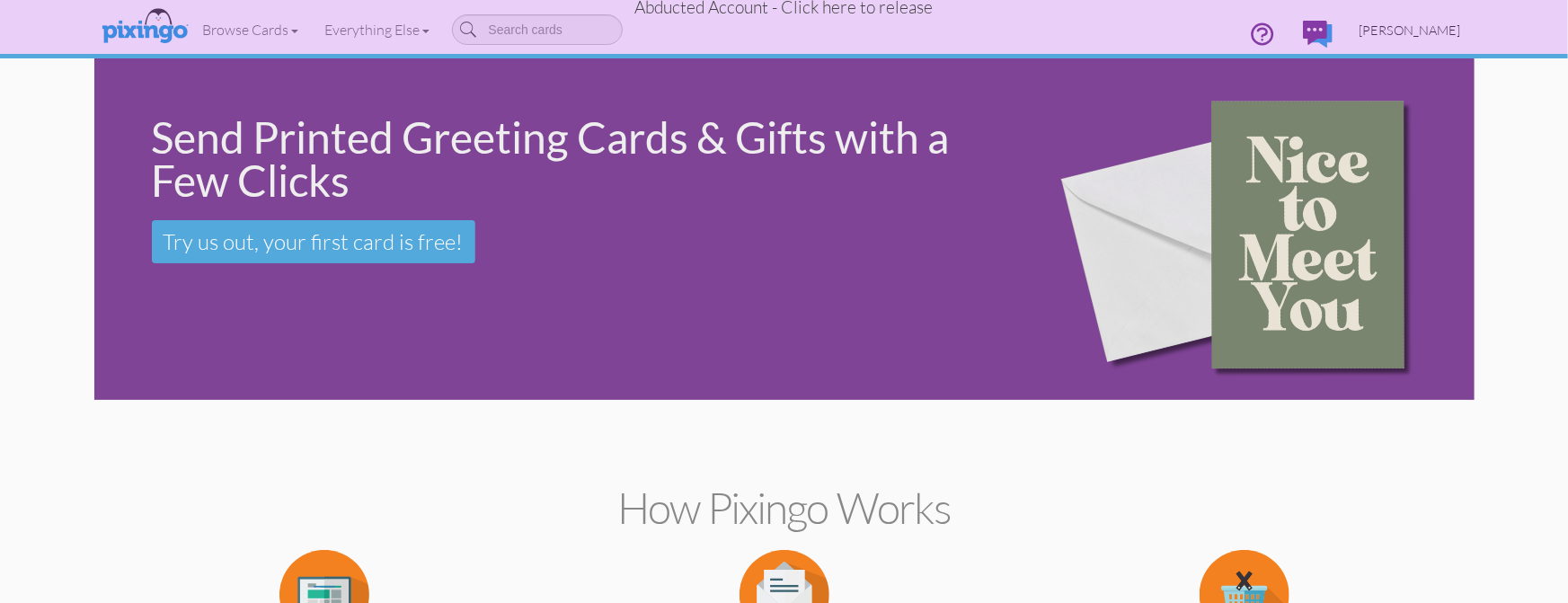
click at [1425, 23] on span "Sue DeBord" at bounding box center [1411, 30] width 102 height 16
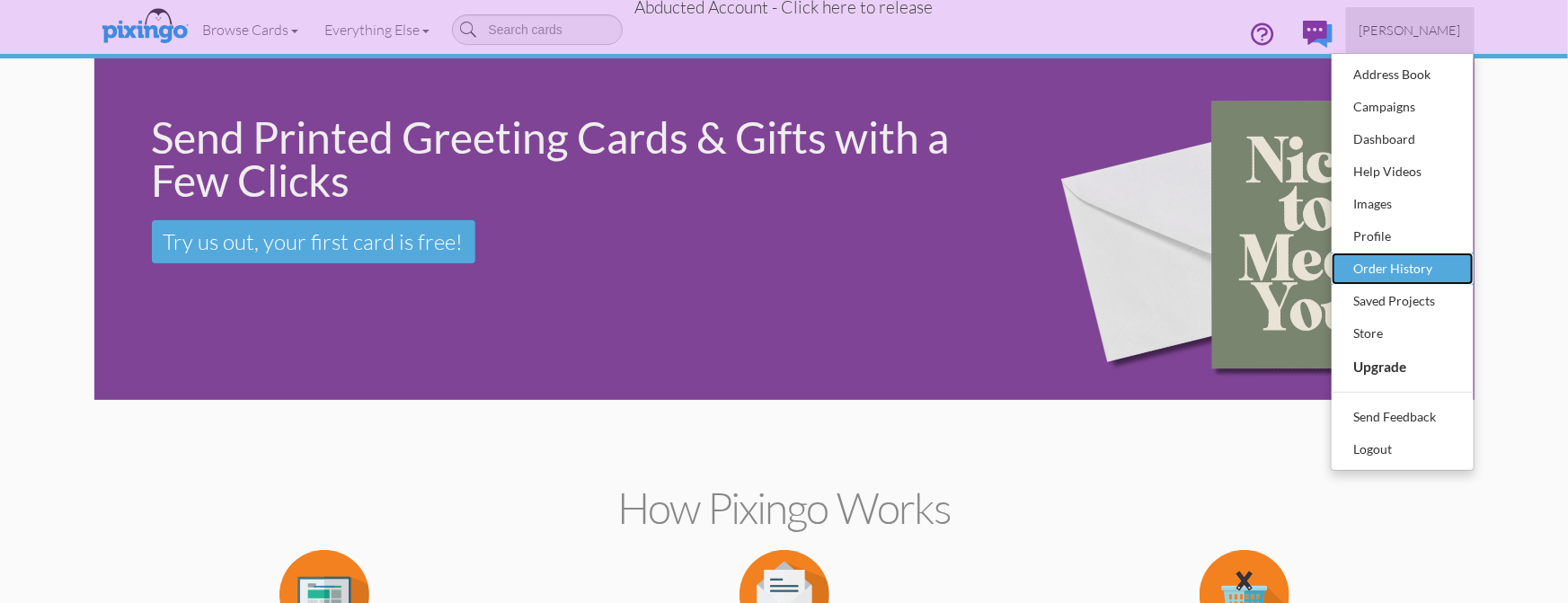
click at [1417, 266] on div "Order History" at bounding box center [1403, 268] width 106 height 27
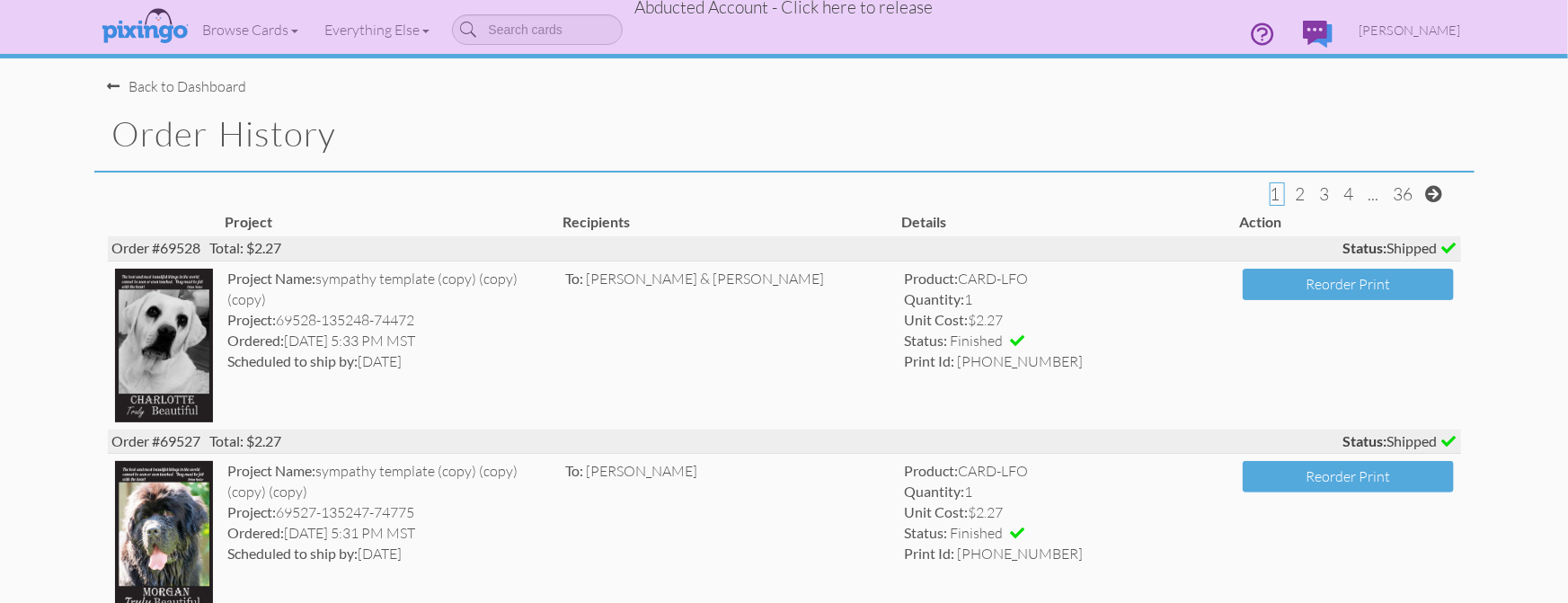
click at [627, 291] on td "To: Todd & Judy Bjornsen" at bounding box center [728, 345] width 339 height 168
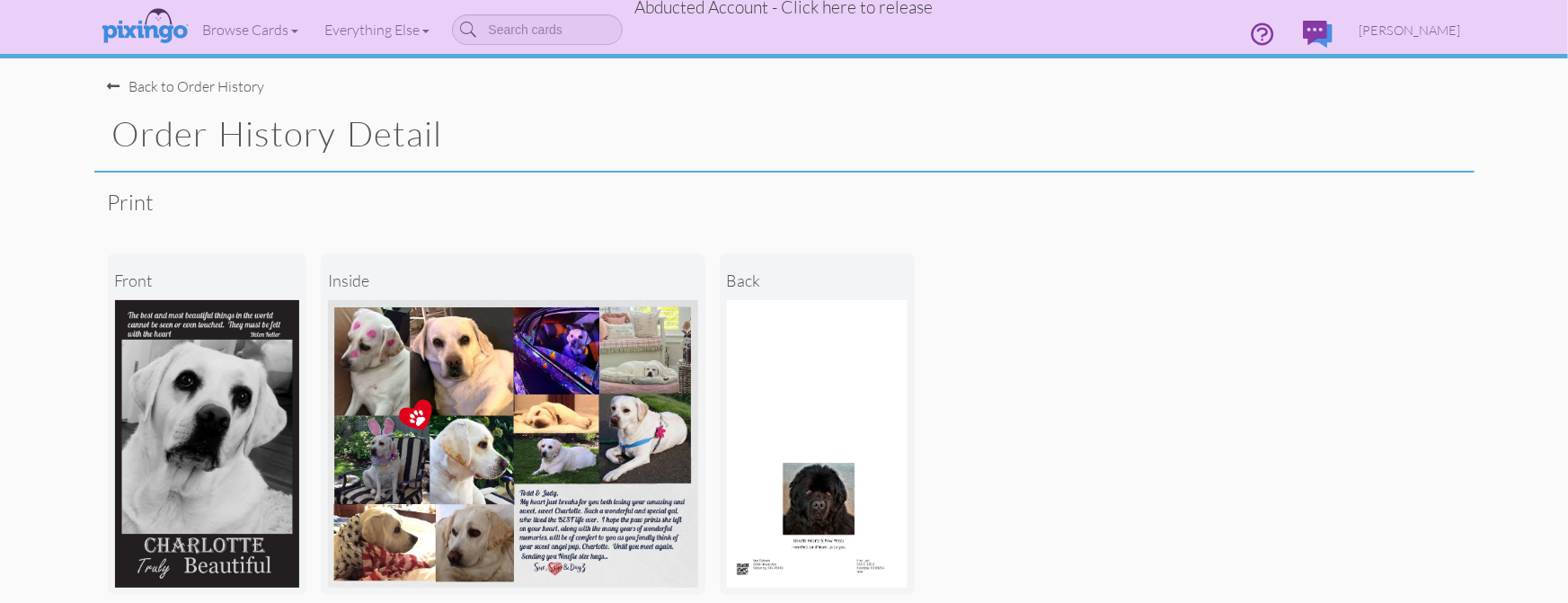
click at [176, 87] on div "Back to Order History" at bounding box center [186, 86] width 157 height 20
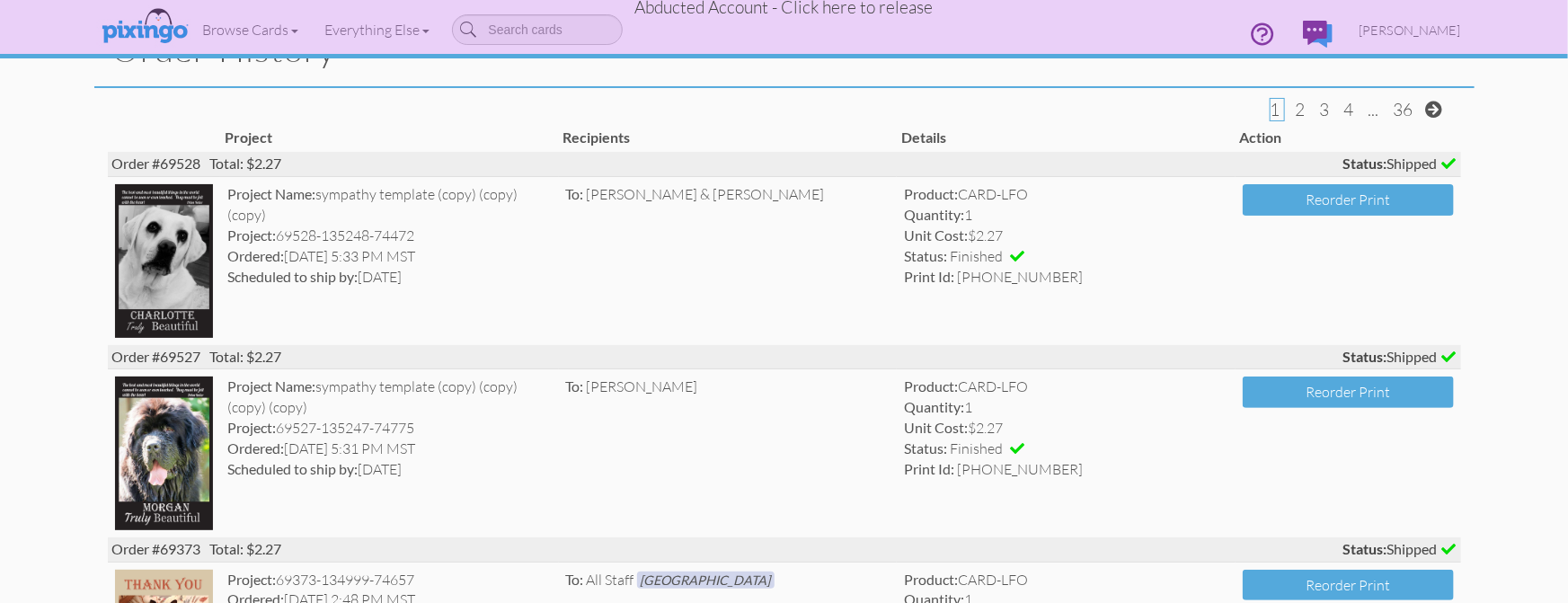
scroll to position [82, 0]
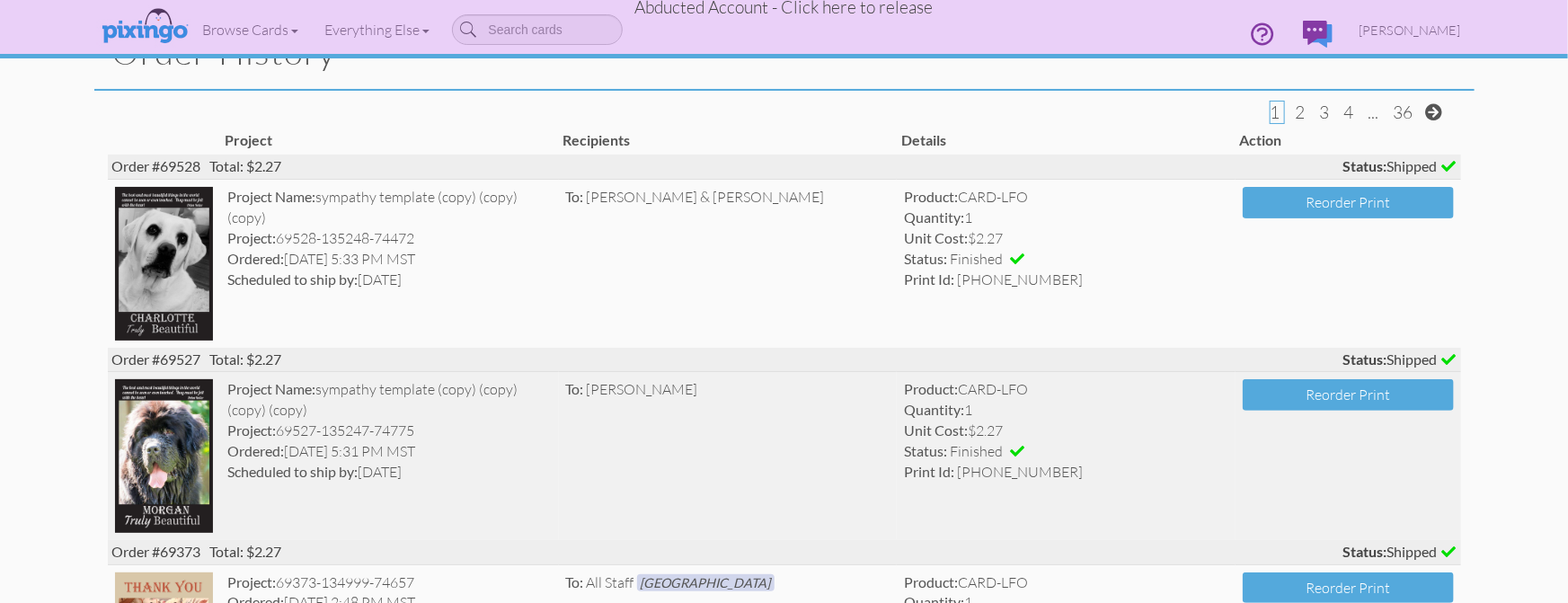
click at [705, 381] on div "To: Bev Chaffin" at bounding box center [728, 388] width 324 height 20
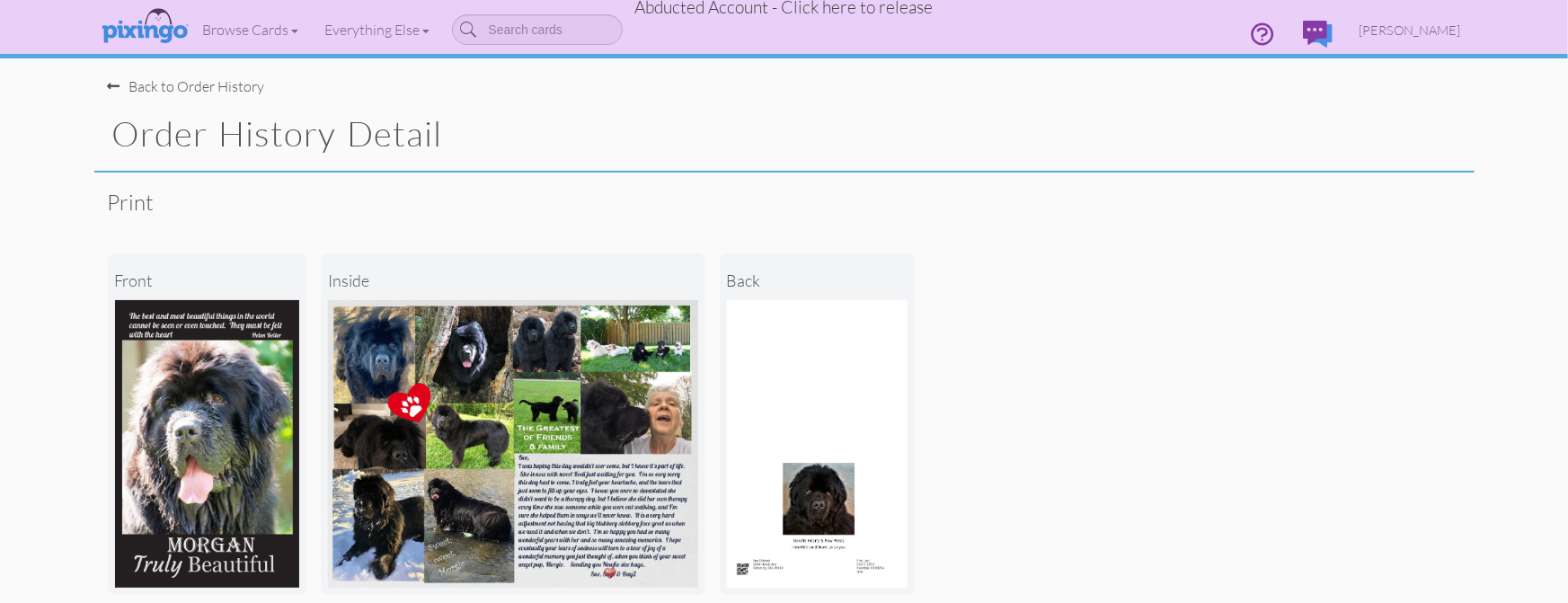
click at [209, 85] on div "Back to Order History" at bounding box center [186, 86] width 157 height 20
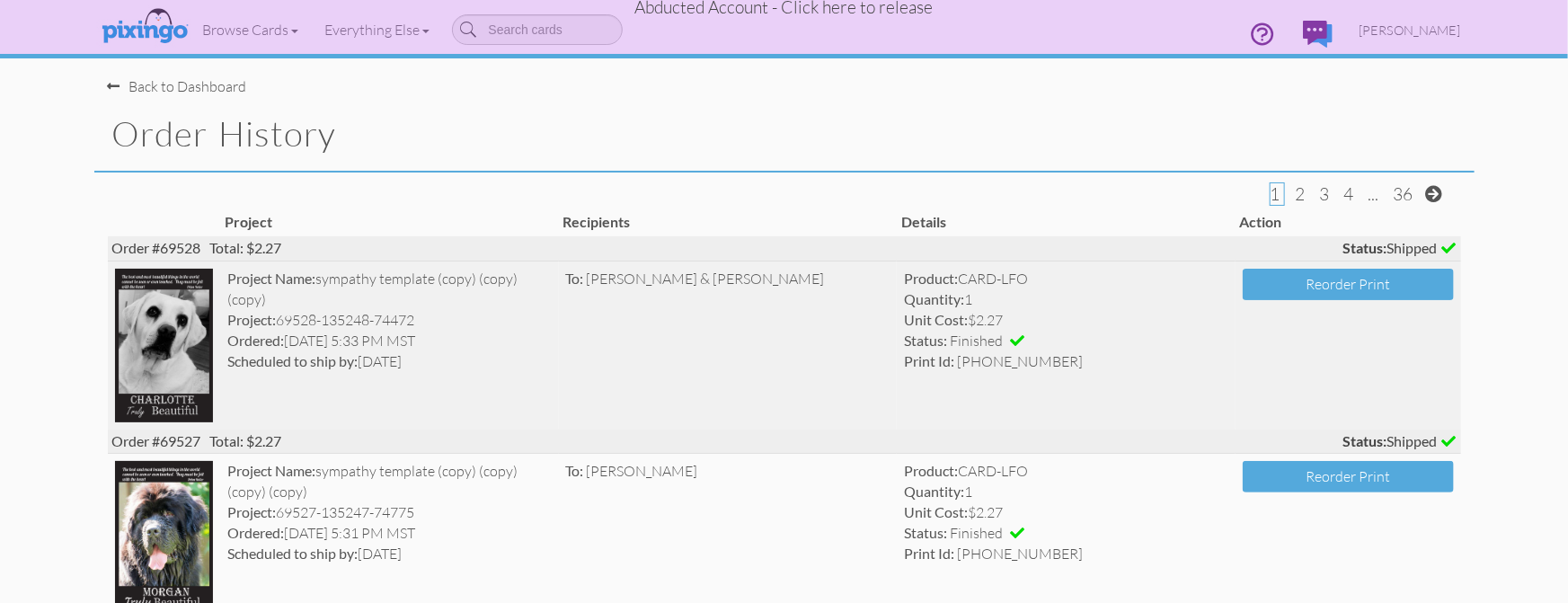
click at [861, 325] on td "To: Todd & Judy Bjornsen" at bounding box center [728, 345] width 339 height 168
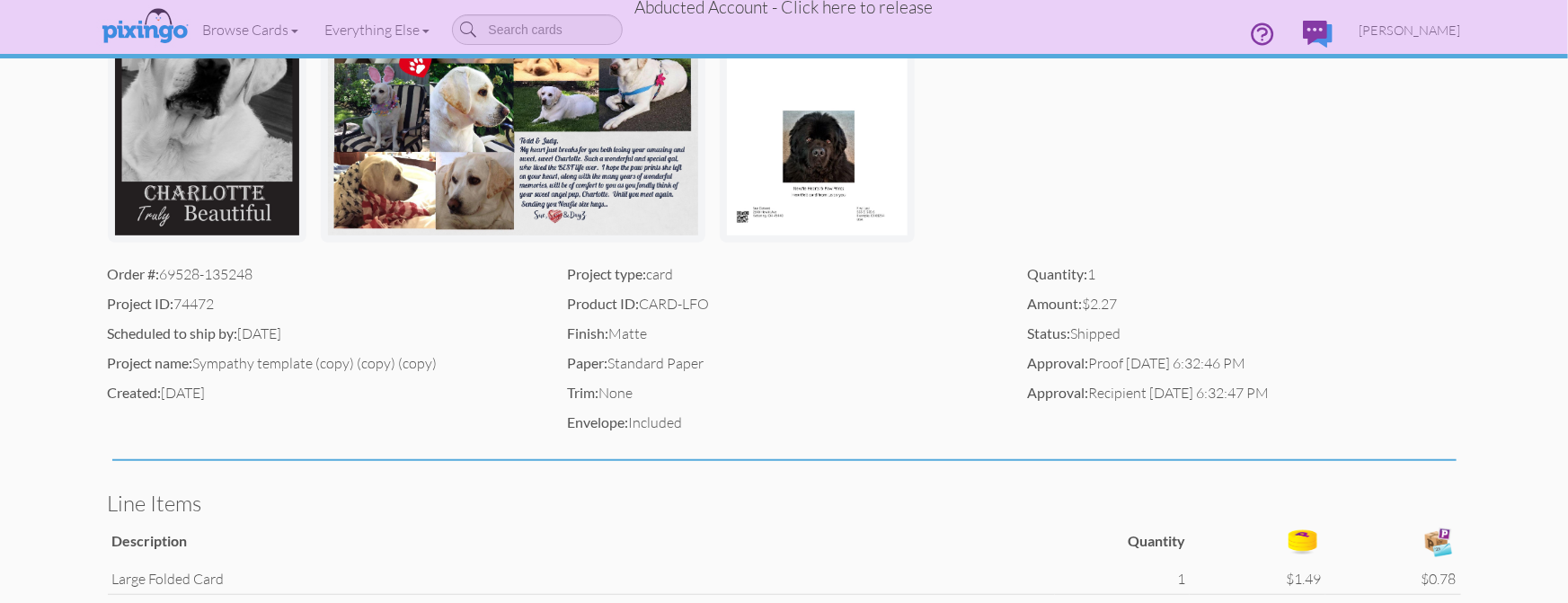
scroll to position [617, 0]
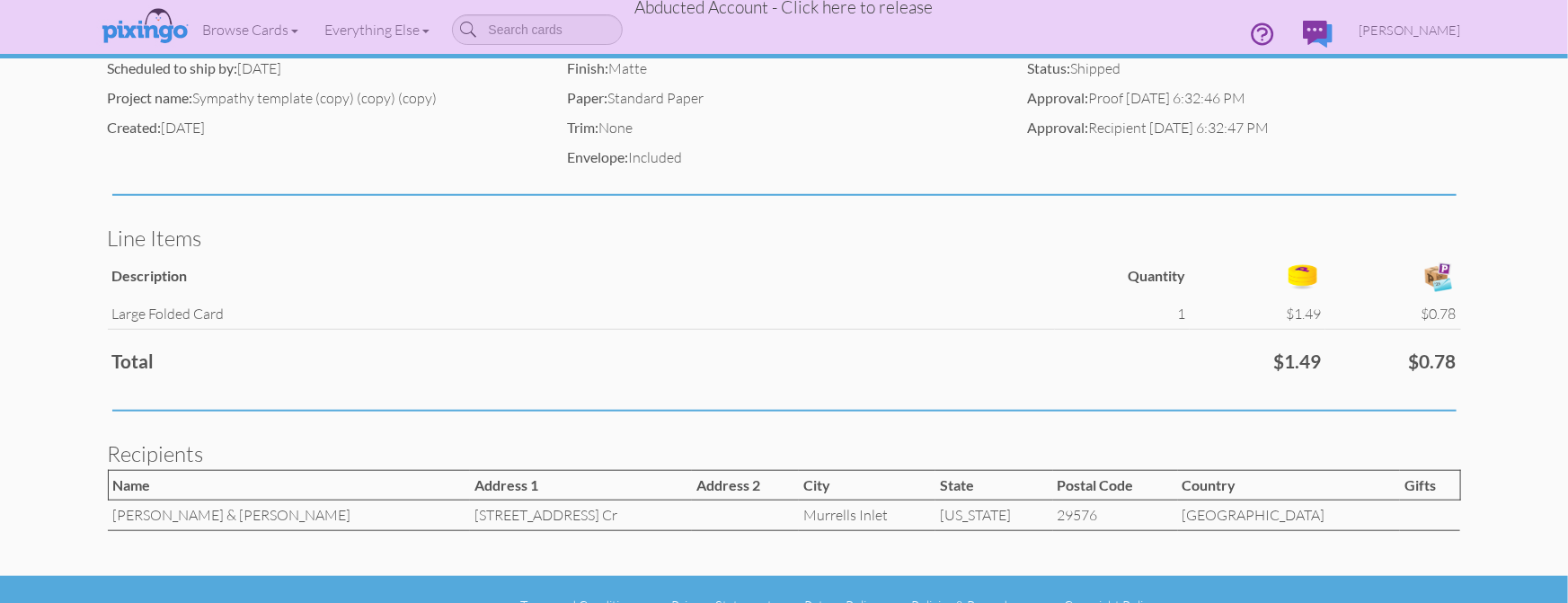
click at [776, 8] on span "Abducted Account - Click here to release" at bounding box center [785, 7] width 299 height 21
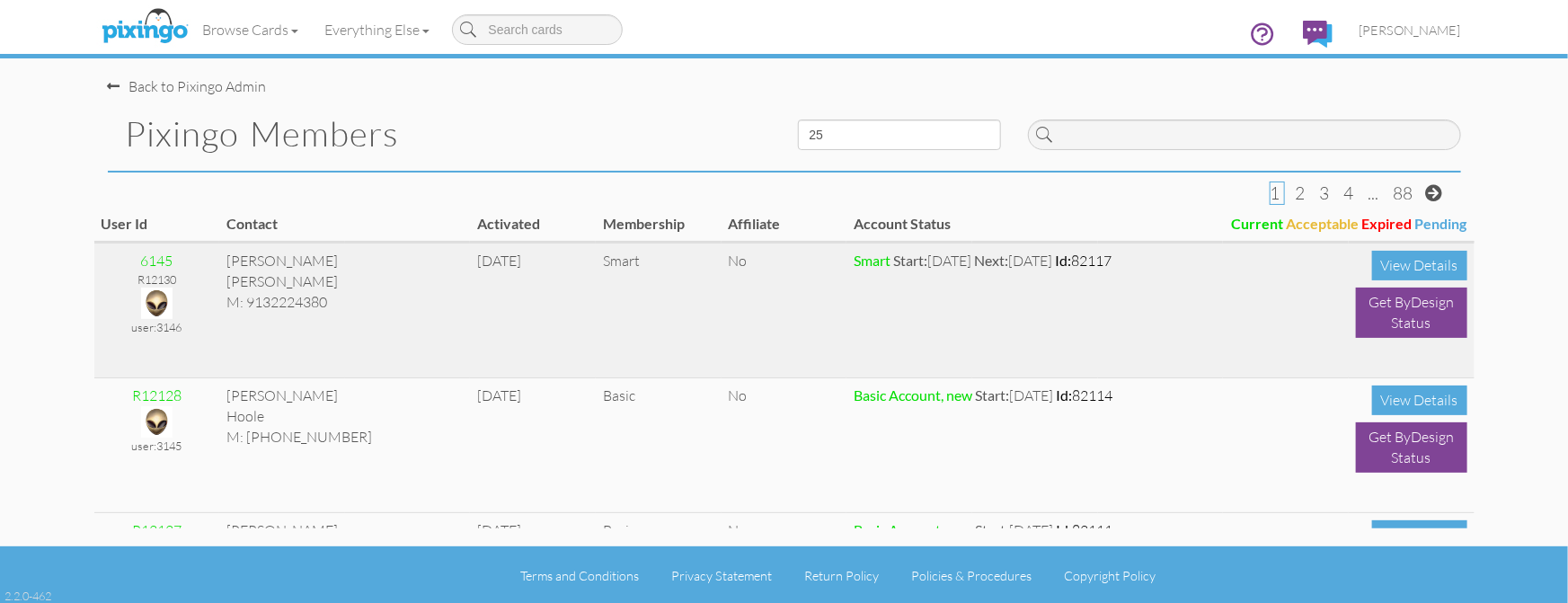
click at [470, 295] on td "Jacob Swisher M: 9132224380" at bounding box center [345, 310] width 251 height 135
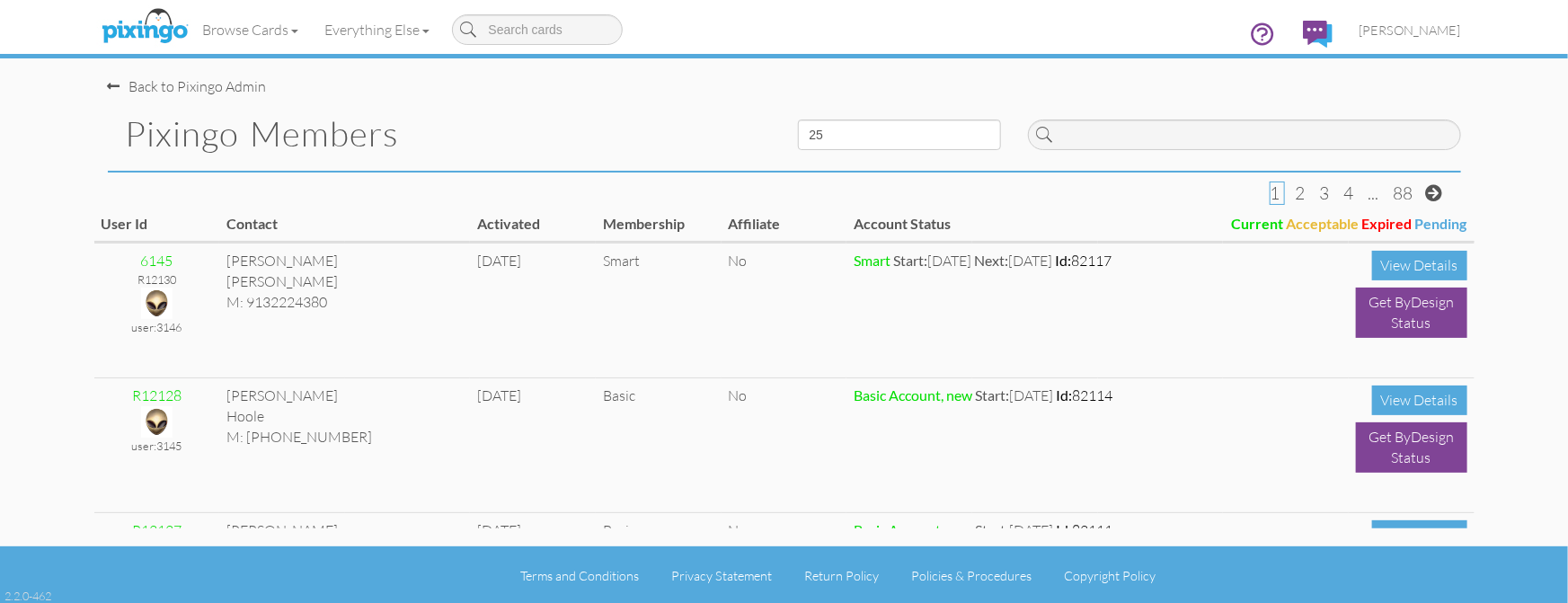
click at [696, 119] on h1 "Pixingo Members" at bounding box center [448, 134] width 645 height 38
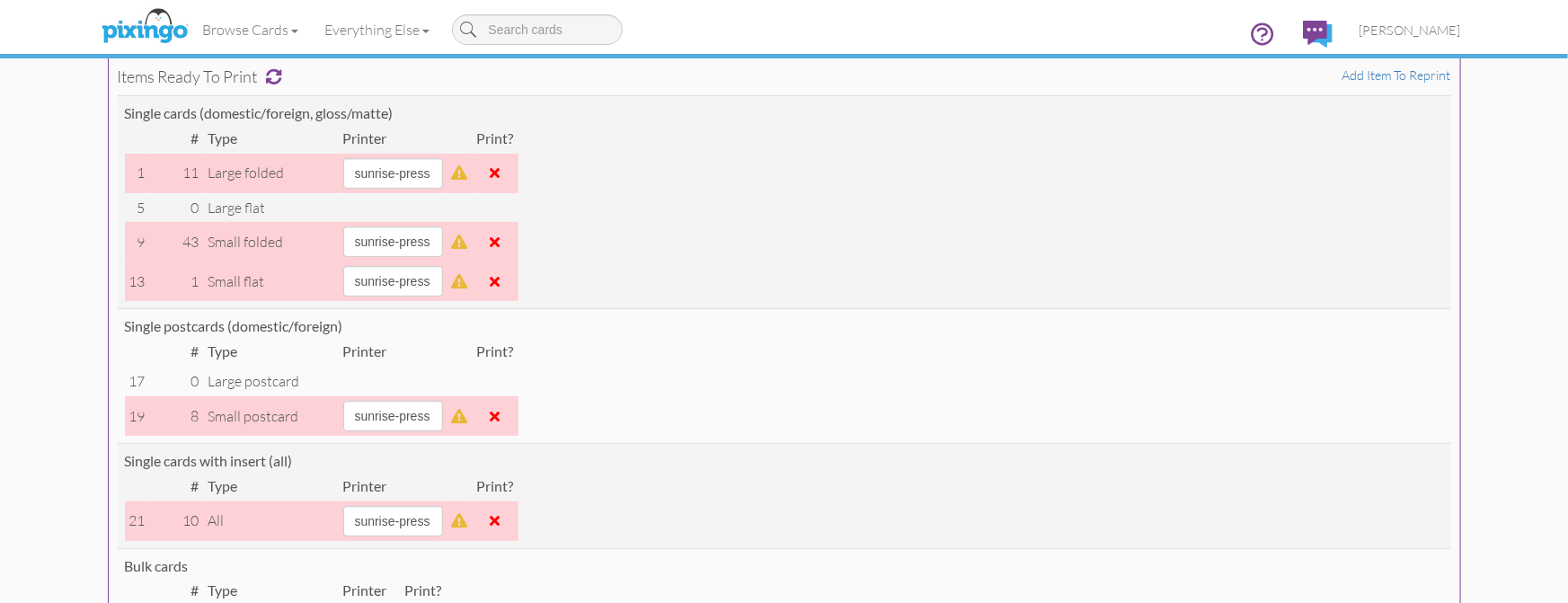
scroll to position [221, 0]
click at [1419, 34] on span "[PERSON_NAME]" at bounding box center [1411, 30] width 102 height 16
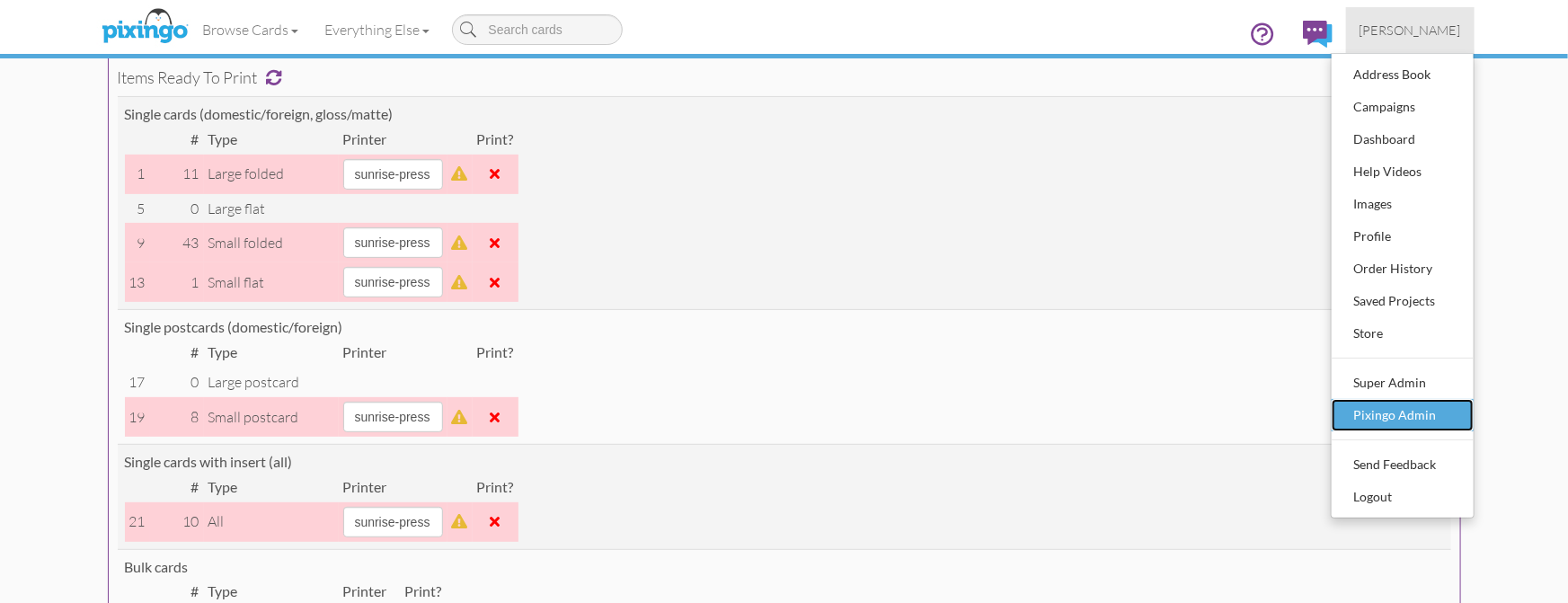
click at [1436, 403] on div "Pixingo Admin" at bounding box center [1403, 416] width 106 height 27
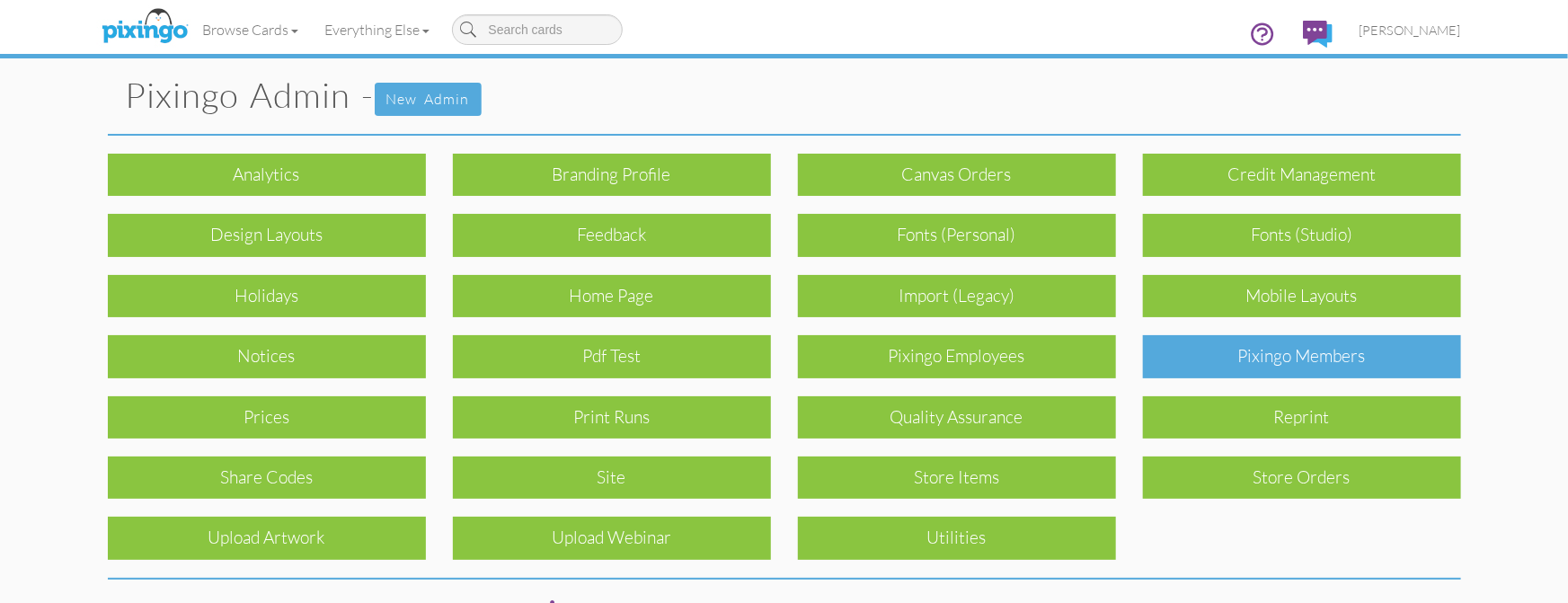
click at [1366, 356] on div "Pixingo Members" at bounding box center [1302, 355] width 318 height 42
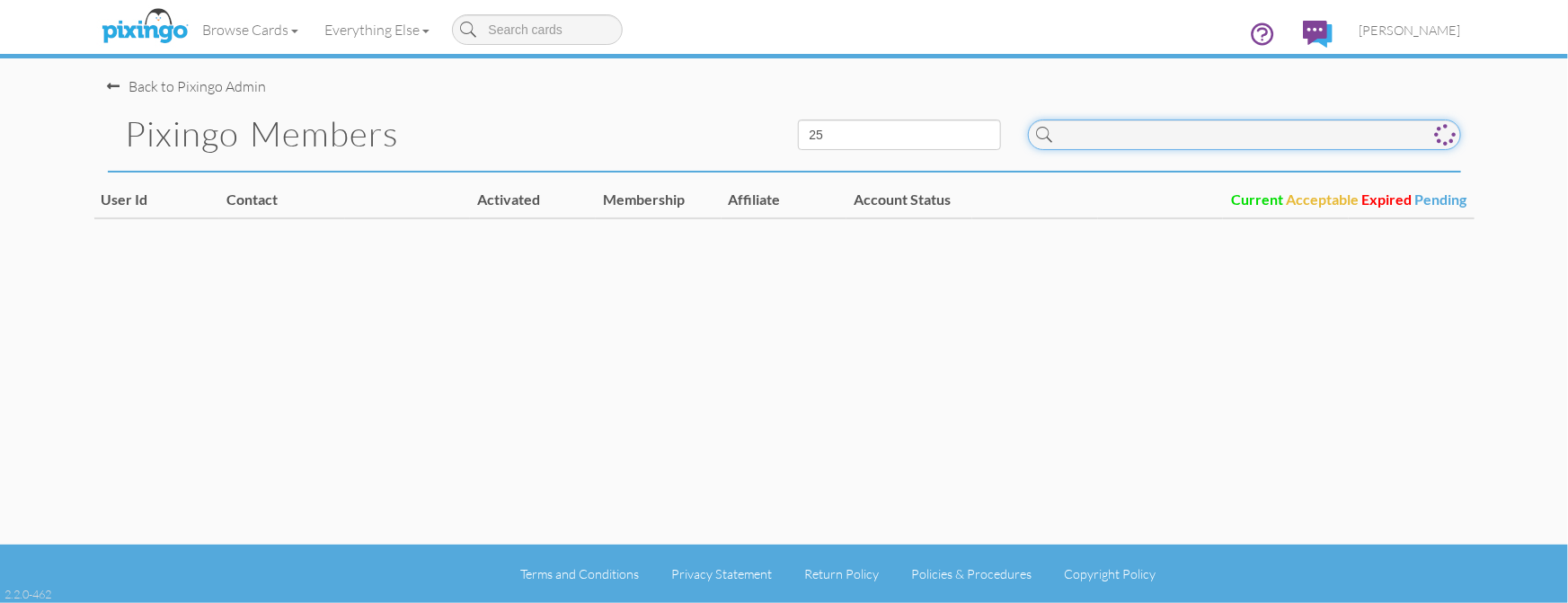
click at [1090, 136] on input at bounding box center [1245, 134] width 433 height 30
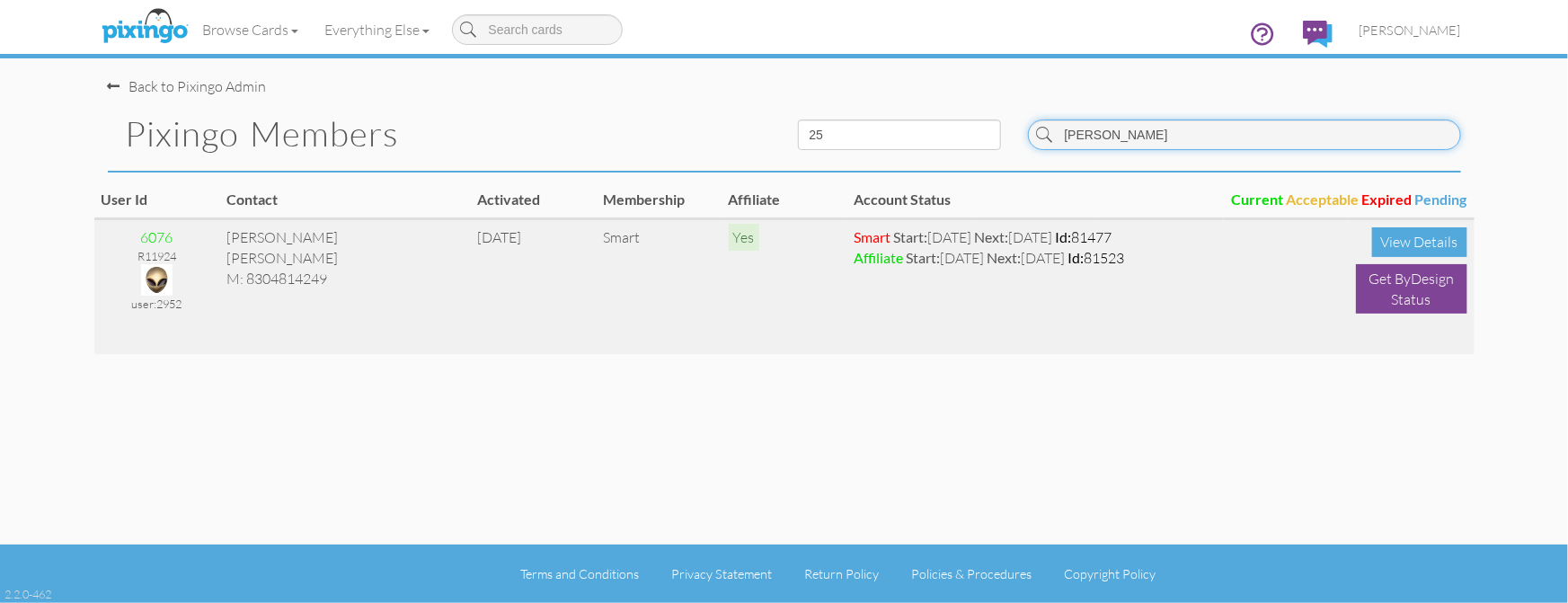
type input "[PERSON_NAME]"
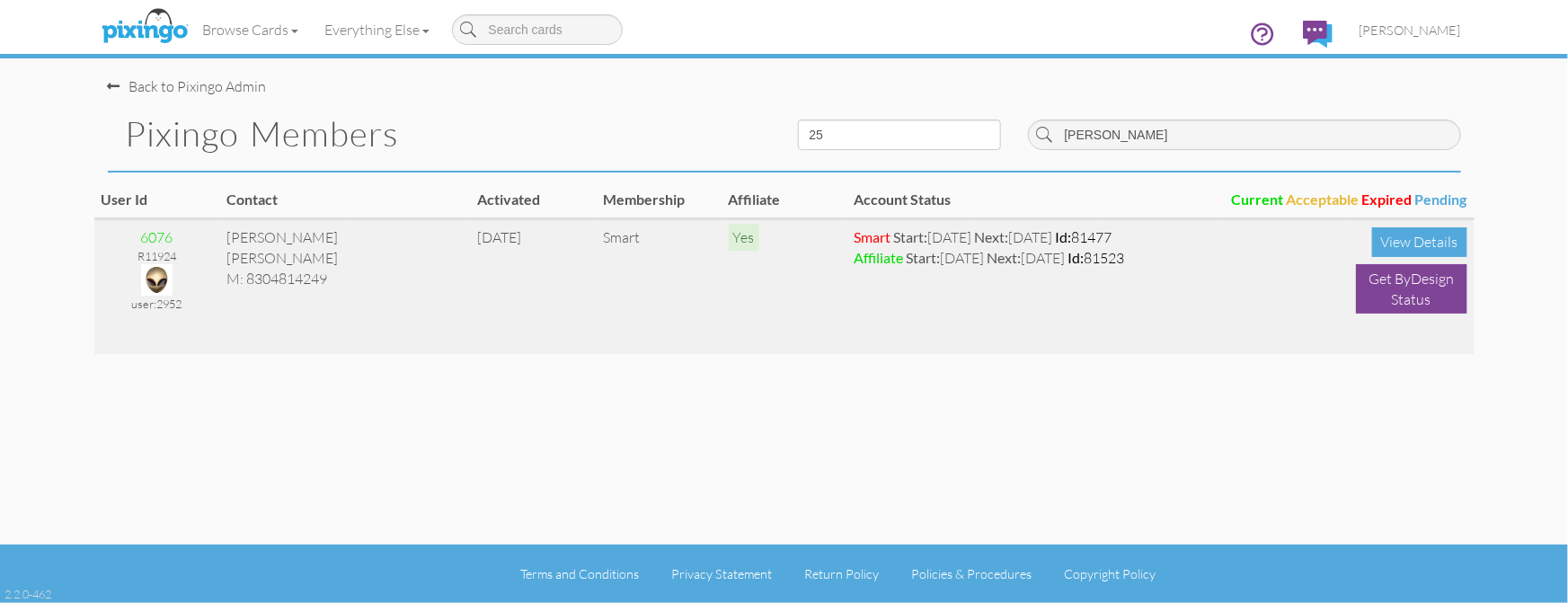
click at [164, 275] on img at bounding box center [157, 280] width 31 height 31
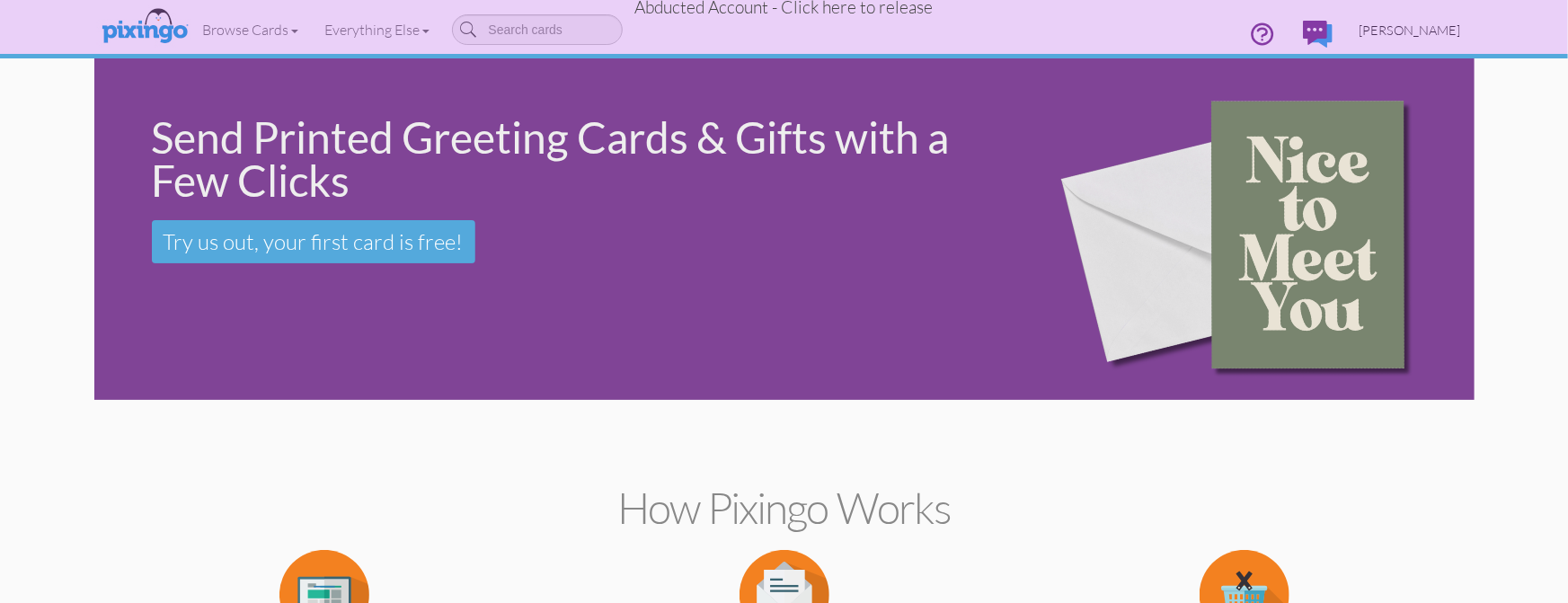
click at [1428, 24] on span "[PERSON_NAME]" at bounding box center [1411, 30] width 102 height 16
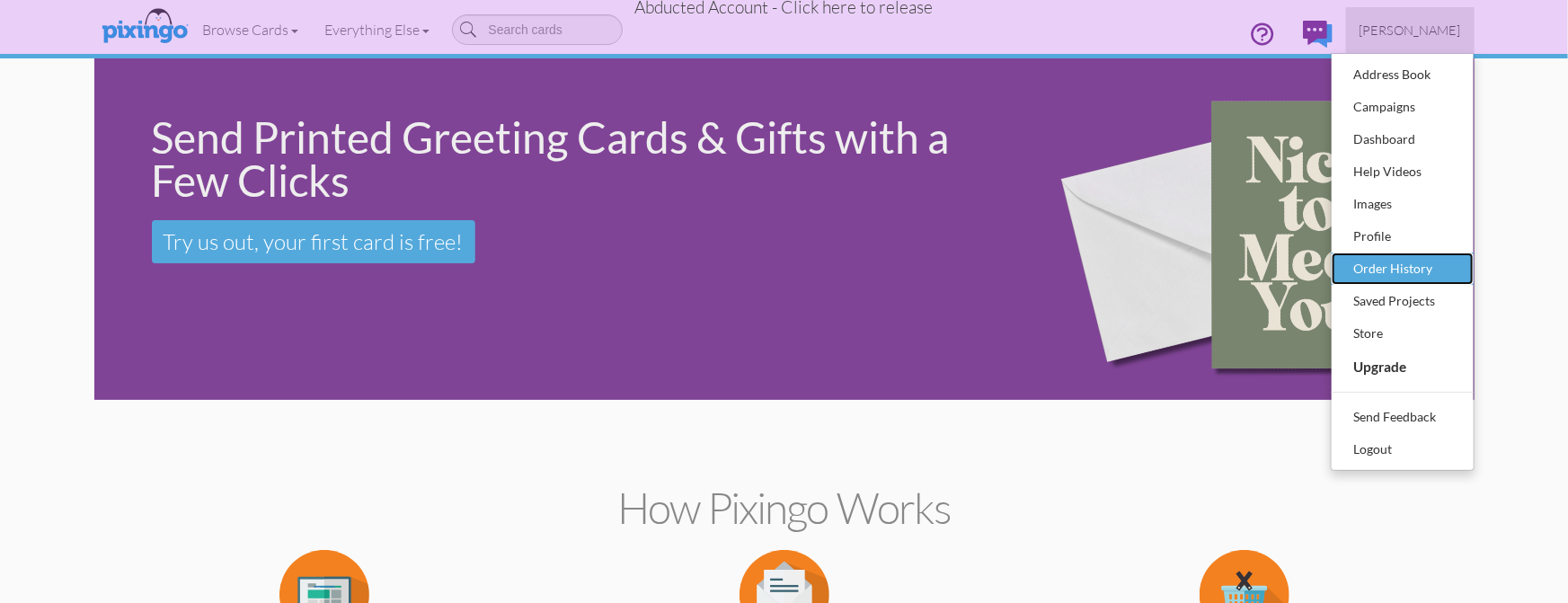
click at [1372, 254] on link "Order History" at bounding box center [1402, 268] width 142 height 32
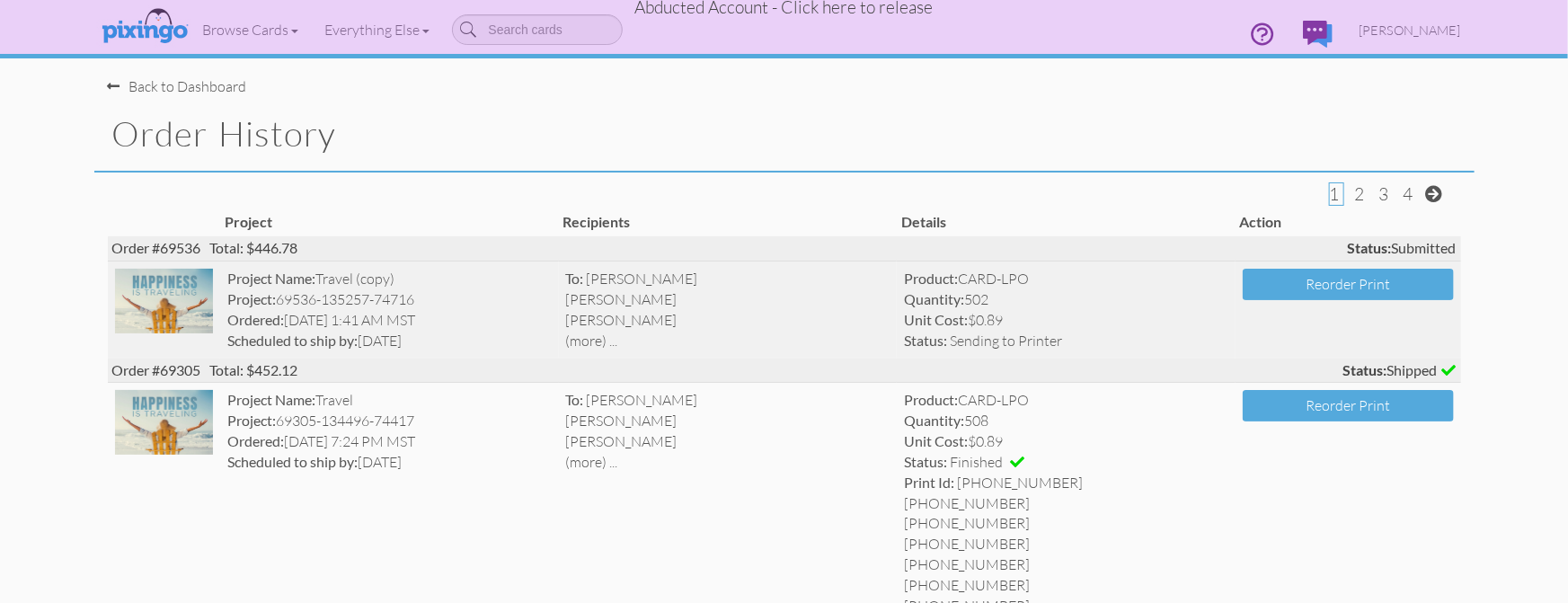
click at [429, 327] on div "Ordered: [DATE] 1:41 AM MST" at bounding box center [390, 320] width 324 height 20
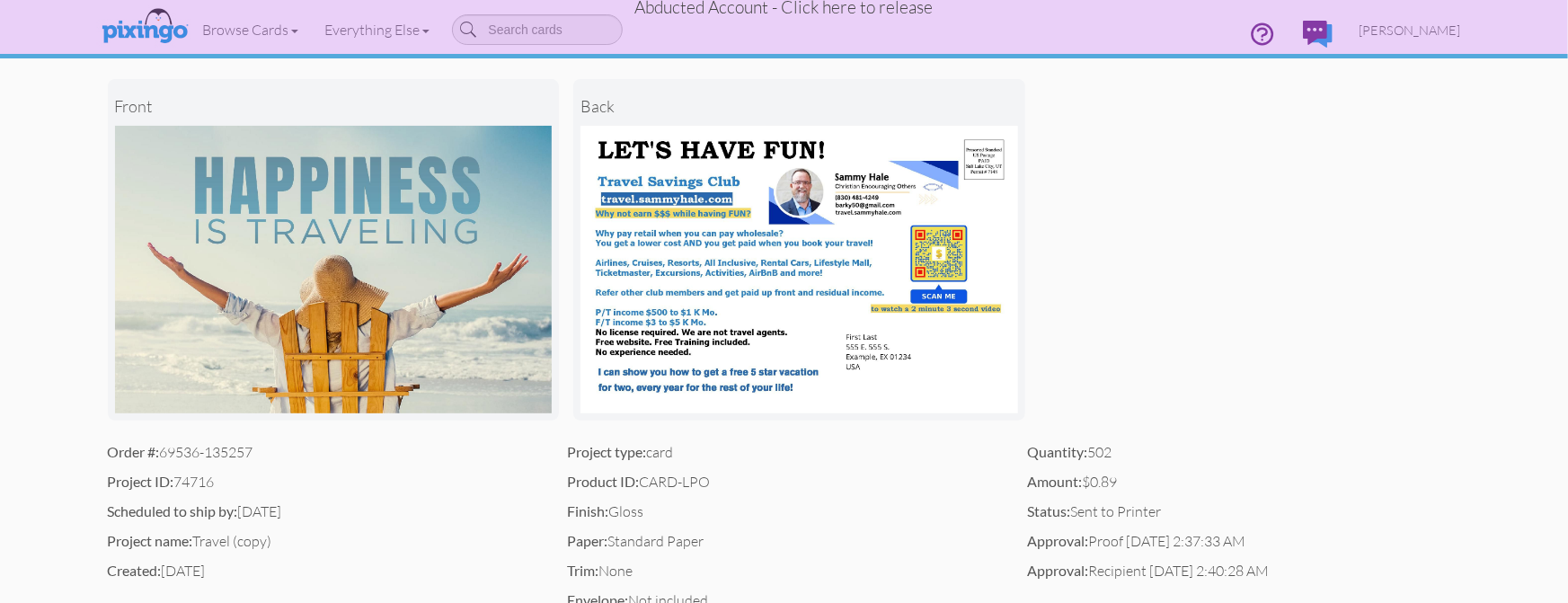
scroll to position [176, 0]
click at [1178, 320] on div "front back" at bounding box center [784, 249] width 1353 height 384
click at [878, 8] on span "Abducted Account - Click here to release" at bounding box center [785, 7] width 299 height 21
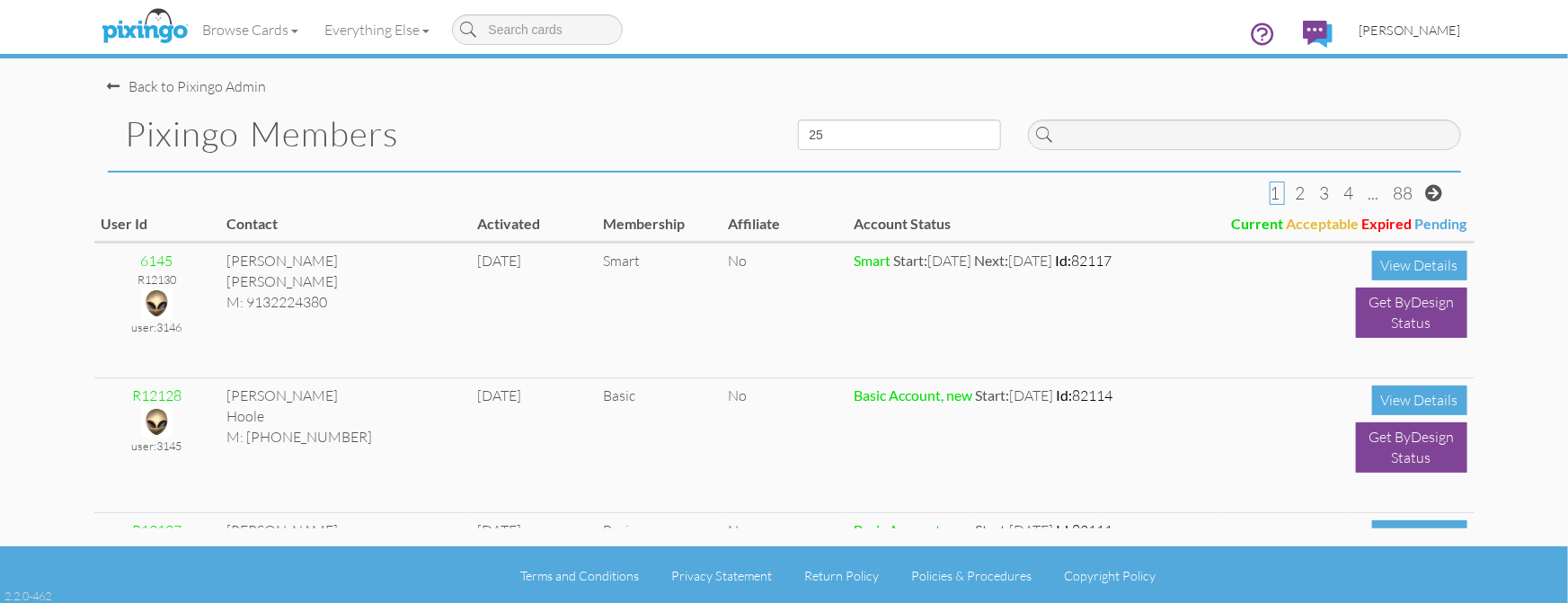
click at [1420, 28] on span "[PERSON_NAME]" at bounding box center [1411, 30] width 102 height 16
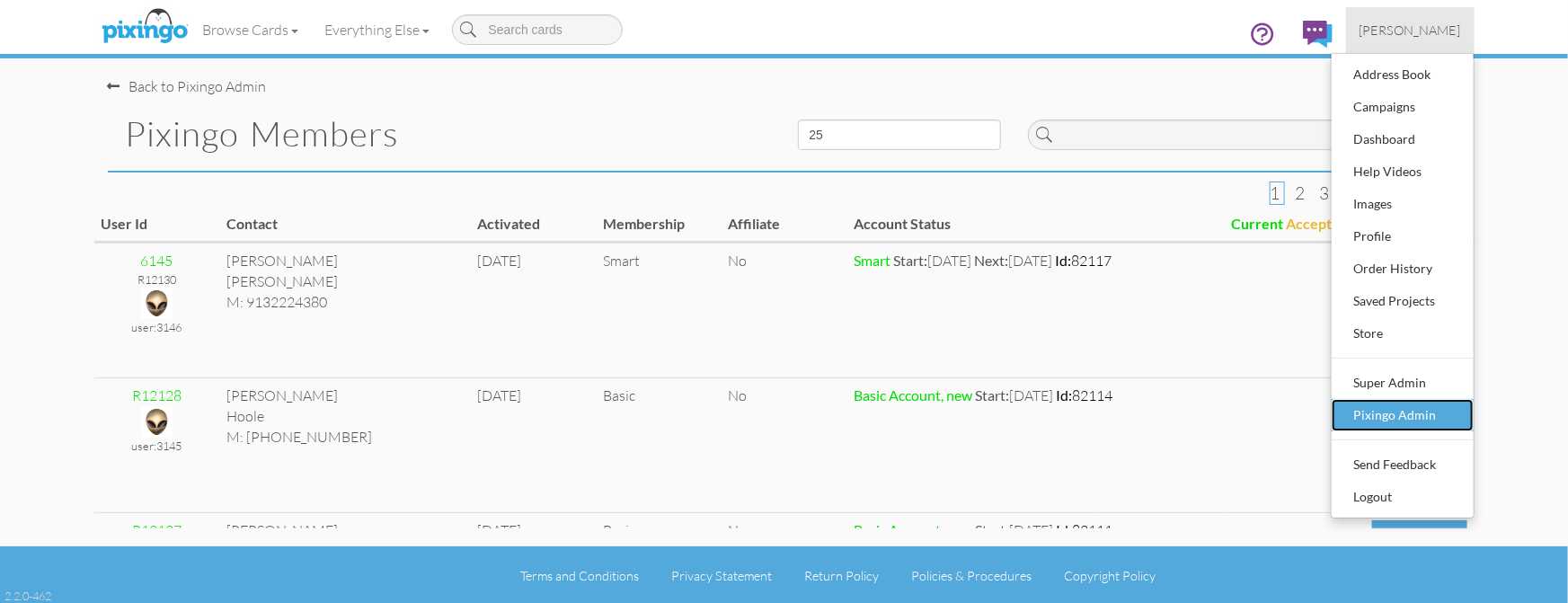
click at [1411, 416] on div "Pixingo Admin" at bounding box center [1403, 416] width 106 height 27
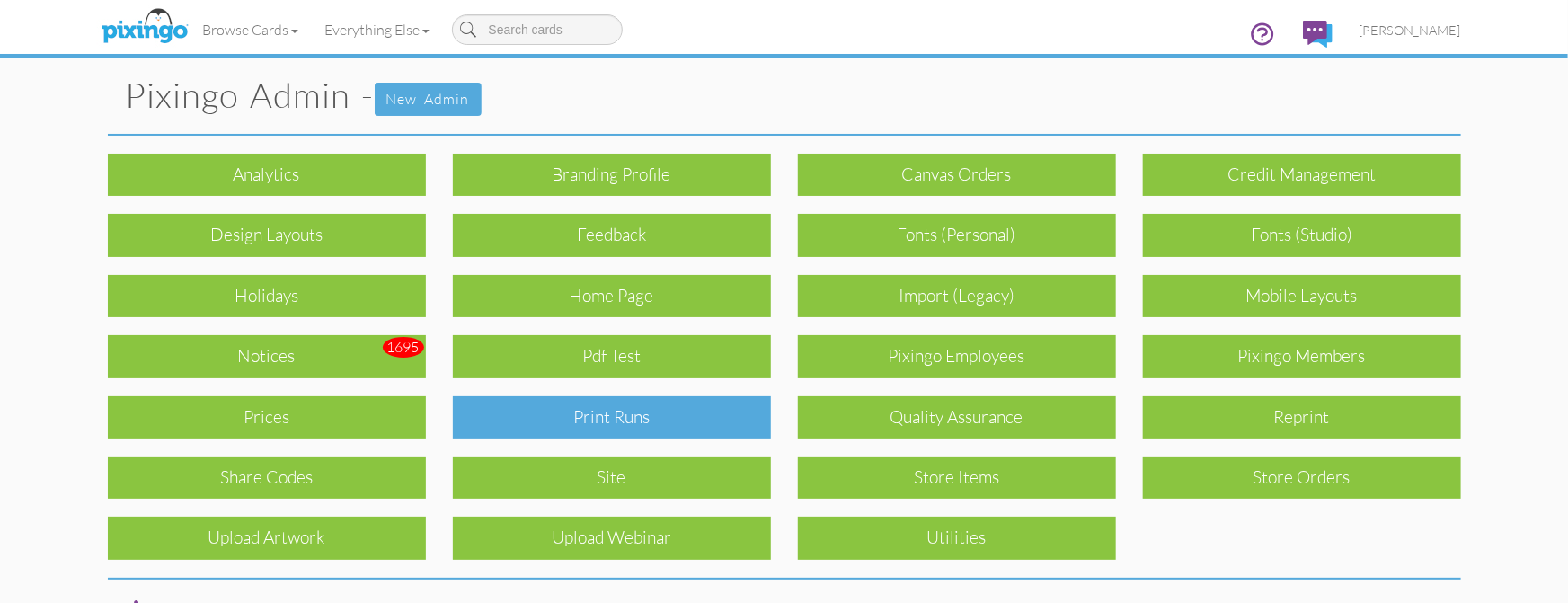
click at [724, 415] on div "Print Runs" at bounding box center [612, 417] width 318 height 42
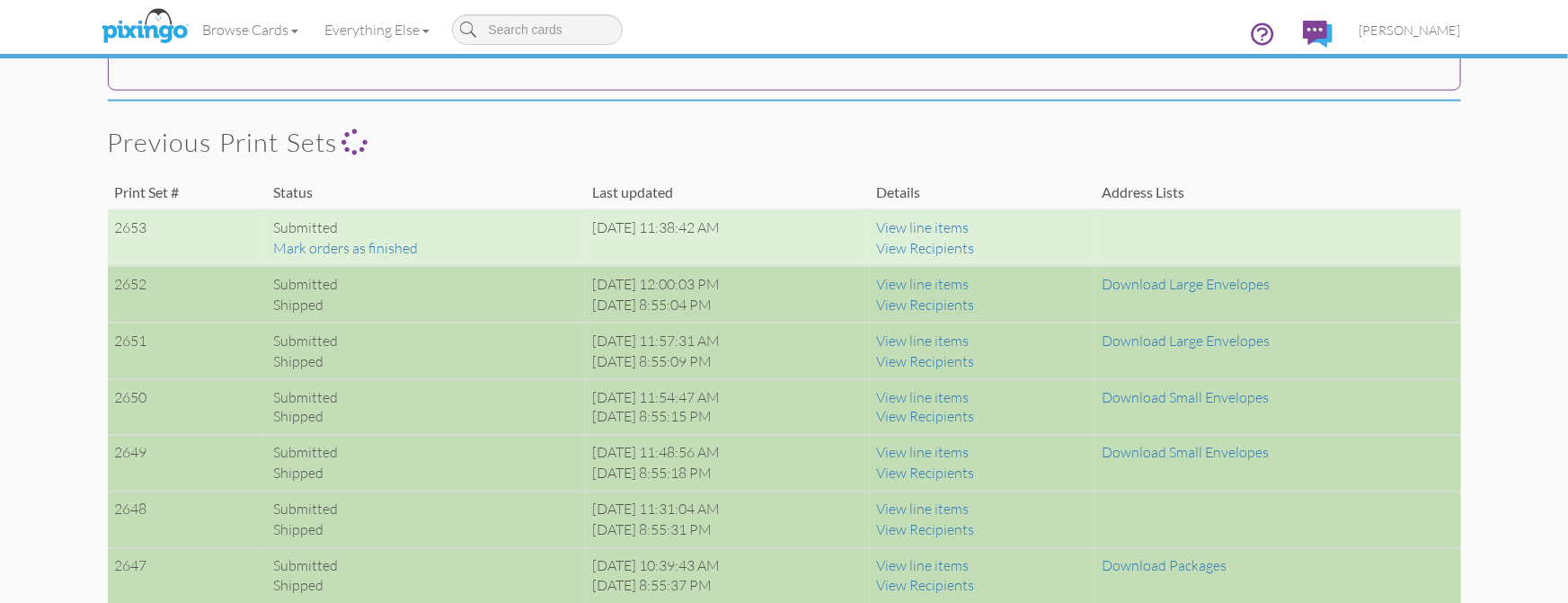
scroll to position [1320, 0]
